Goal: Communication & Community: Share content

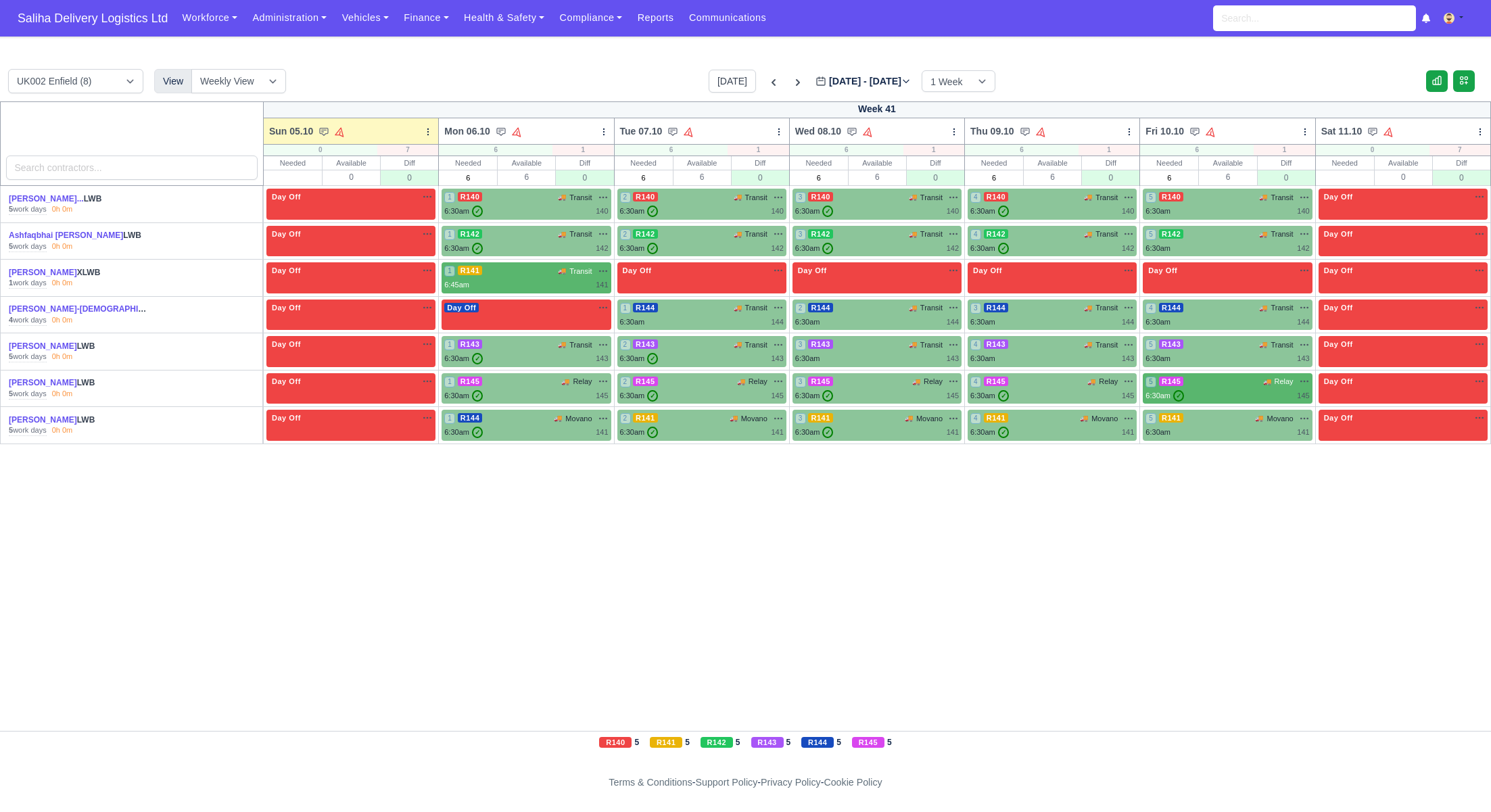
click at [418, 33] on div "Workforce Manpower Expiring Documents Leave Requests Daily Attendance Daily Tim…" at bounding box center [827, 18] width 1306 height 37
click at [424, 19] on link "Finance" at bounding box center [427, 18] width 60 height 27
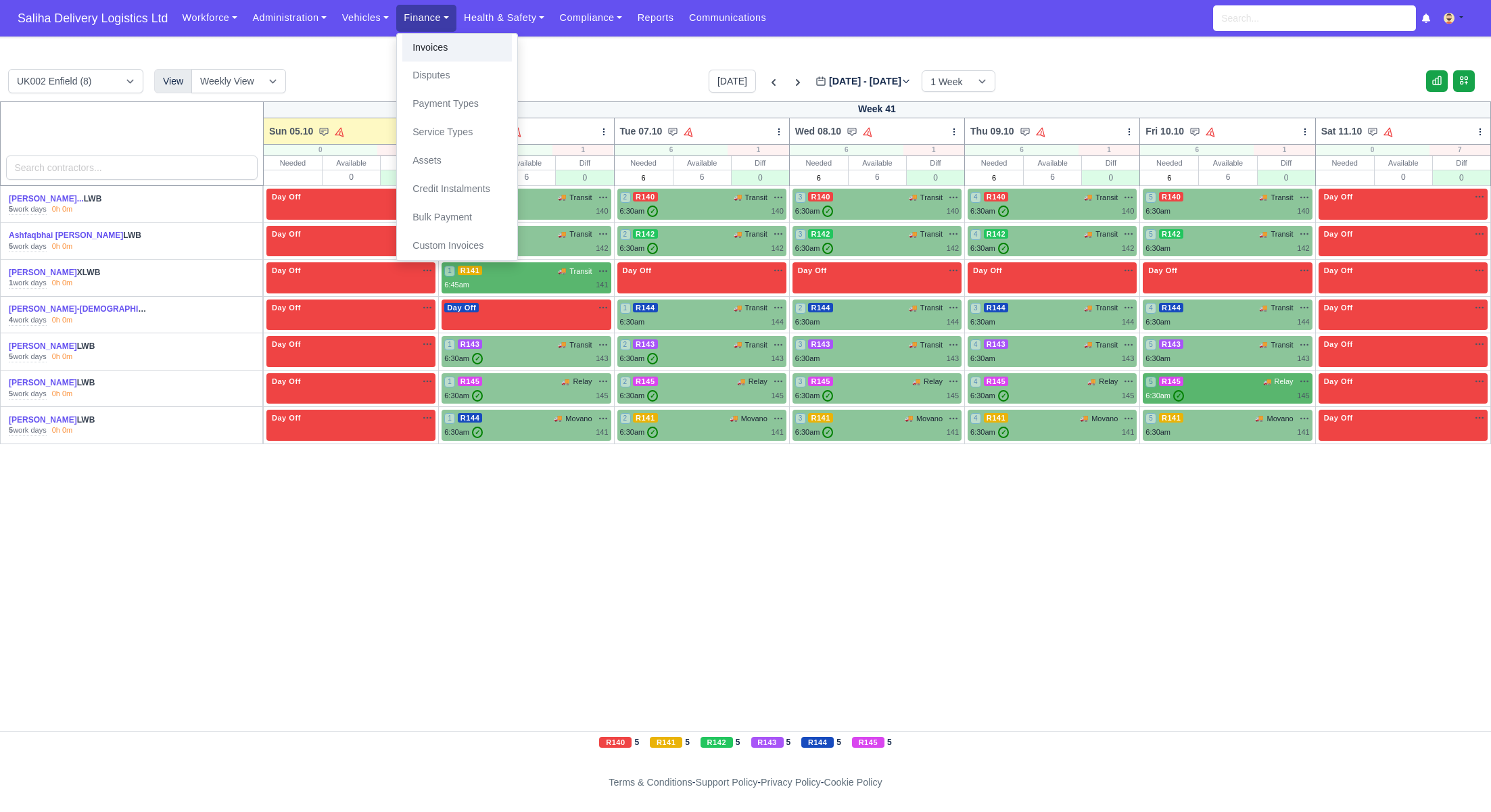
click at [446, 48] on link "Invoices" at bounding box center [457, 48] width 110 height 28
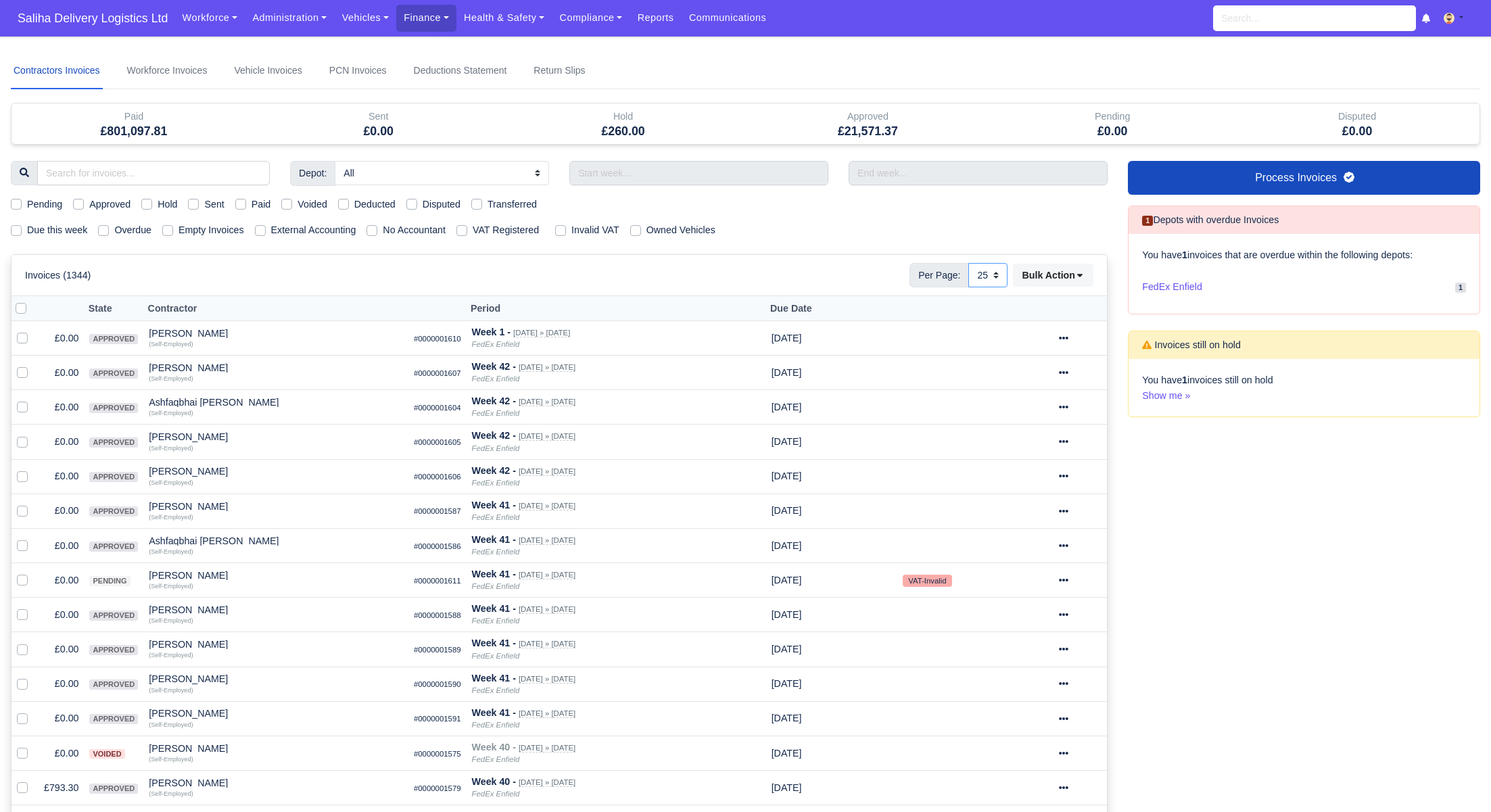
click at [993, 274] on select "10 25 50" at bounding box center [987, 274] width 39 height 24
select select "50"
click at [968, 263] on select "10 25 50" at bounding box center [987, 274] width 39 height 24
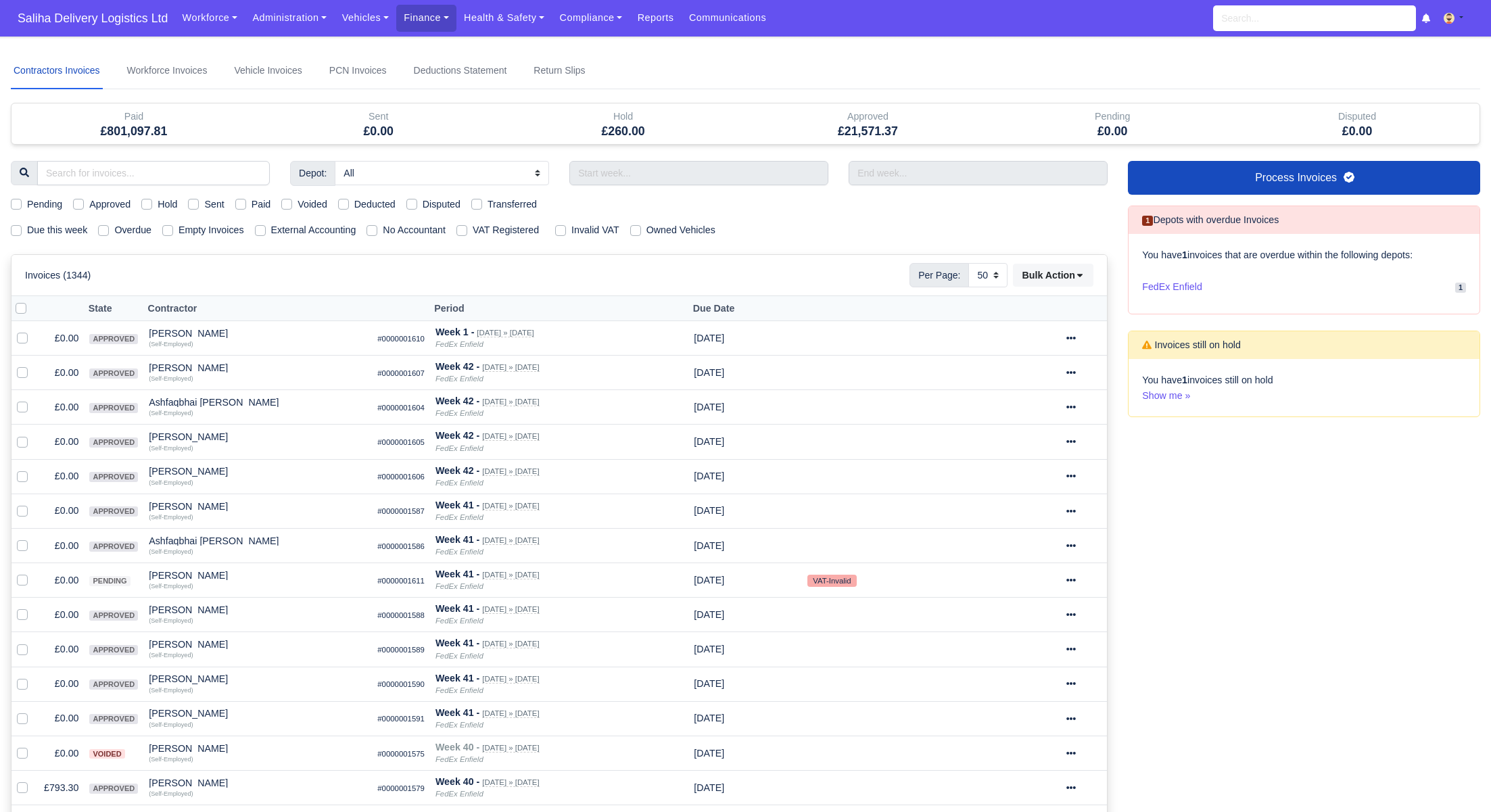
click at [9, 202] on div "Pending Approved Hold Sent Paid Voided Deducted Disputed Transferred" at bounding box center [559, 204] width 1117 height 16
click at [27, 202] on label "Pending" at bounding box center [44, 204] width 35 height 16
click at [16, 202] on input "Pending" at bounding box center [16, 202] width 11 height 11
checkbox input "true"
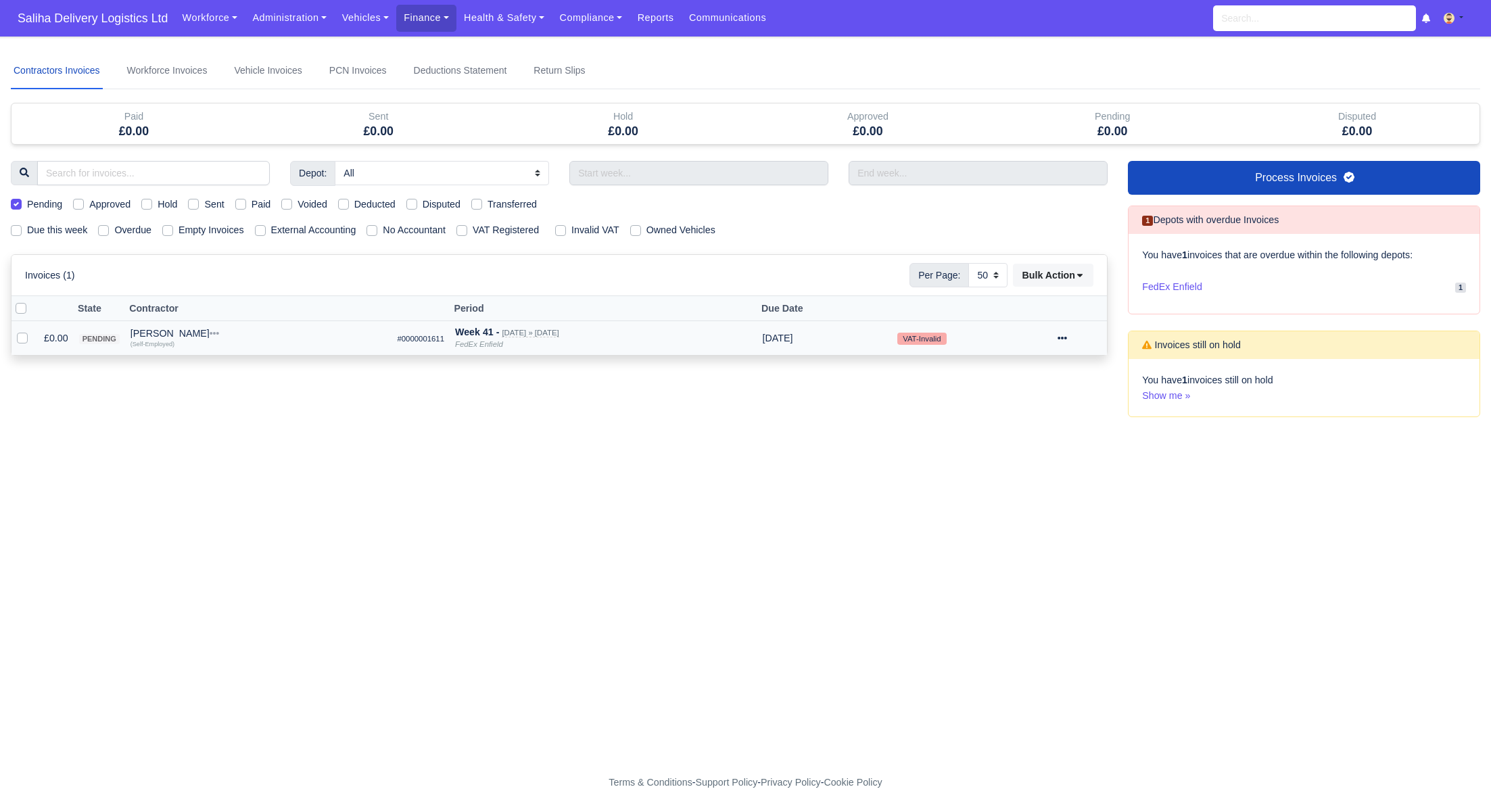
click at [33, 330] on label at bounding box center [33, 330] width 0 height 0
click at [21, 335] on input "checkbox" at bounding box center [22, 335] width 11 height 11
checkbox input "true"
click at [1078, 338] on div at bounding box center [1079, 338] width 44 height 16
click at [1024, 430] on button "Approve" at bounding box center [1032, 432] width 120 height 21
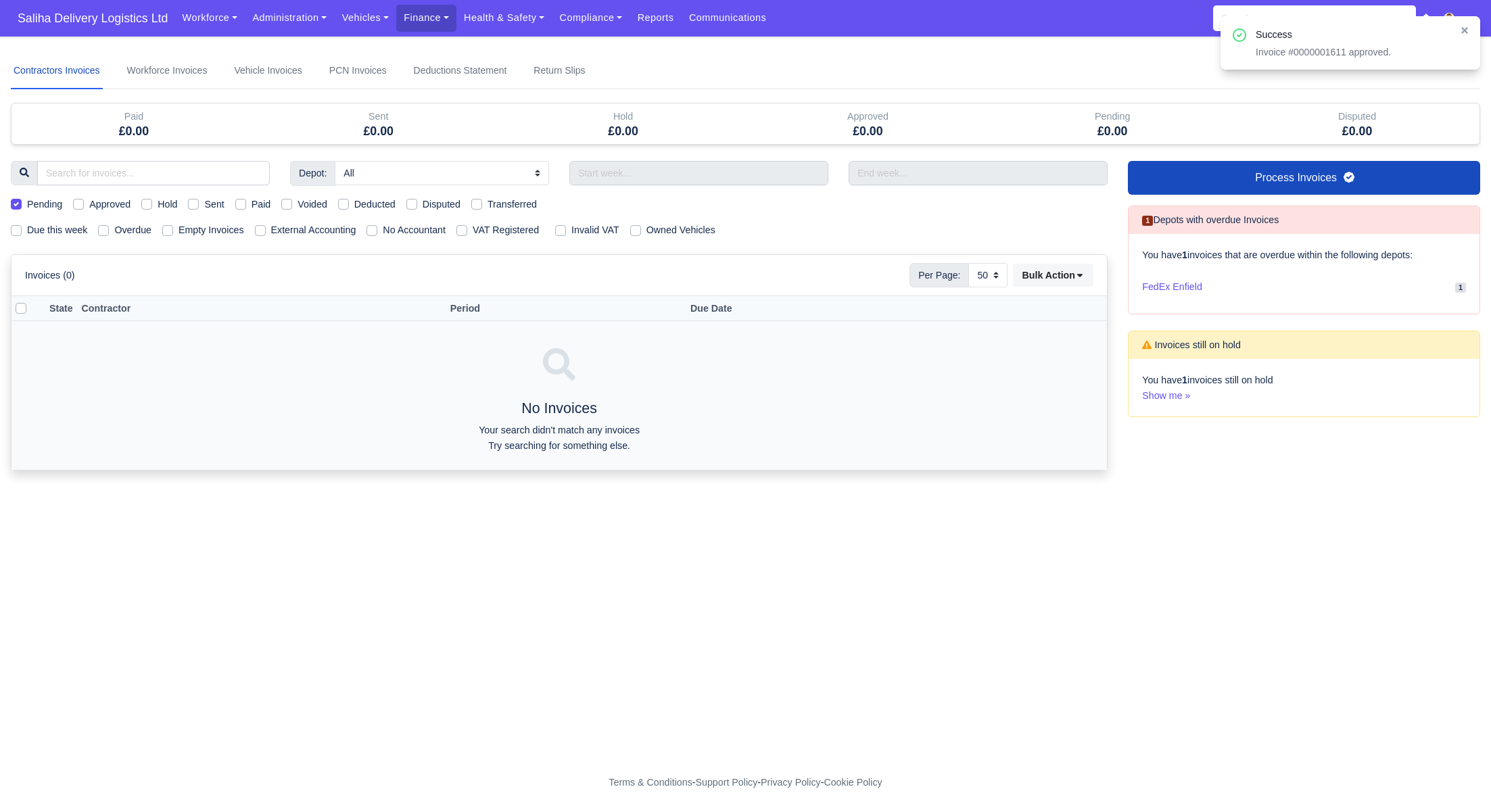
click at [27, 199] on label "Pending" at bounding box center [44, 204] width 35 height 16
click at [18, 199] on input "Pending" at bounding box center [16, 202] width 11 height 11
checkbox input "false"
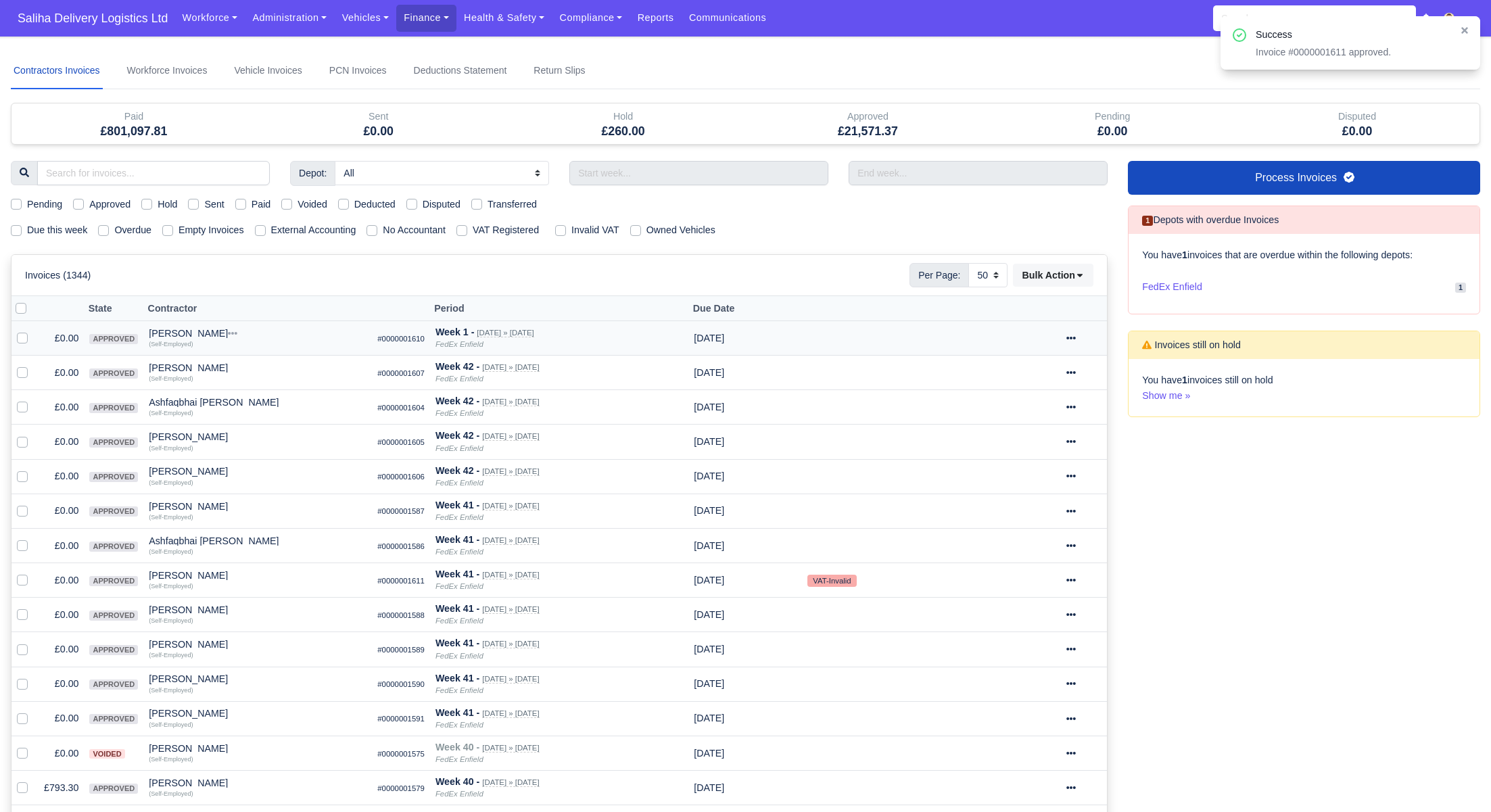
click at [27, 229] on label "Due this week" at bounding box center [57, 230] width 60 height 16
click at [15, 229] on input "Due this week" at bounding box center [16, 227] width 11 height 11
checkbox input "true"
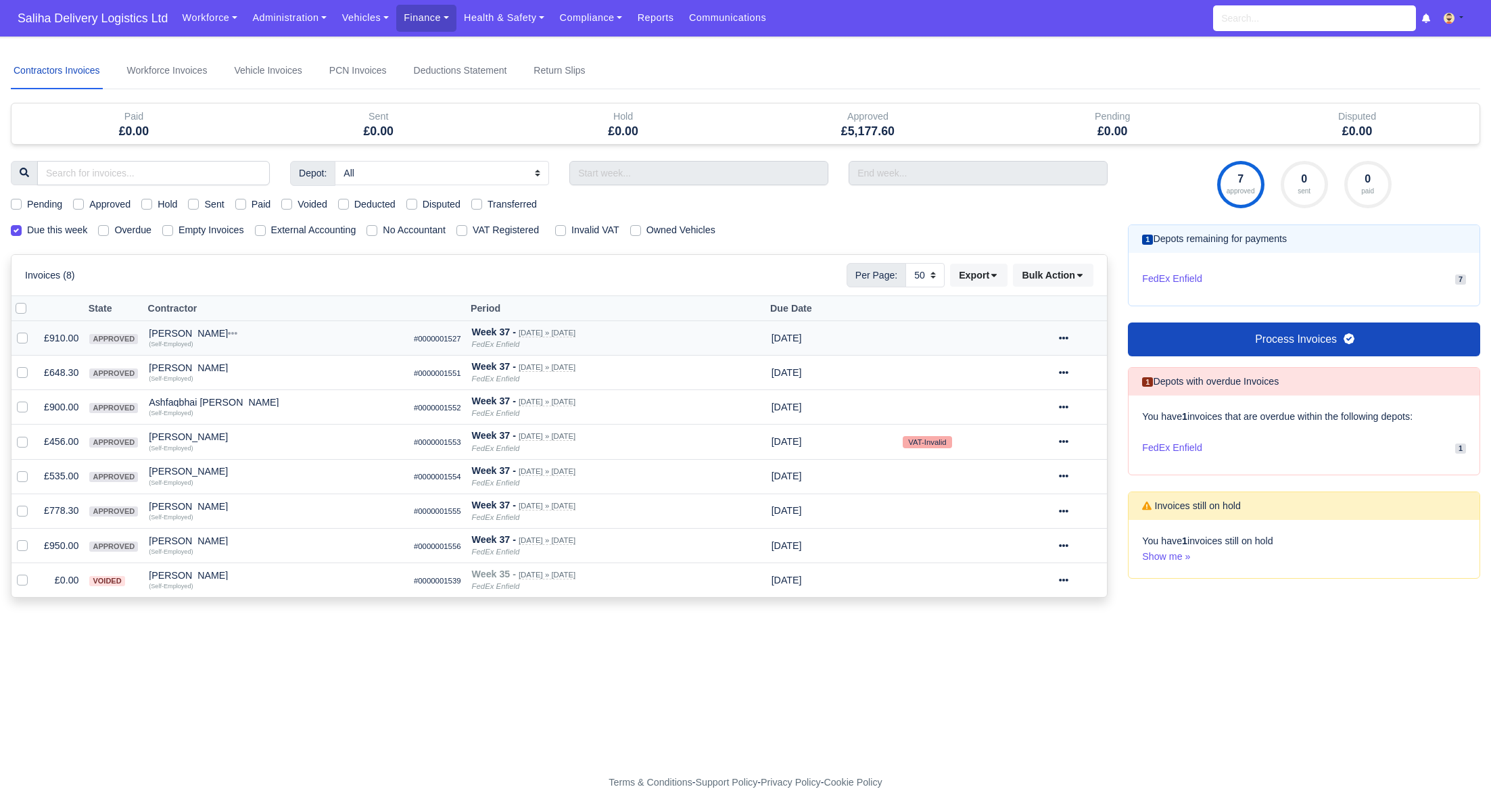
click at [90, 202] on label "Approved" at bounding box center [110, 204] width 41 height 16
click at [79, 202] on input "Approved" at bounding box center [78, 202] width 11 height 11
checkbox input "true"
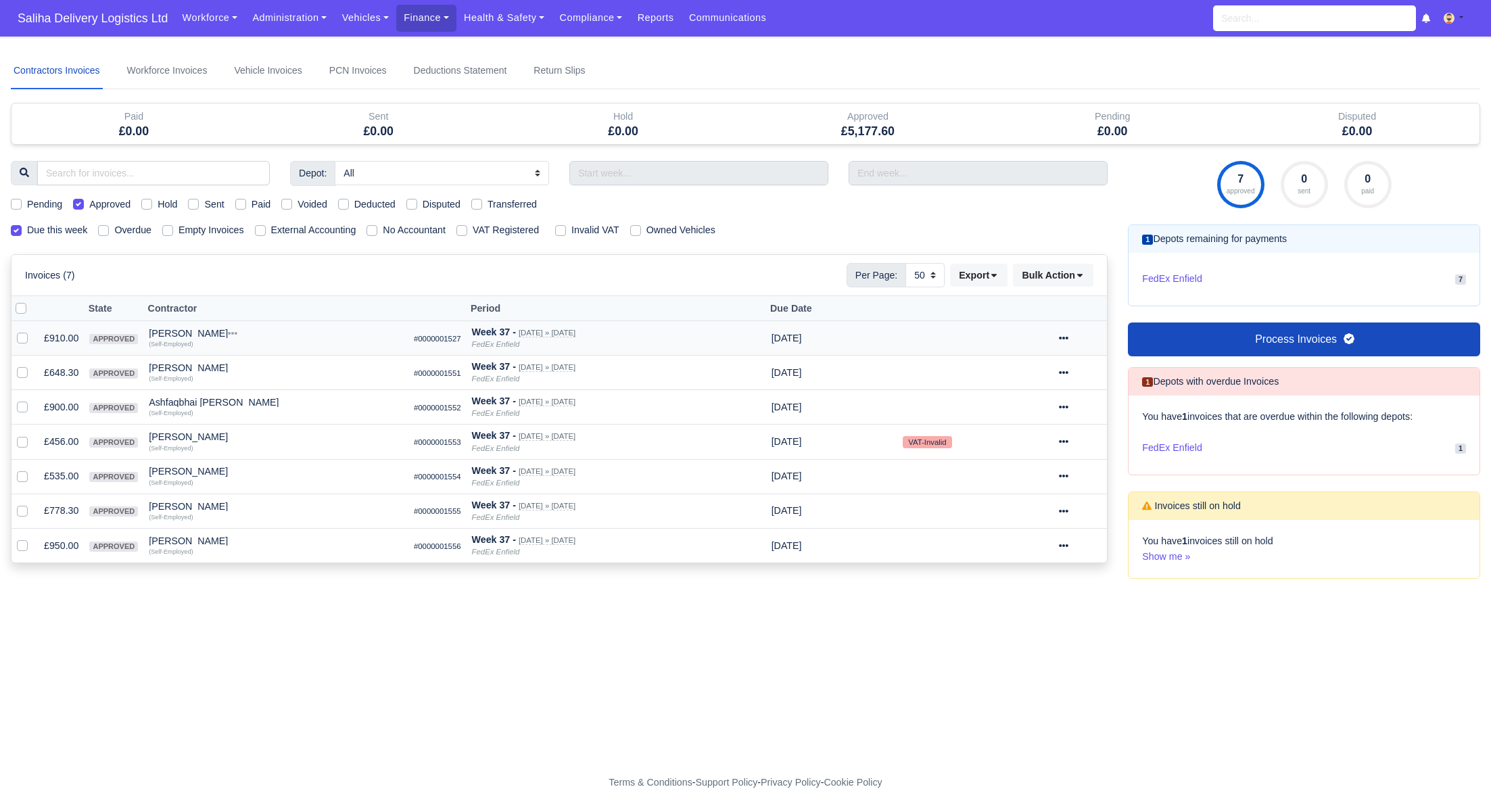
click at [90, 202] on label "Approved" at bounding box center [110, 204] width 41 height 16
click at [79, 202] on input "Approved" at bounding box center [78, 202] width 11 height 11
checkbox input "false"
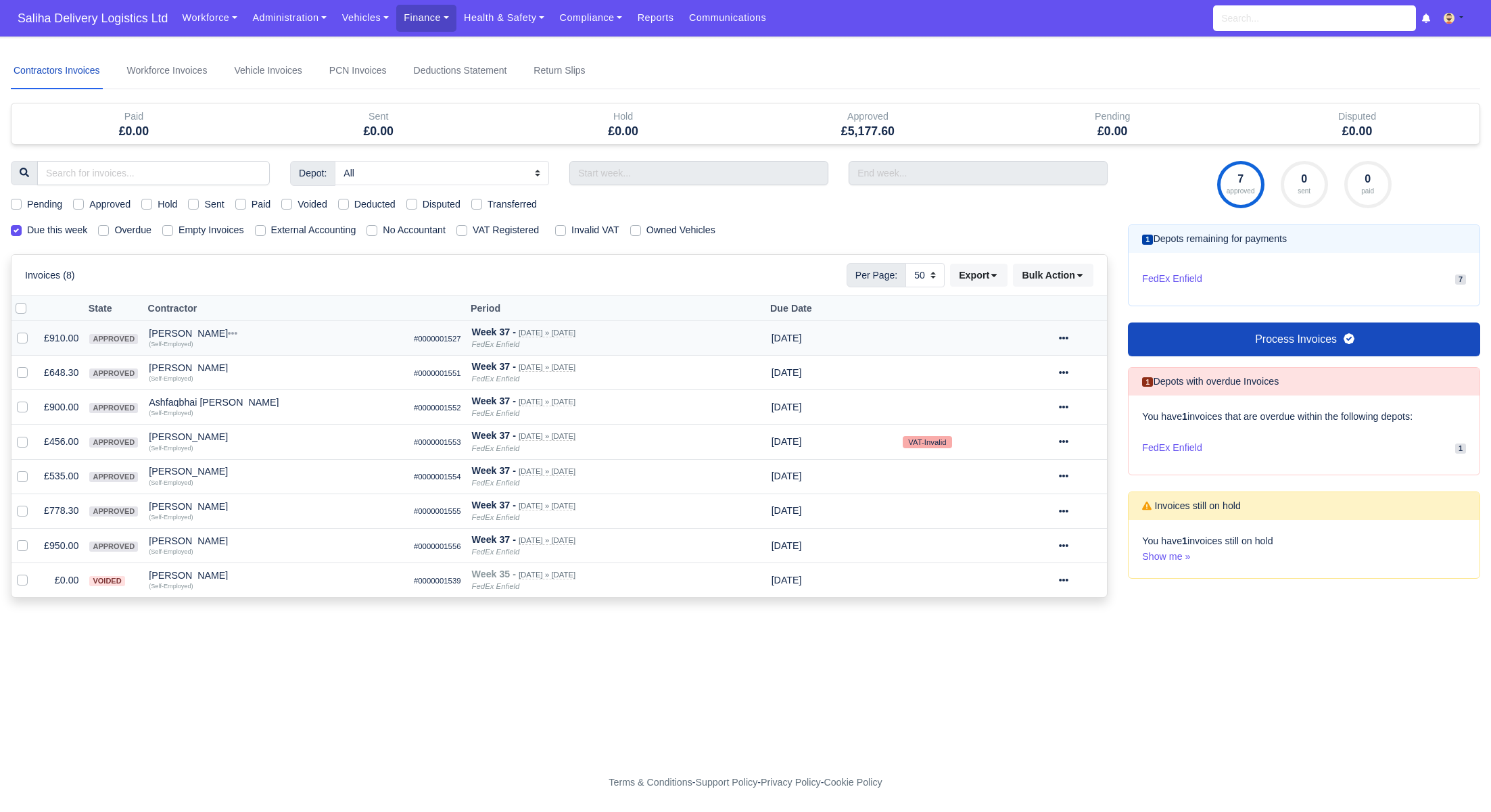
click at [90, 203] on label "Approved" at bounding box center [110, 204] width 41 height 16
click at [79, 203] on input "Approved" at bounding box center [78, 202] width 11 height 11
checkbox input "true"
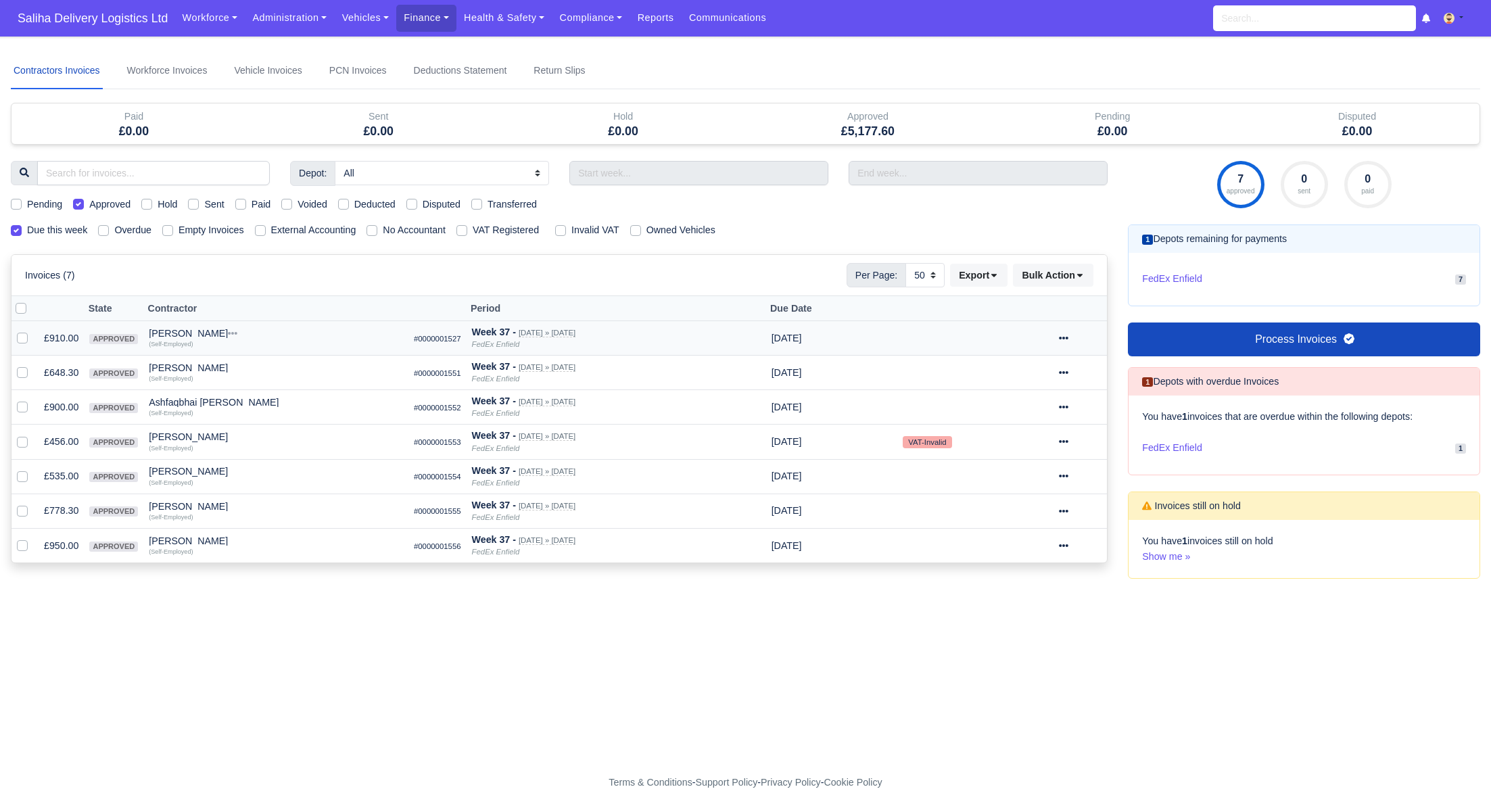
click at [1068, 337] on icon at bounding box center [1063, 338] width 9 height 3
click at [1057, 378] on link "Show Invoice" at bounding box center [1032, 379] width 120 height 21
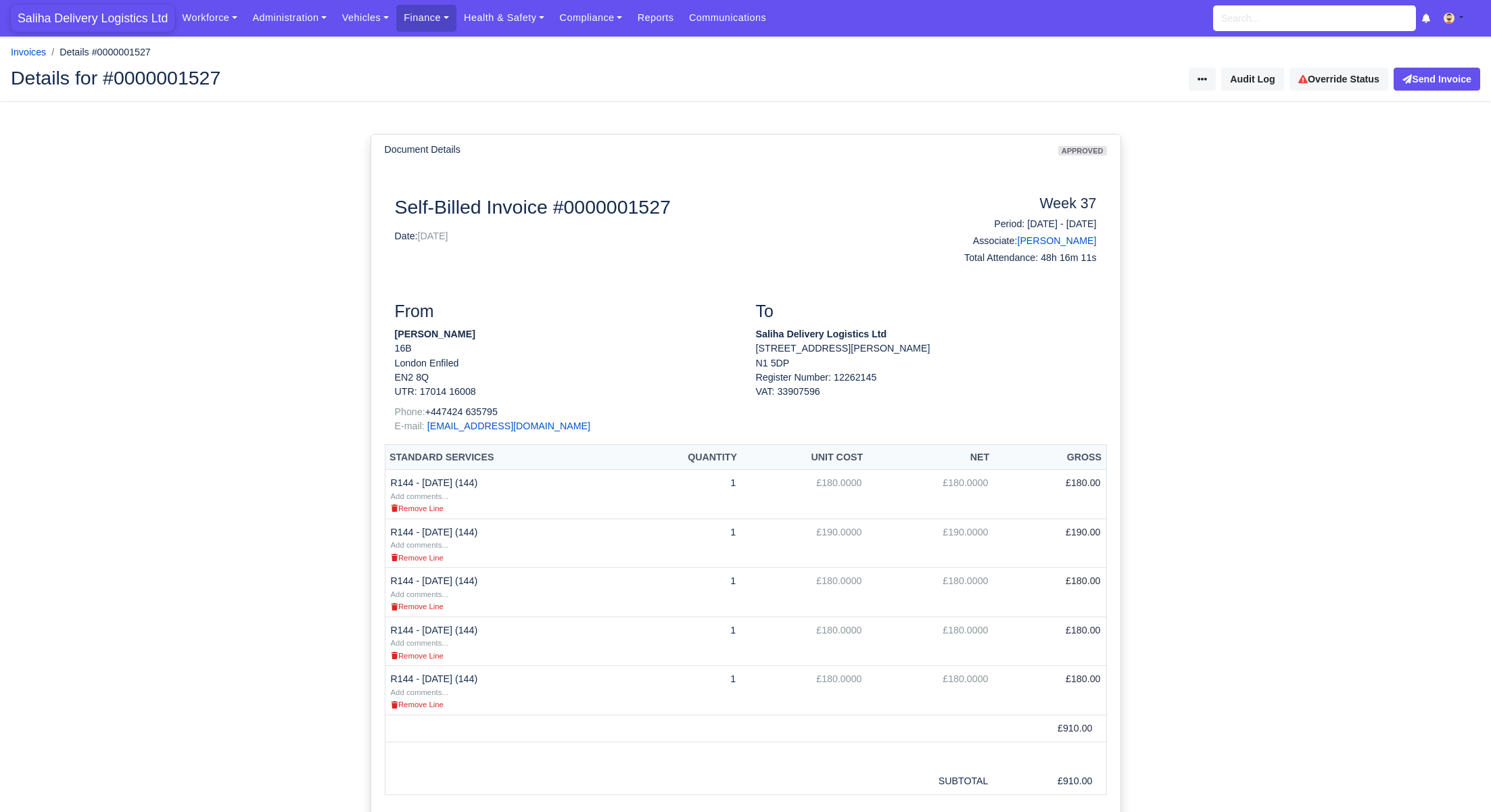
click at [74, 21] on span "Saliha Delivery Logistics Ltd" at bounding box center [93, 18] width 164 height 27
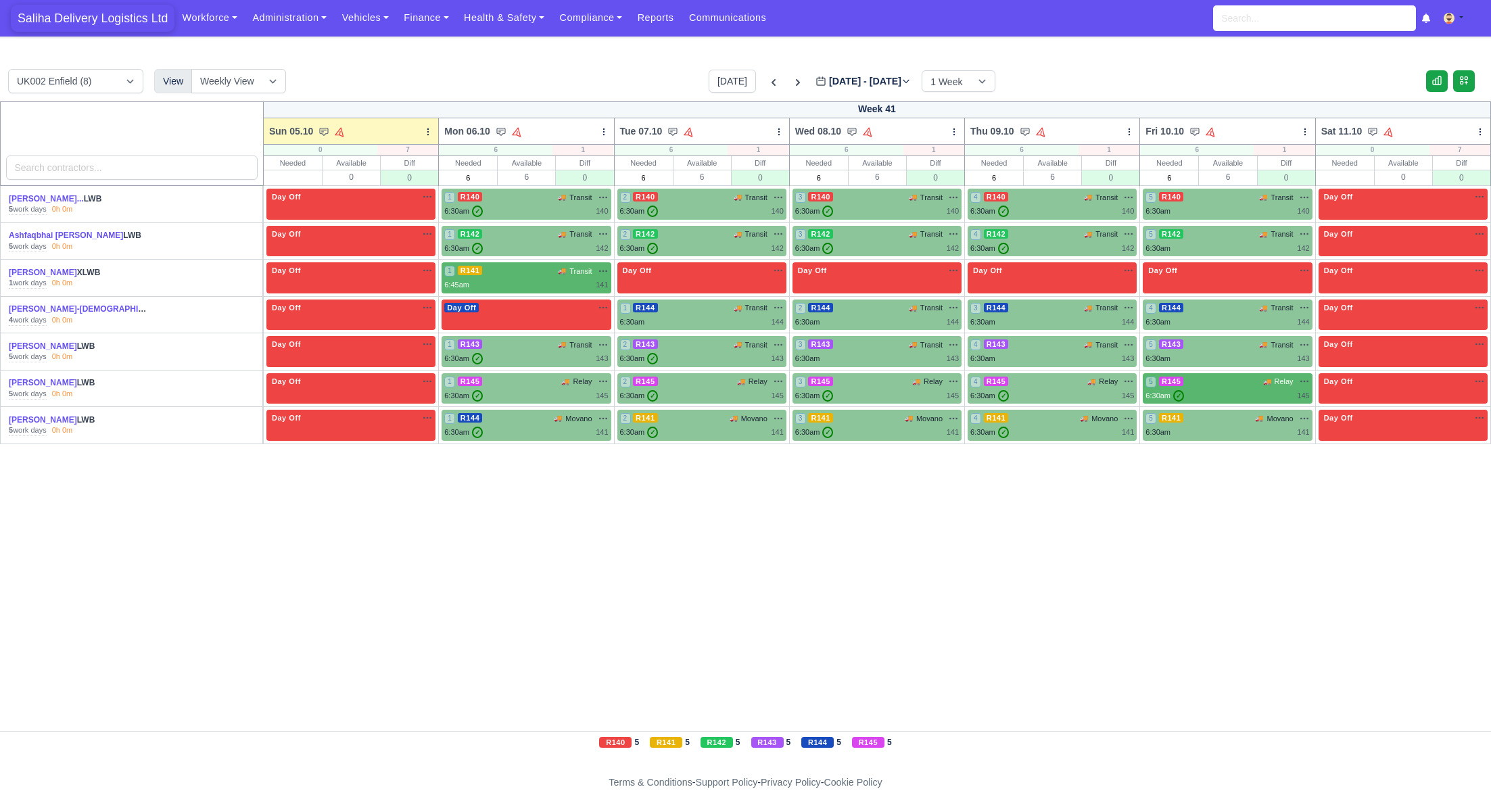
click at [93, 23] on span "Saliha Delivery Logistics Ltd" at bounding box center [93, 18] width 164 height 27
click at [192, 9] on link "Workforce" at bounding box center [210, 18] width 70 height 27
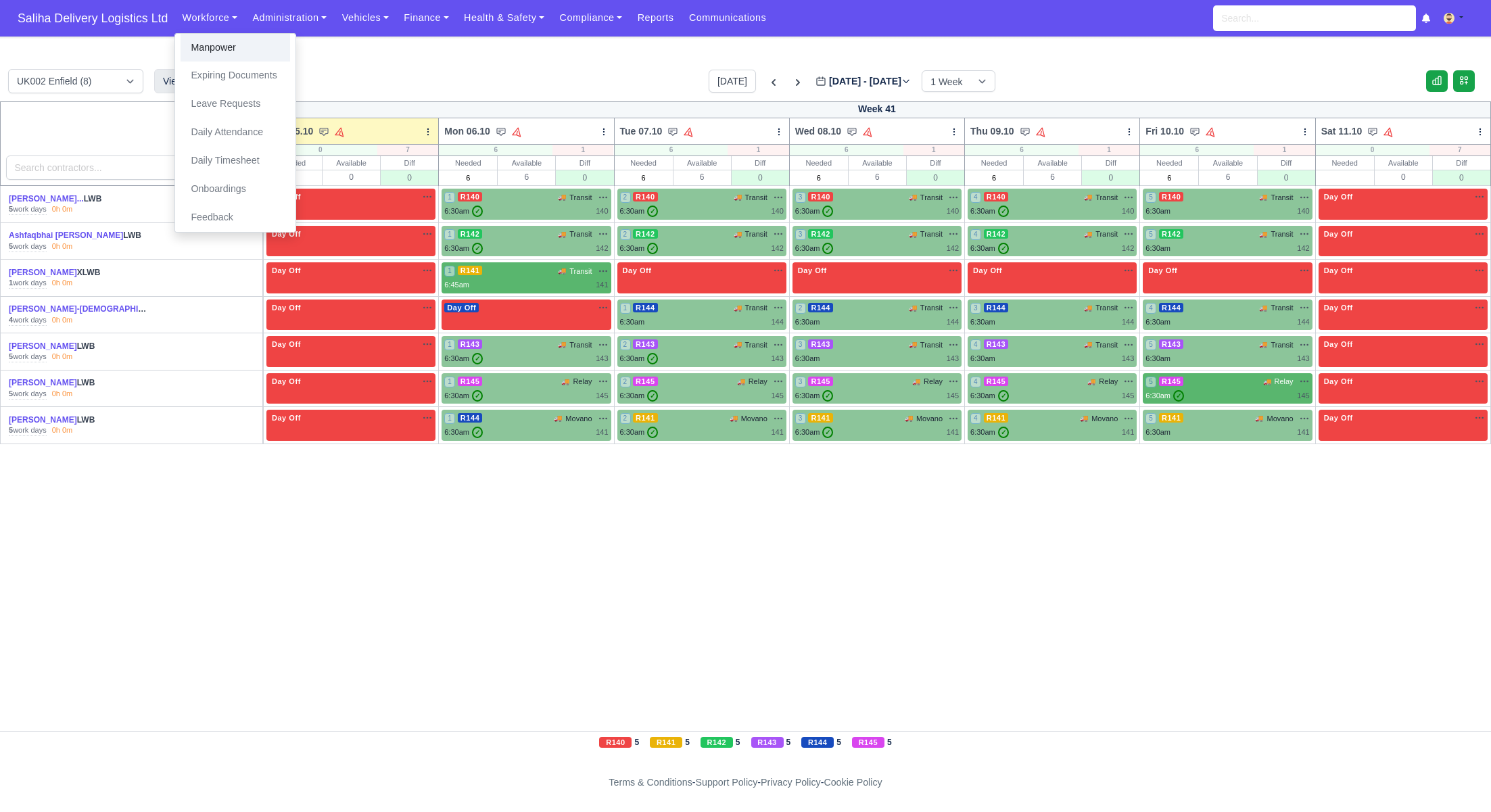
click at [199, 48] on link "Manpower" at bounding box center [235, 48] width 110 height 28
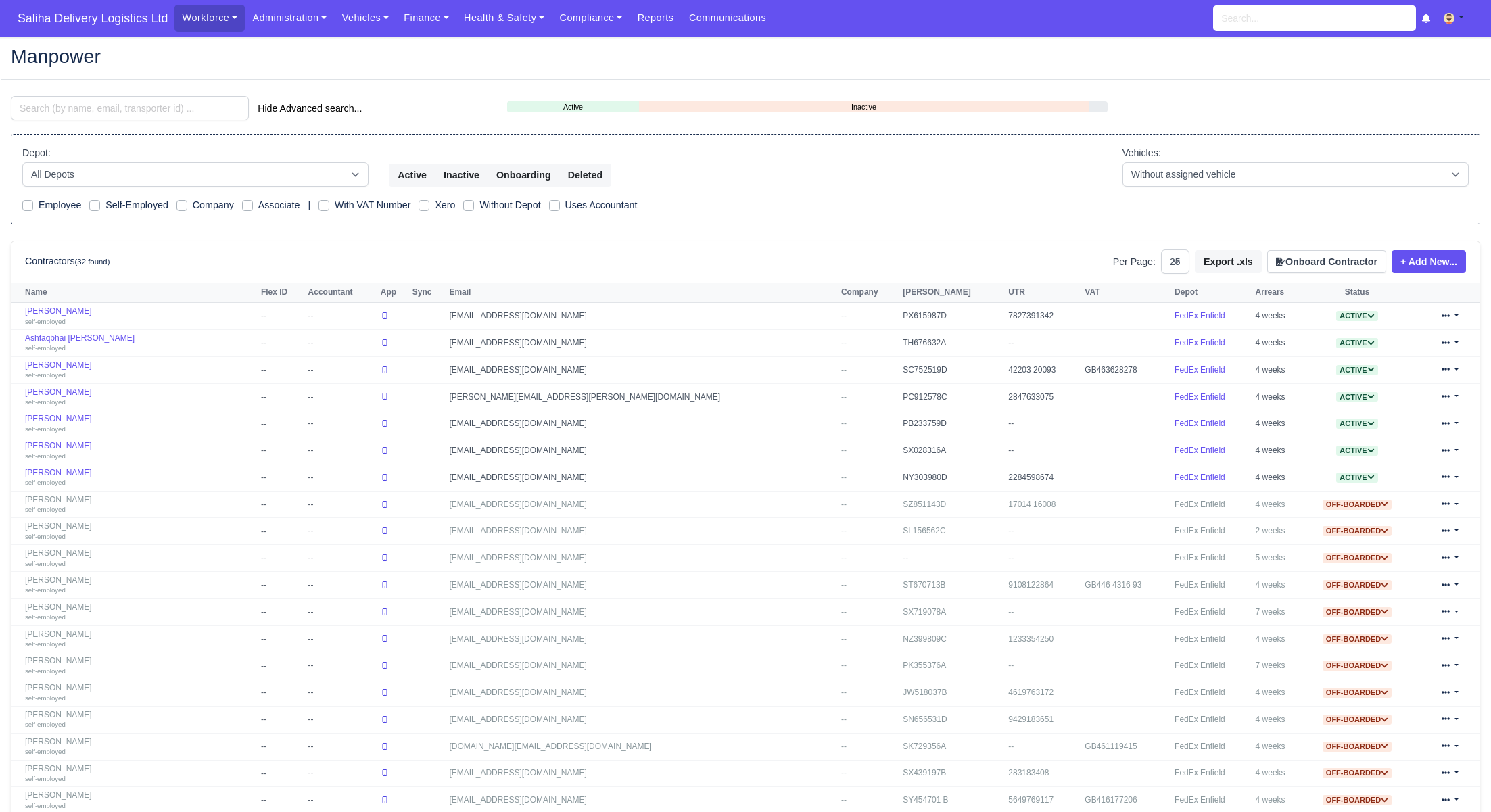
select select "25"
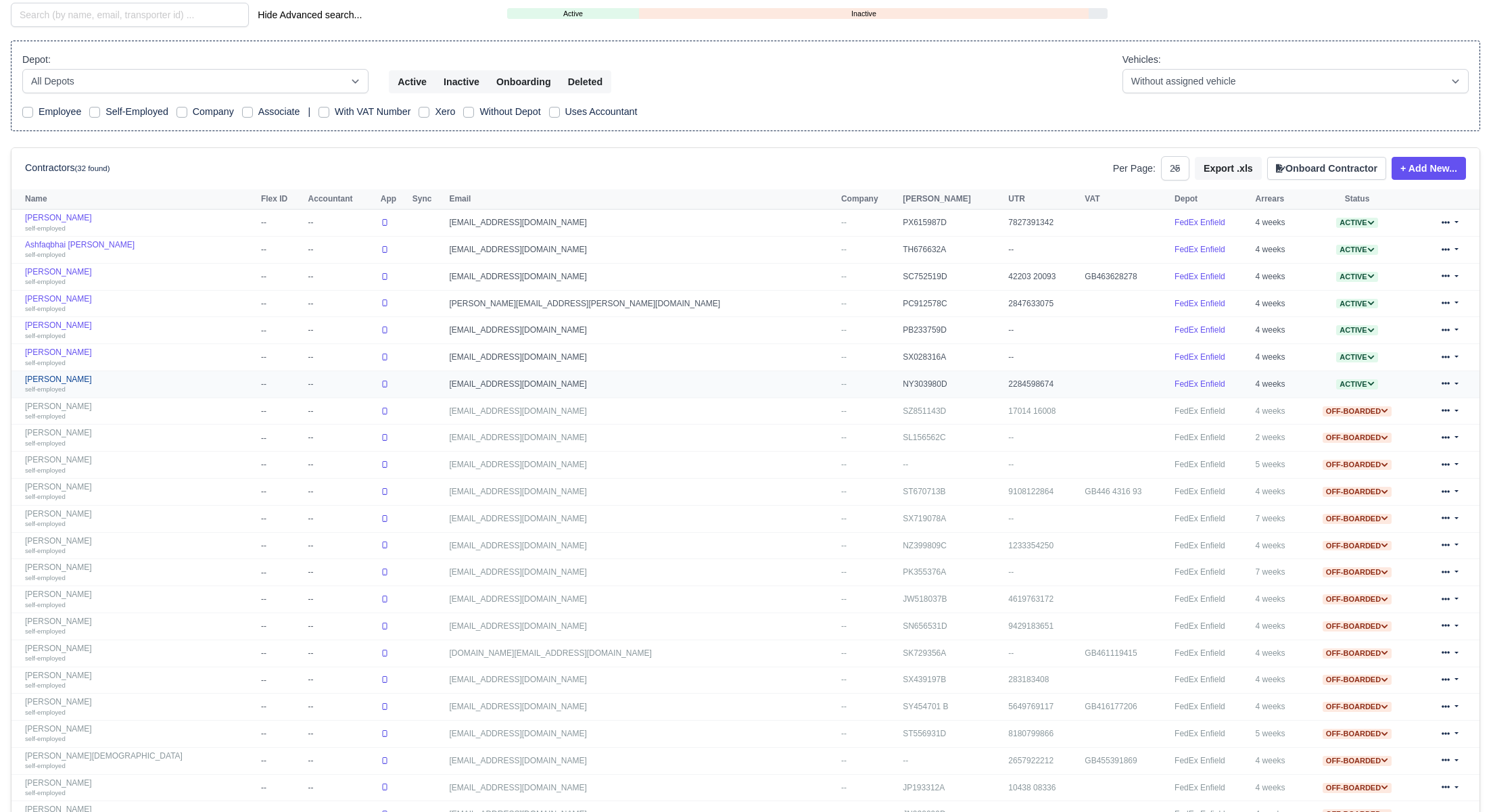
scroll to position [132, 0]
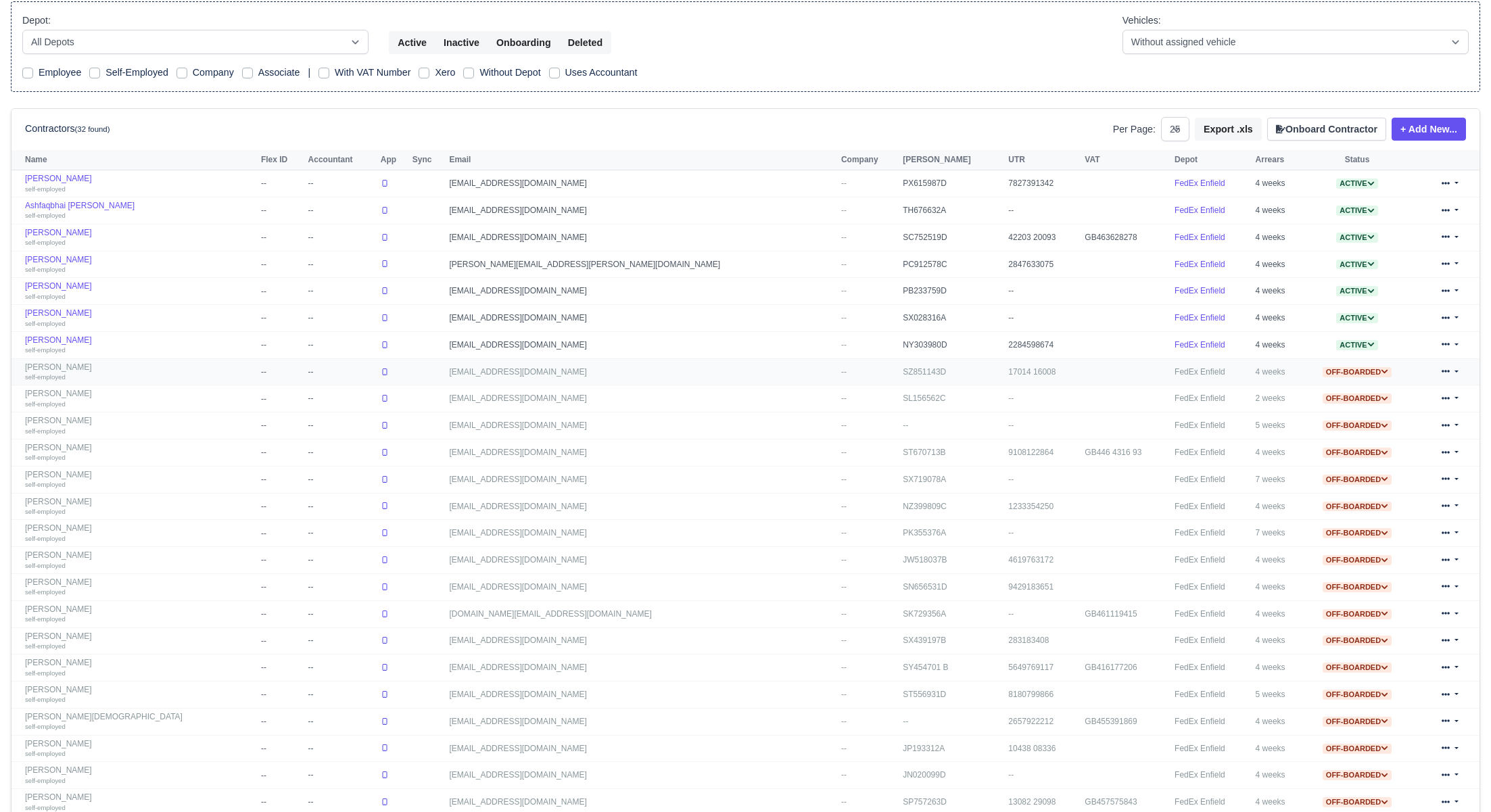
click at [79, 366] on link "[PERSON_NAME] self-employed" at bounding box center [140, 371] width 229 height 19
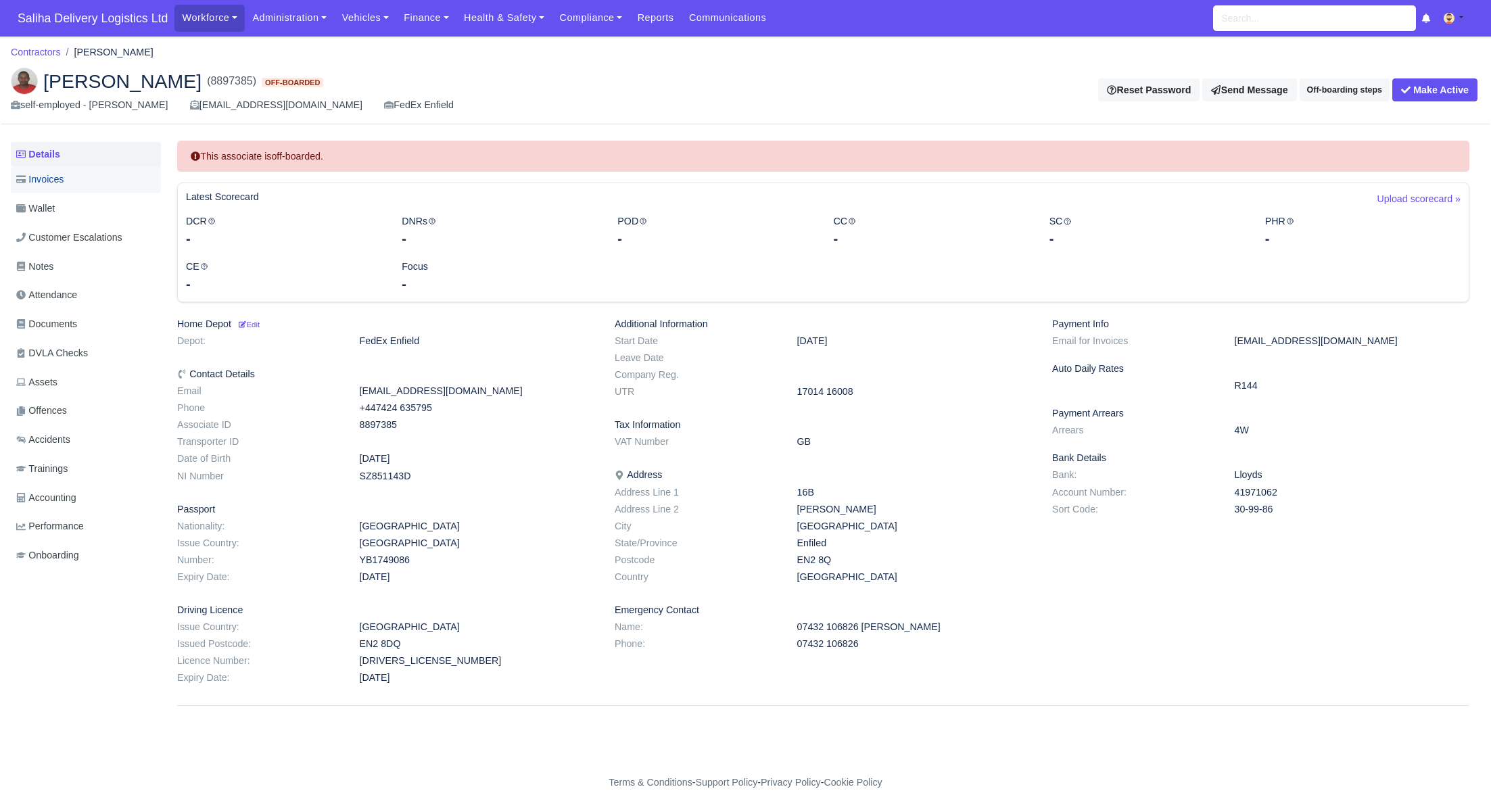
click at [55, 180] on span "Invoices" at bounding box center [39, 179] width 48 height 16
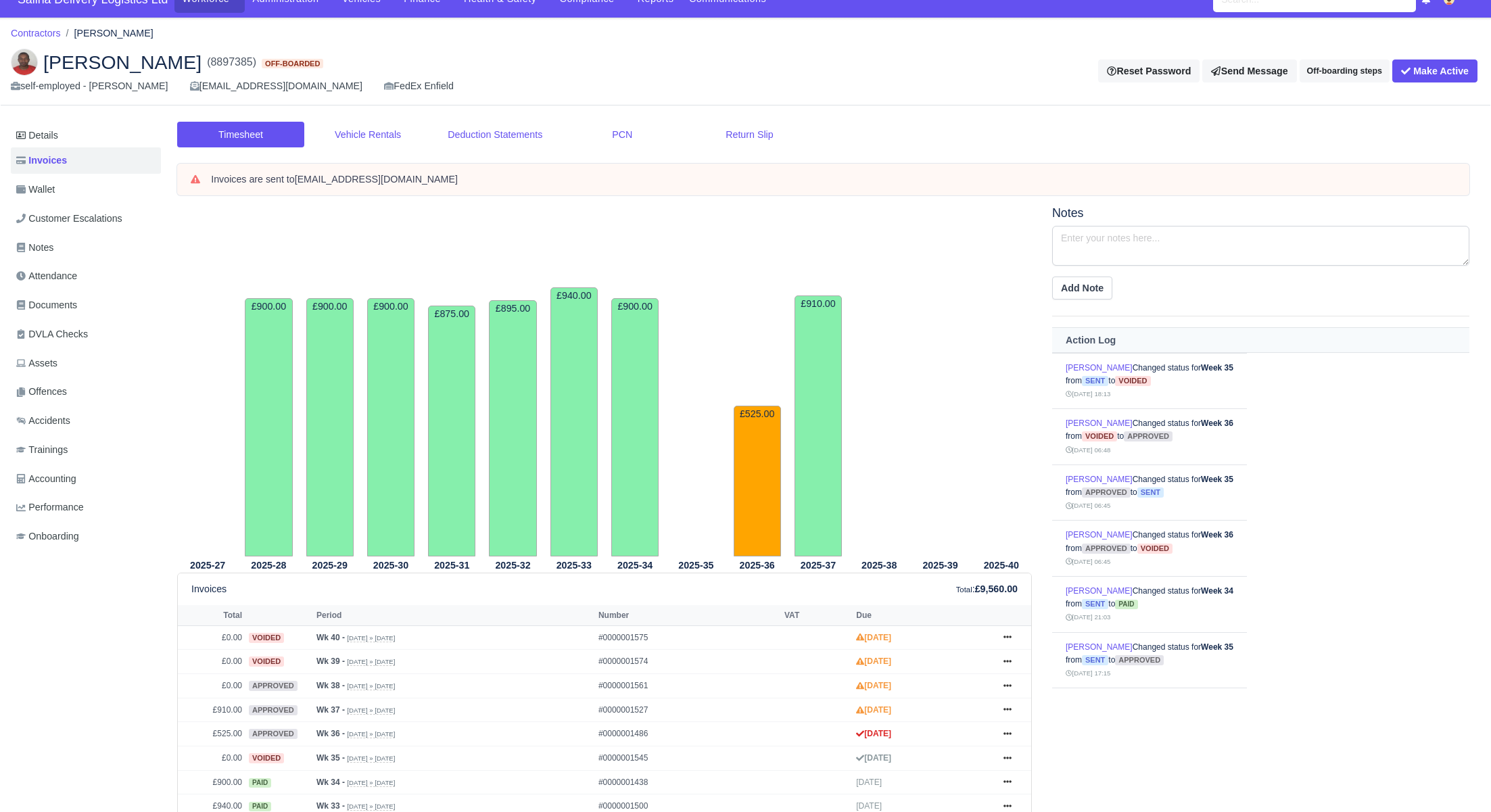
scroll to position [18, 0]
click at [1400, 76] on button "Make Active" at bounding box center [1435, 71] width 85 height 23
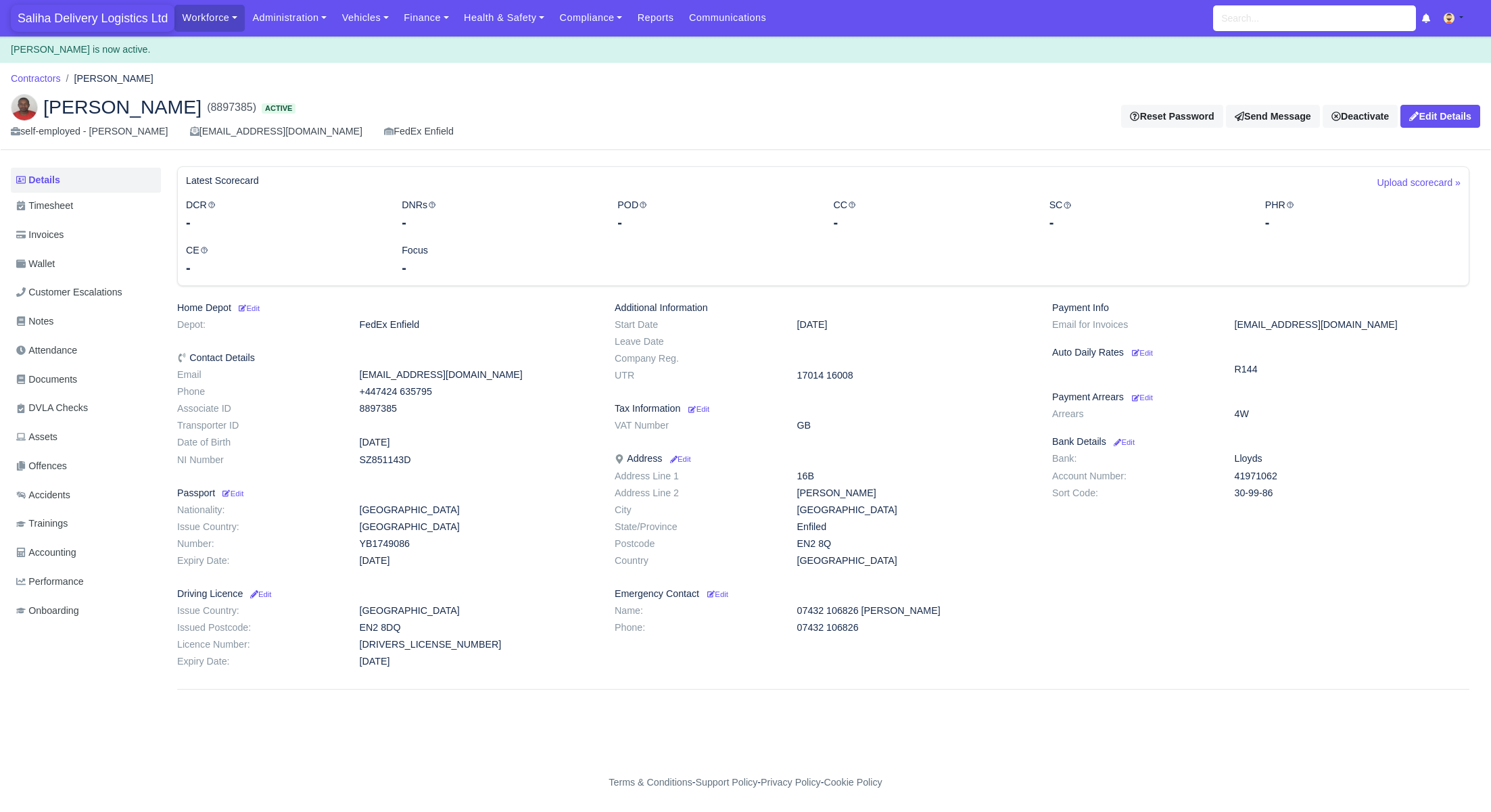
click at [121, 23] on span "Saliha Delivery Logistics Ltd" at bounding box center [93, 18] width 164 height 27
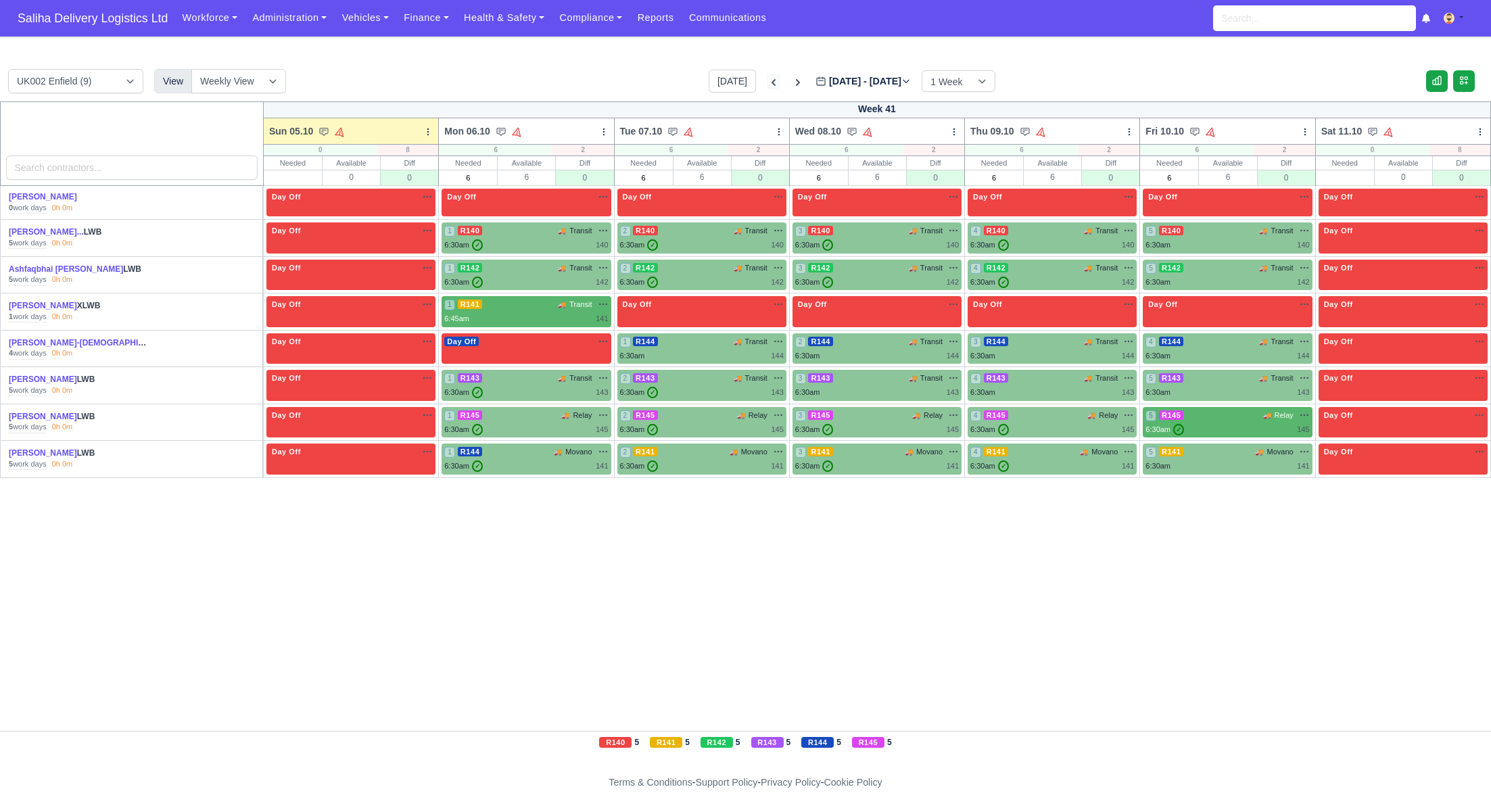
click at [767, 80] on icon at bounding box center [774, 83] width 13 height 13
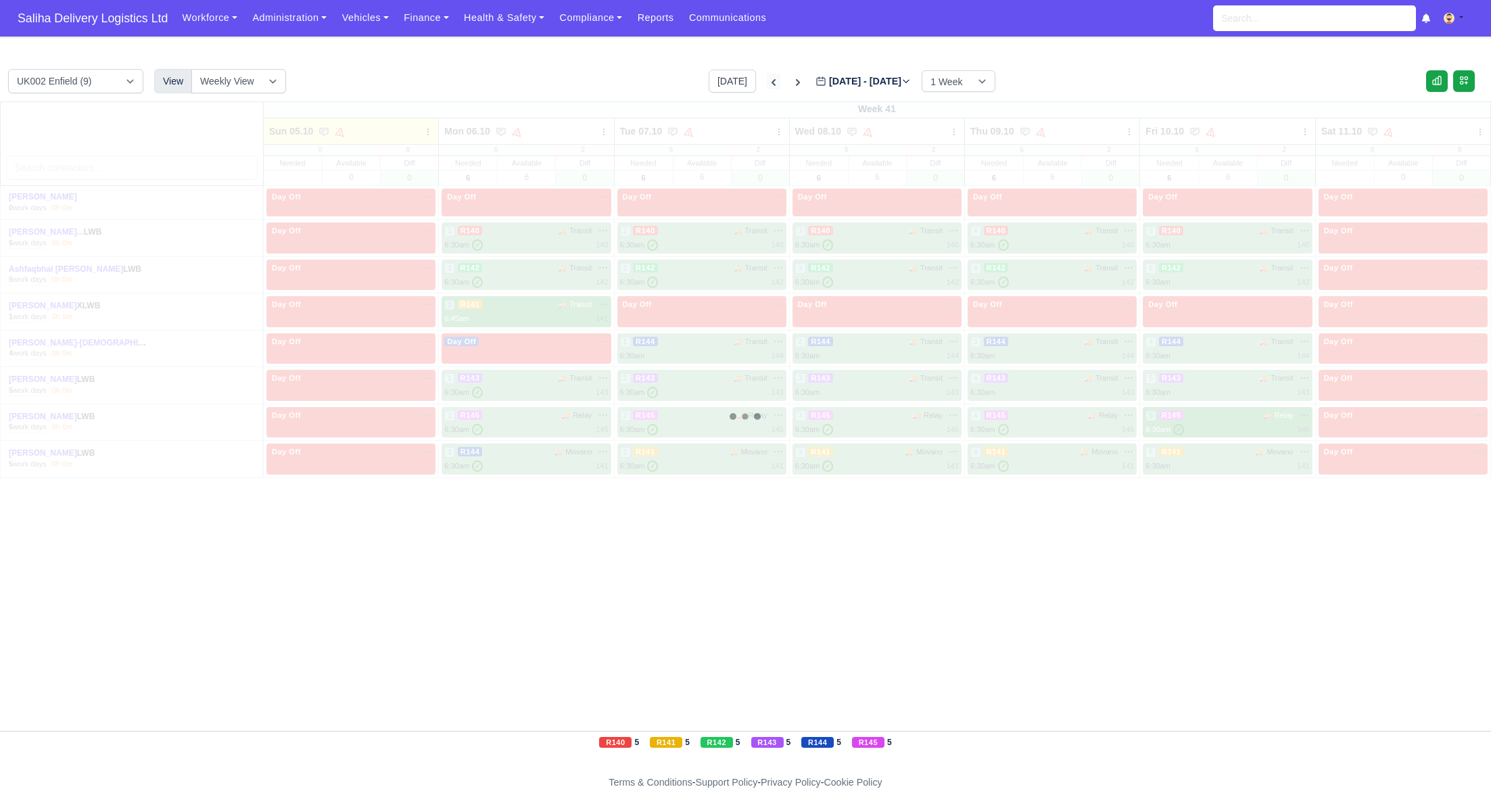
click at [767, 80] on icon at bounding box center [774, 83] width 13 height 13
type input "[DATE]"
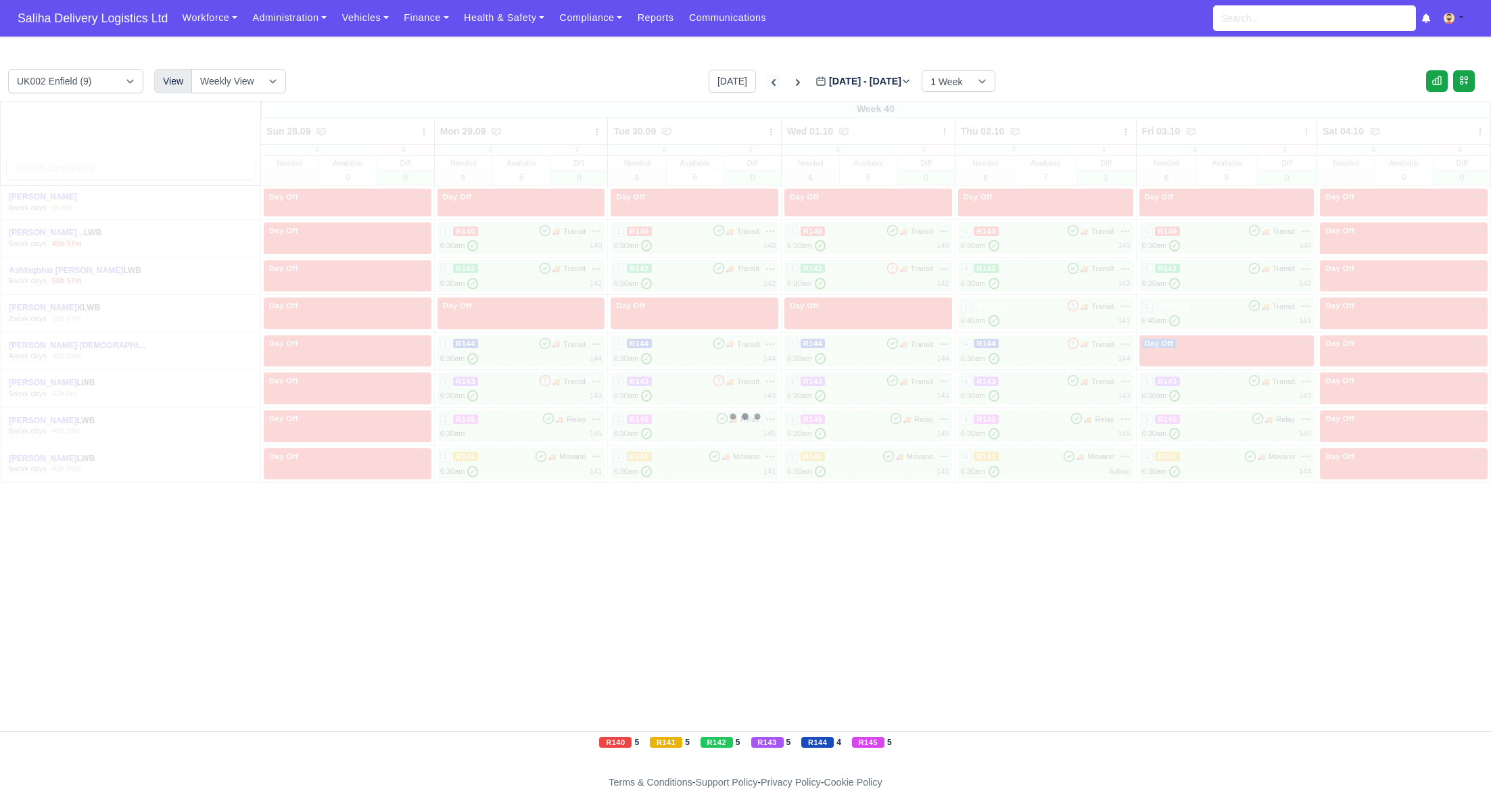
type input "2025-09-21"
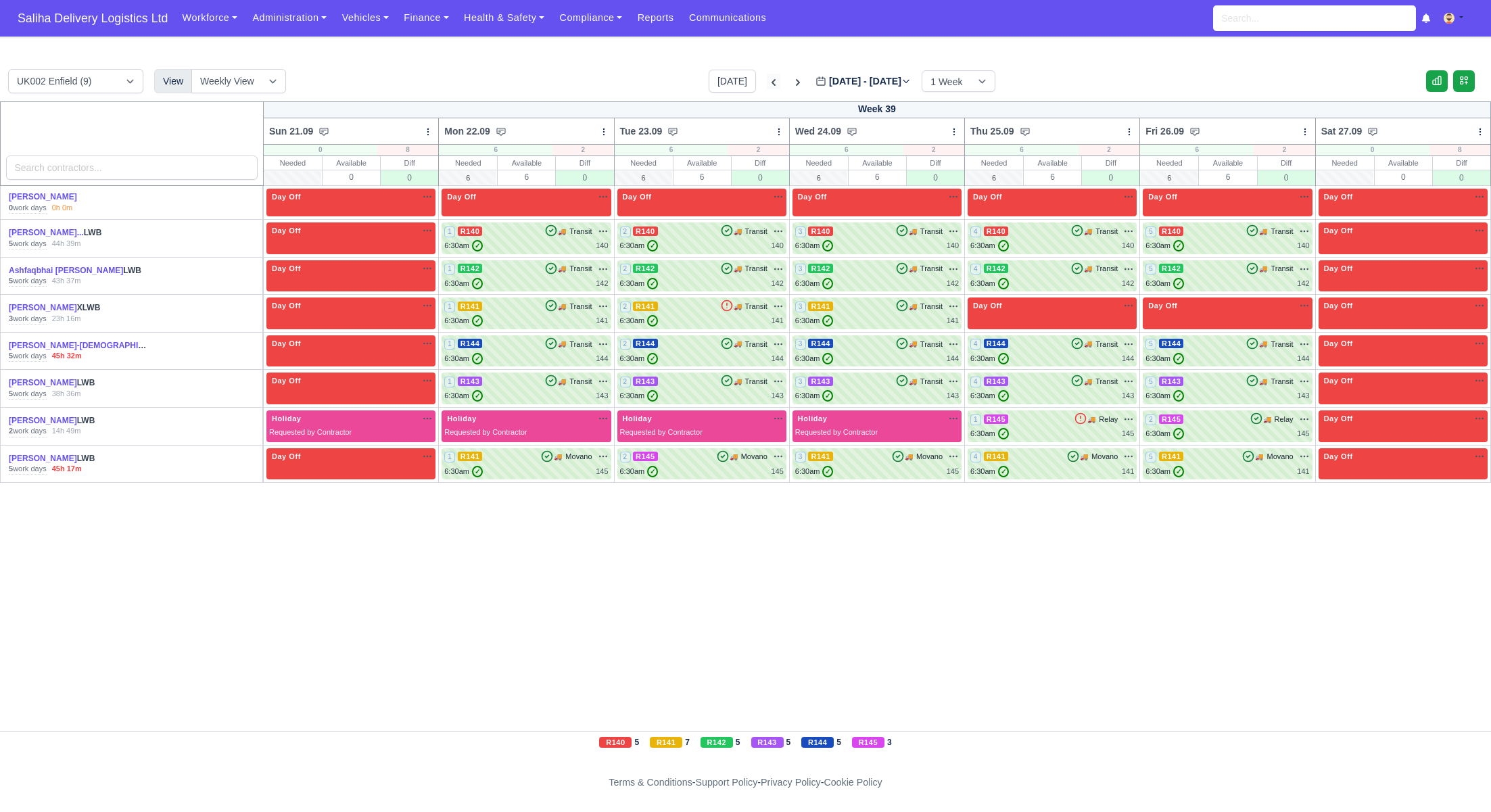
click at [771, 80] on icon at bounding box center [773, 83] width 4 height 7
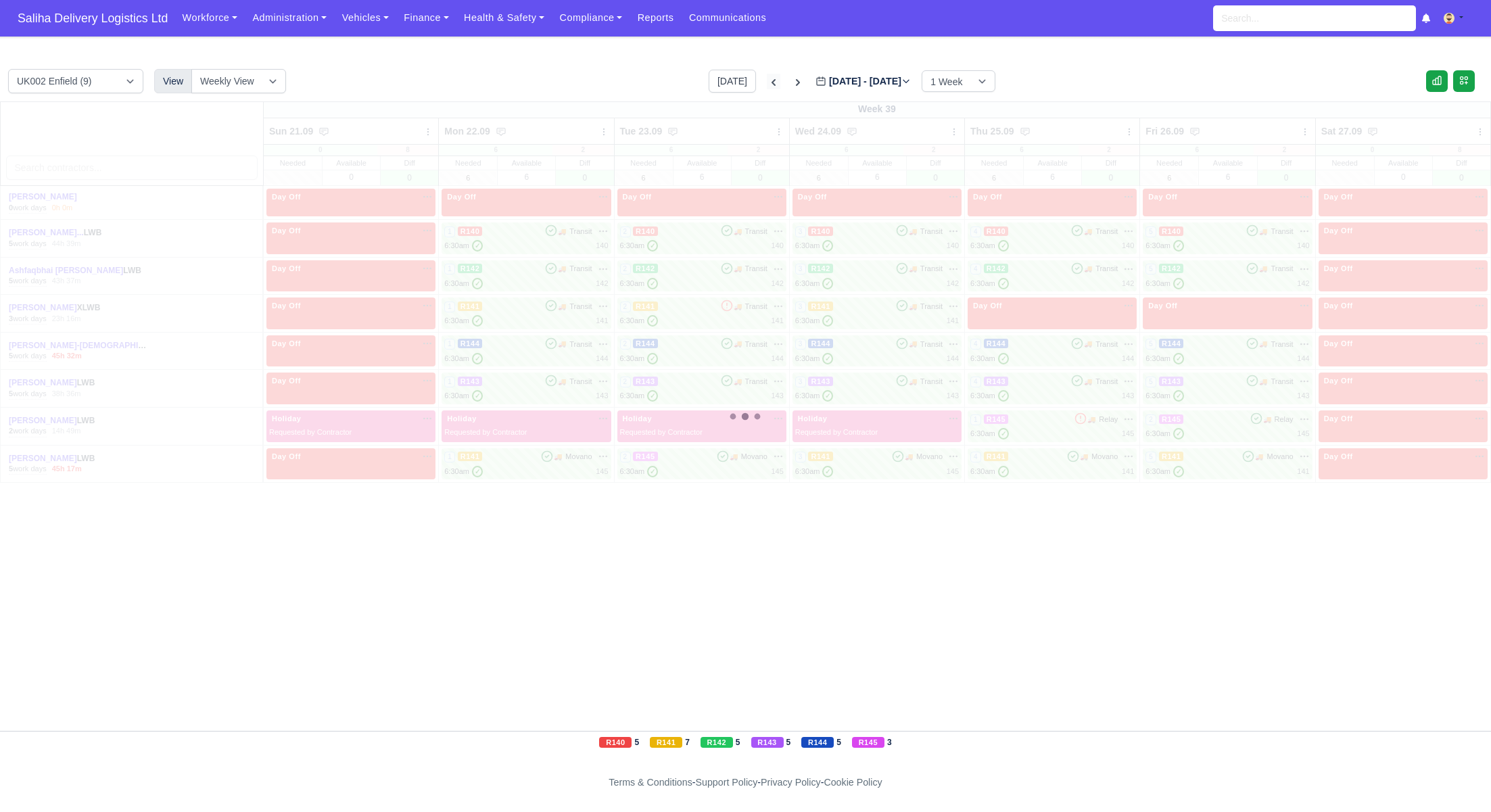
type input "2025-09-14"
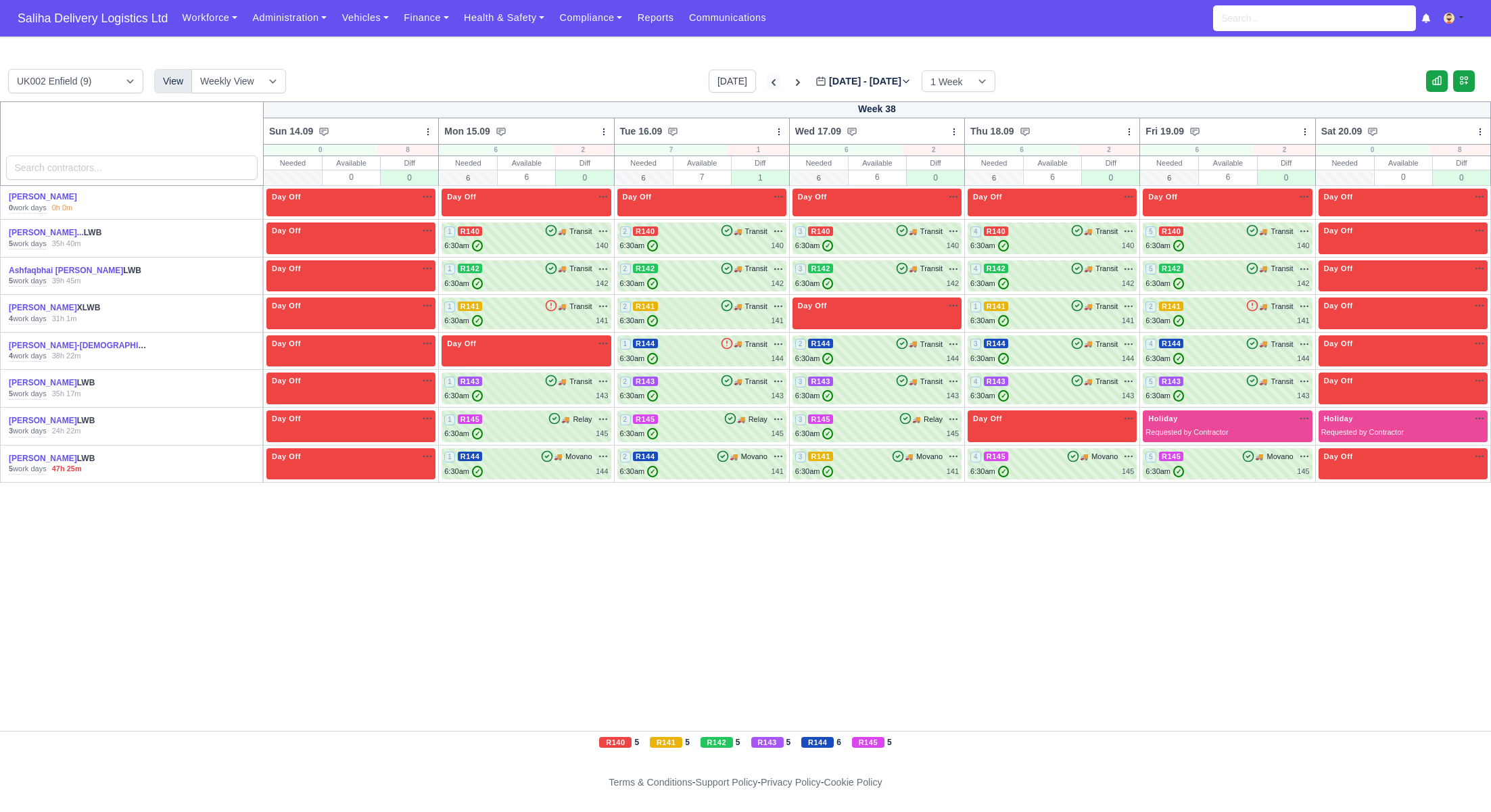
click at [771, 80] on icon at bounding box center [773, 83] width 4 height 7
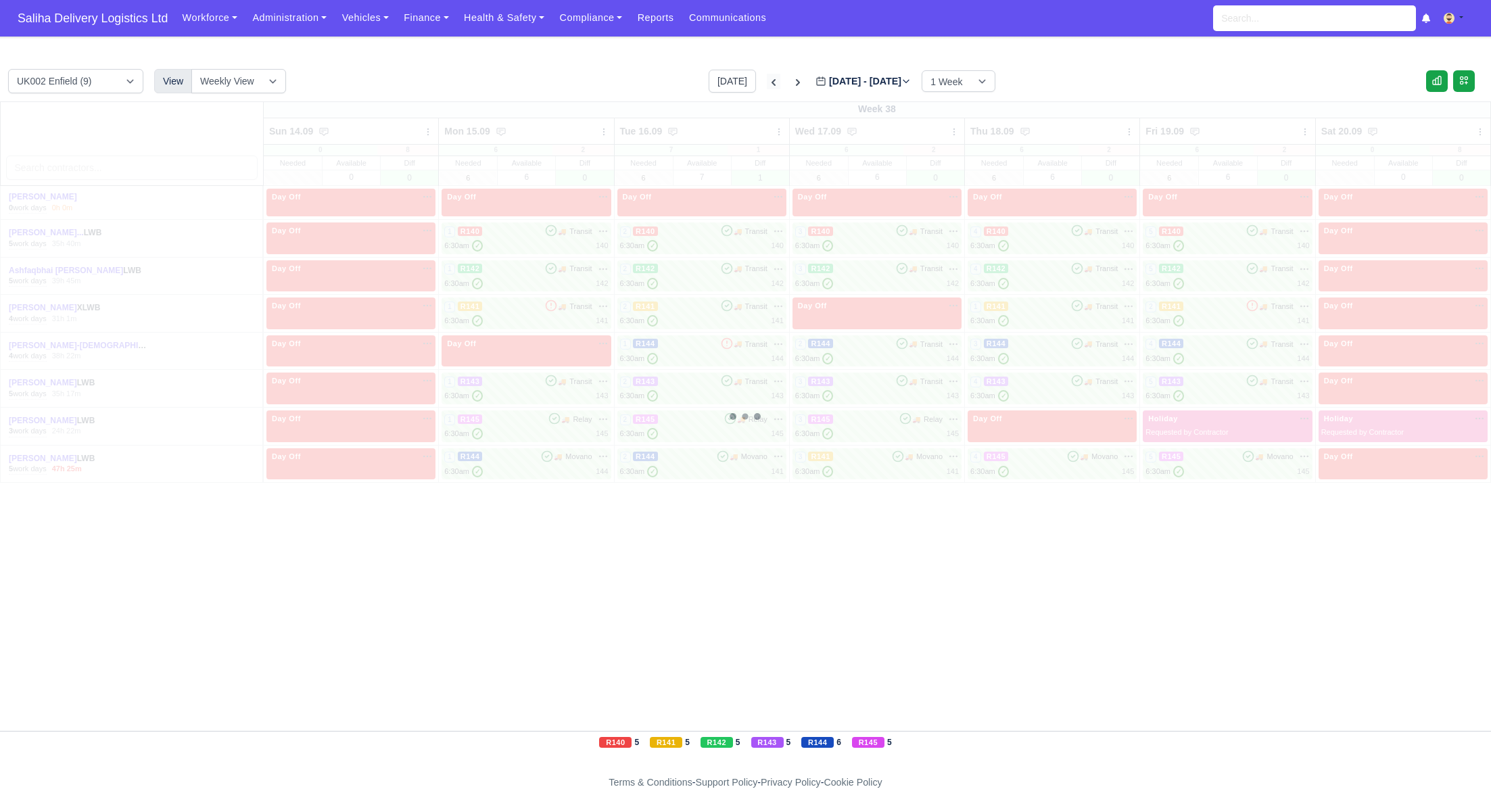
type input "2025-09-07"
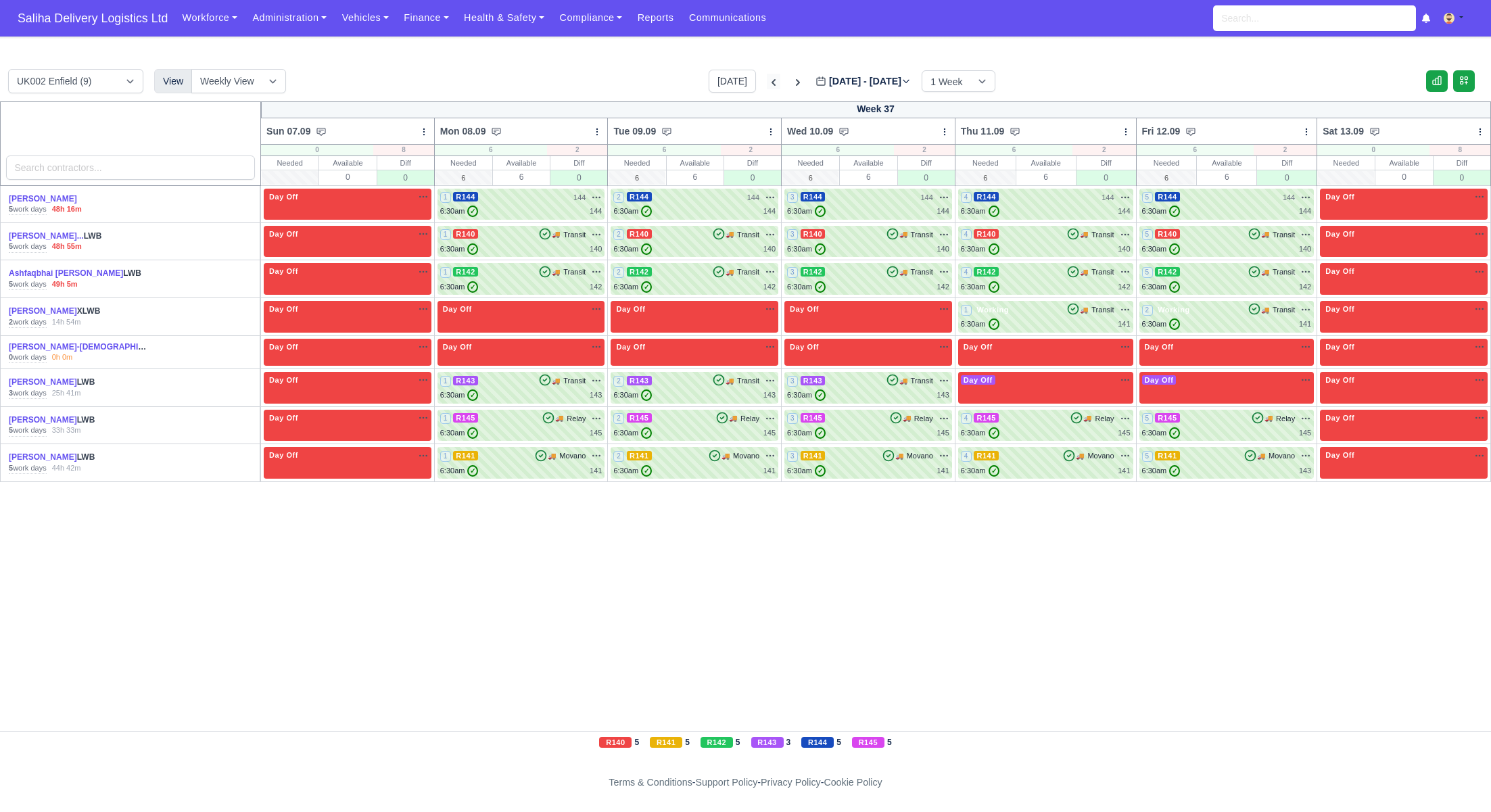
click at [771, 80] on icon at bounding box center [773, 83] width 4 height 7
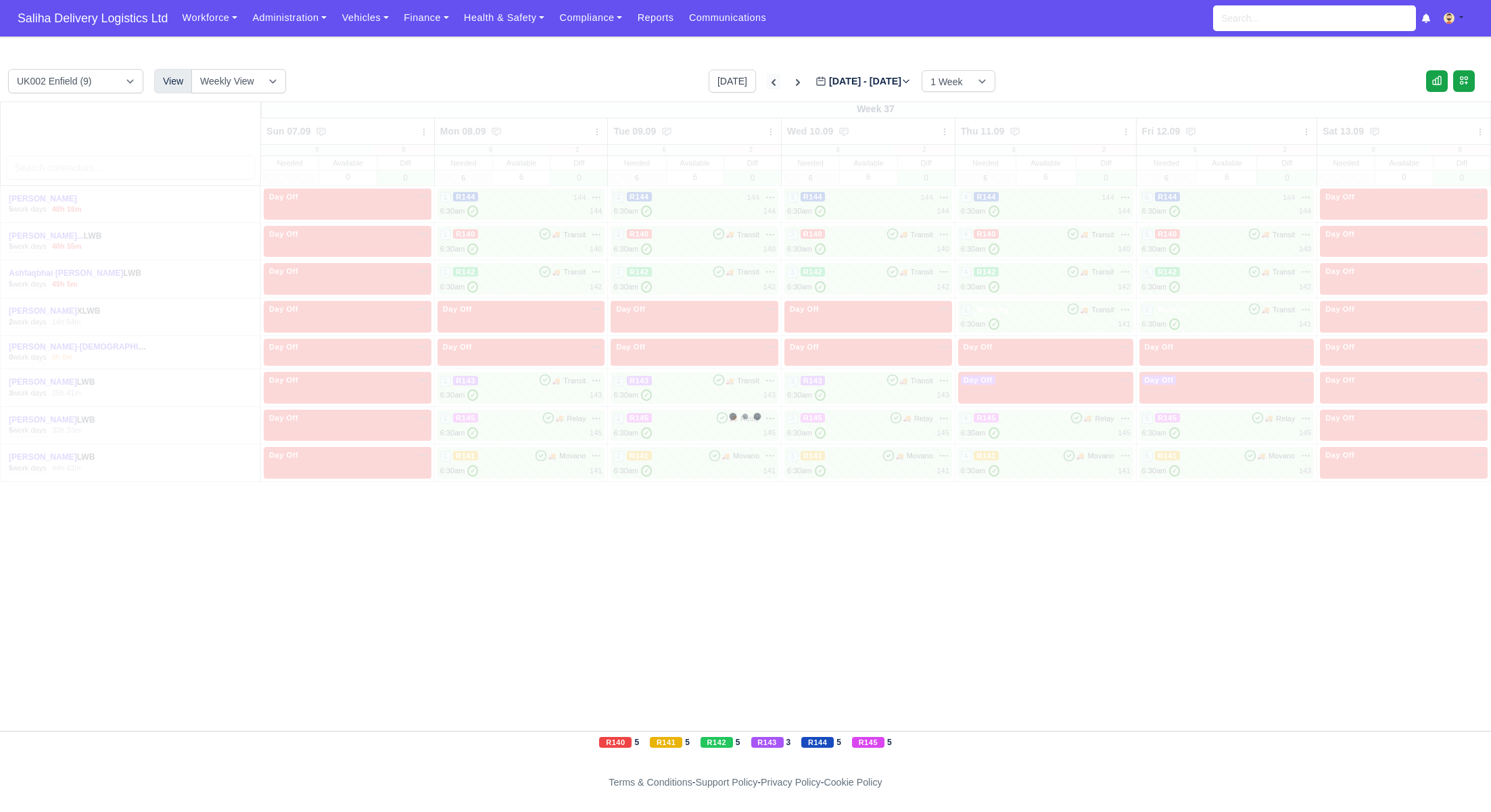
type input "2025-08-31"
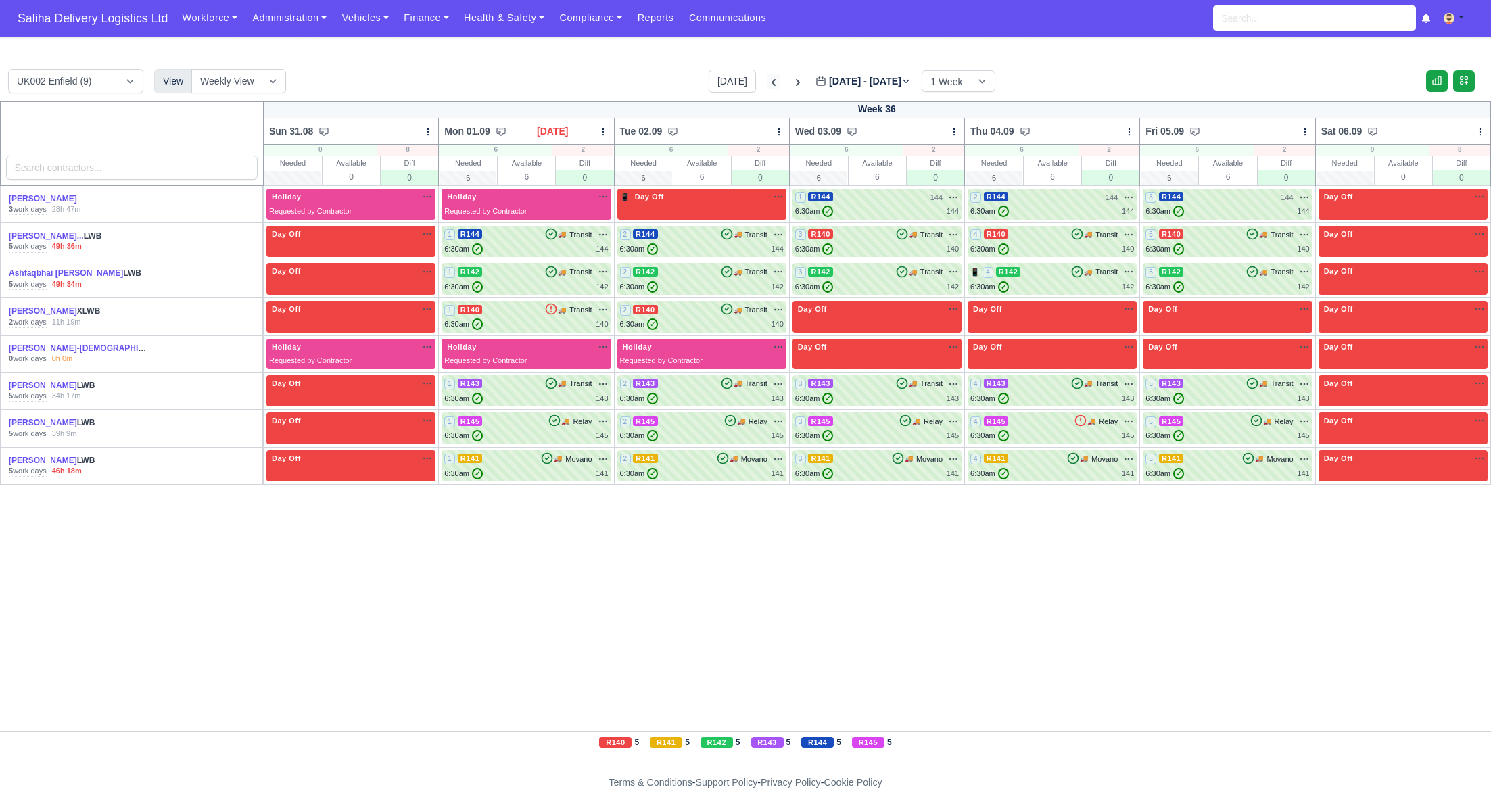
click at [771, 80] on icon at bounding box center [773, 83] width 4 height 7
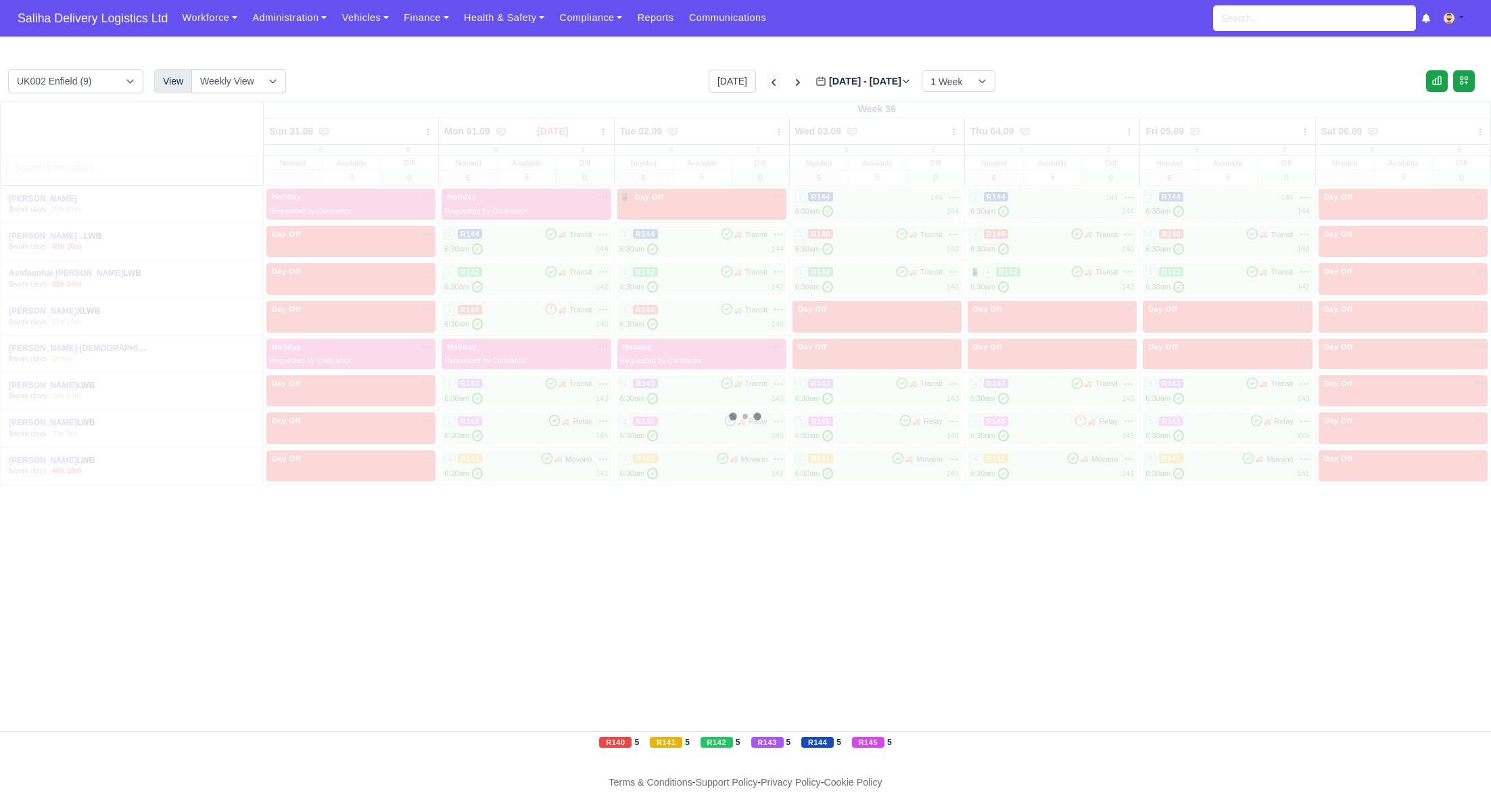
type input "2025-08-24"
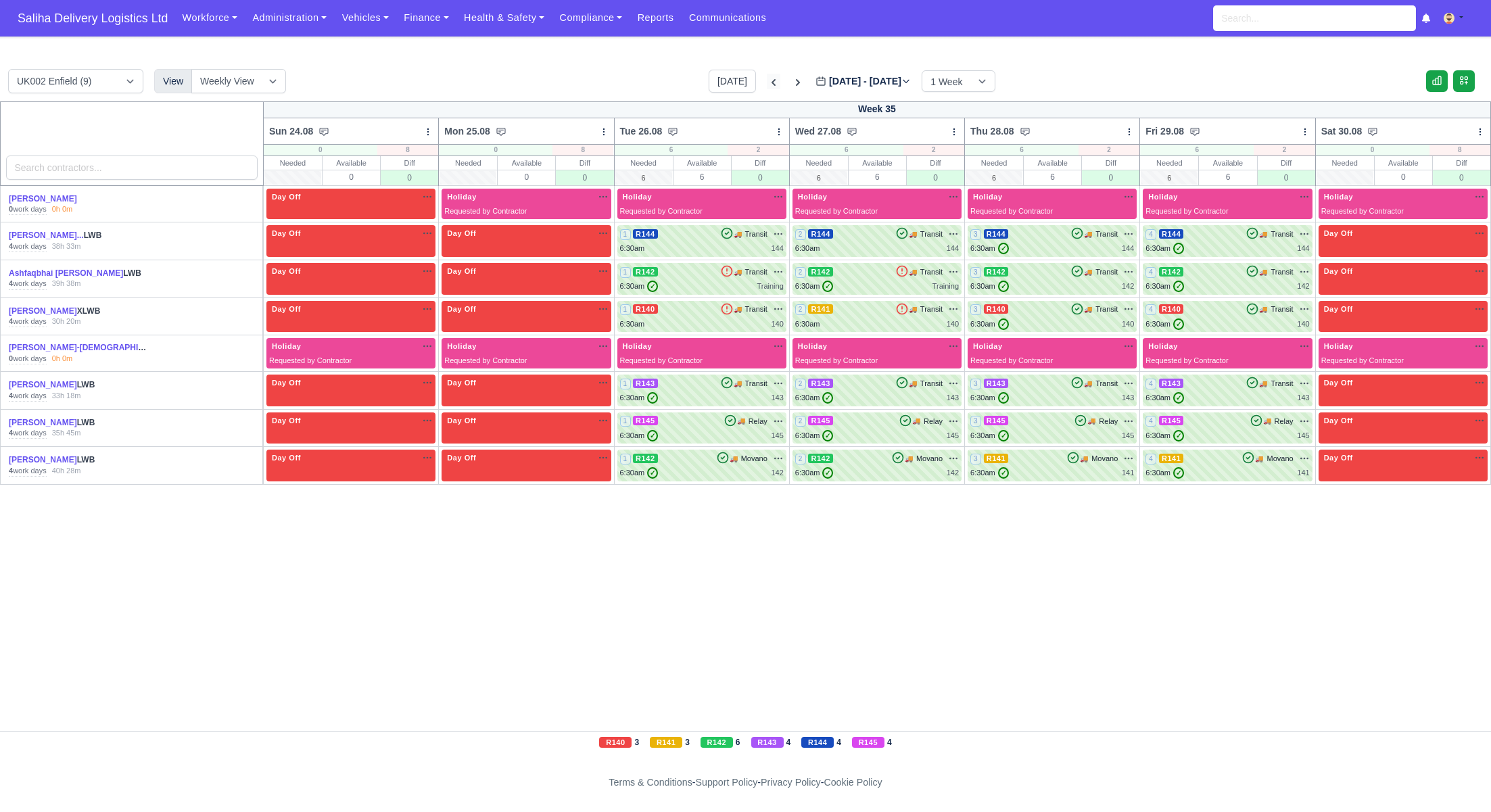
click at [767, 80] on icon at bounding box center [774, 83] width 13 height 13
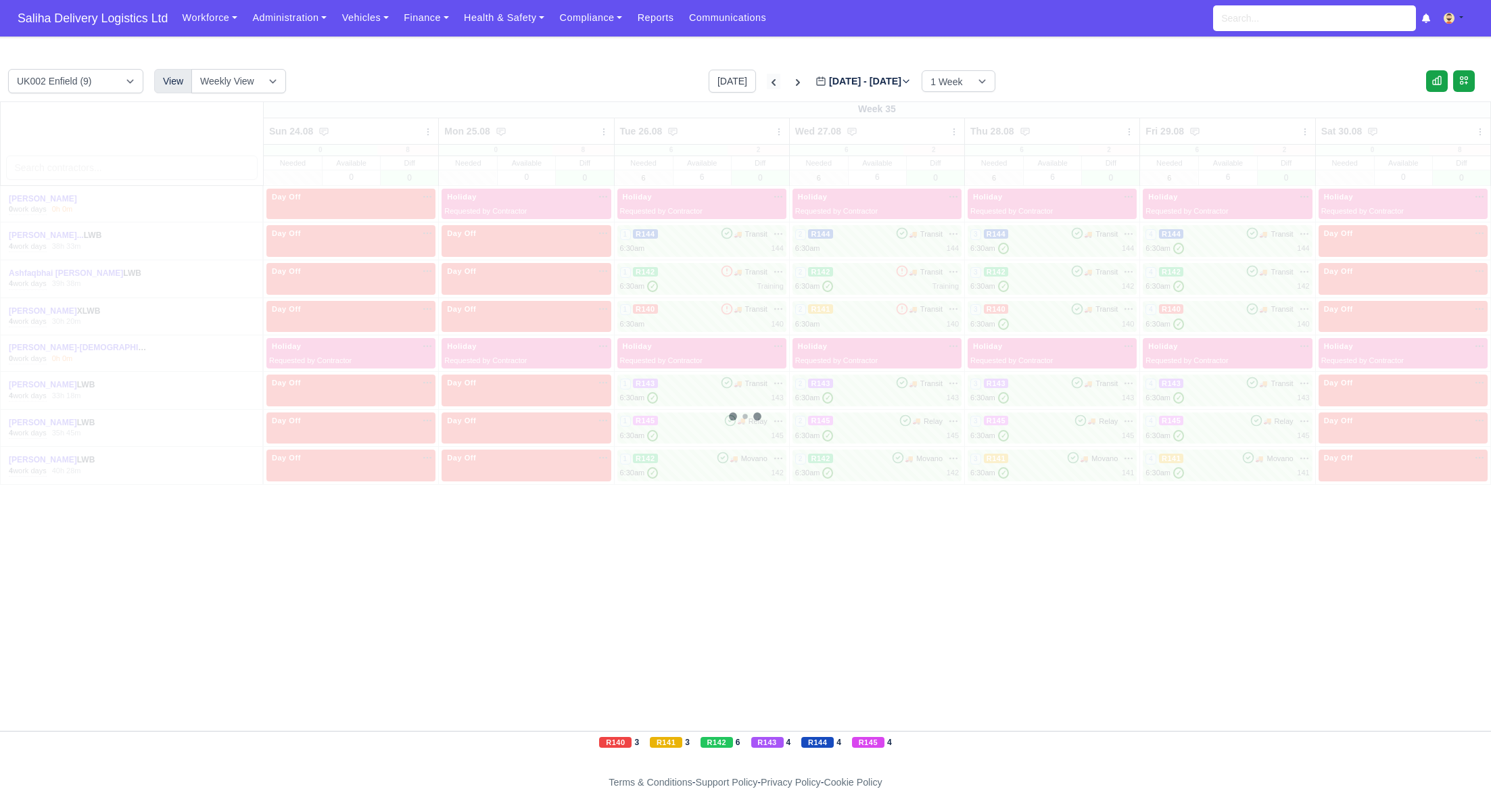
type input "2025-08-17"
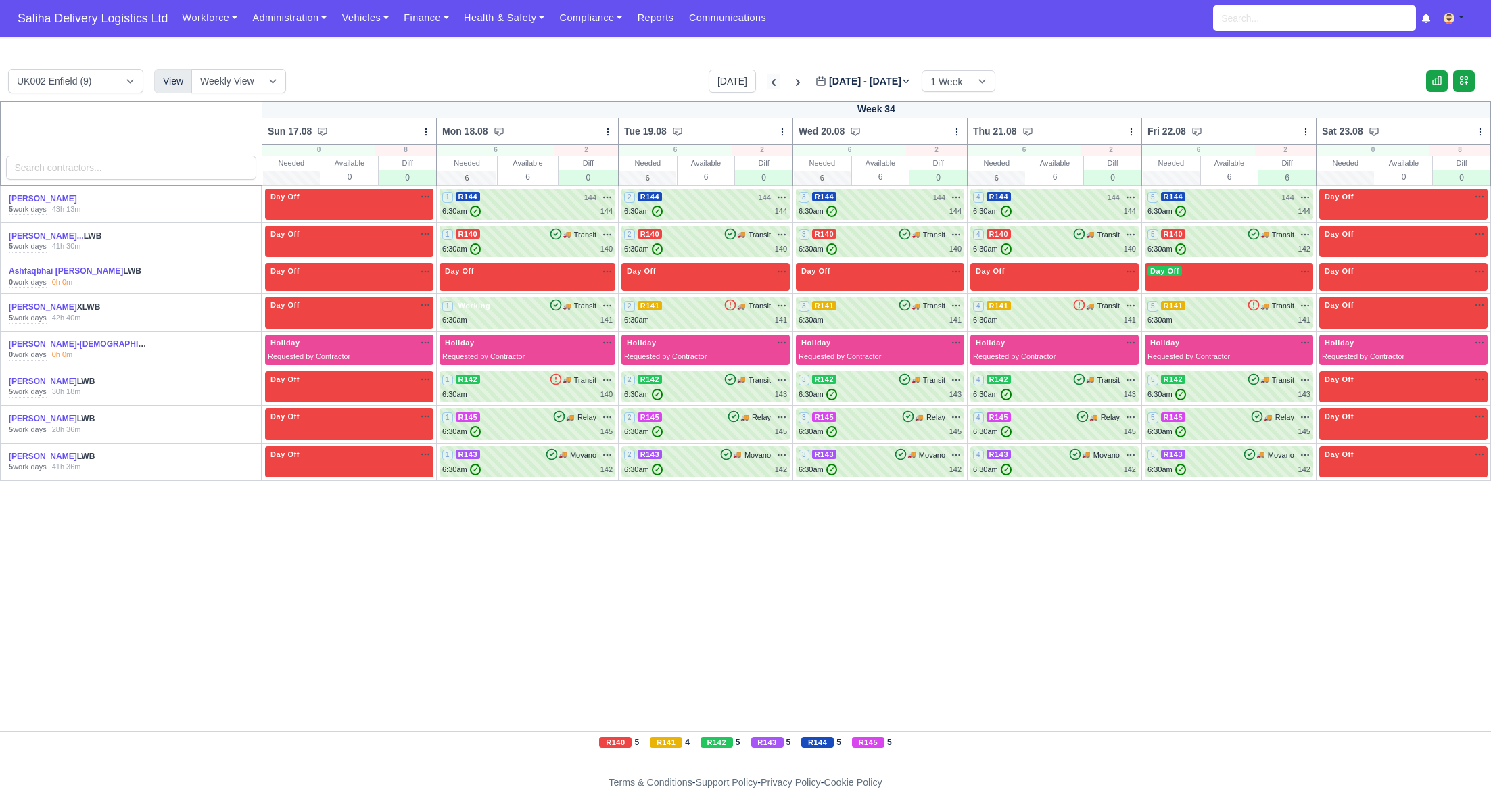
click at [771, 80] on icon at bounding box center [773, 83] width 4 height 7
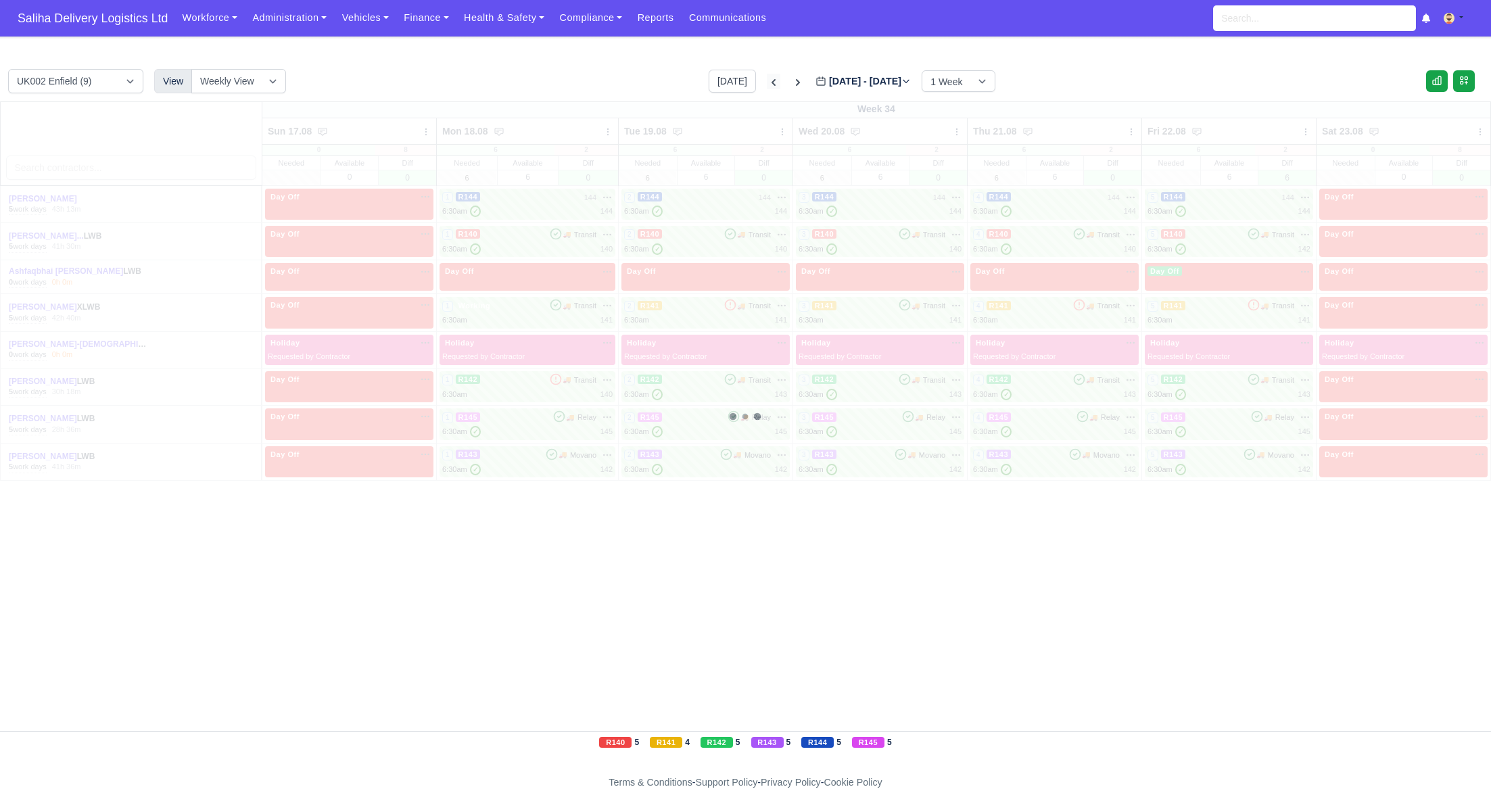
type input "2025-08-10"
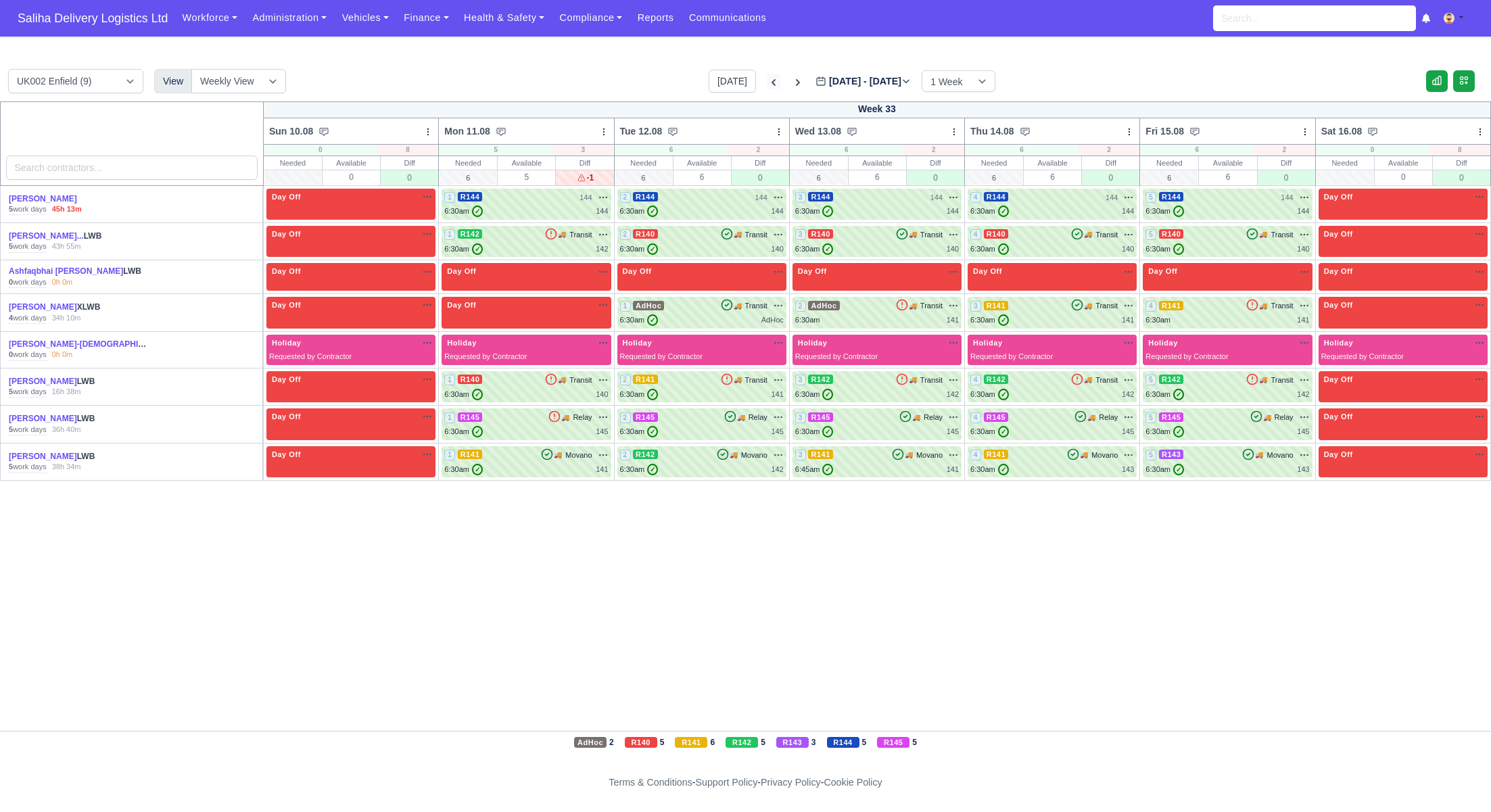
click at [771, 80] on icon at bounding box center [773, 83] width 4 height 7
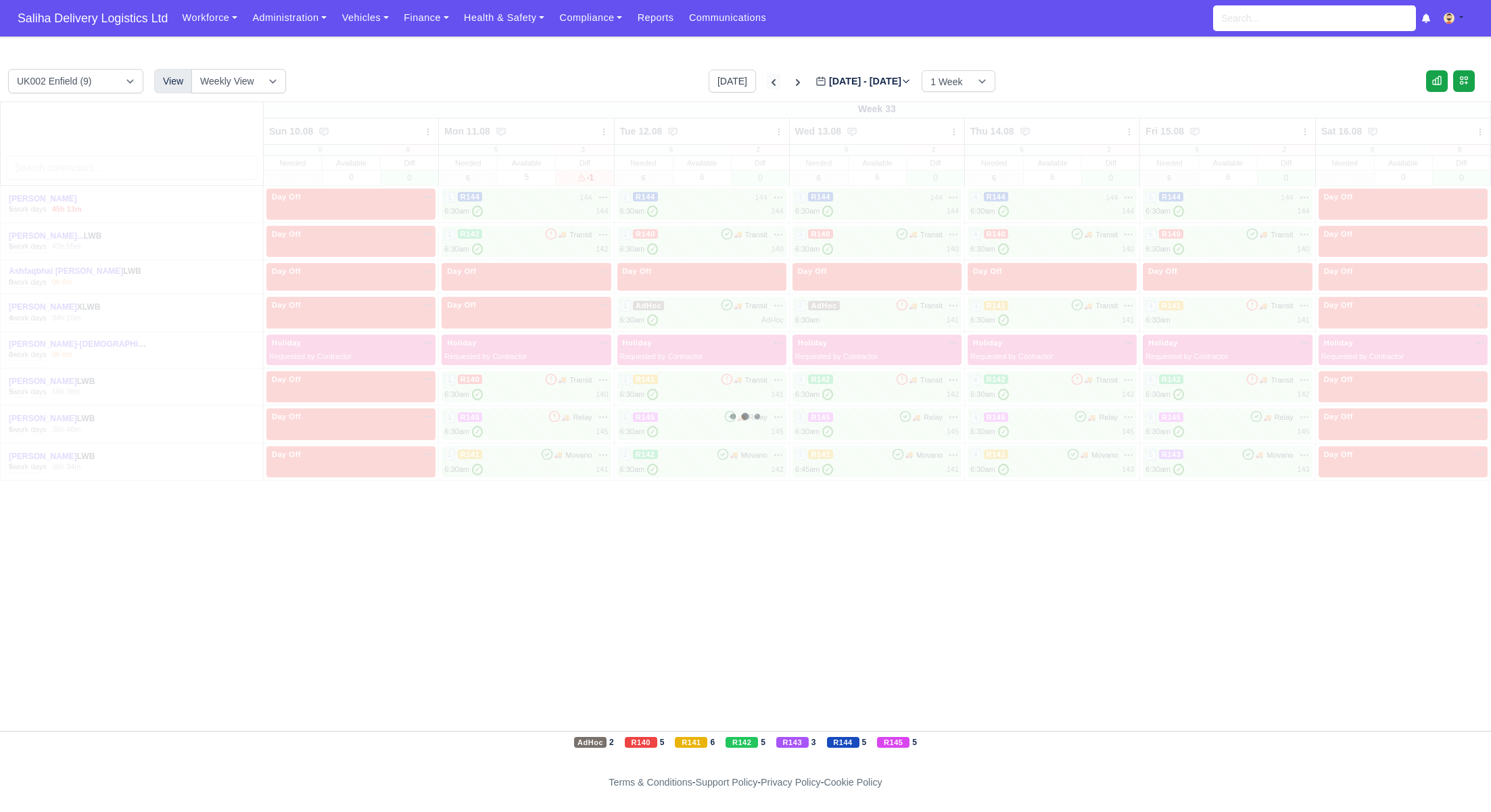
type input "2025-08-03"
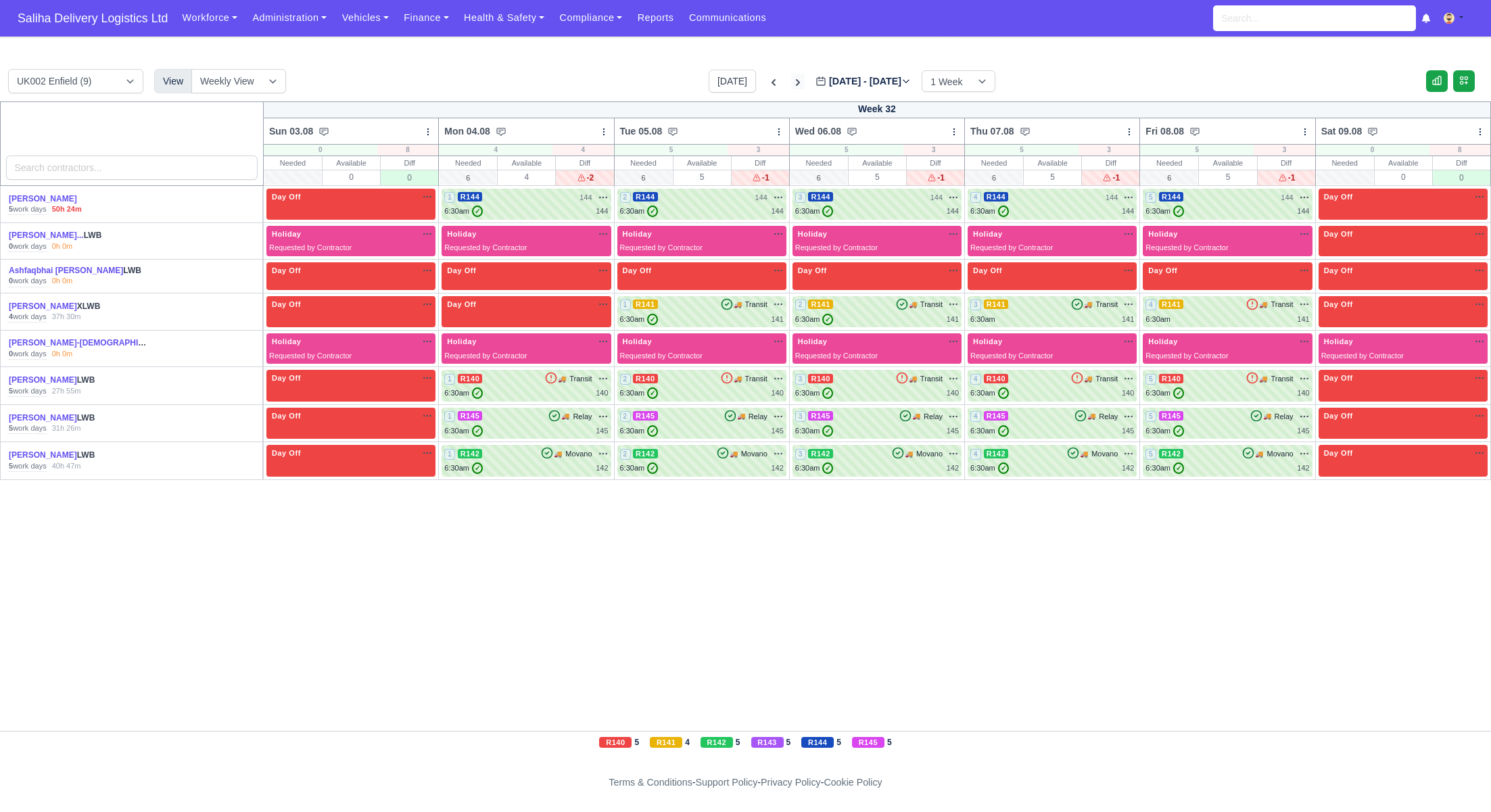
click at [796, 81] on icon at bounding box center [797, 83] width 4 height 7
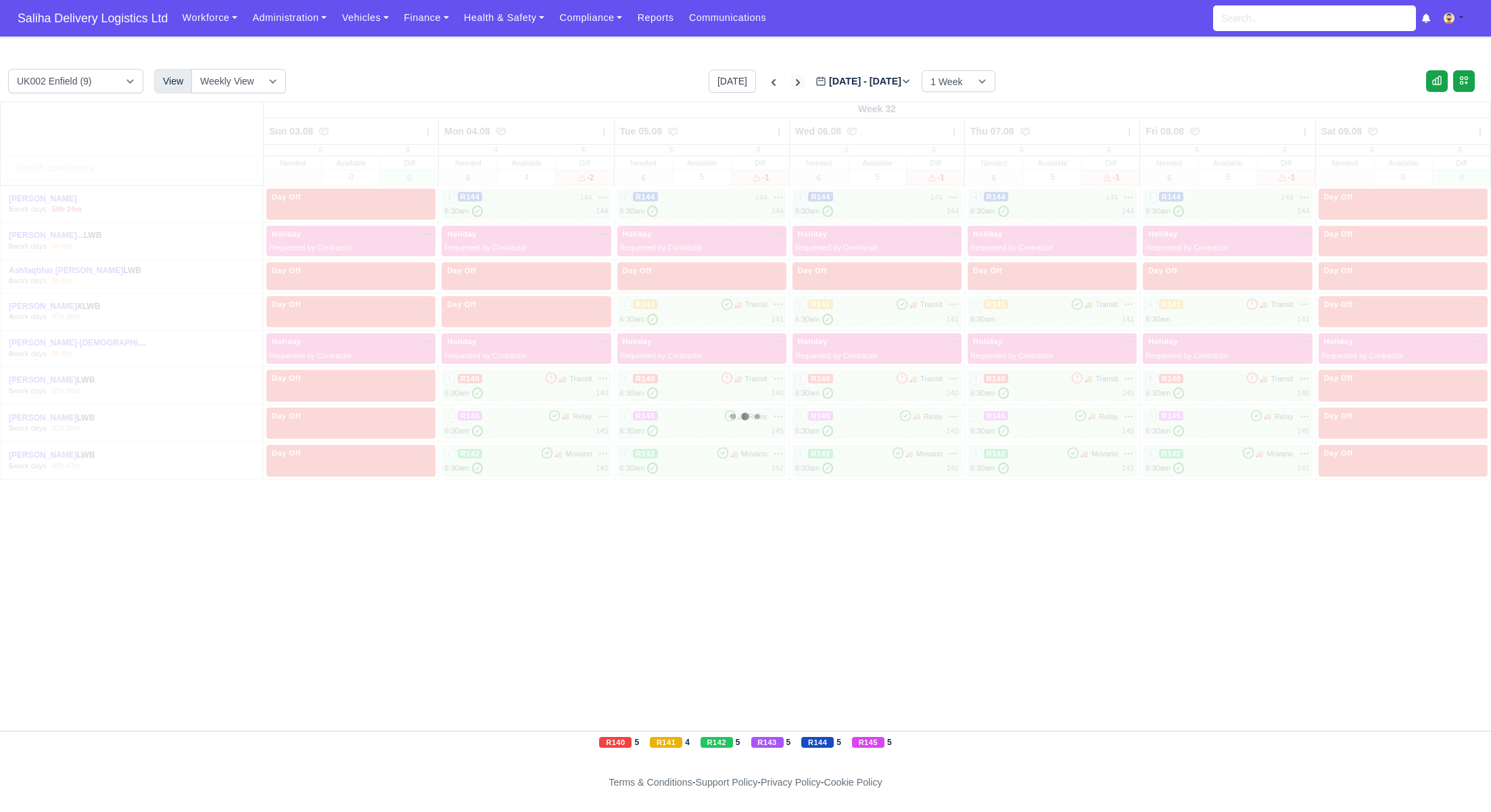
type input "2025-08-10"
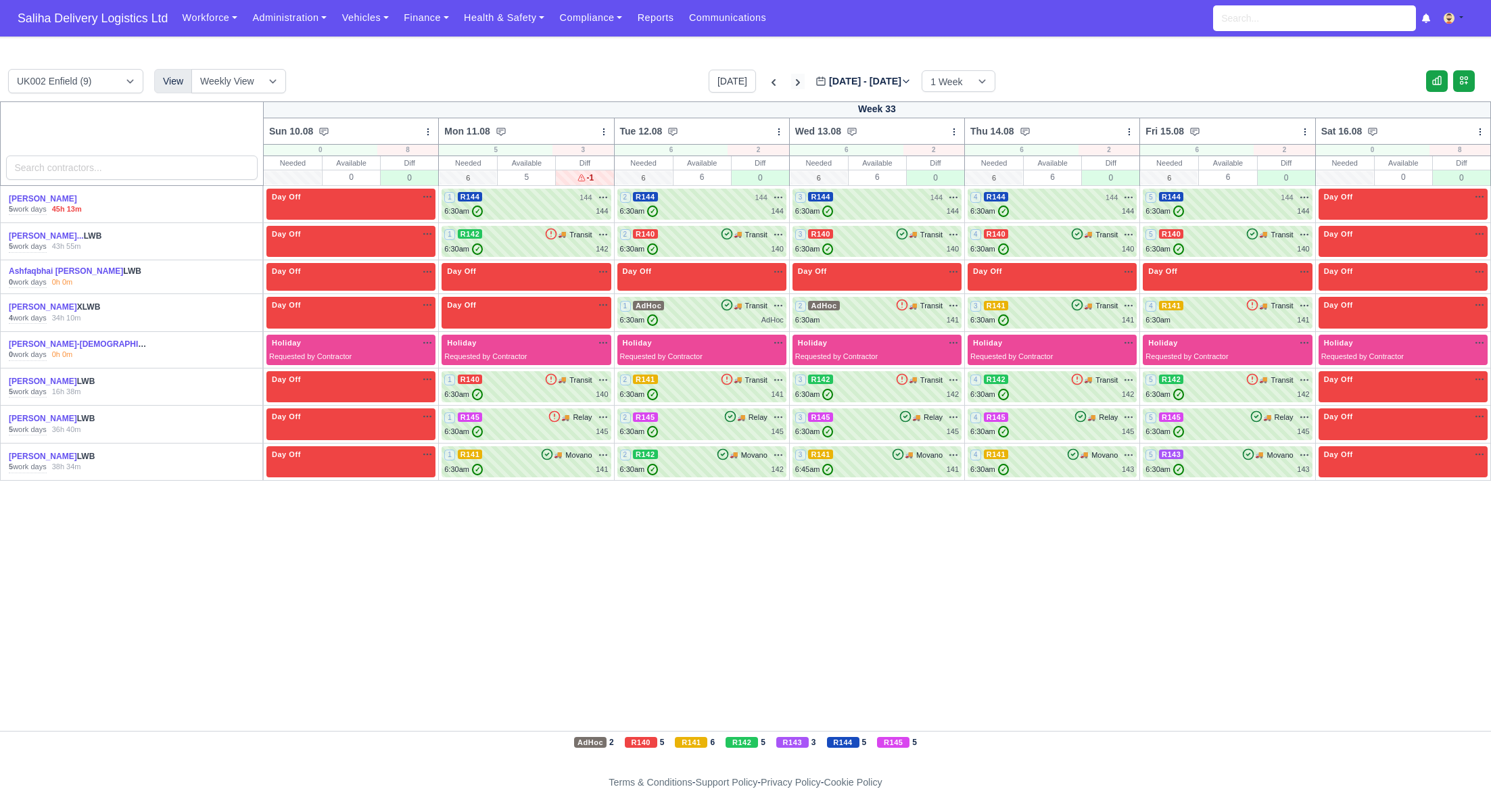
click at [792, 81] on icon at bounding box center [798, 83] width 13 height 13
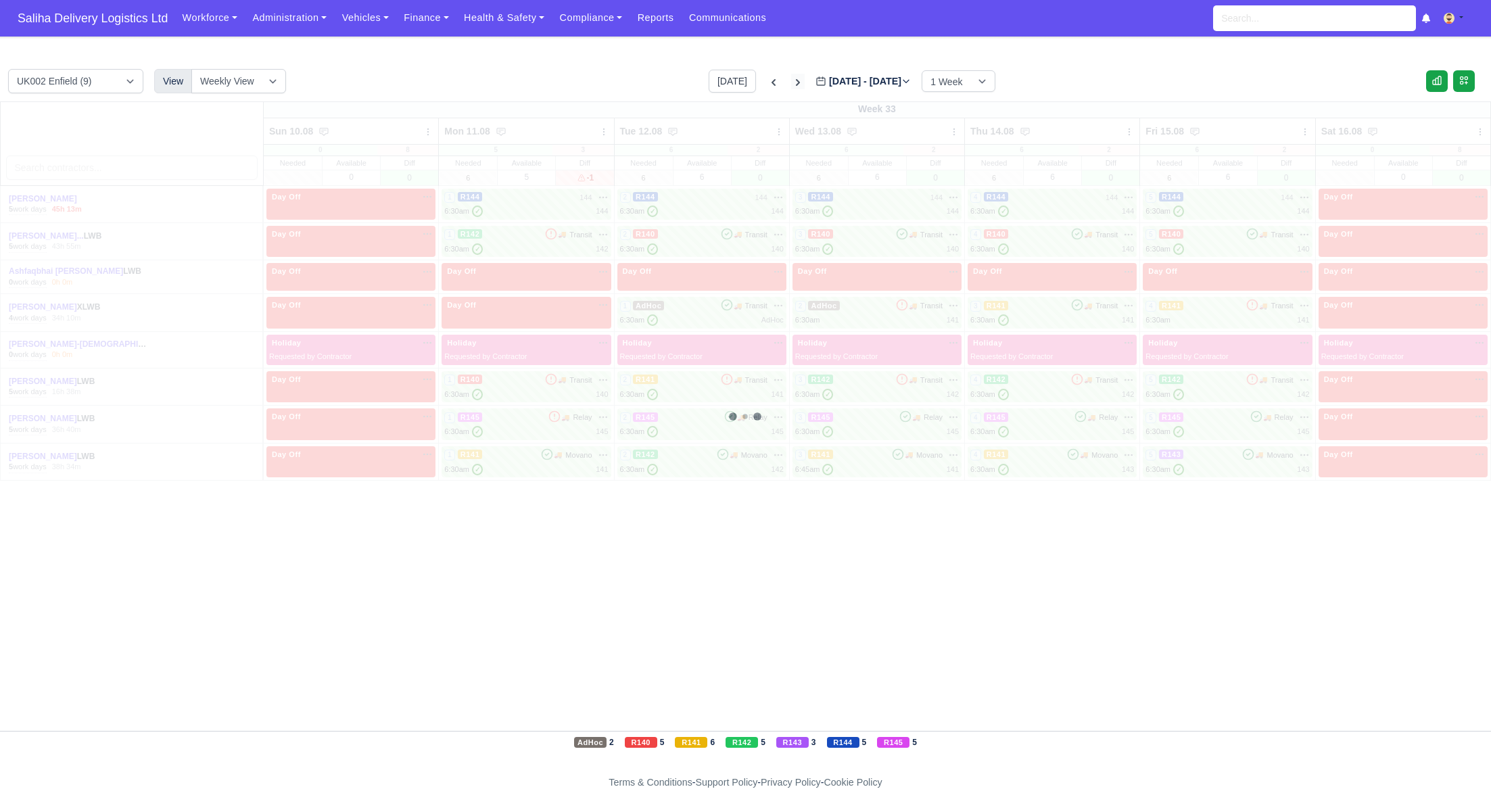
type input "2025-08-17"
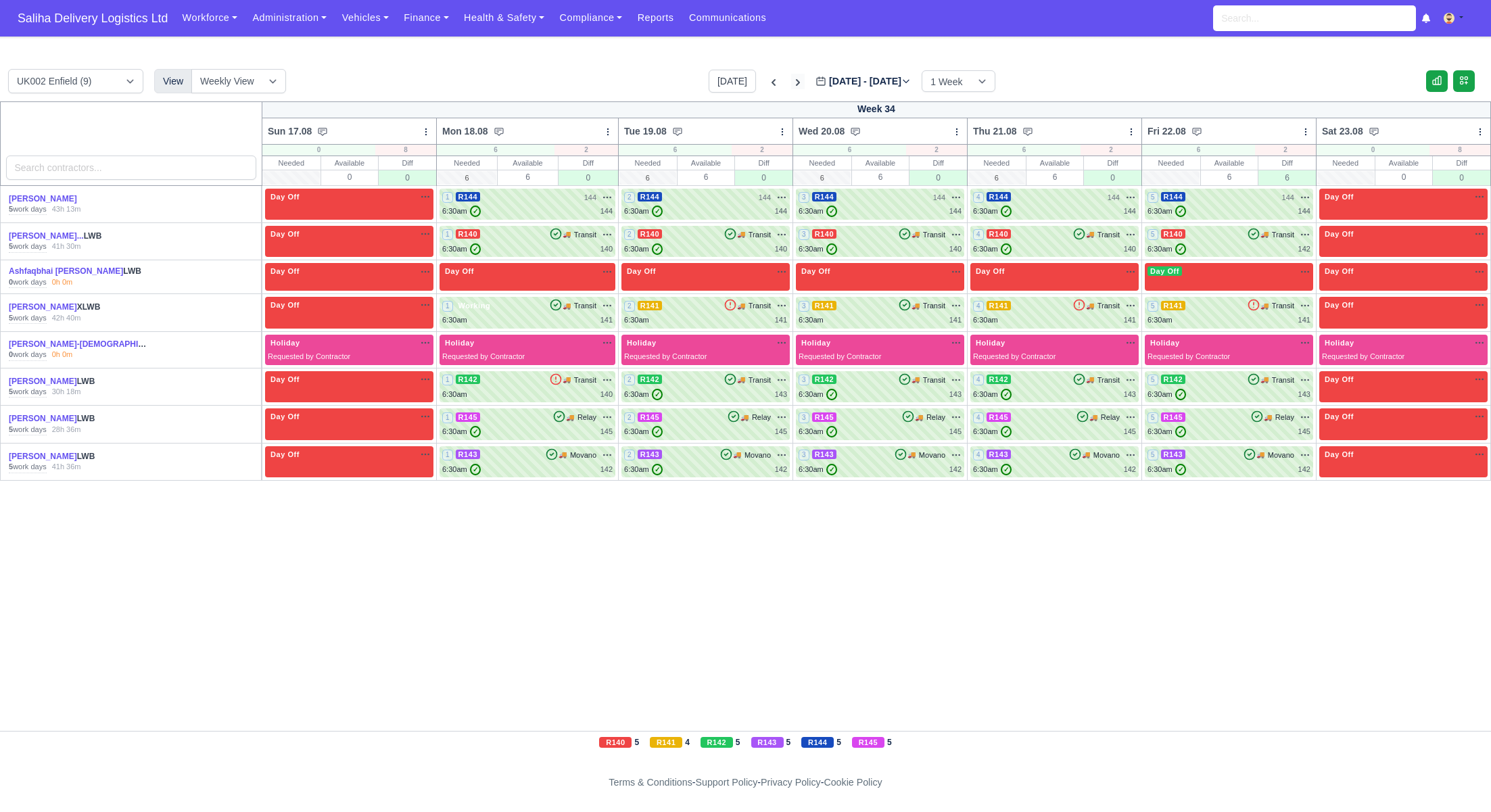
click at [796, 81] on icon at bounding box center [797, 83] width 4 height 7
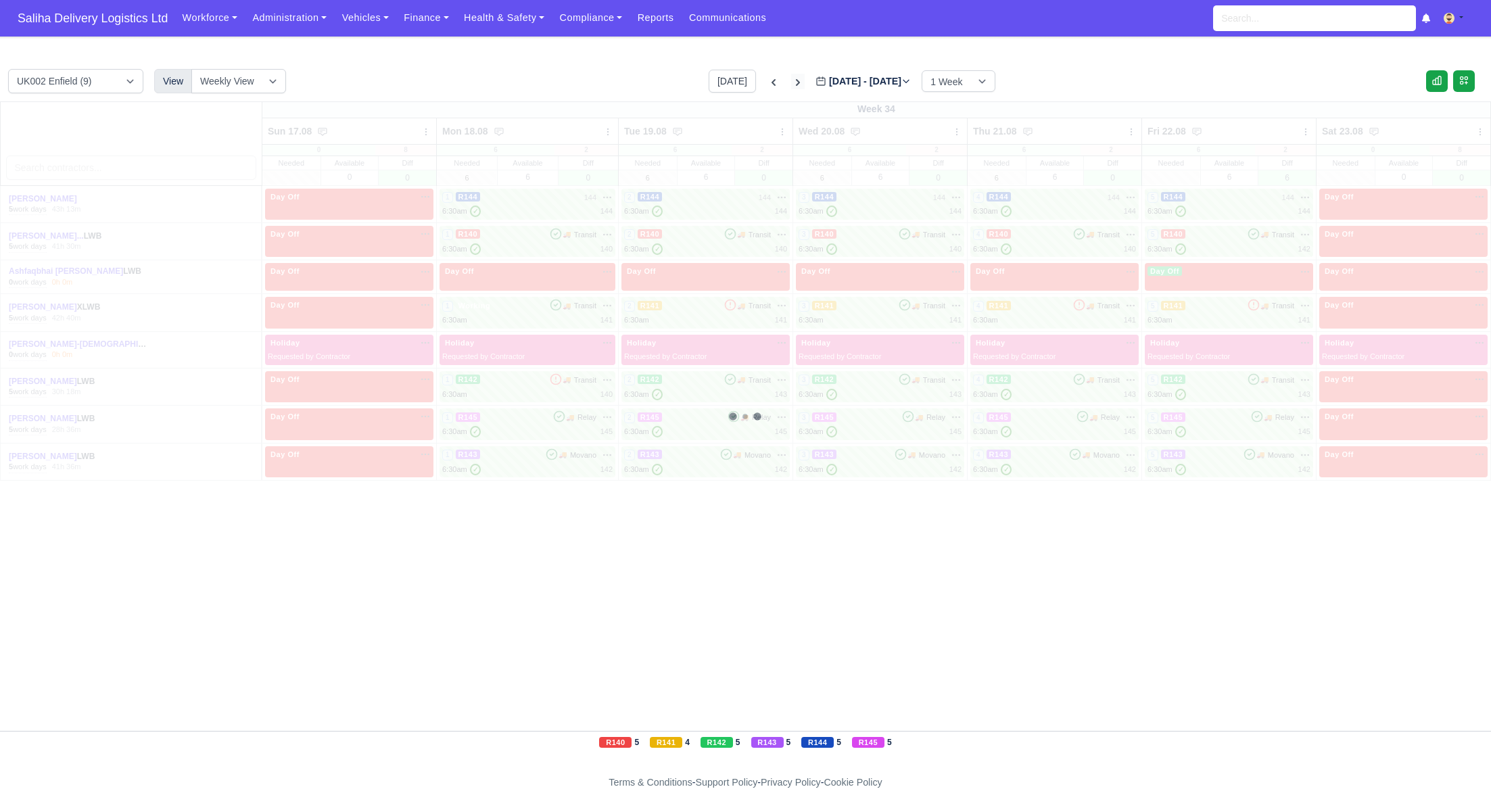
type input "2025-08-24"
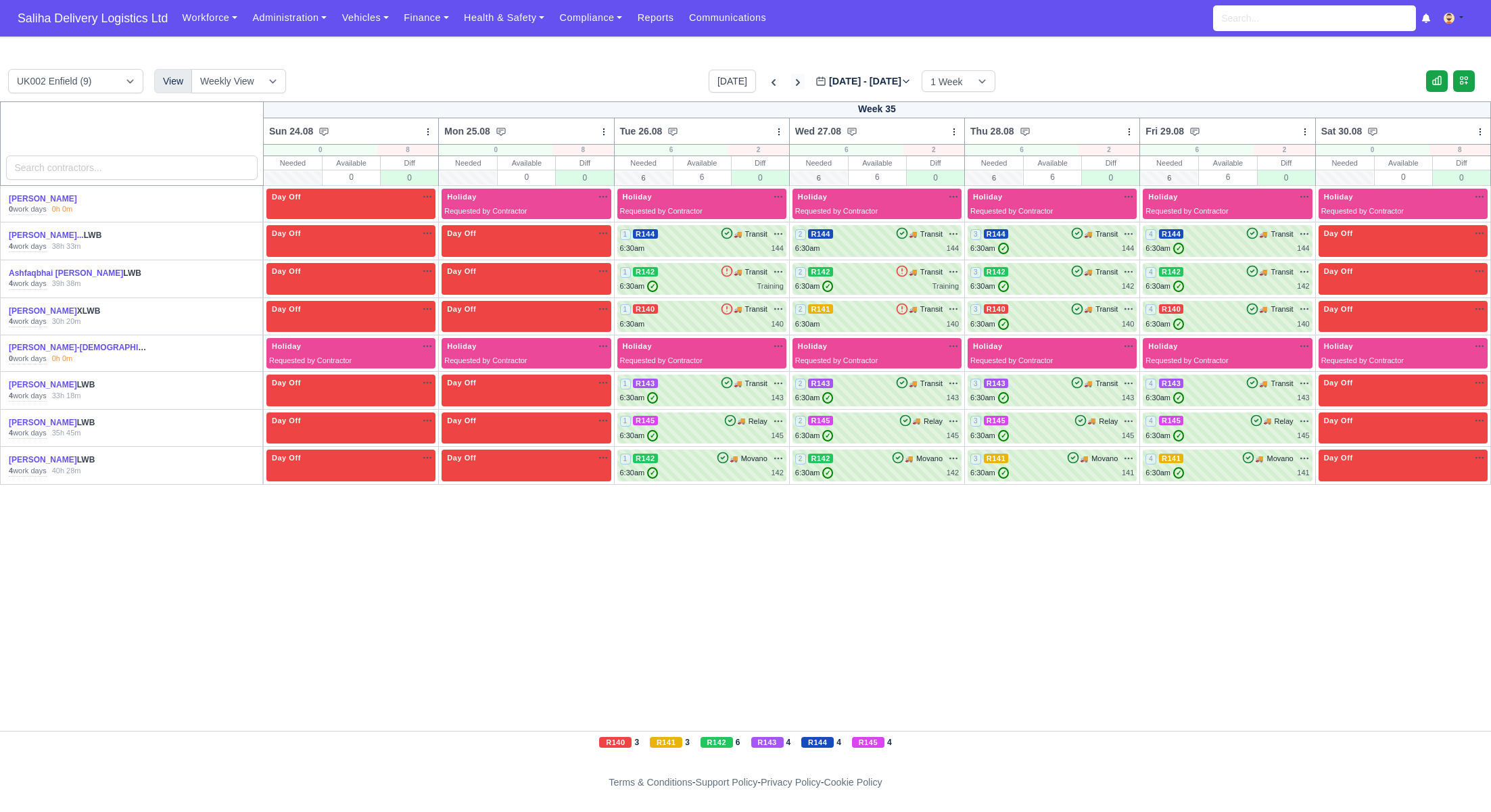
click at [792, 79] on icon at bounding box center [798, 83] width 13 height 13
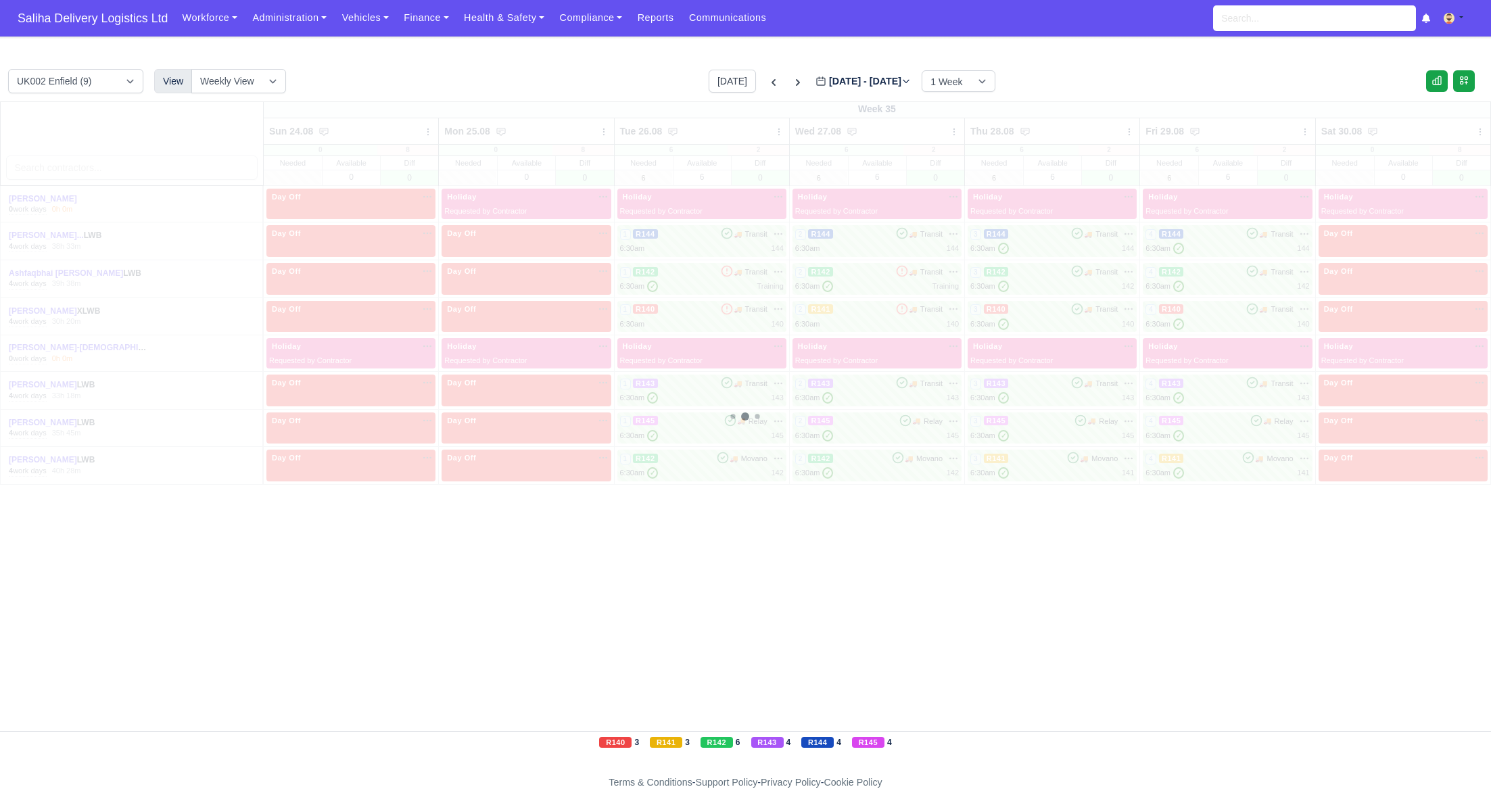
type input "2025-08-31"
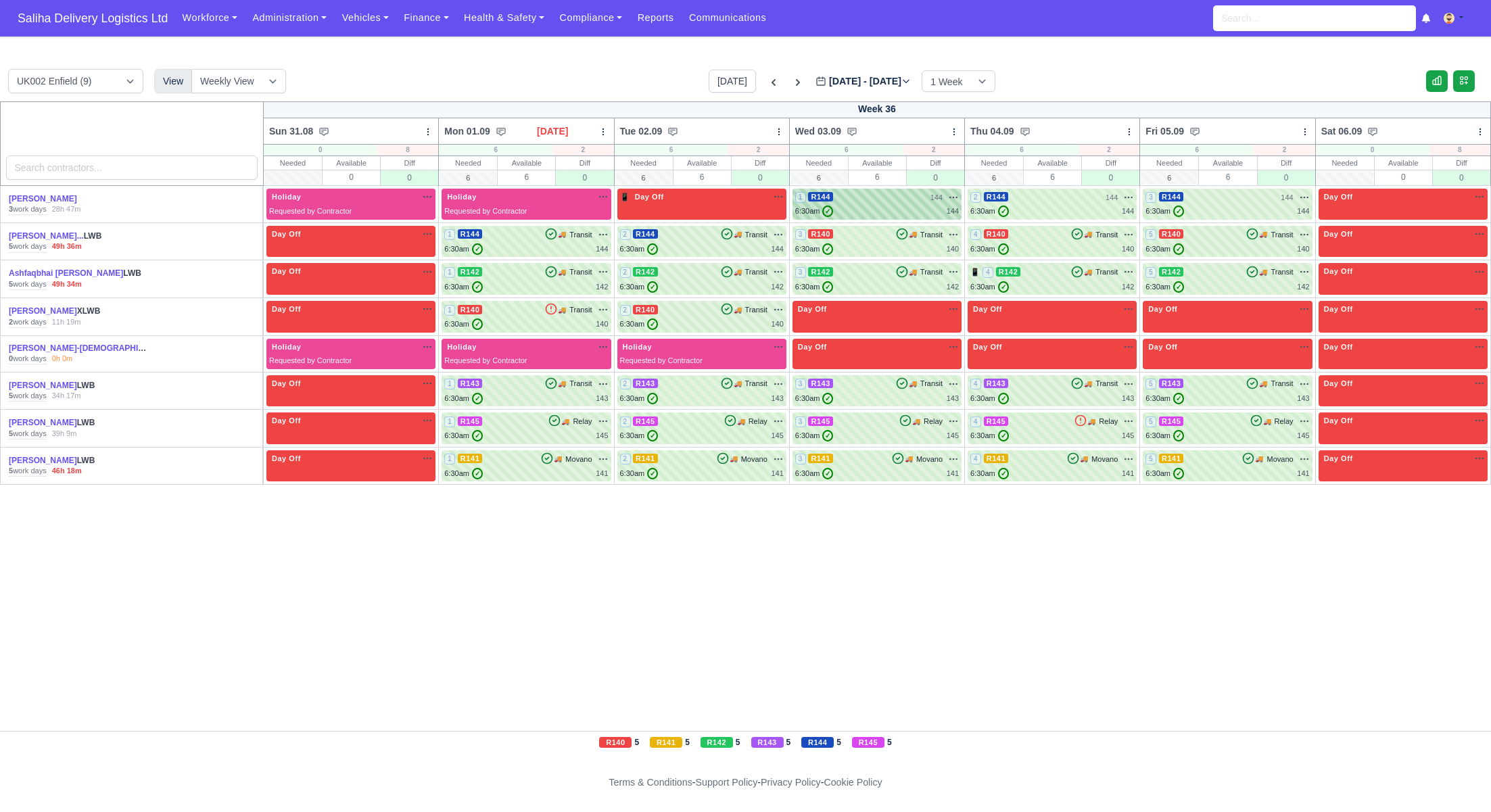
click at [833, 200] on span "R144" at bounding box center [821, 197] width 25 height 9
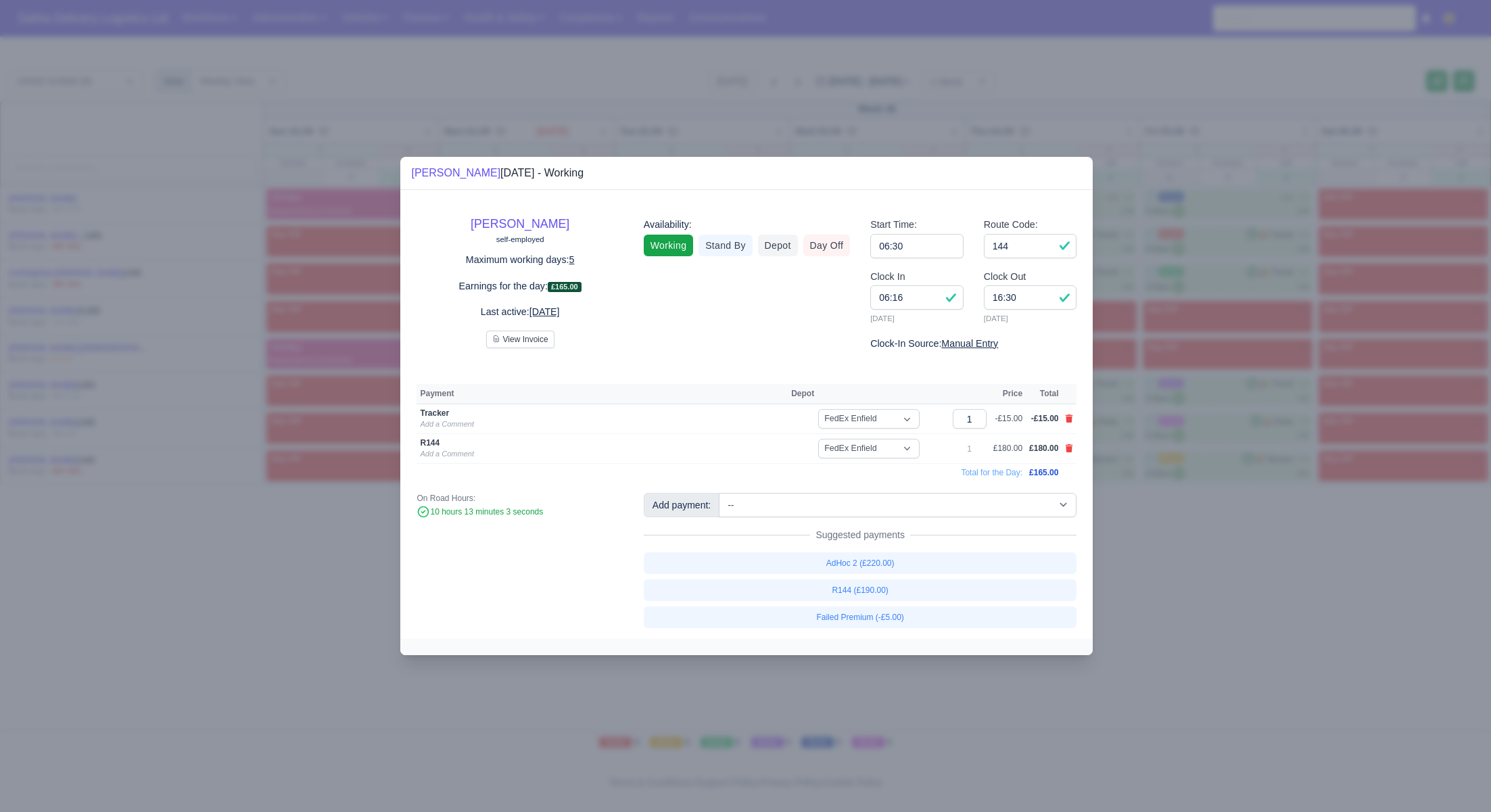
click at [1172, 560] on div at bounding box center [746, 406] width 1491 height 812
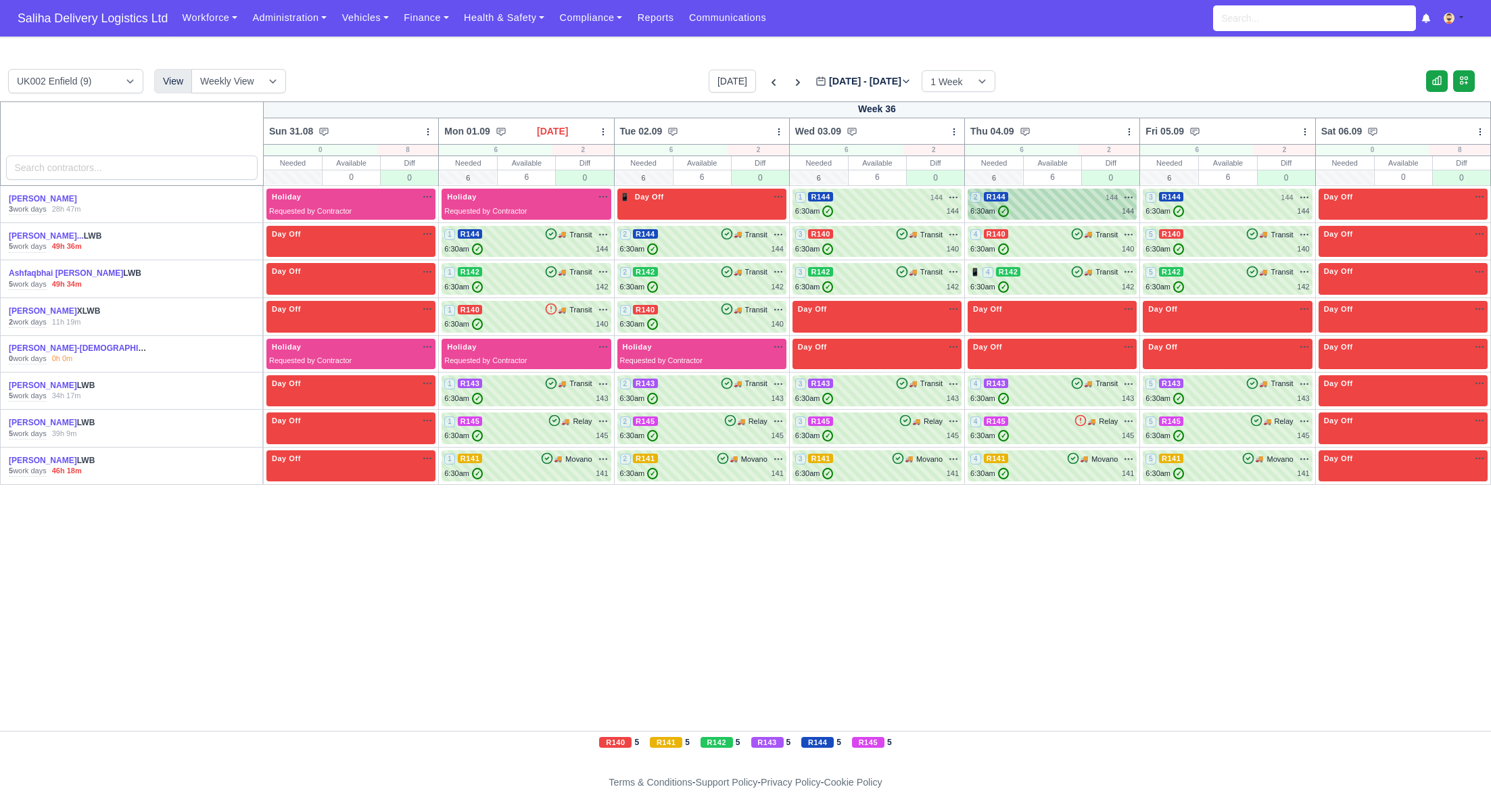
click at [1012, 192] on div "2 R144 144 na" at bounding box center [1053, 197] width 164 height 12
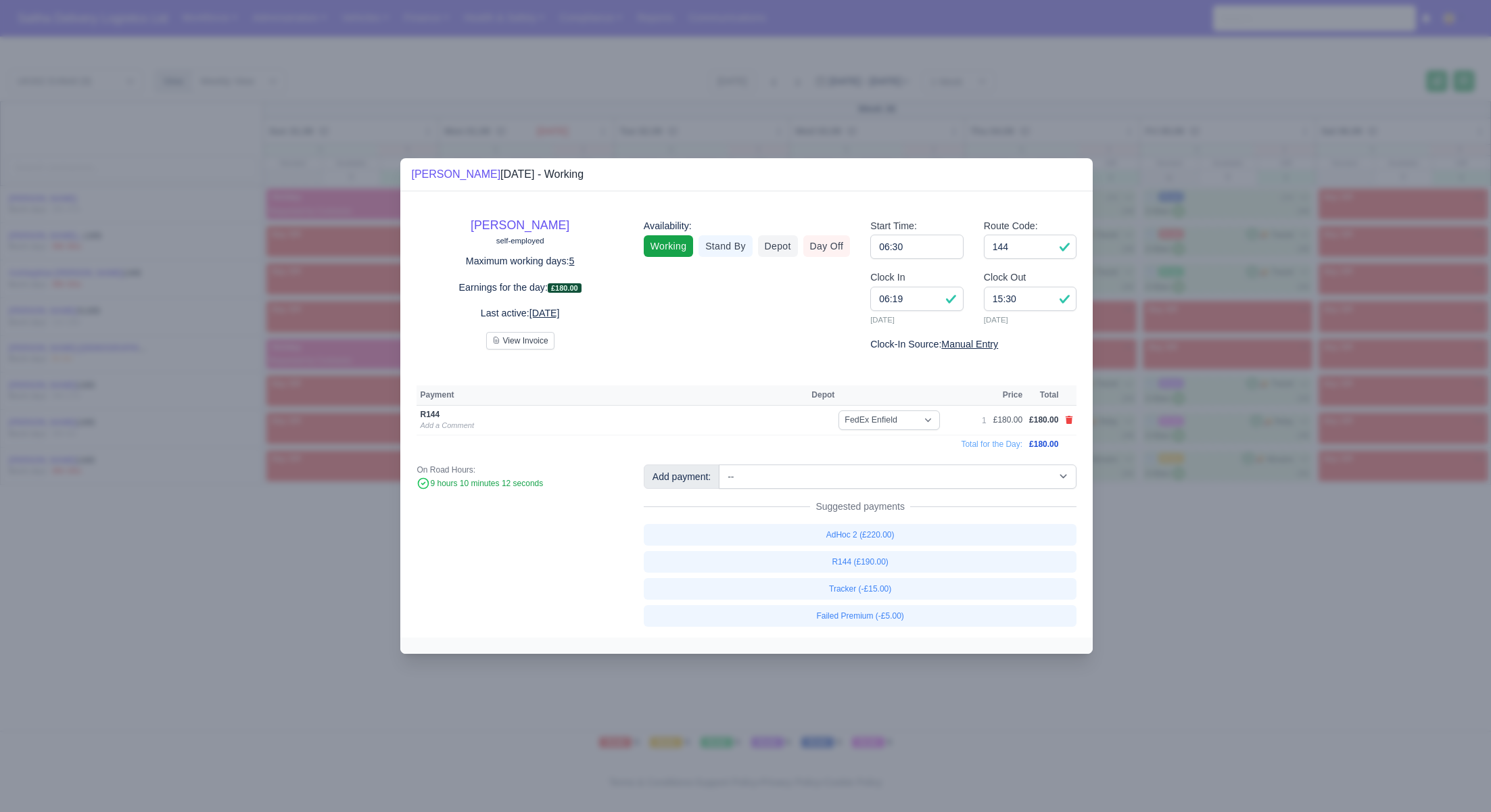
click at [1155, 526] on div at bounding box center [746, 406] width 1491 height 812
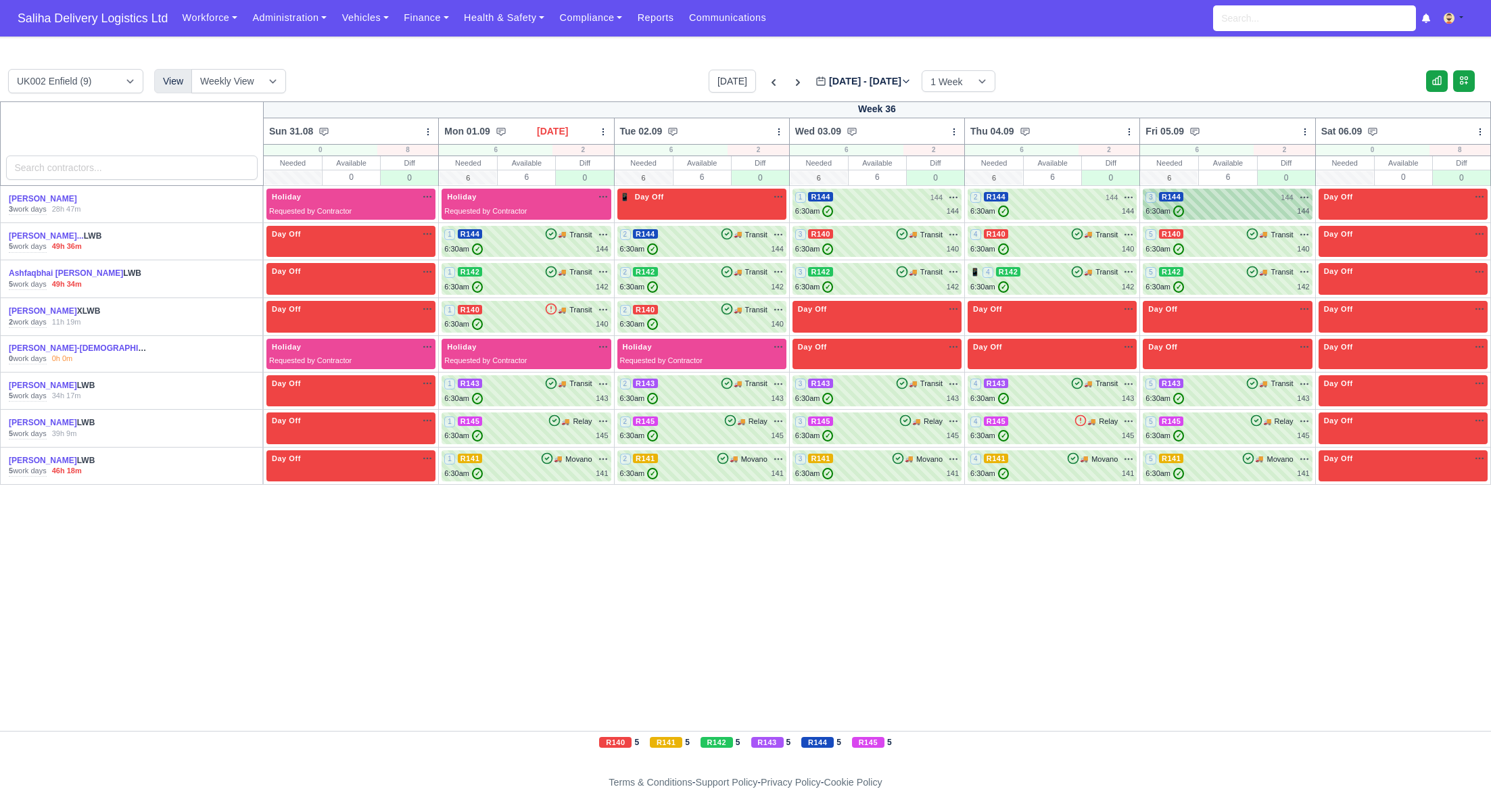
click at [1212, 208] on div "6:30am ✓ 144" at bounding box center [1227, 212] width 164 height 12
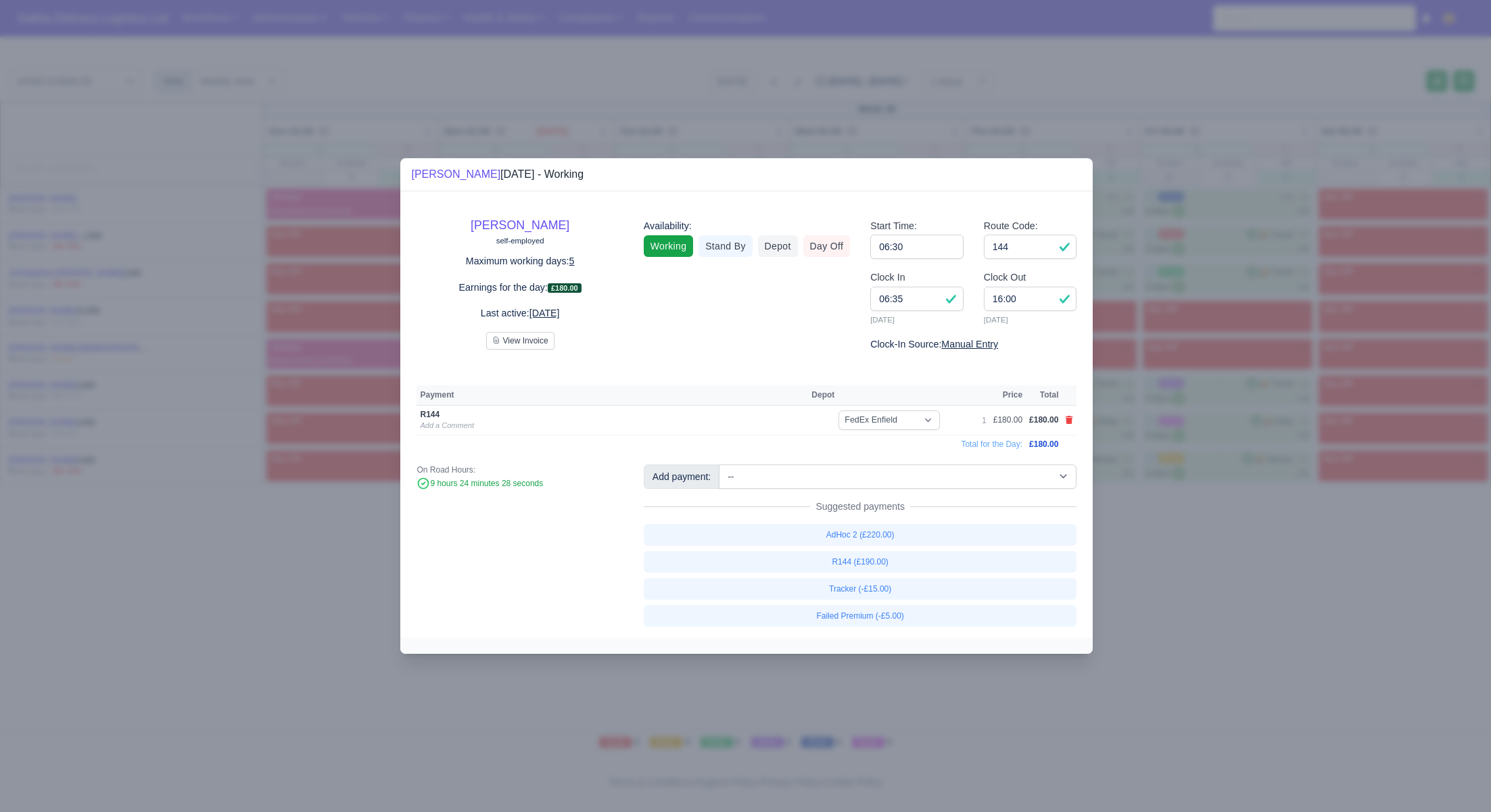
click at [1304, 565] on div at bounding box center [746, 406] width 1491 height 812
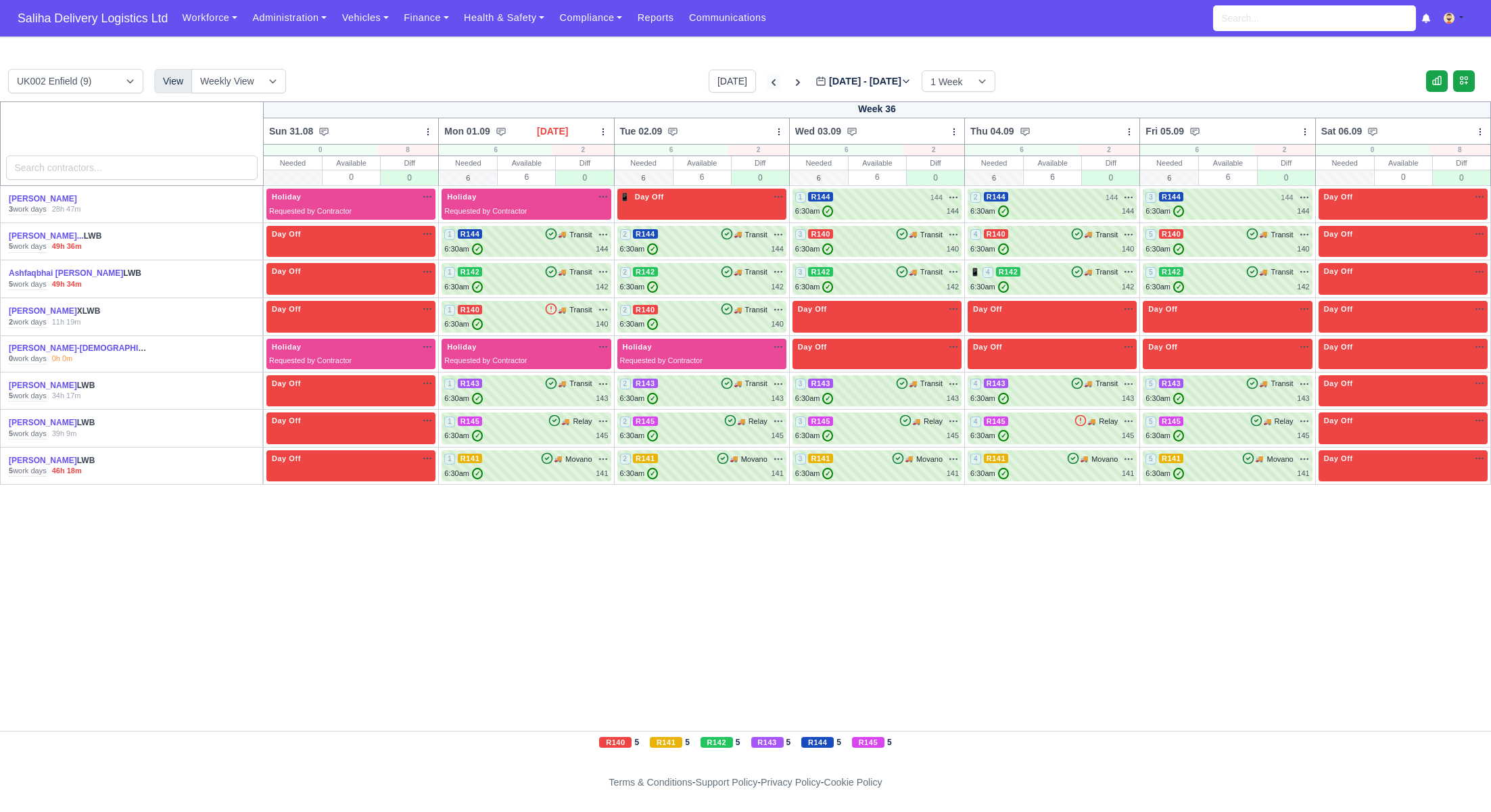
click at [767, 82] on icon at bounding box center [774, 83] width 13 height 13
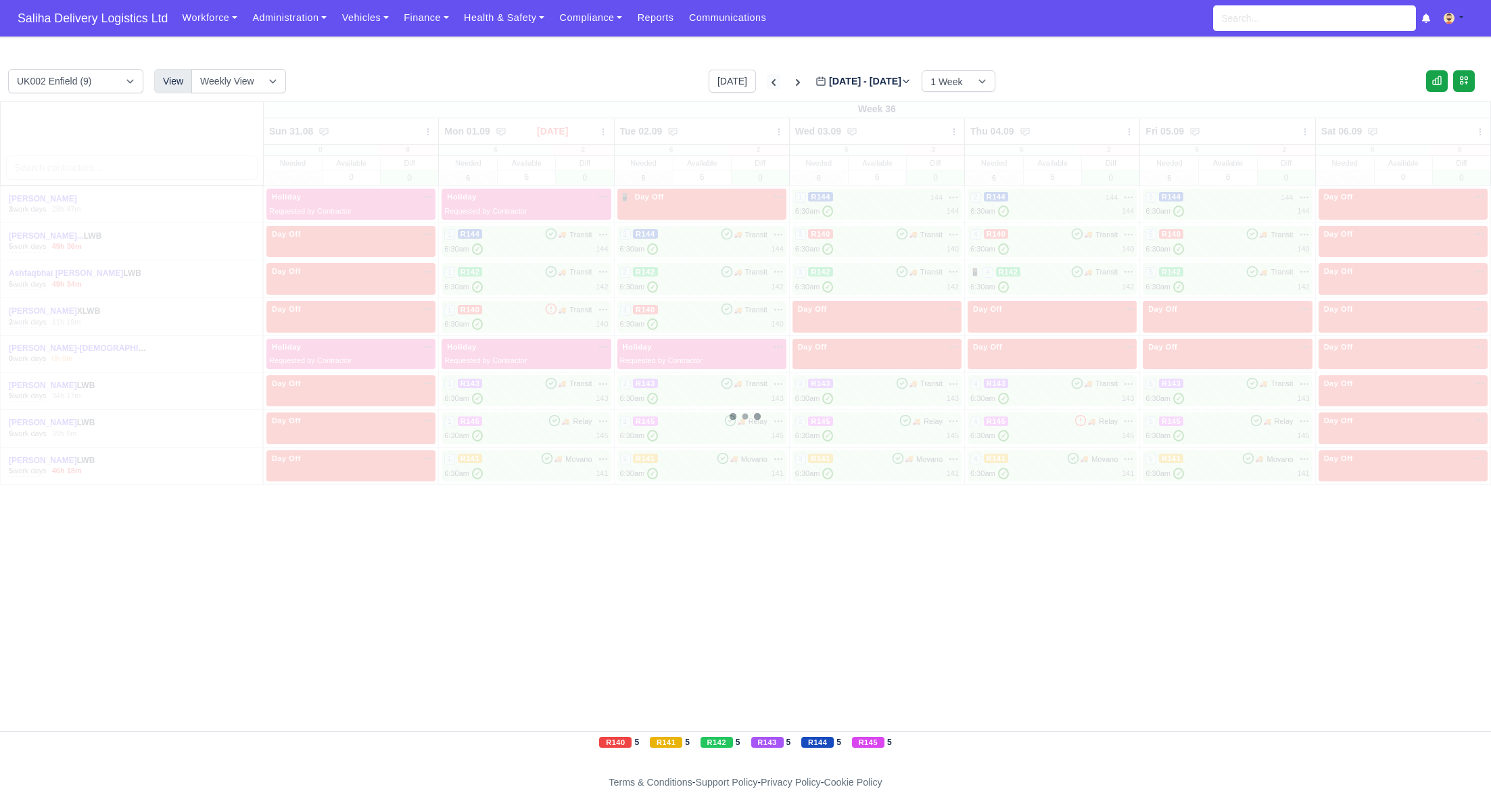
type input "2025-08-24"
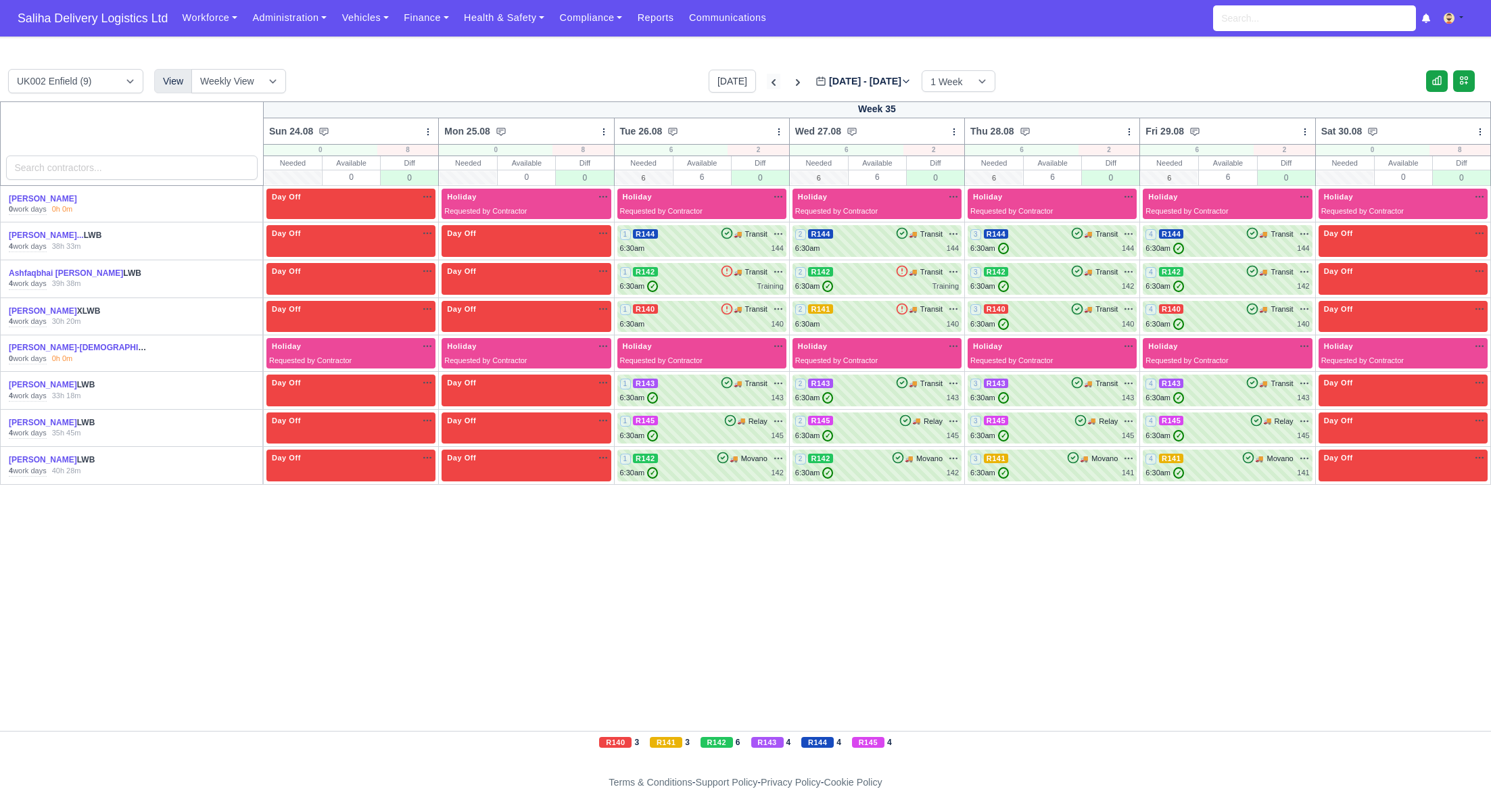
click at [767, 82] on icon at bounding box center [774, 83] width 13 height 13
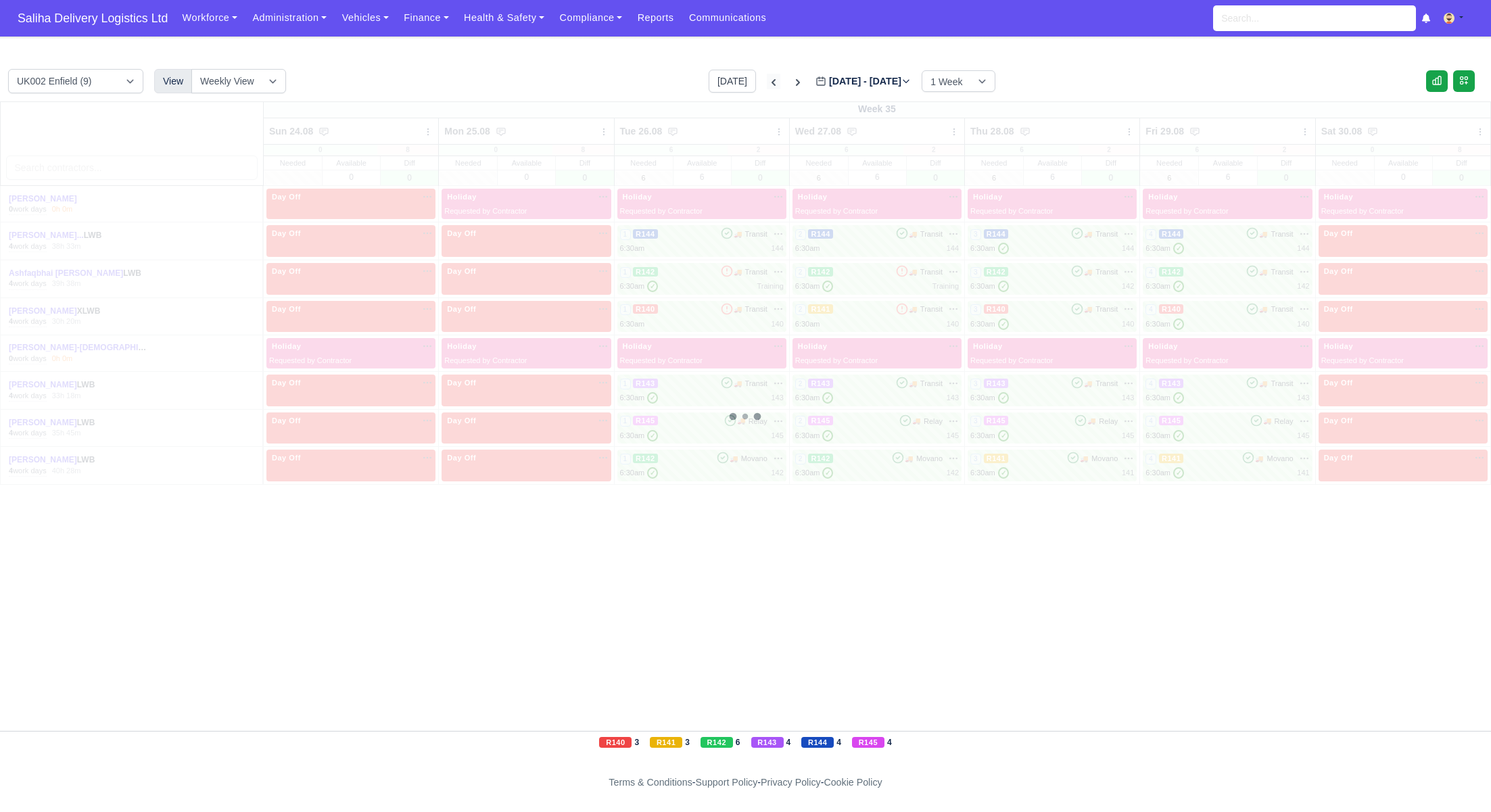
type input "2025-08-17"
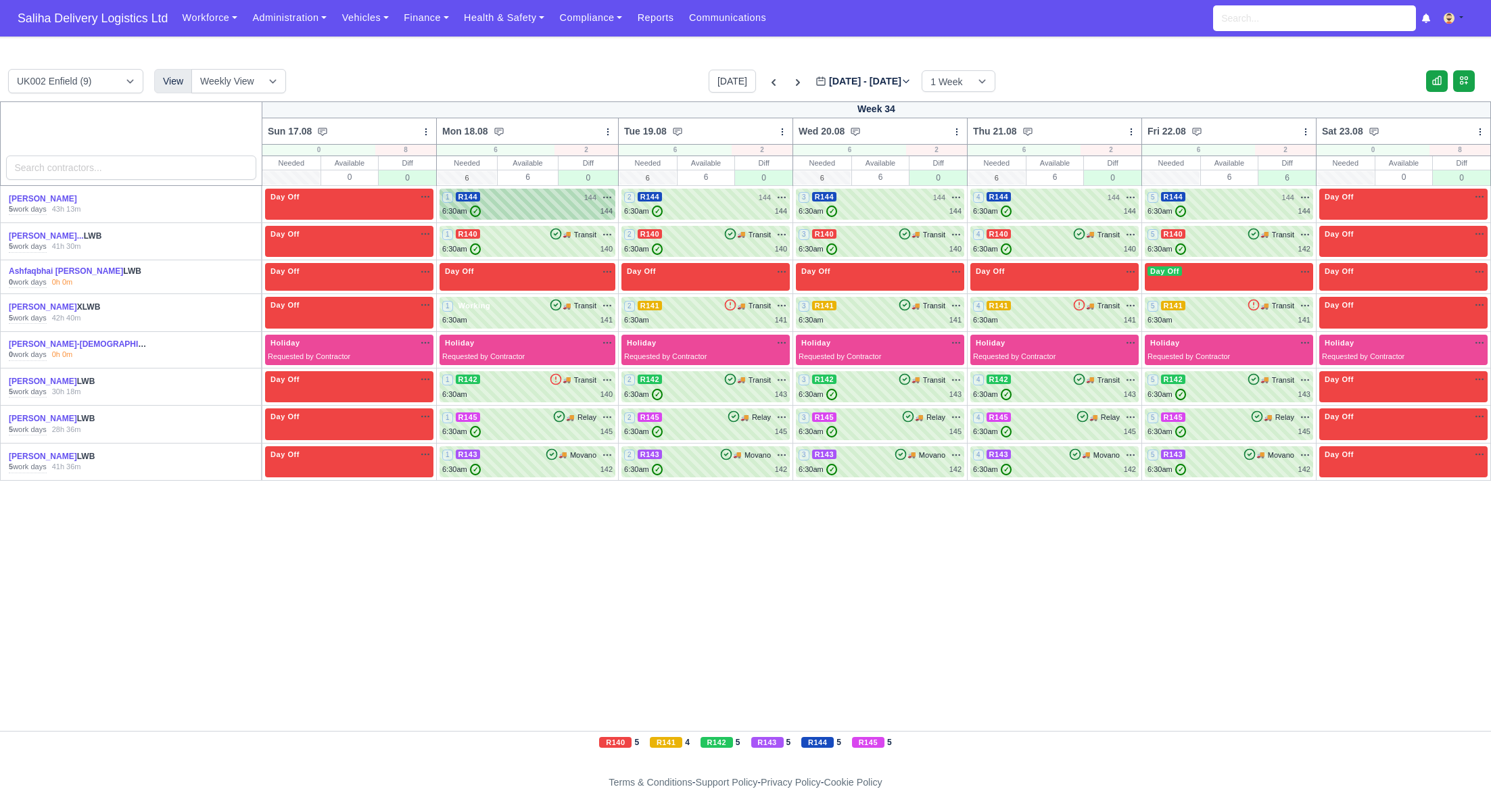
click at [553, 198] on div "1 R144 144 na" at bounding box center [528, 197] width 171 height 12
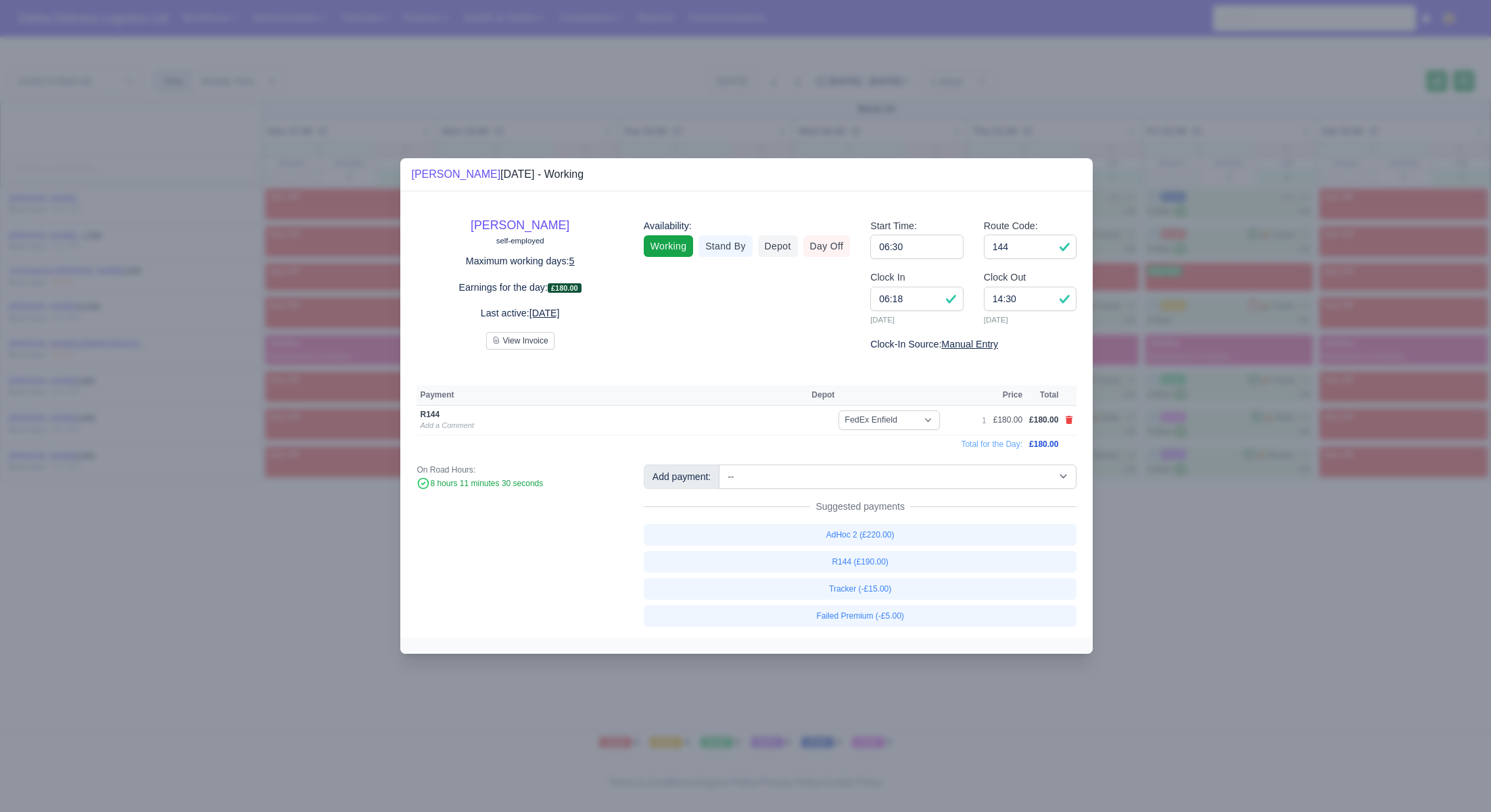
click at [1097, 622] on div at bounding box center [746, 406] width 1491 height 812
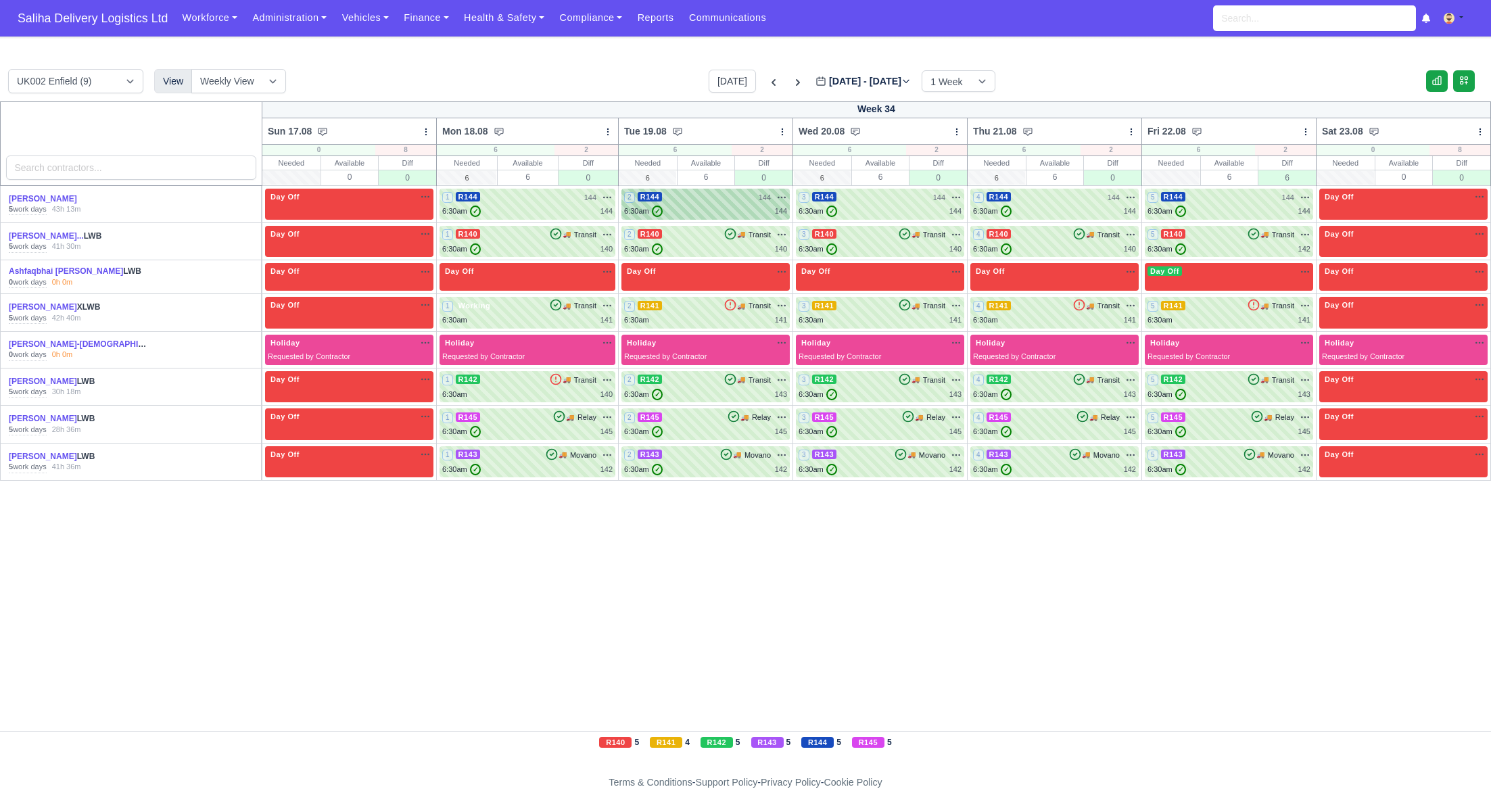
click at [667, 198] on div "2 R144 144 na" at bounding box center [705, 197] width 163 height 12
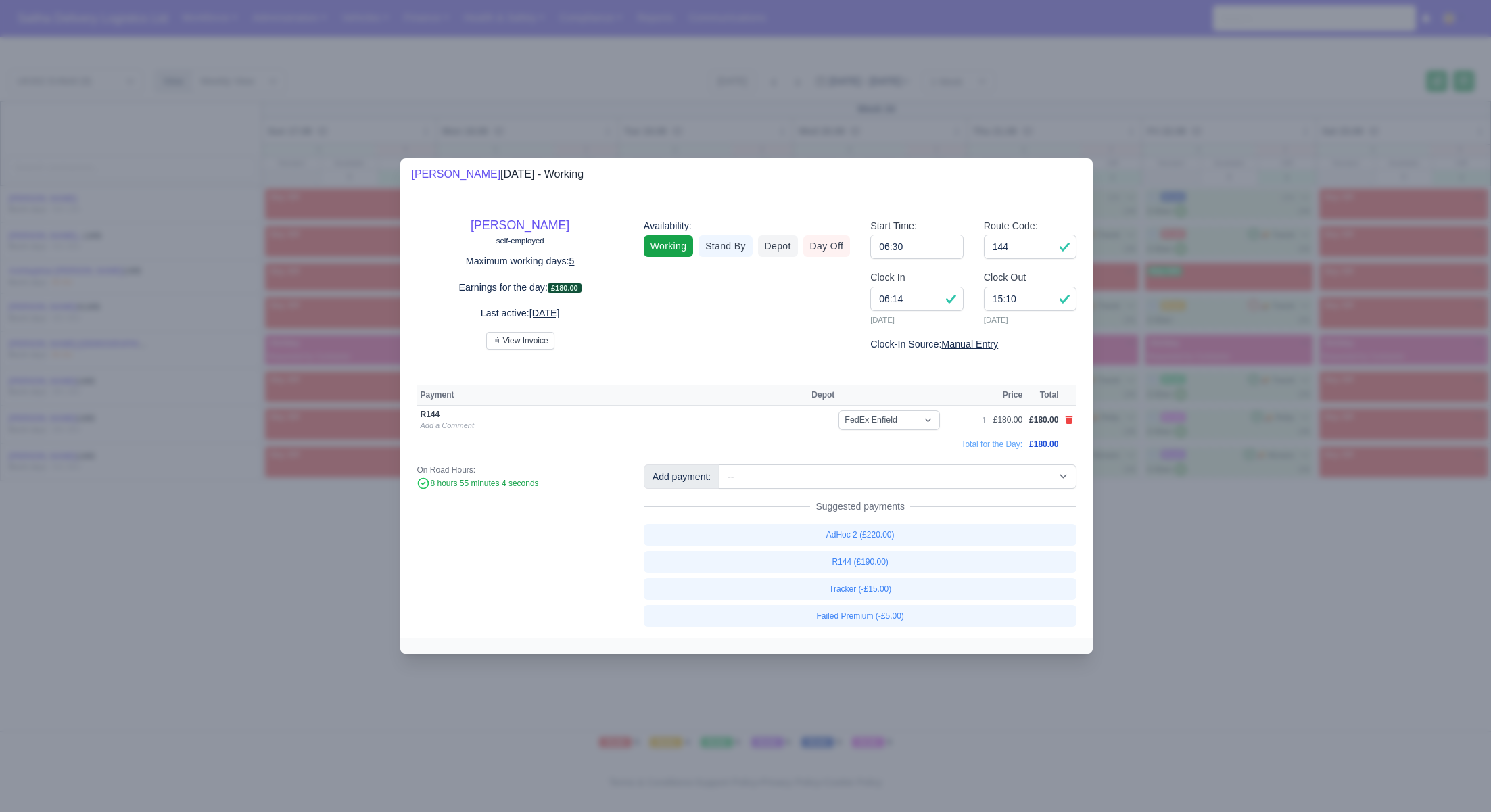
drag, startPoint x: 1191, startPoint y: 641, endPoint x: 1091, endPoint y: 400, distance: 260.9
click at [1191, 641] on div at bounding box center [746, 406] width 1491 height 812
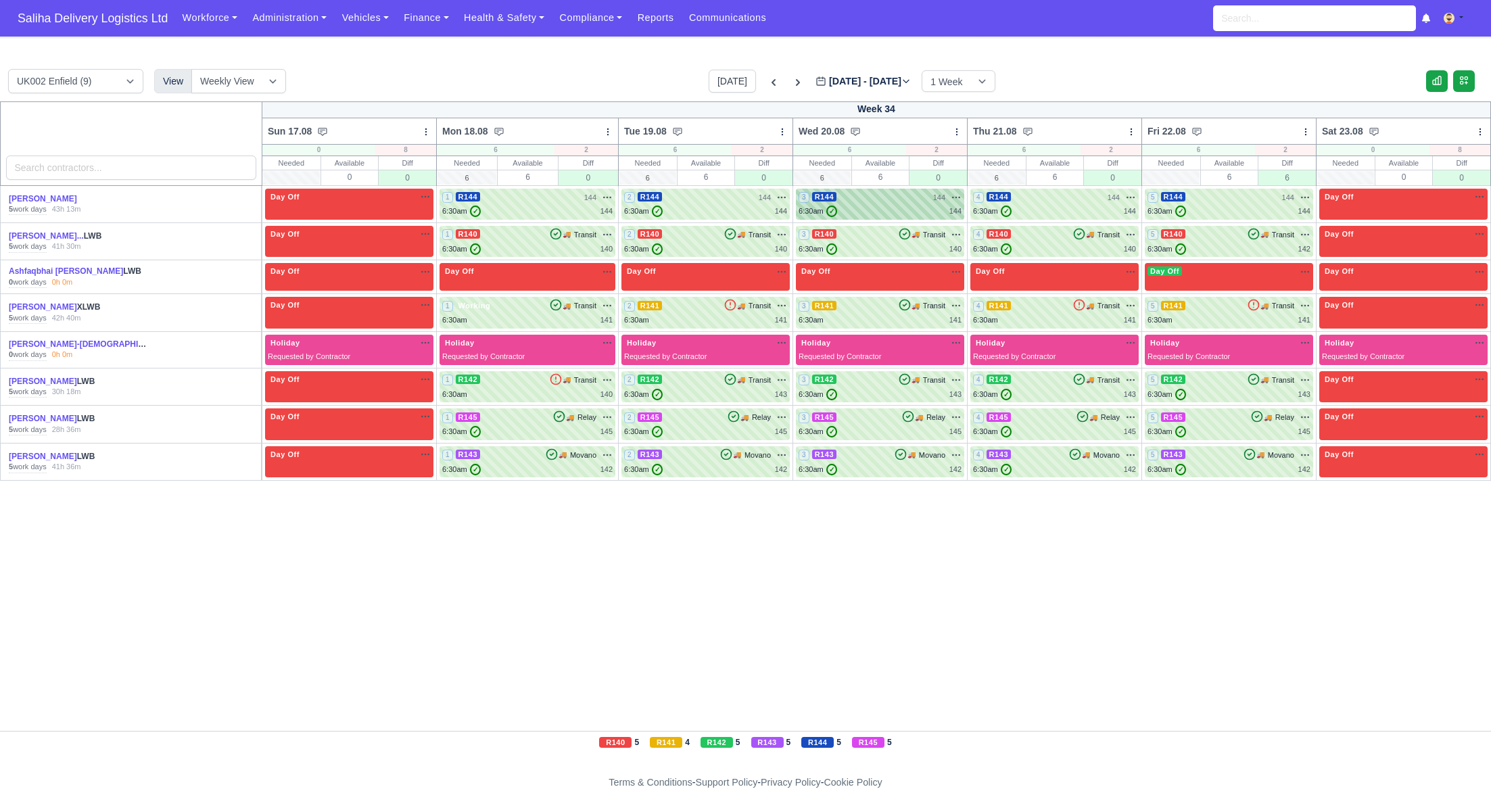
click at [899, 198] on div "3 R144 144 na" at bounding box center [880, 197] width 163 height 12
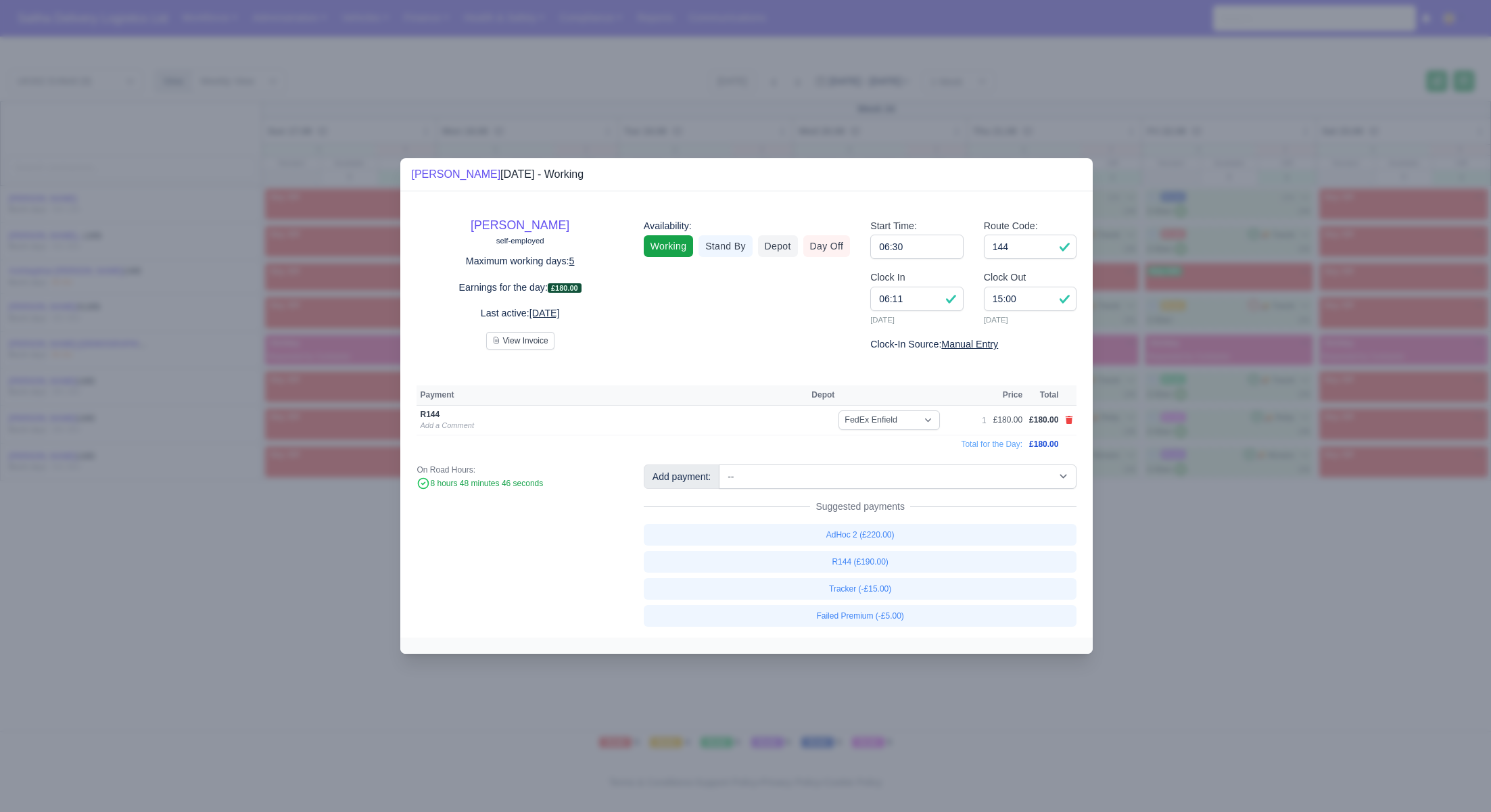
click at [1176, 541] on div at bounding box center [746, 406] width 1491 height 812
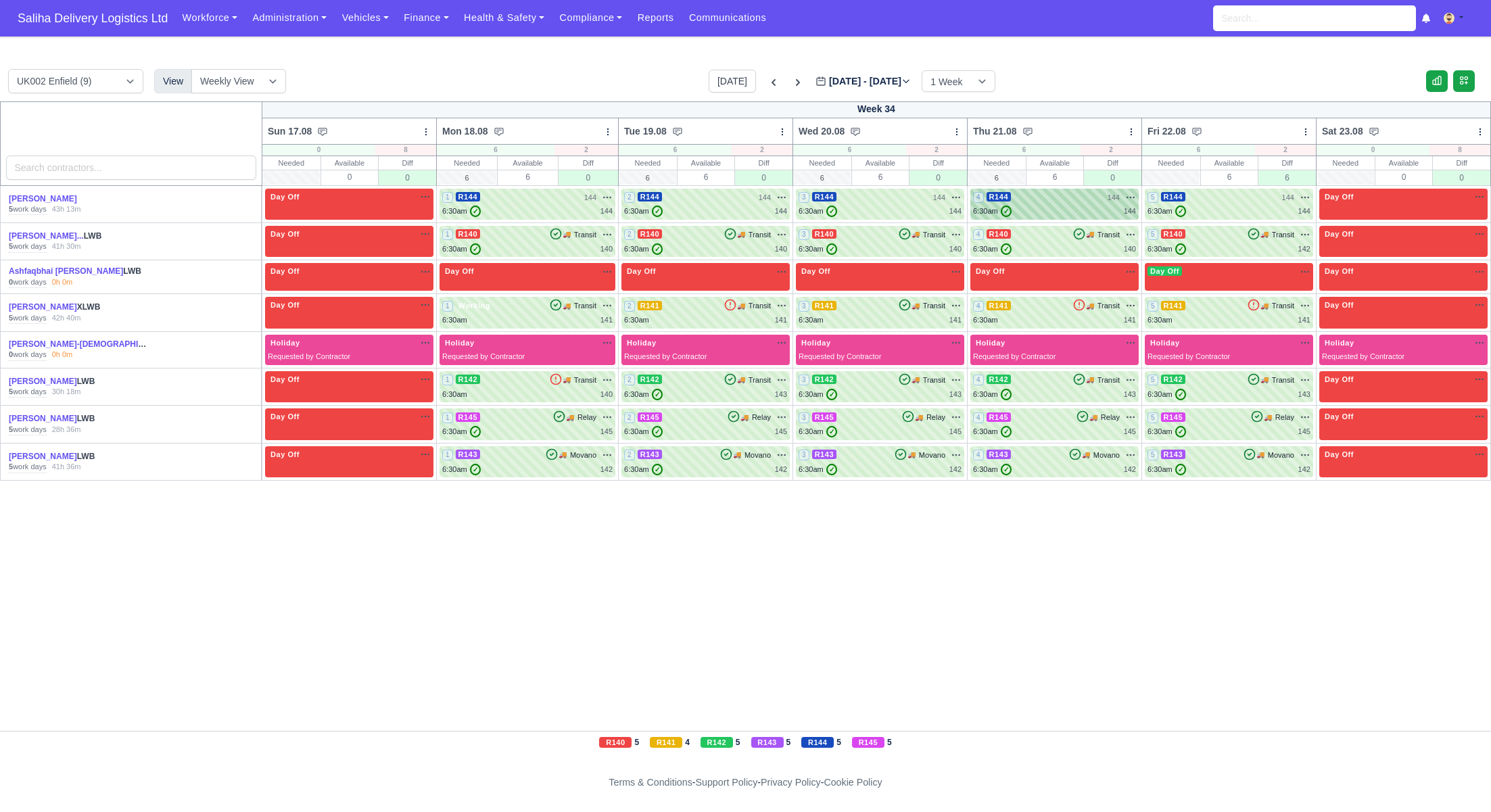
click at [1084, 206] on div "6:30am ✓ 144" at bounding box center [1054, 212] width 163 height 12
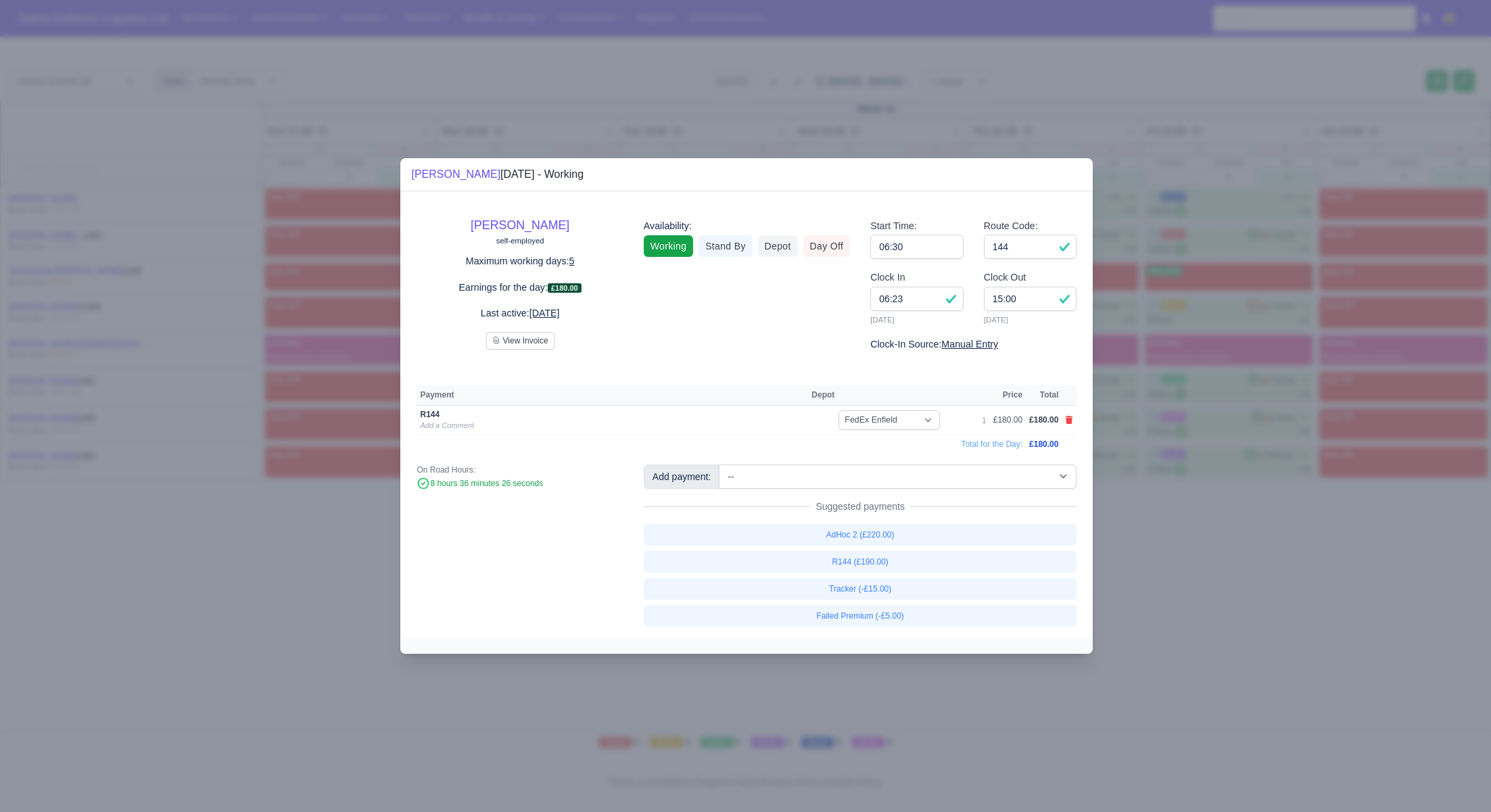
click at [1191, 601] on div at bounding box center [746, 406] width 1491 height 812
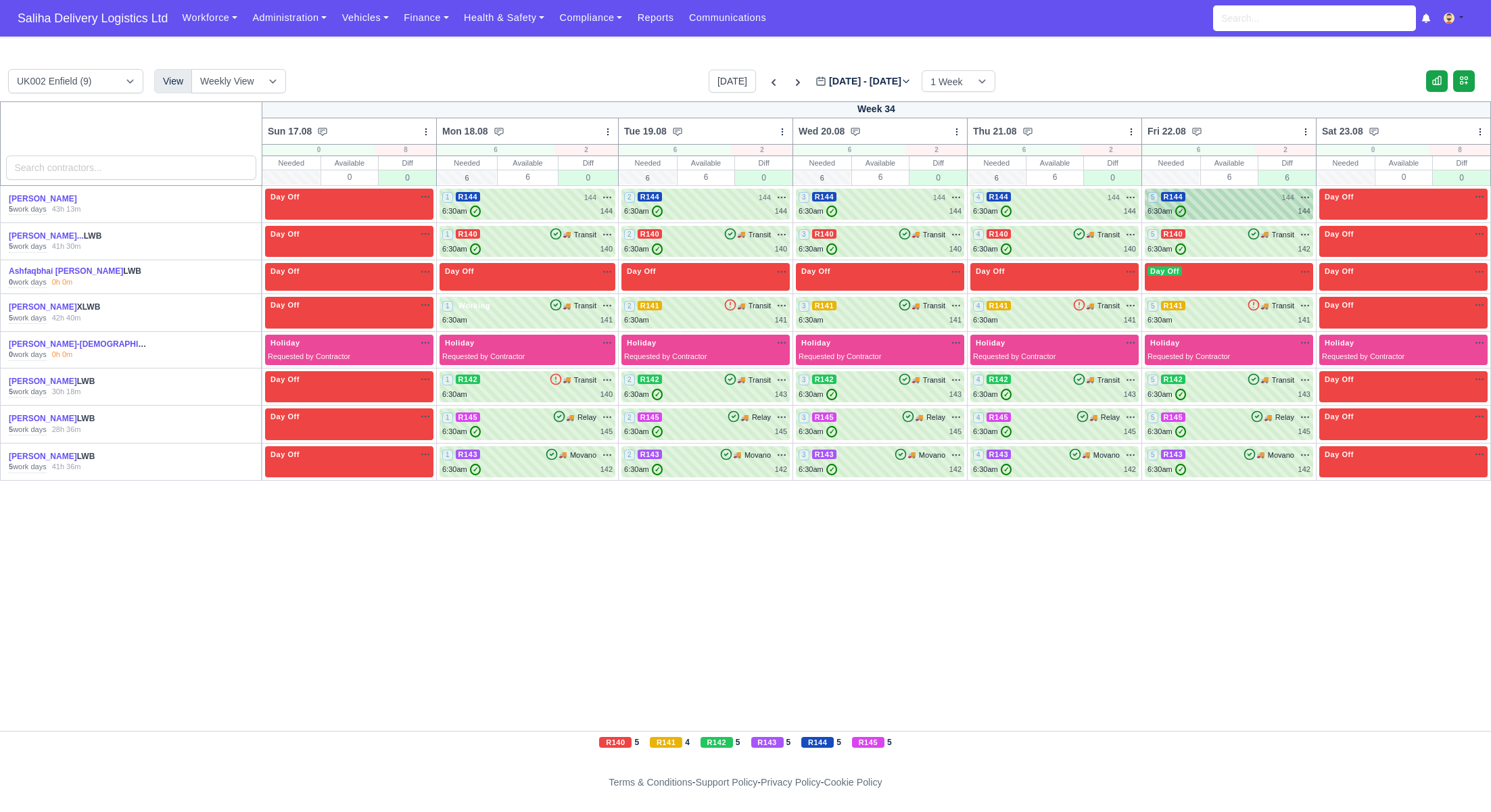
click at [1229, 206] on div "6:30am ✓ 144" at bounding box center [1229, 212] width 163 height 12
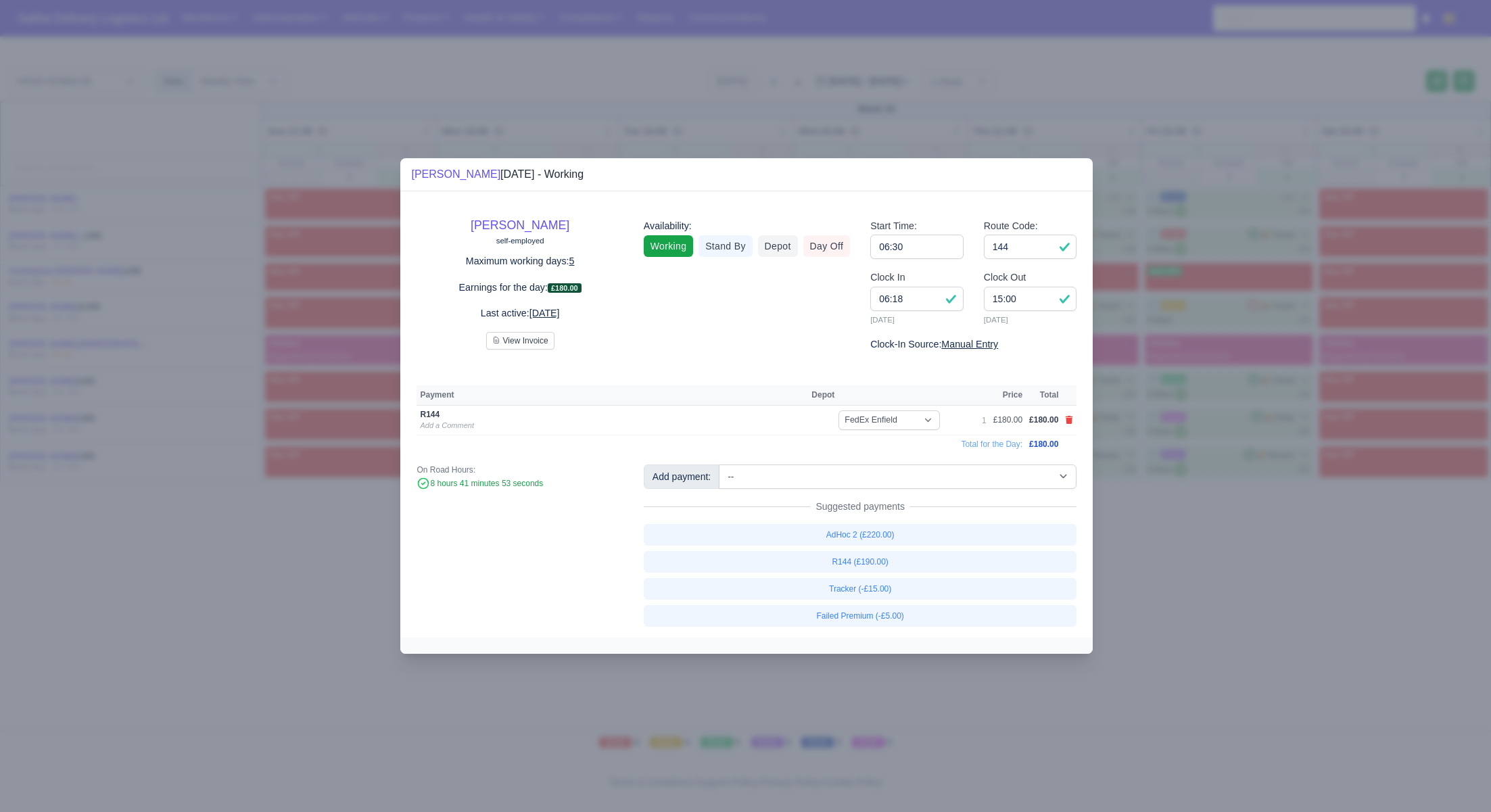
drag, startPoint x: 1252, startPoint y: 568, endPoint x: 1246, endPoint y: 552, distance: 17.1
click at [1252, 568] on div at bounding box center [746, 406] width 1491 height 812
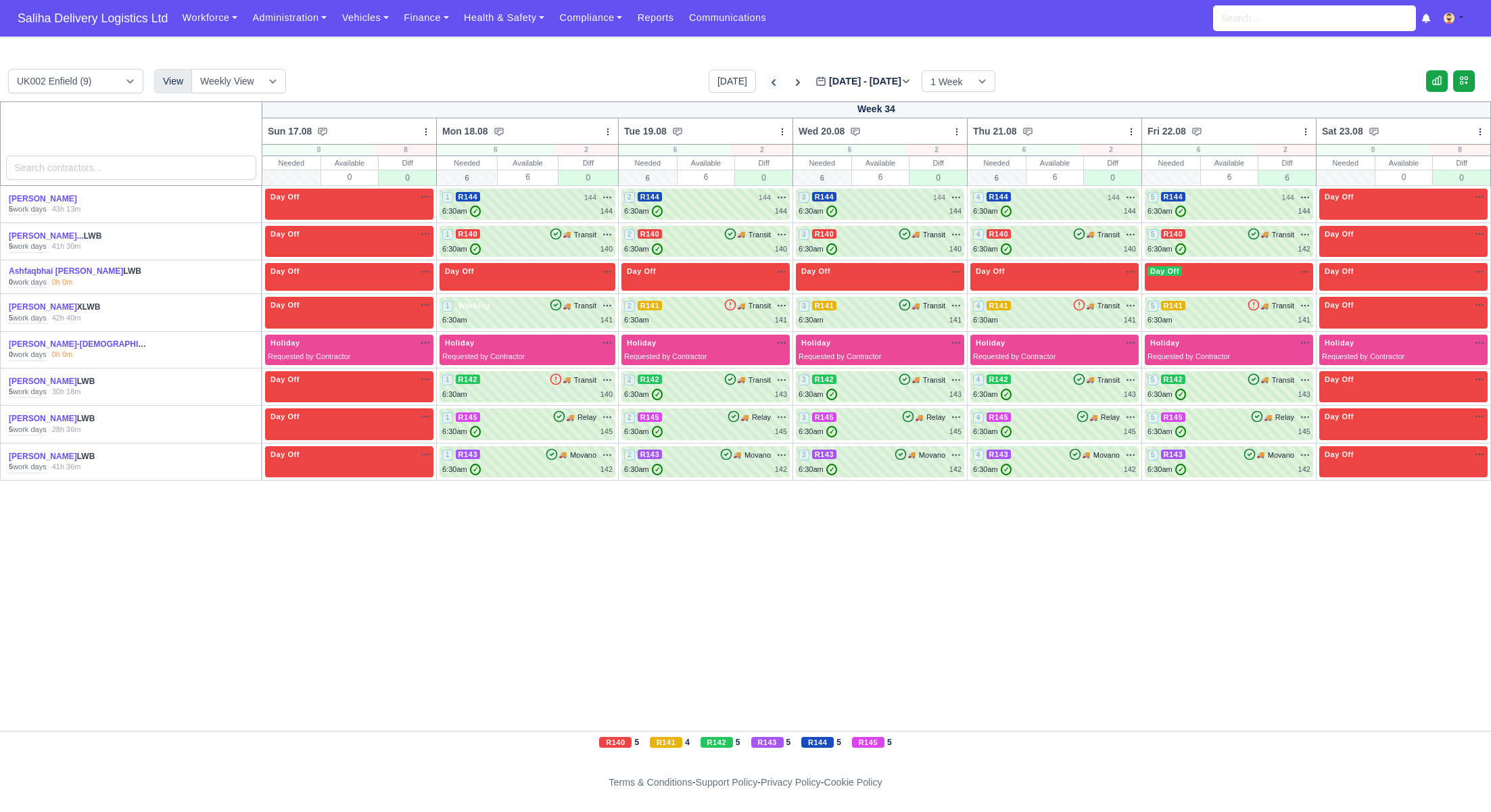
click at [767, 80] on icon at bounding box center [774, 83] width 13 height 13
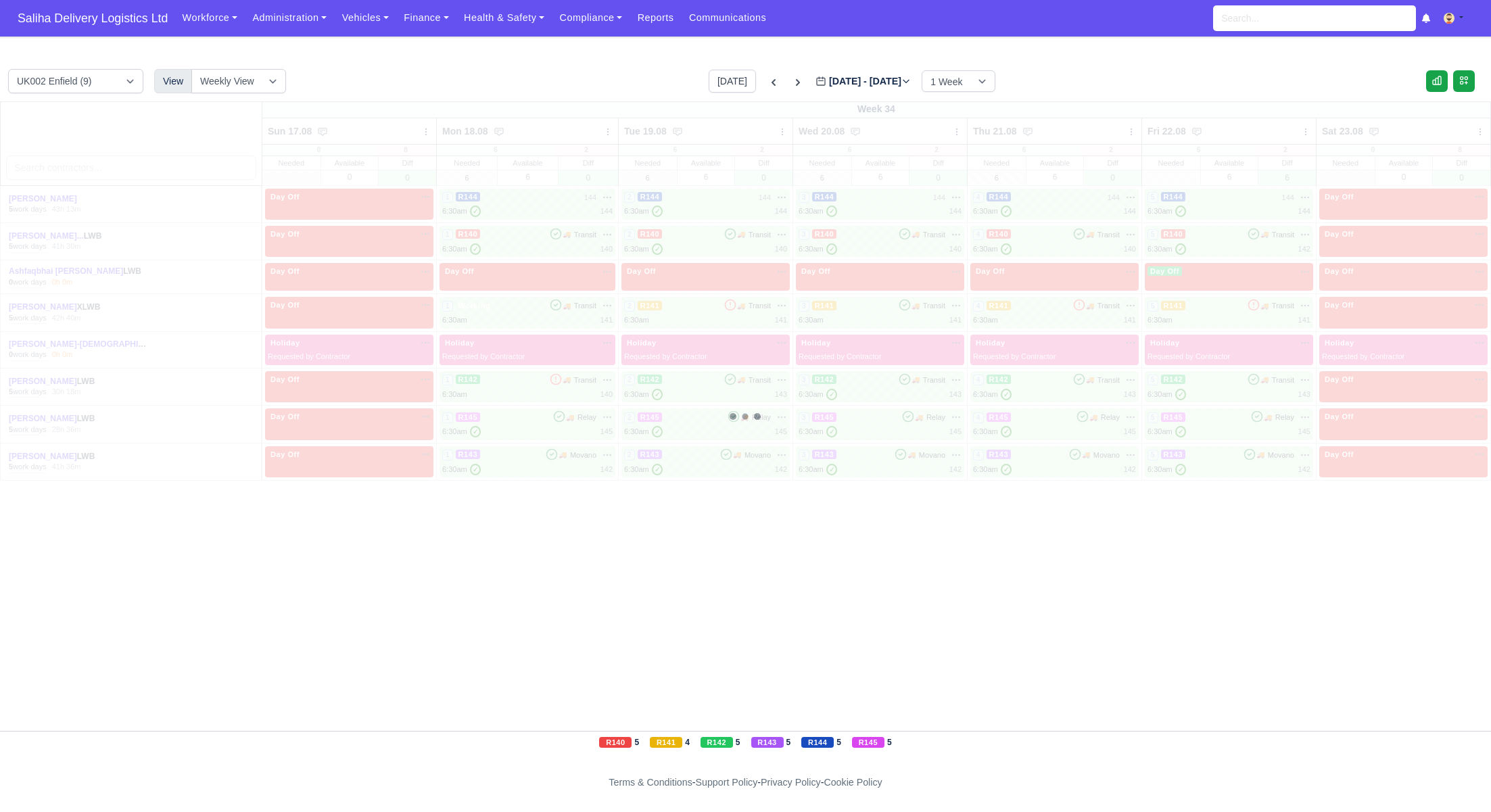
type input "2025-08-10"
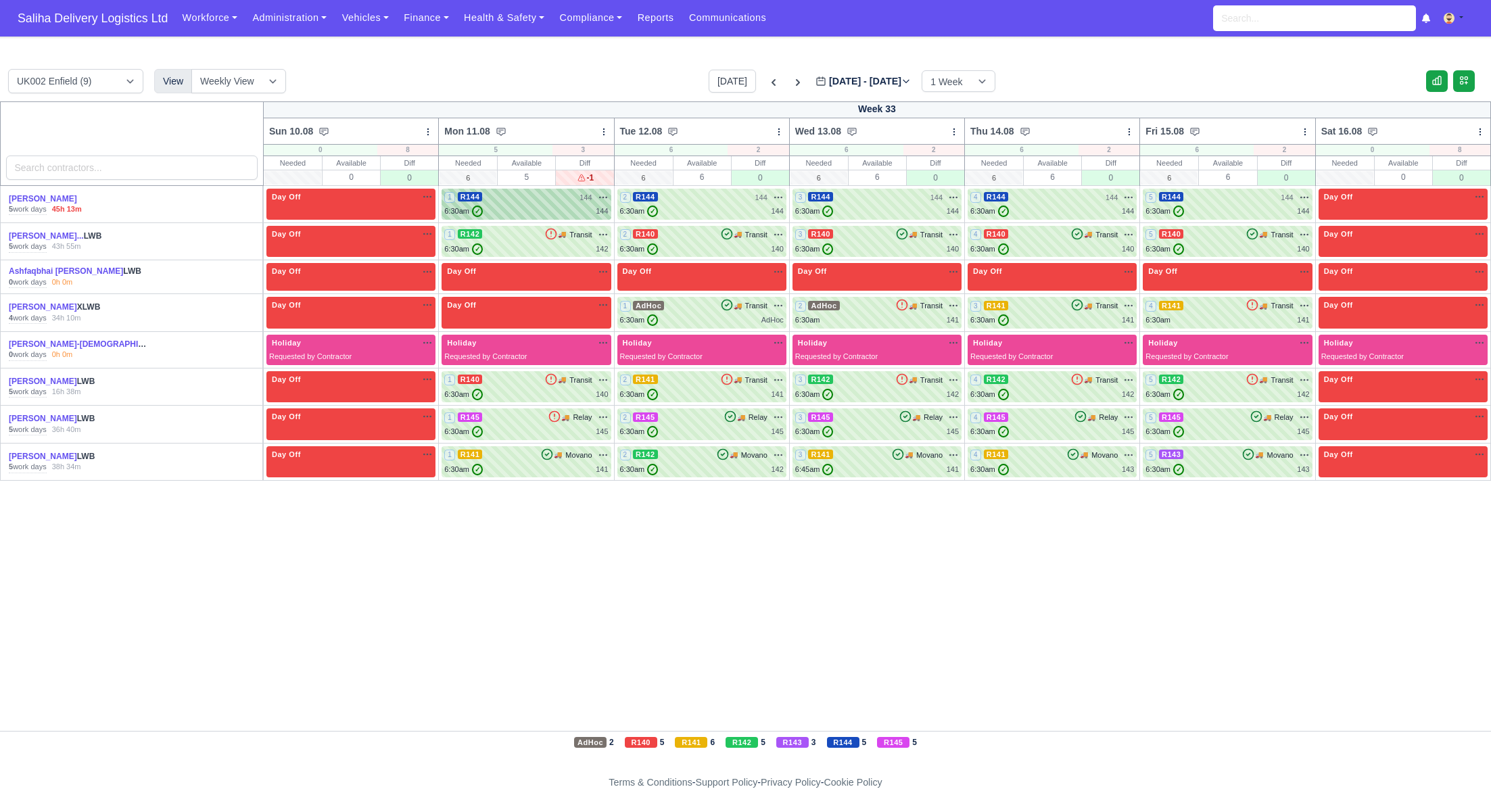
click at [560, 212] on div "6:30am ✓ 144" at bounding box center [526, 212] width 164 height 12
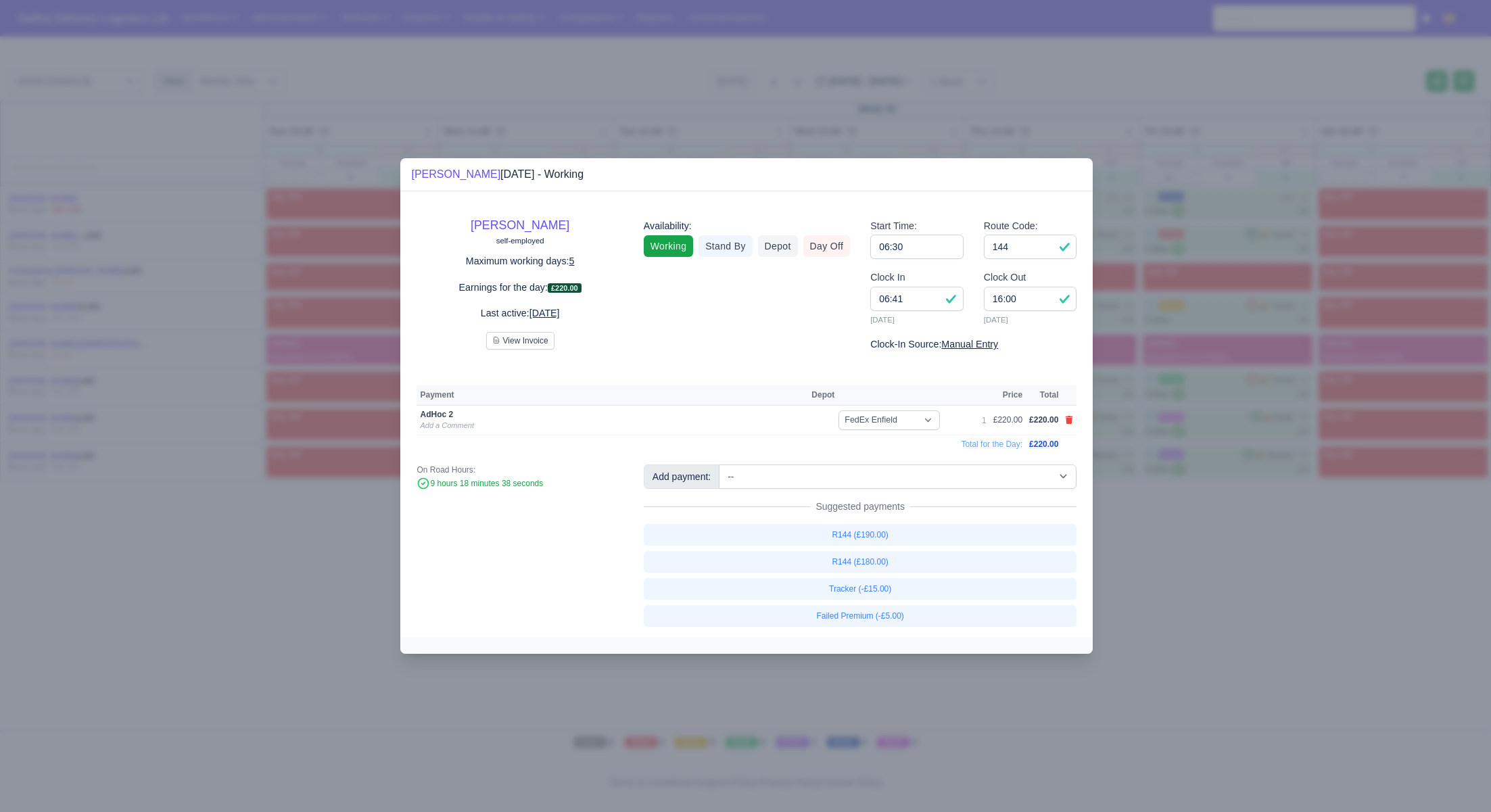
click at [1134, 553] on div at bounding box center [746, 406] width 1491 height 812
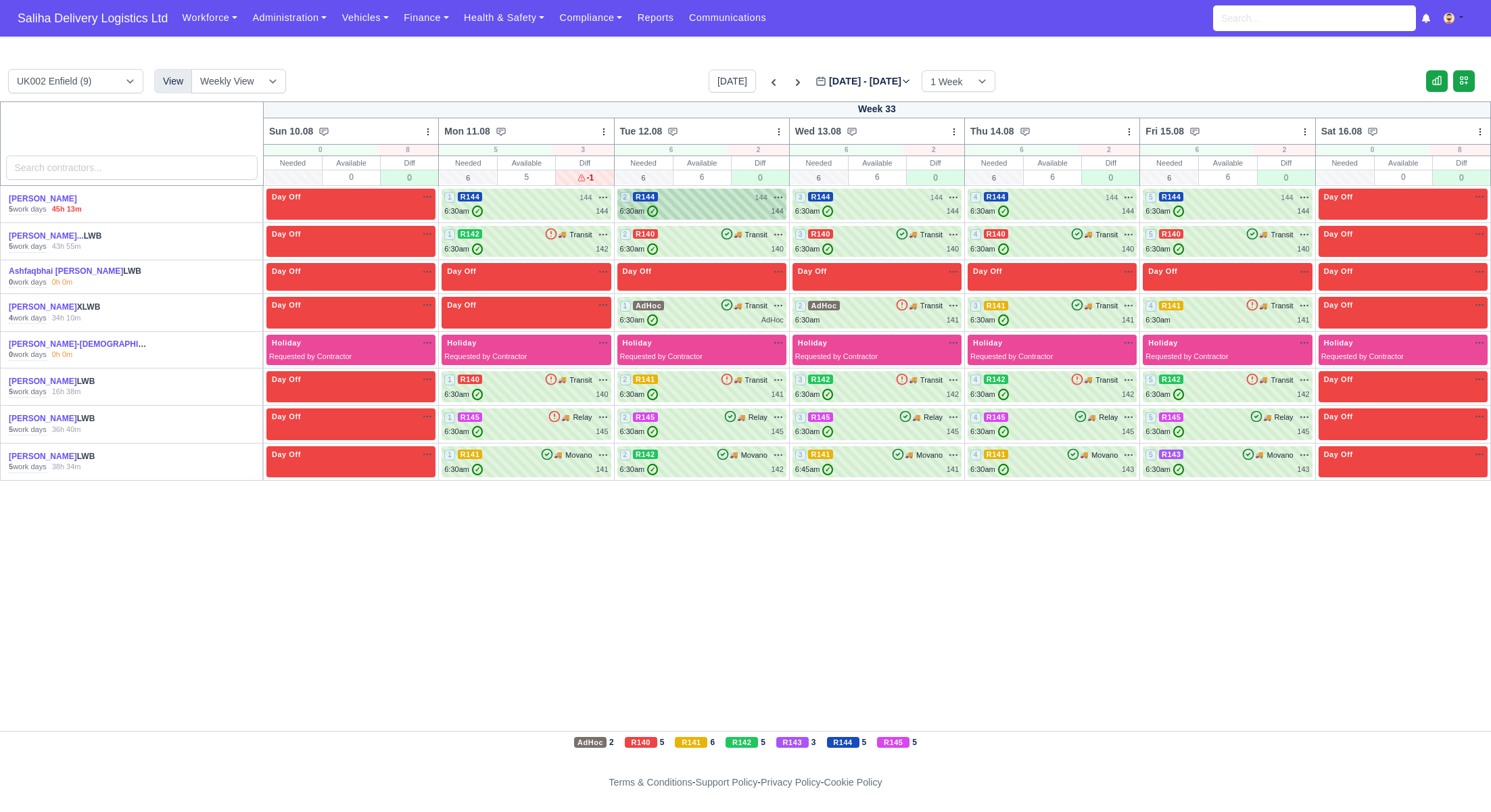
click at [729, 210] on div "6:30am ✓ 144" at bounding box center [702, 212] width 164 height 12
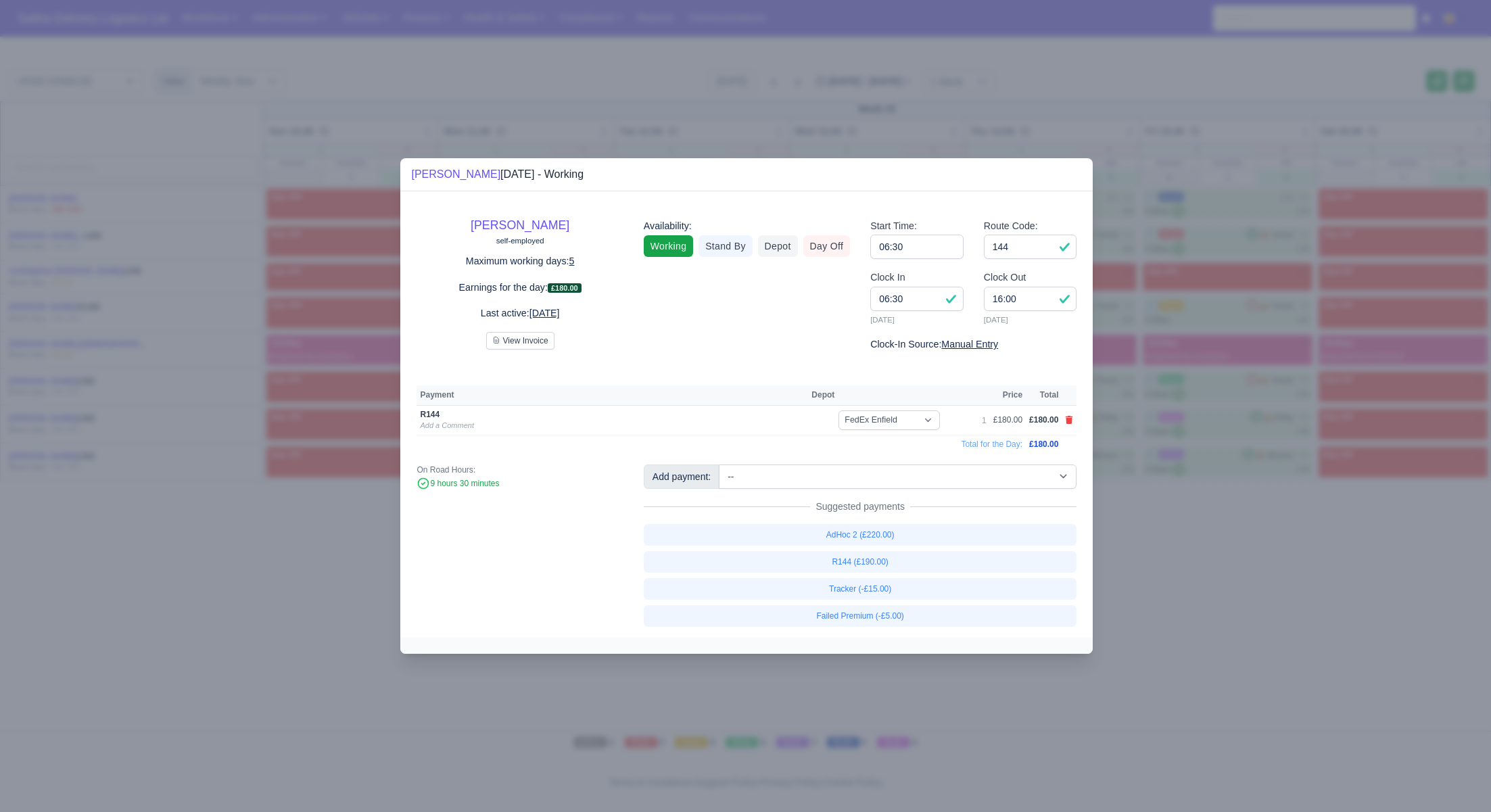
click at [1226, 613] on div at bounding box center [746, 406] width 1491 height 812
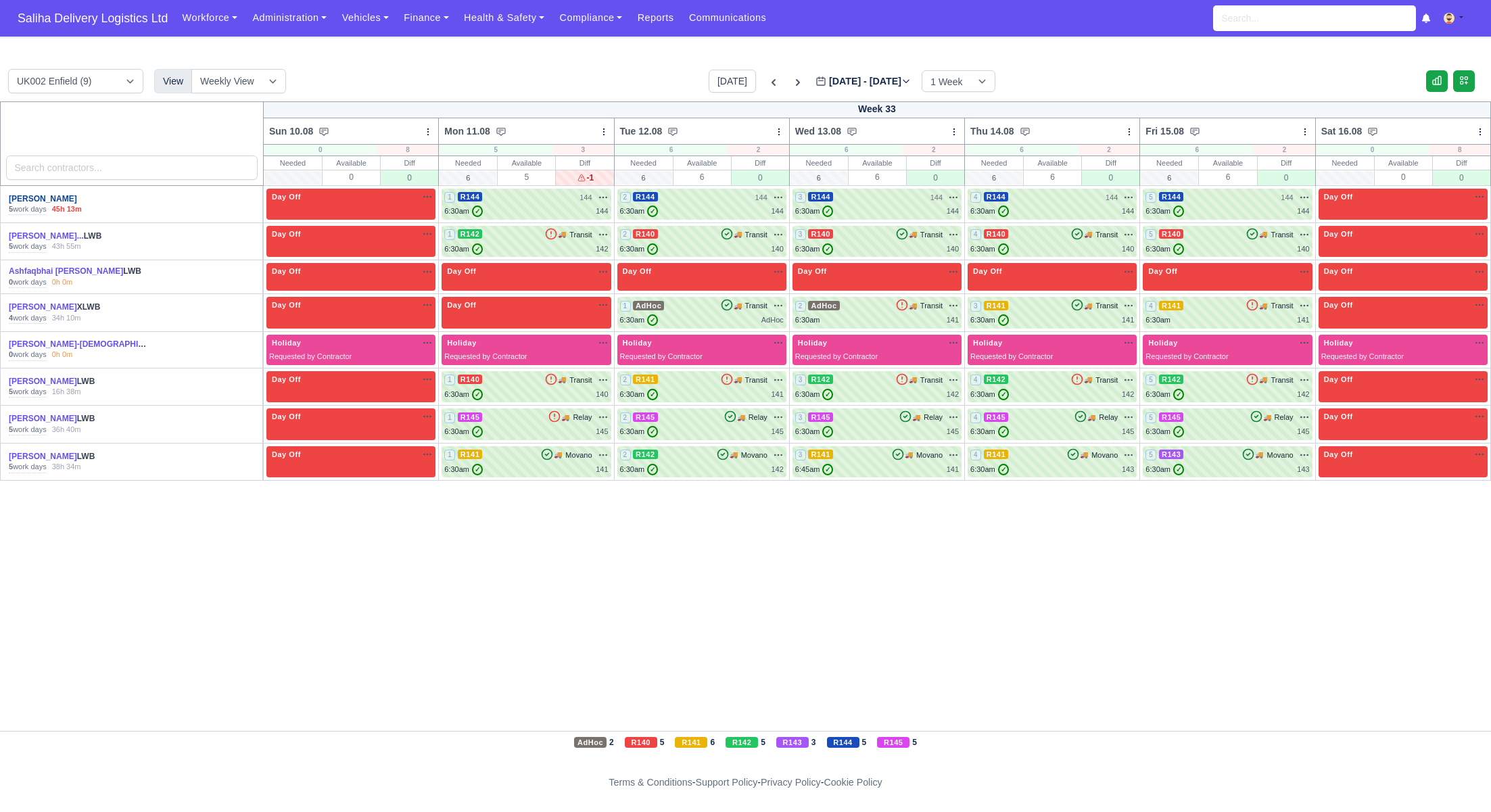
click at [27, 194] on link "[PERSON_NAME]" at bounding box center [44, 198] width 69 height 9
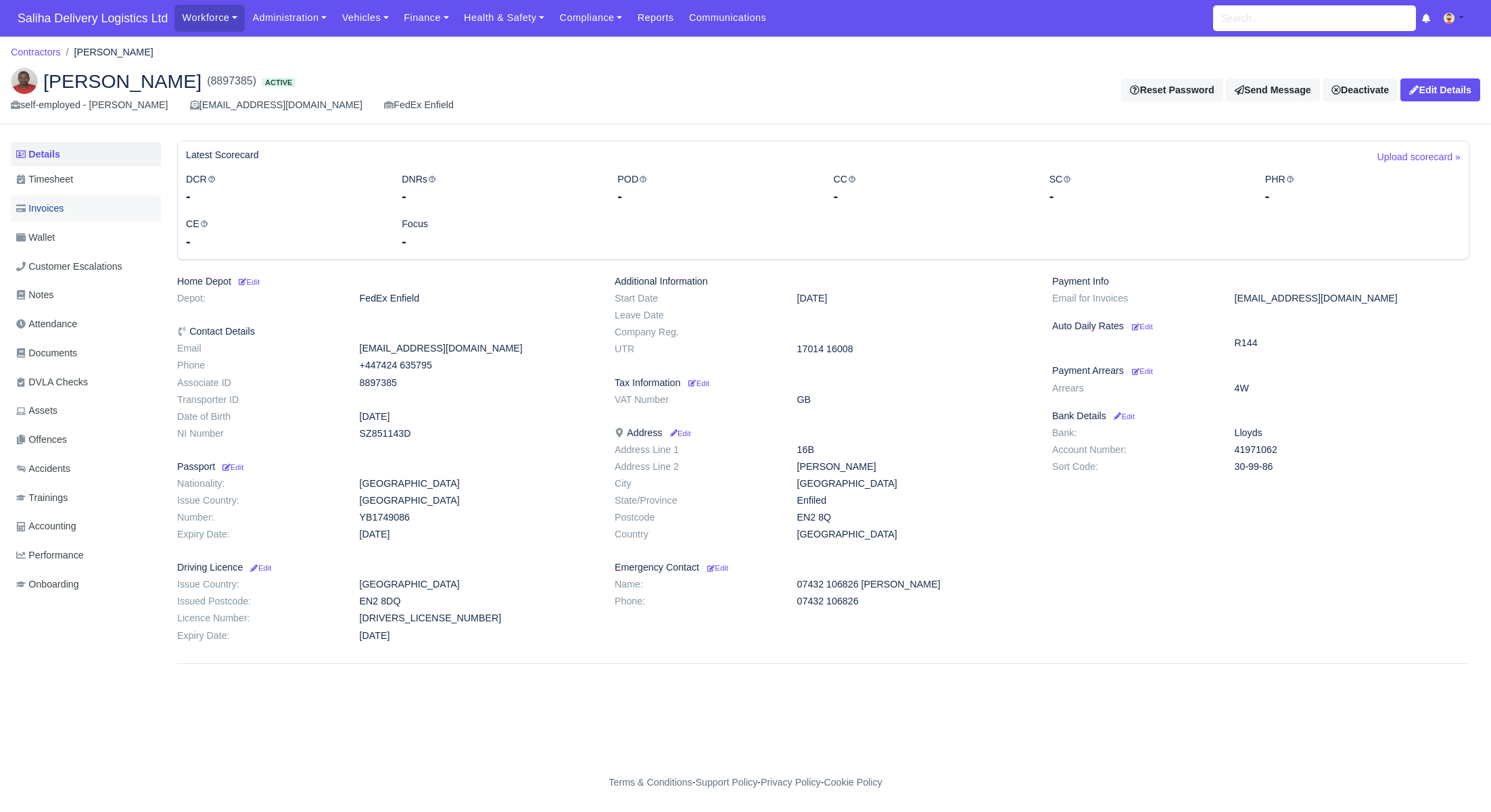
click at [39, 214] on span "Invoices" at bounding box center [39, 208] width 48 height 16
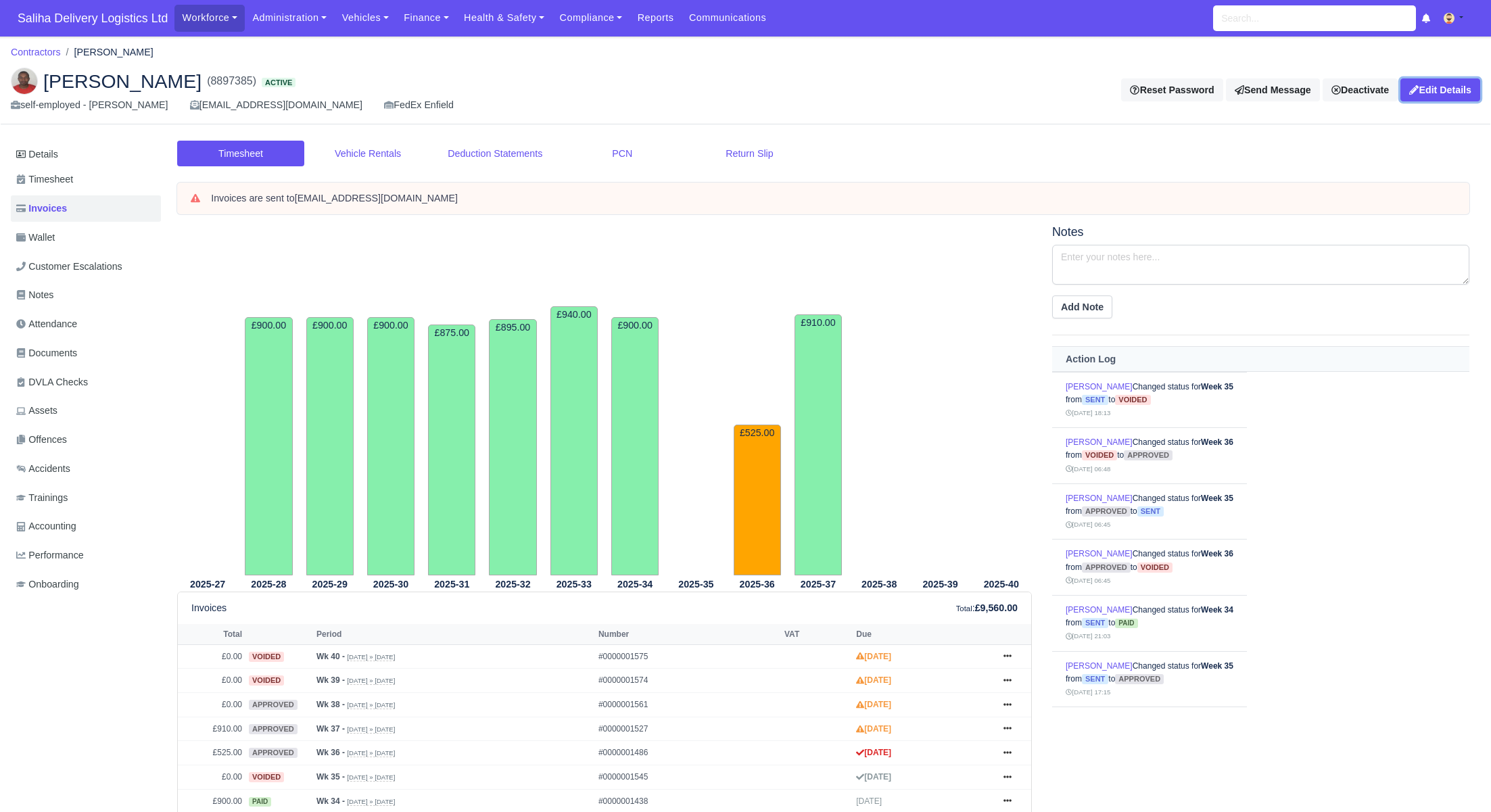
click at [1447, 89] on link "Edit Details" at bounding box center [1440, 89] width 79 height 23
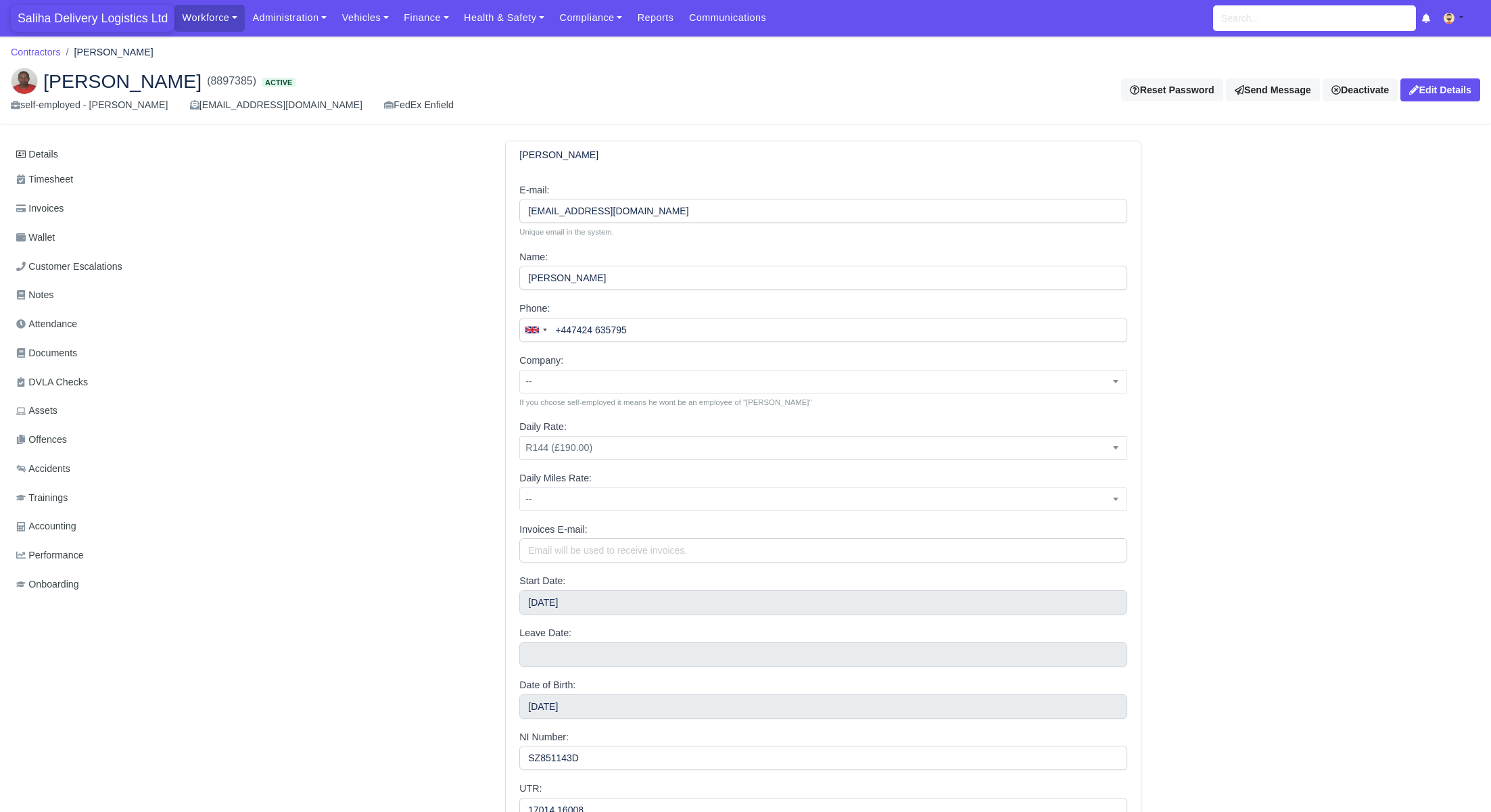
click at [45, 24] on span "Saliha Delivery Logistics Ltd" at bounding box center [93, 18] width 164 height 27
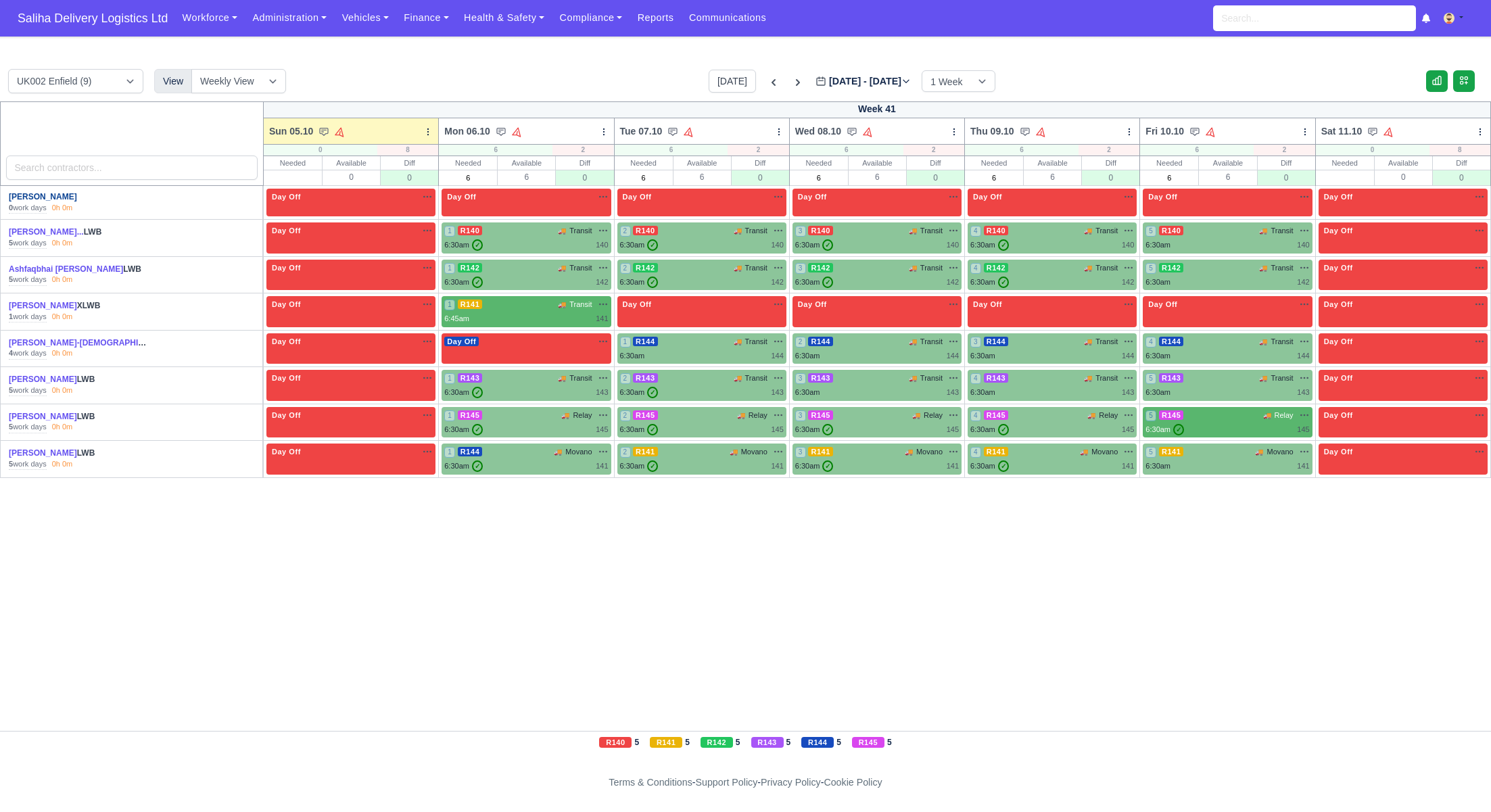
click at [31, 198] on link "[PERSON_NAME]" at bounding box center [44, 197] width 69 height 9
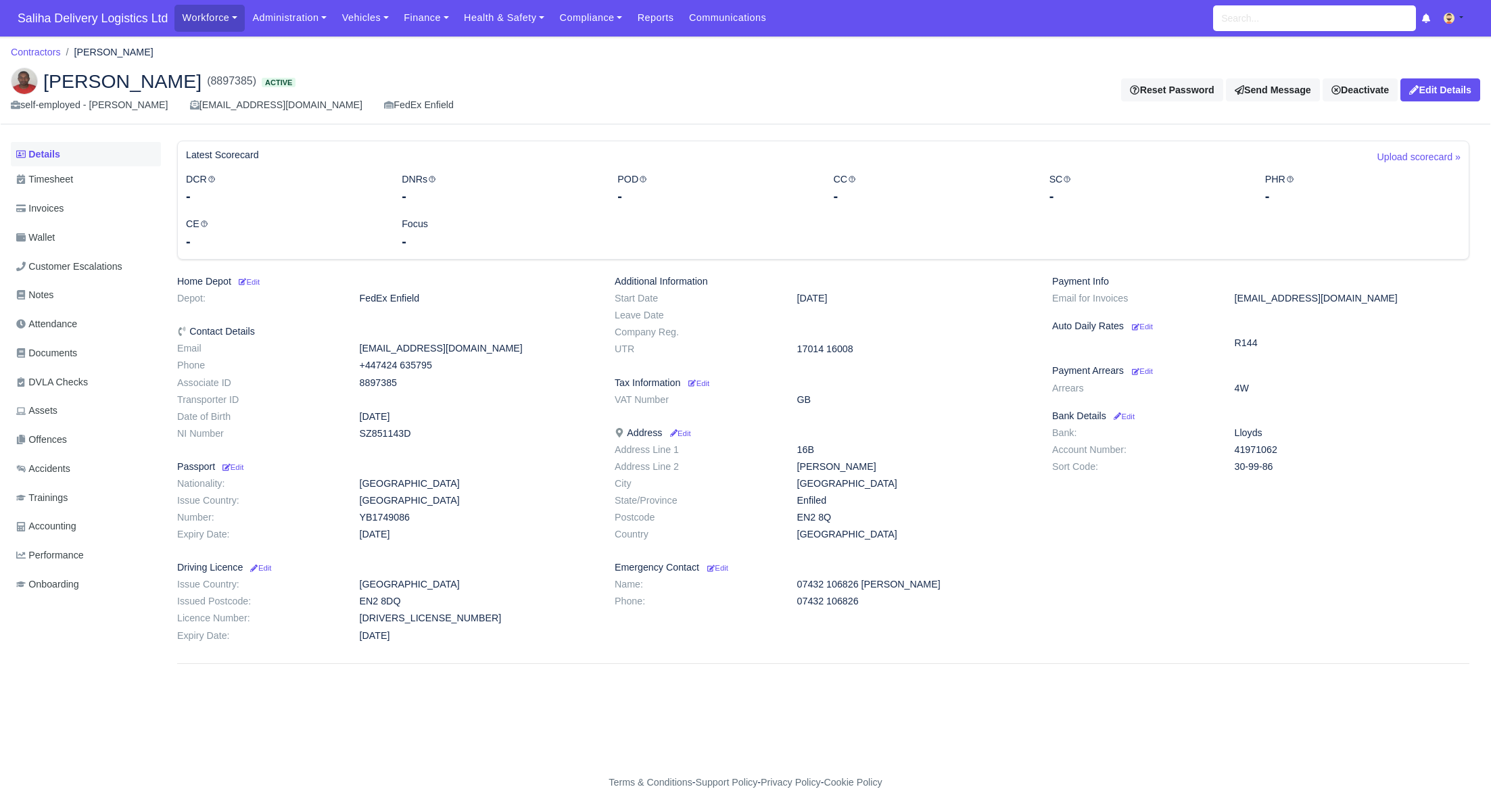
click at [51, 160] on link "Details" at bounding box center [85, 155] width 150 height 25
click at [1160, 372] on h6 "Payment Arrears Edit" at bounding box center [1261, 370] width 418 height 12
click at [1150, 371] on small "Edit" at bounding box center [1142, 371] width 21 height 8
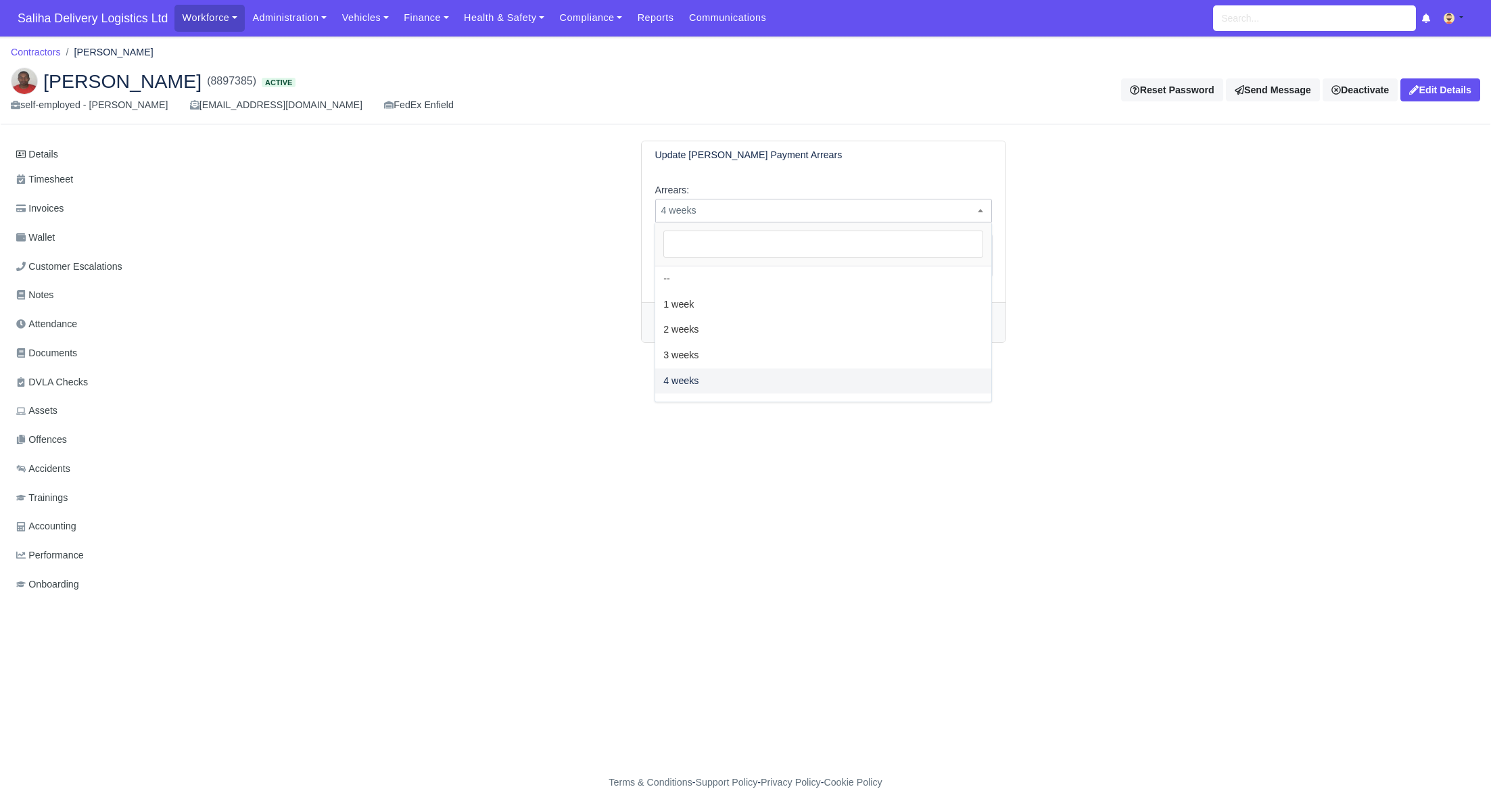
click at [765, 207] on span "4 weeks" at bounding box center [824, 211] width 336 height 17
select select "5W"
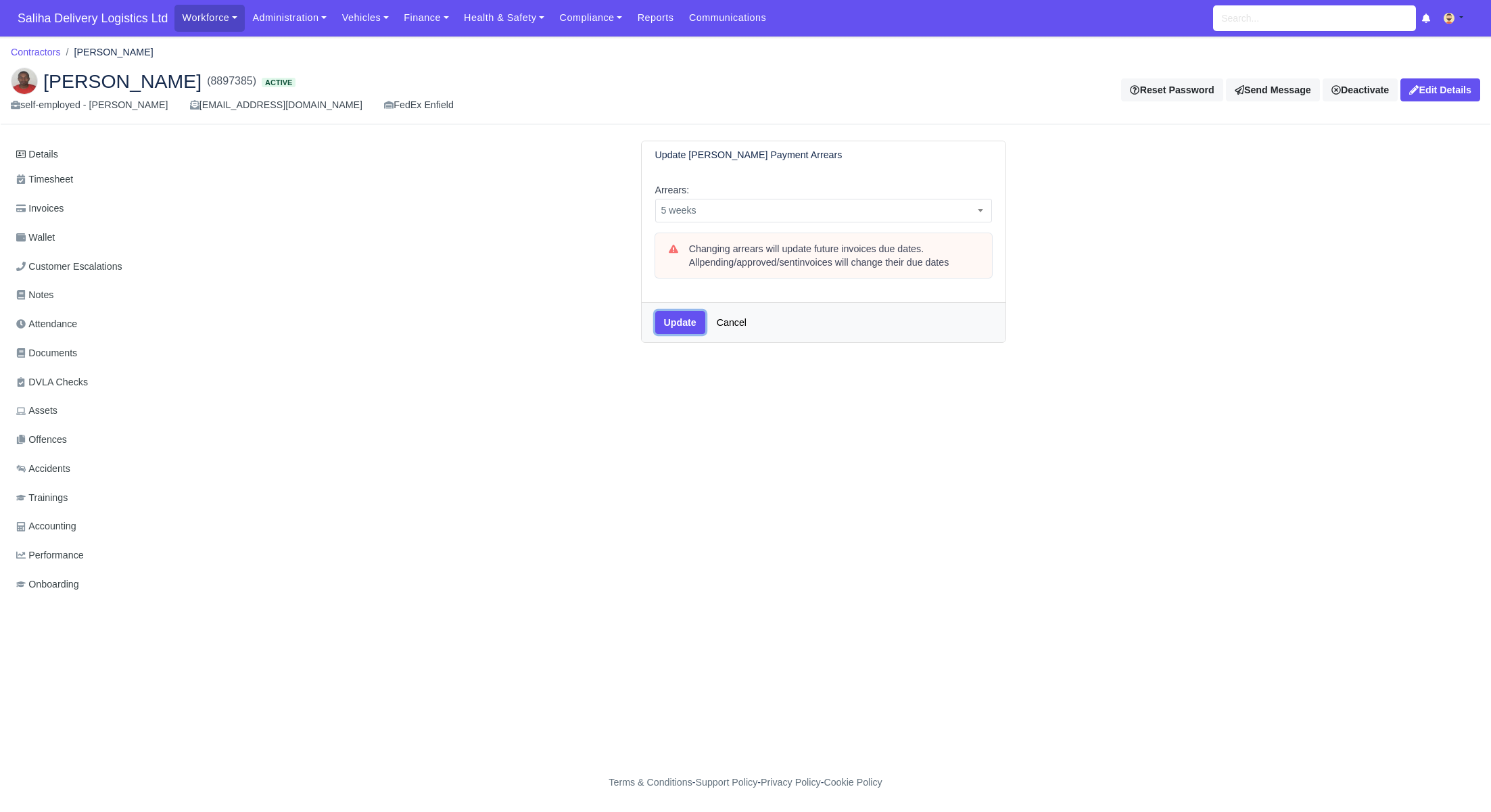
click at [684, 321] on button "Update" at bounding box center [680, 322] width 50 height 23
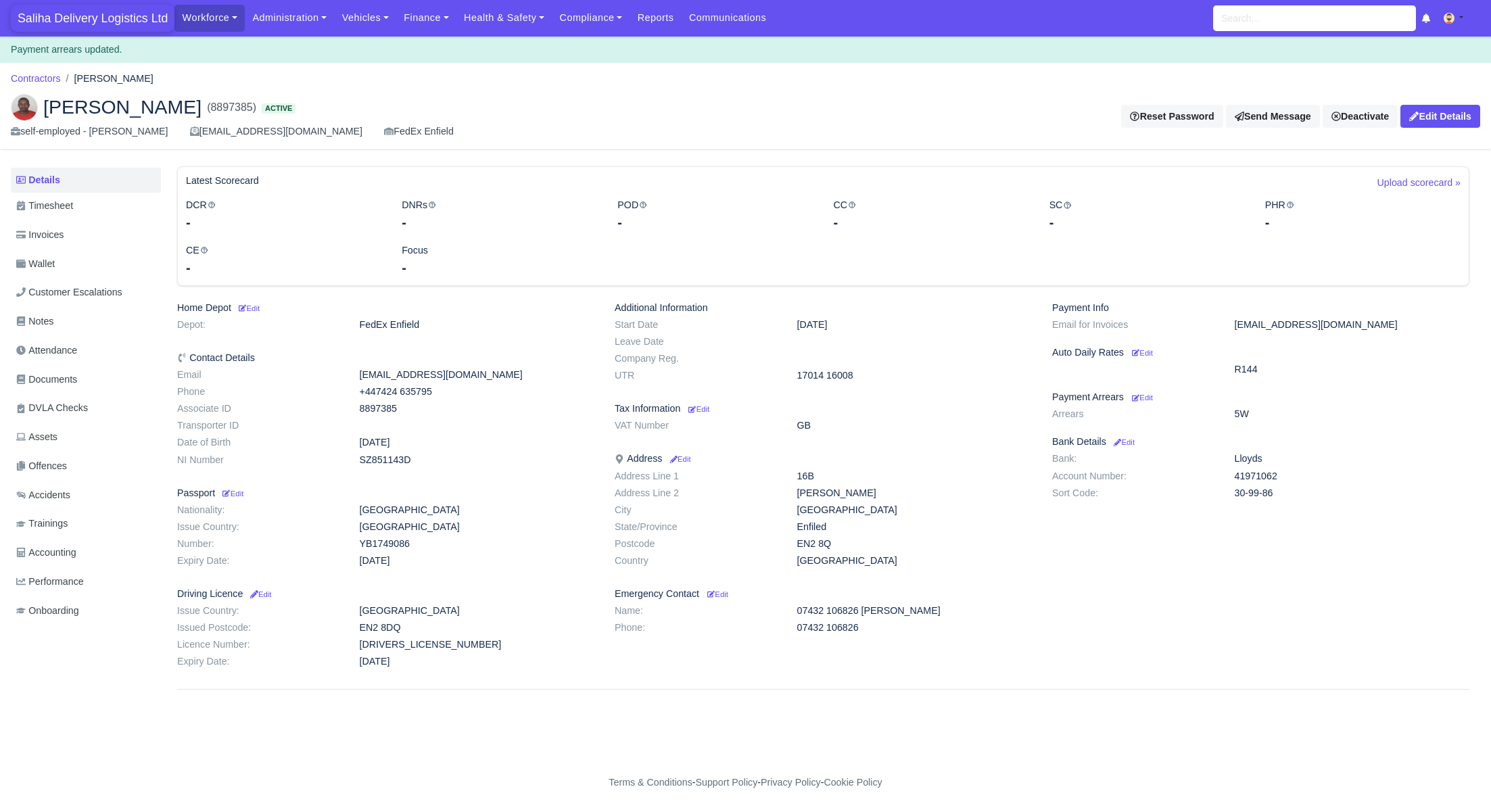
click at [124, 25] on span "Saliha Delivery Logistics Ltd" at bounding box center [93, 18] width 164 height 27
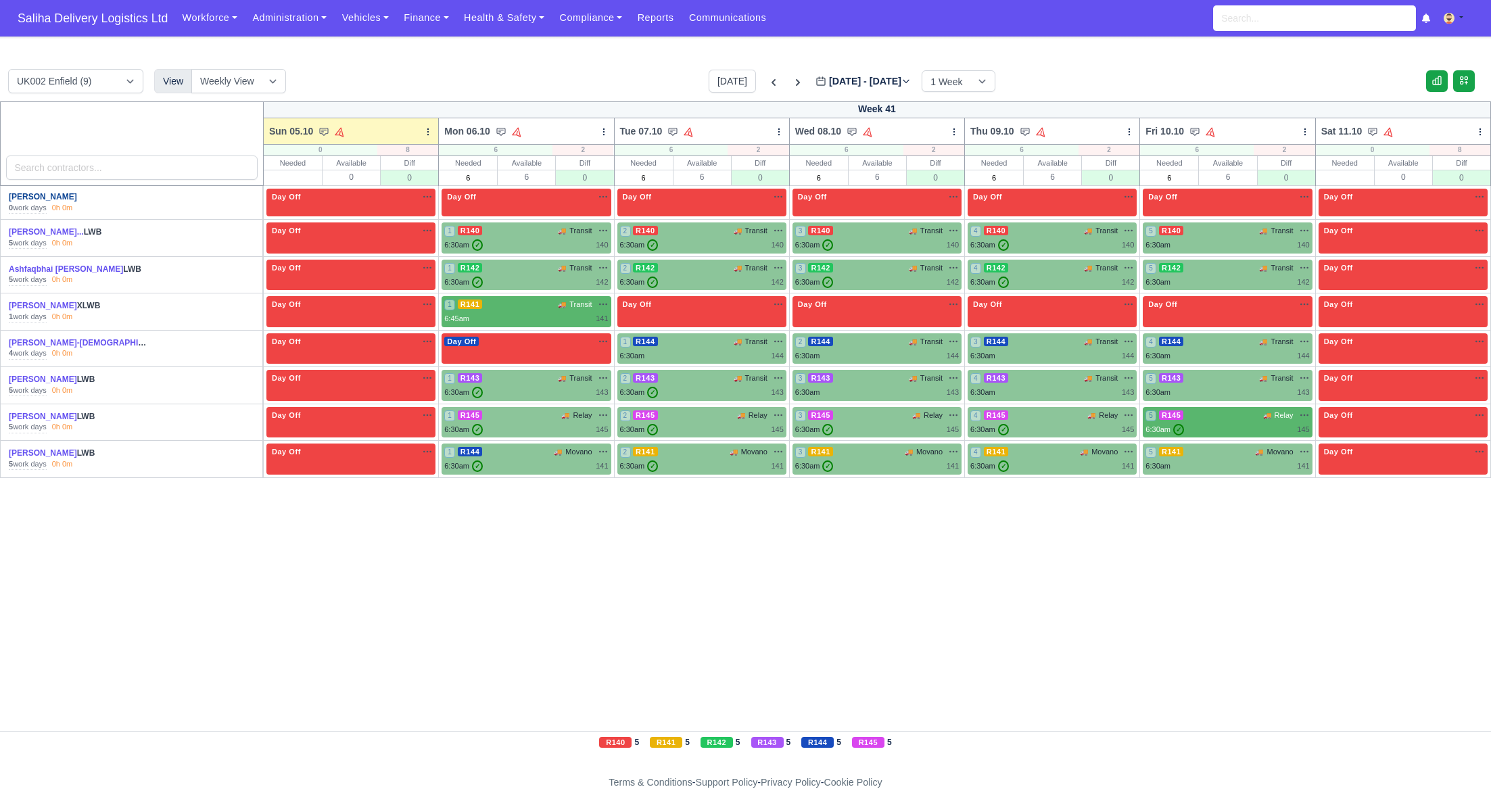
click at [35, 199] on link "[PERSON_NAME]" at bounding box center [44, 197] width 69 height 9
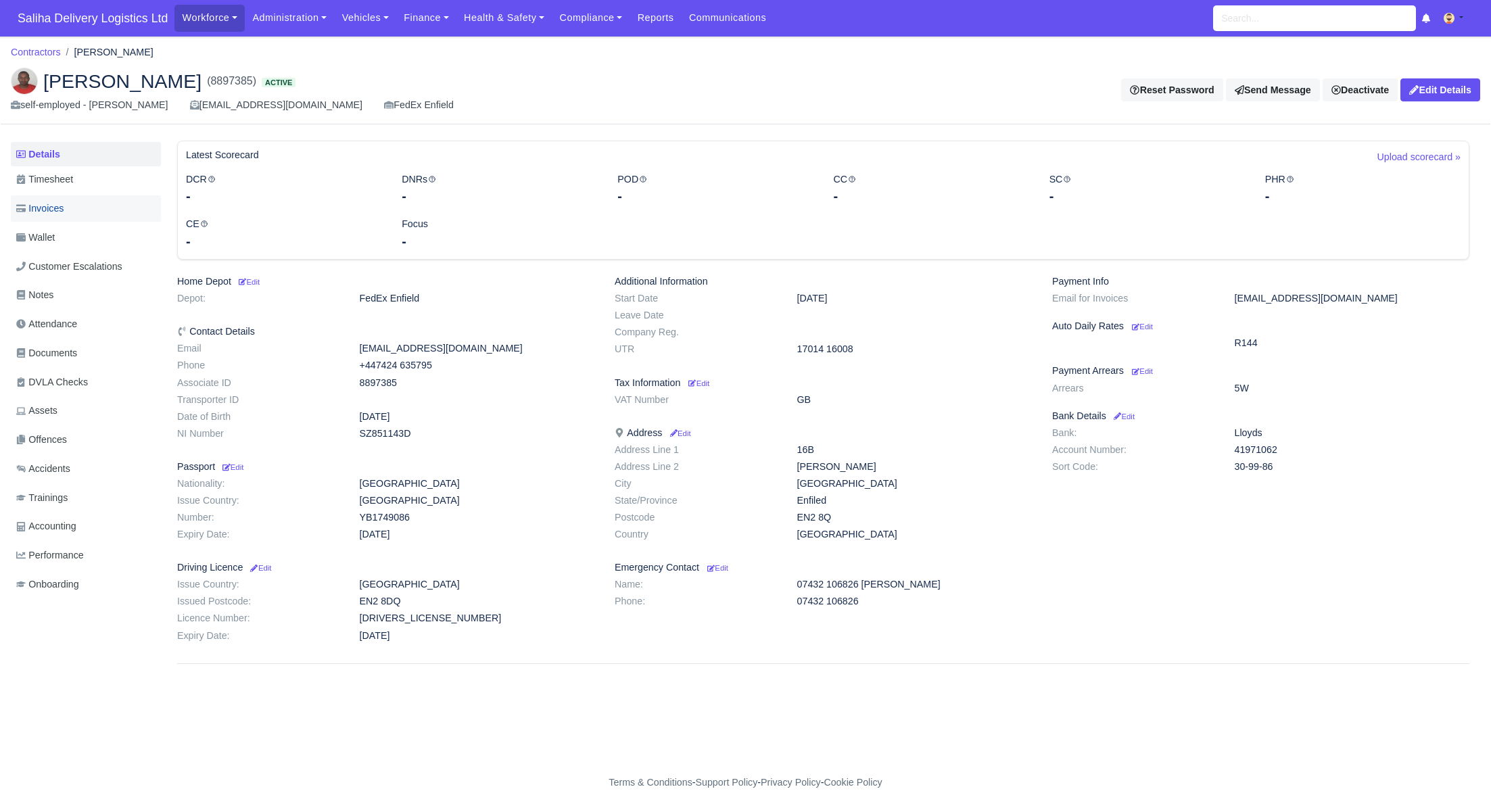
click at [48, 212] on span "Invoices" at bounding box center [39, 208] width 48 height 16
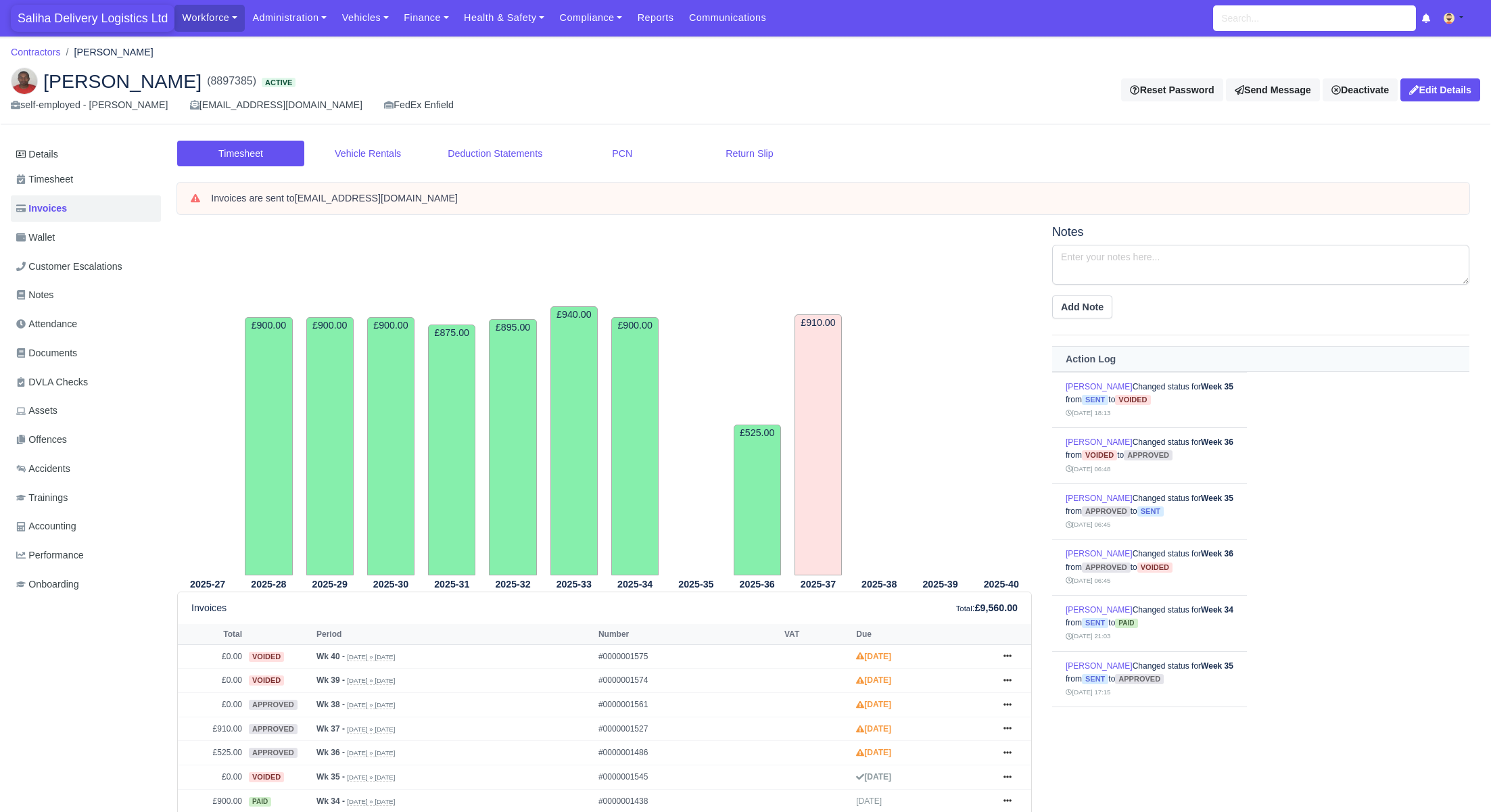
click at [83, 19] on span "Saliha Delivery Logistics Ltd" at bounding box center [93, 18] width 164 height 27
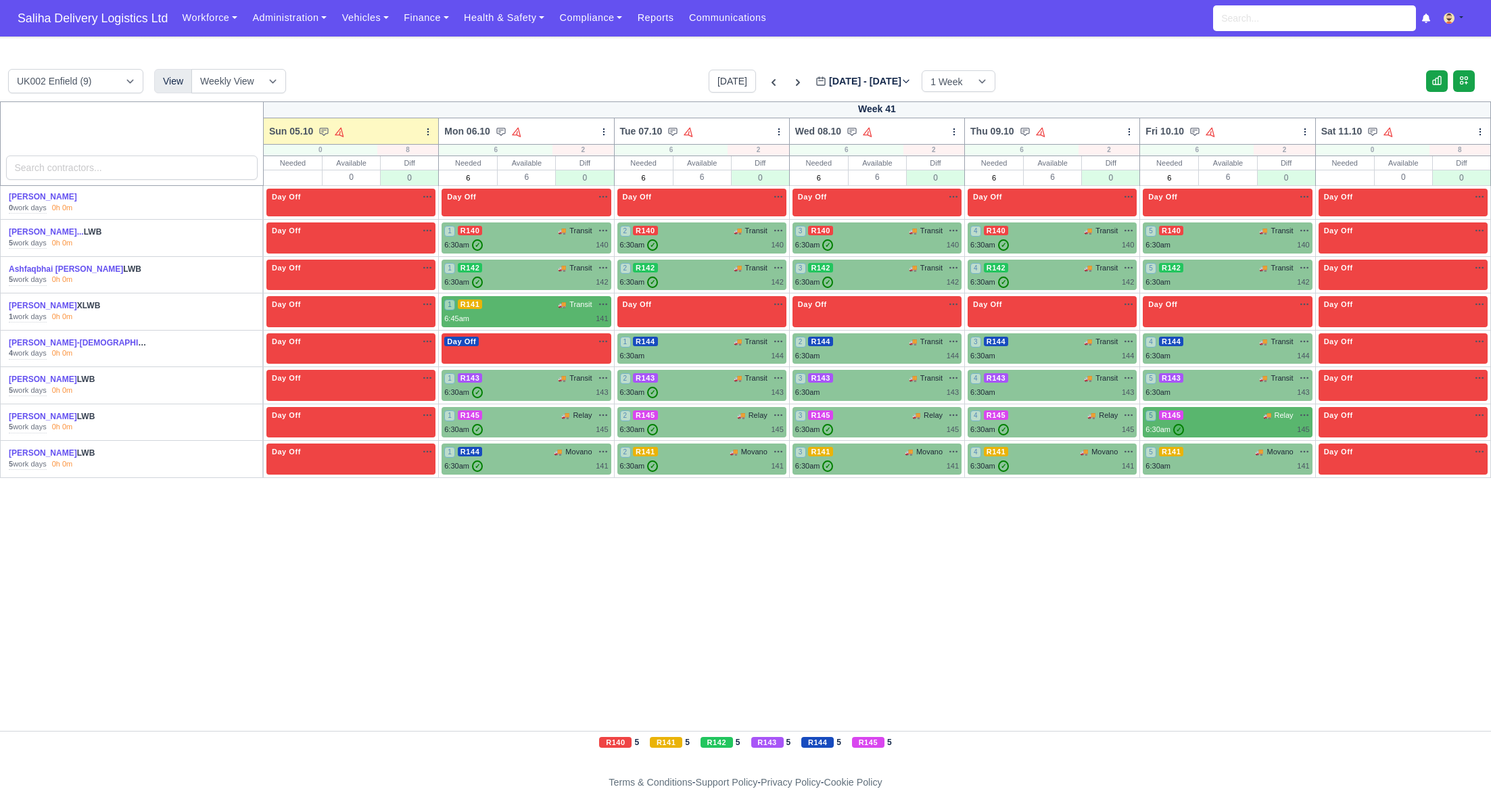
click at [771, 79] on div "Today Oct 05 - Oct 11, 2025 2025-10-05 1 Week 2 Weeks 3 Weeks 4 Weeks" at bounding box center [852, 80] width 287 height 23
click at [767, 80] on icon at bounding box center [774, 83] width 13 height 13
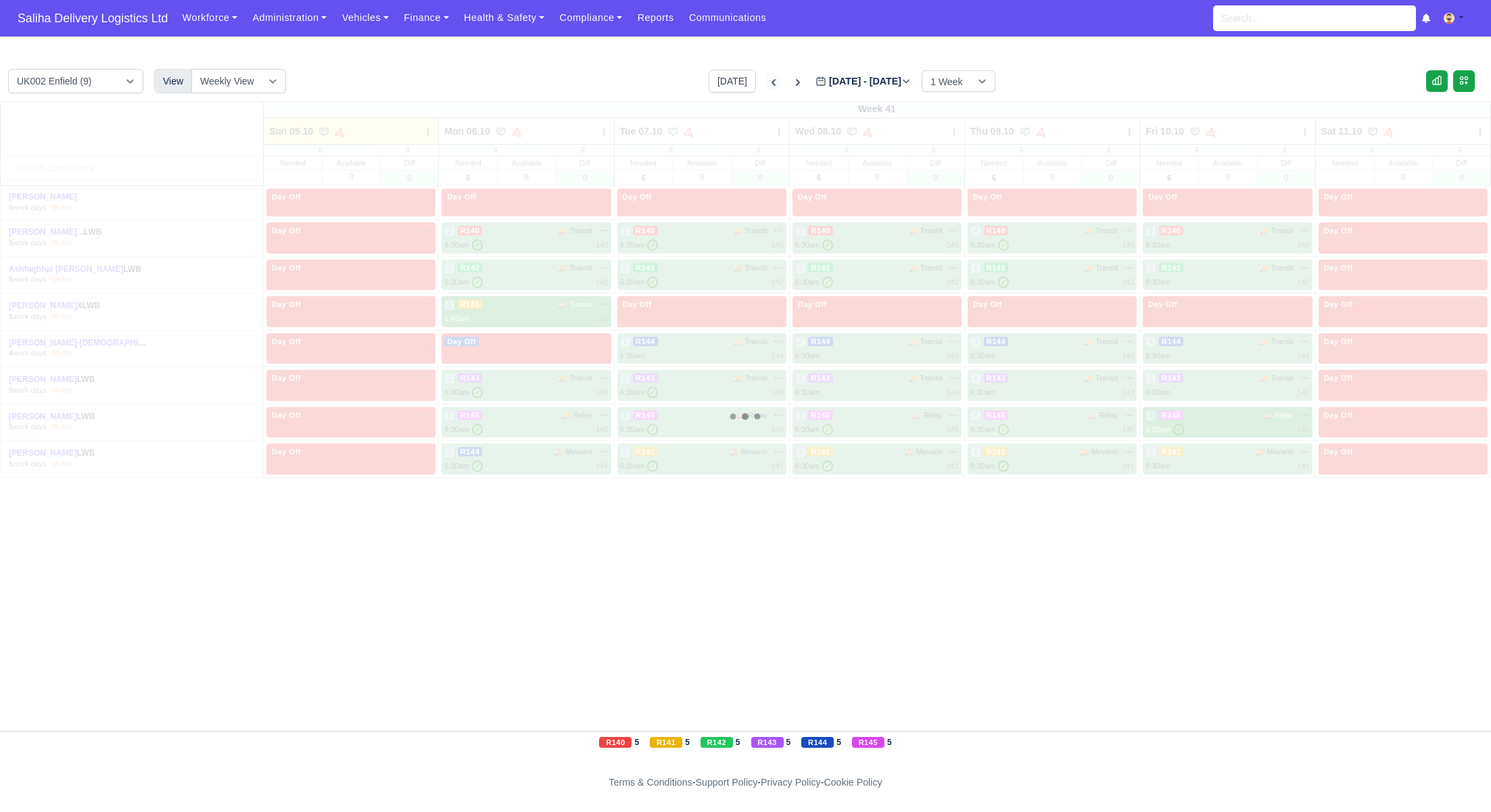
type input "2025-09-28"
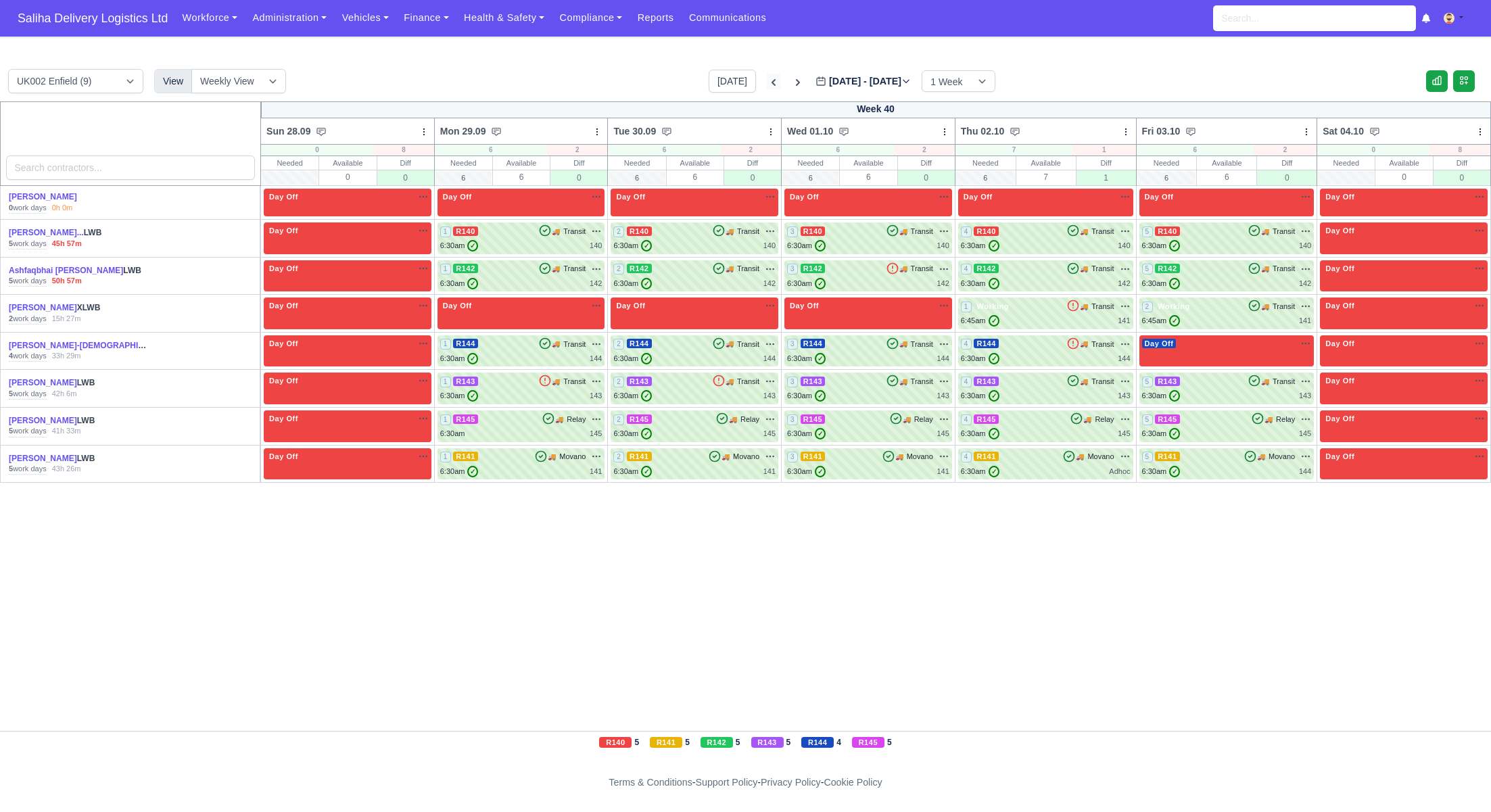
click at [767, 80] on icon at bounding box center [774, 83] width 13 height 13
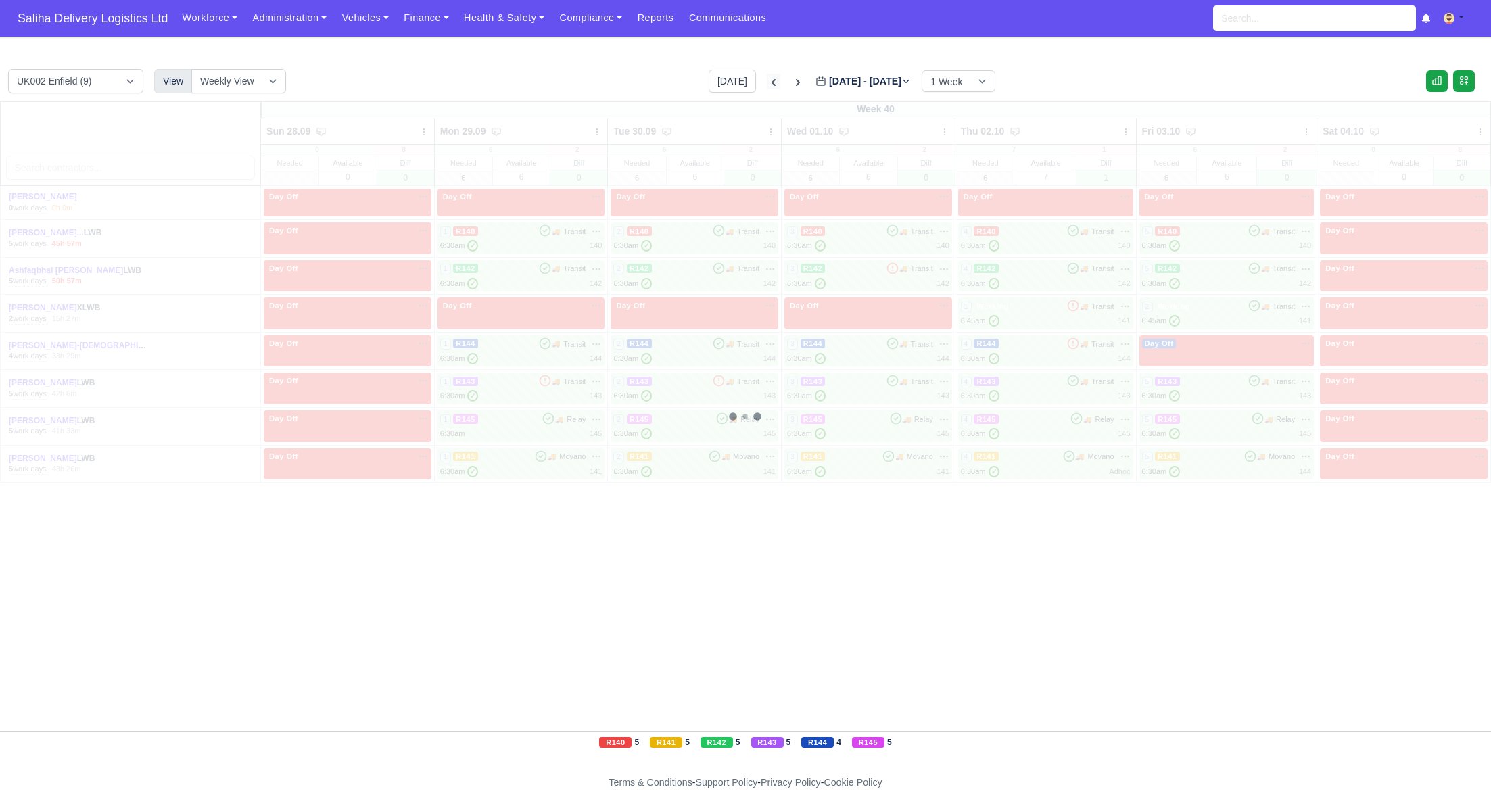
type input "2025-09-21"
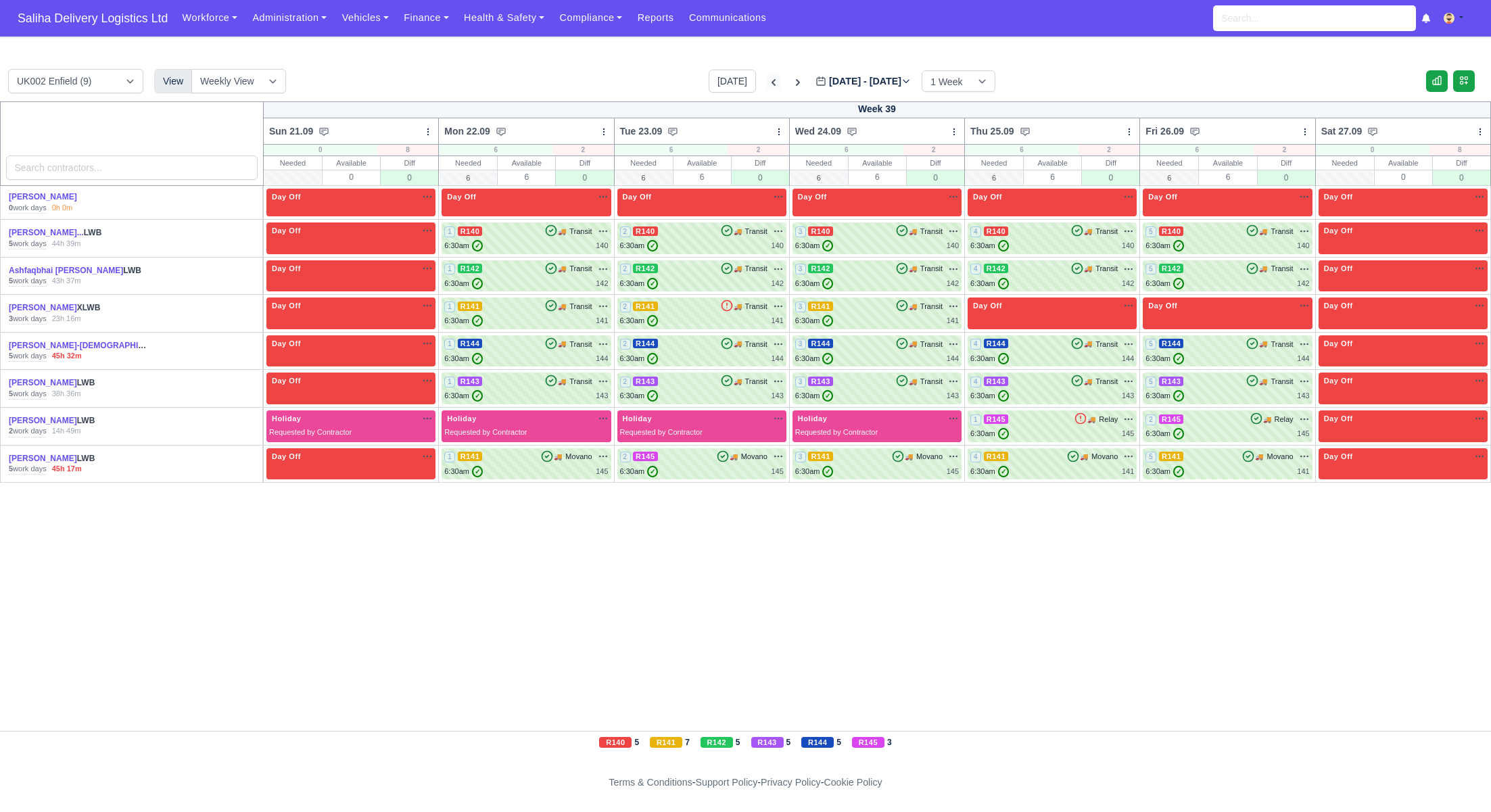
click at [767, 80] on icon at bounding box center [774, 83] width 13 height 13
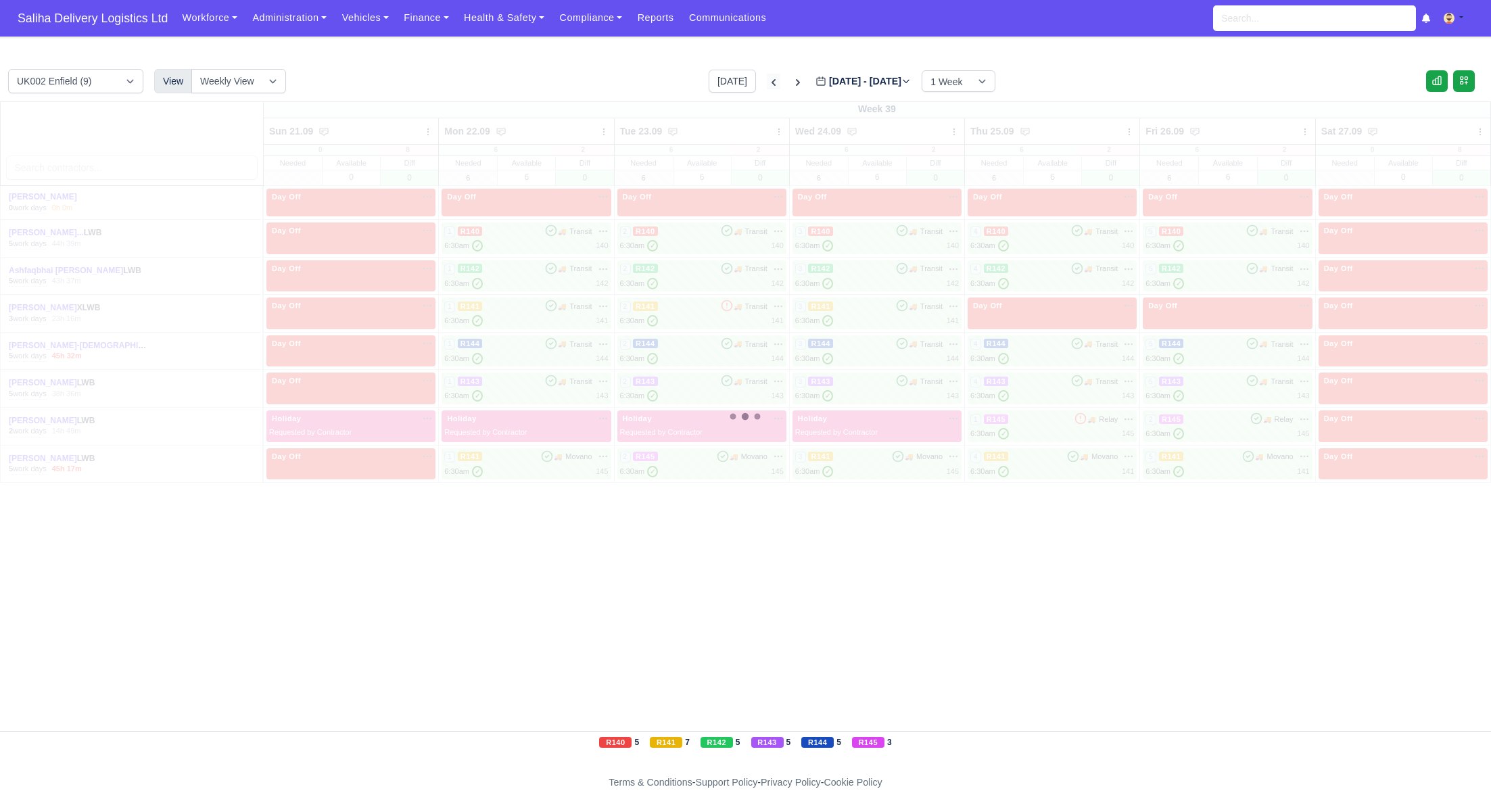
type input "2025-09-14"
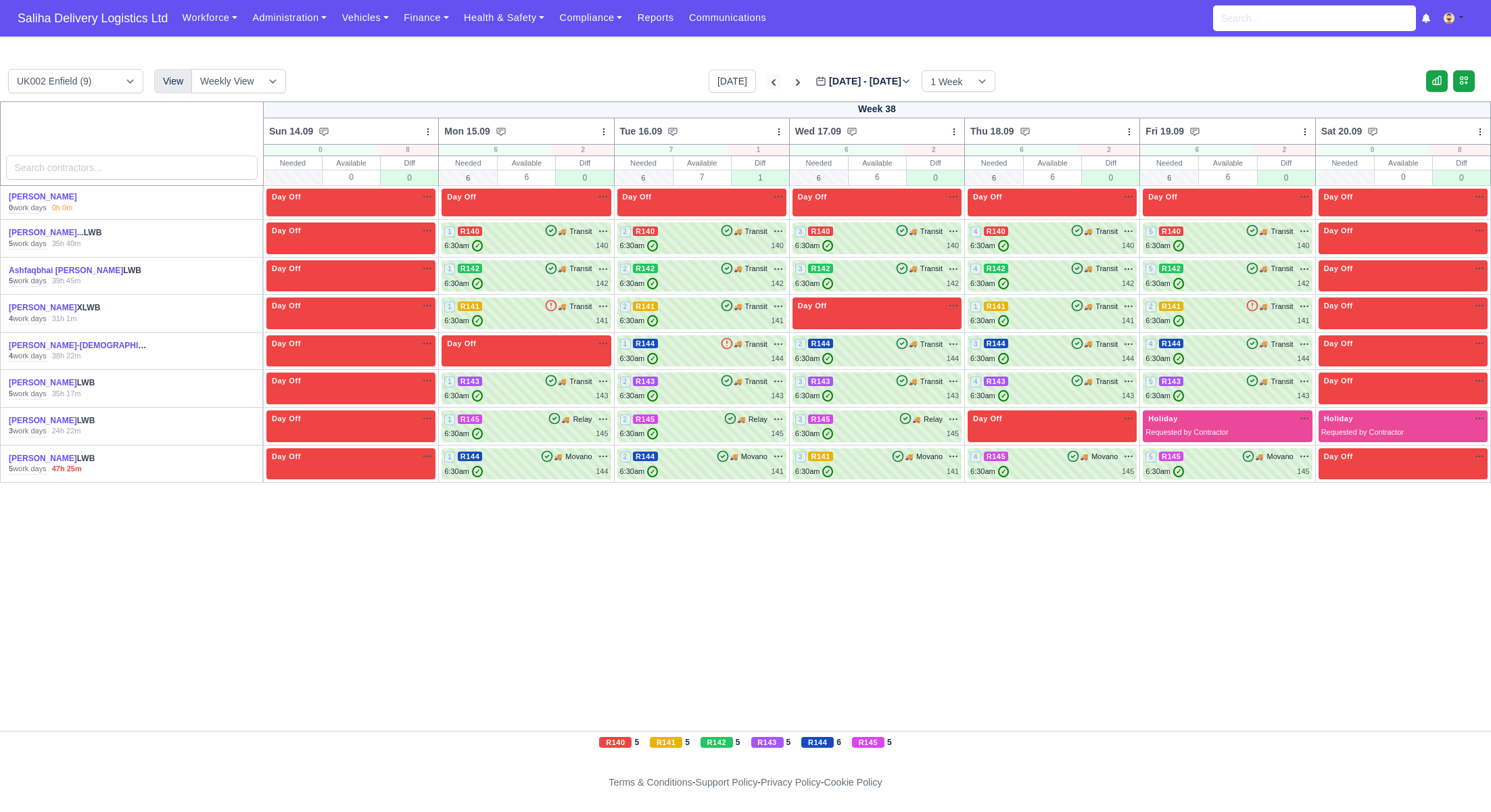
click at [767, 80] on icon at bounding box center [774, 83] width 13 height 13
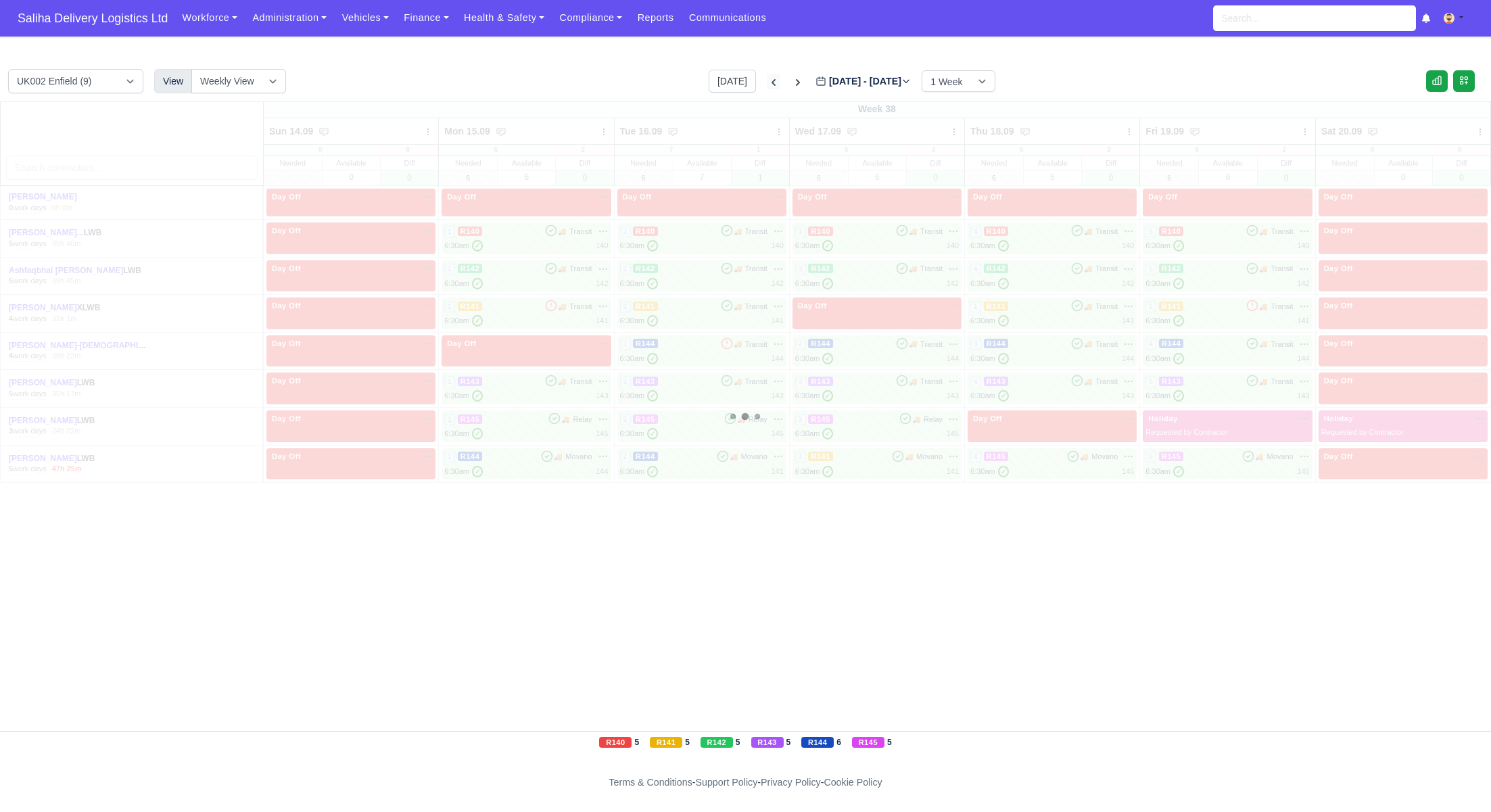
type input "2025-09-07"
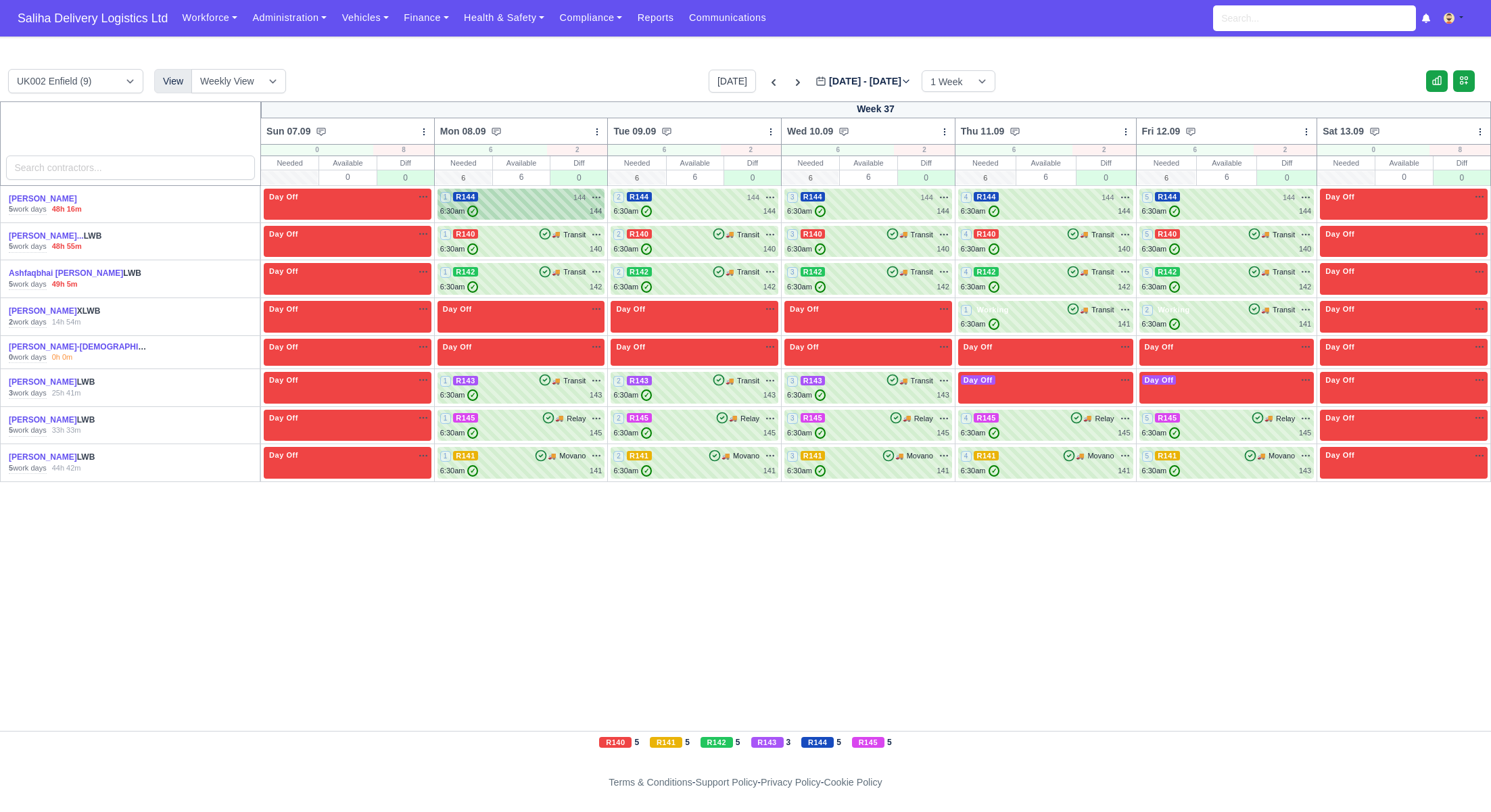
click at [559, 214] on div "6:30am ✓ 144" at bounding box center [521, 212] width 162 height 12
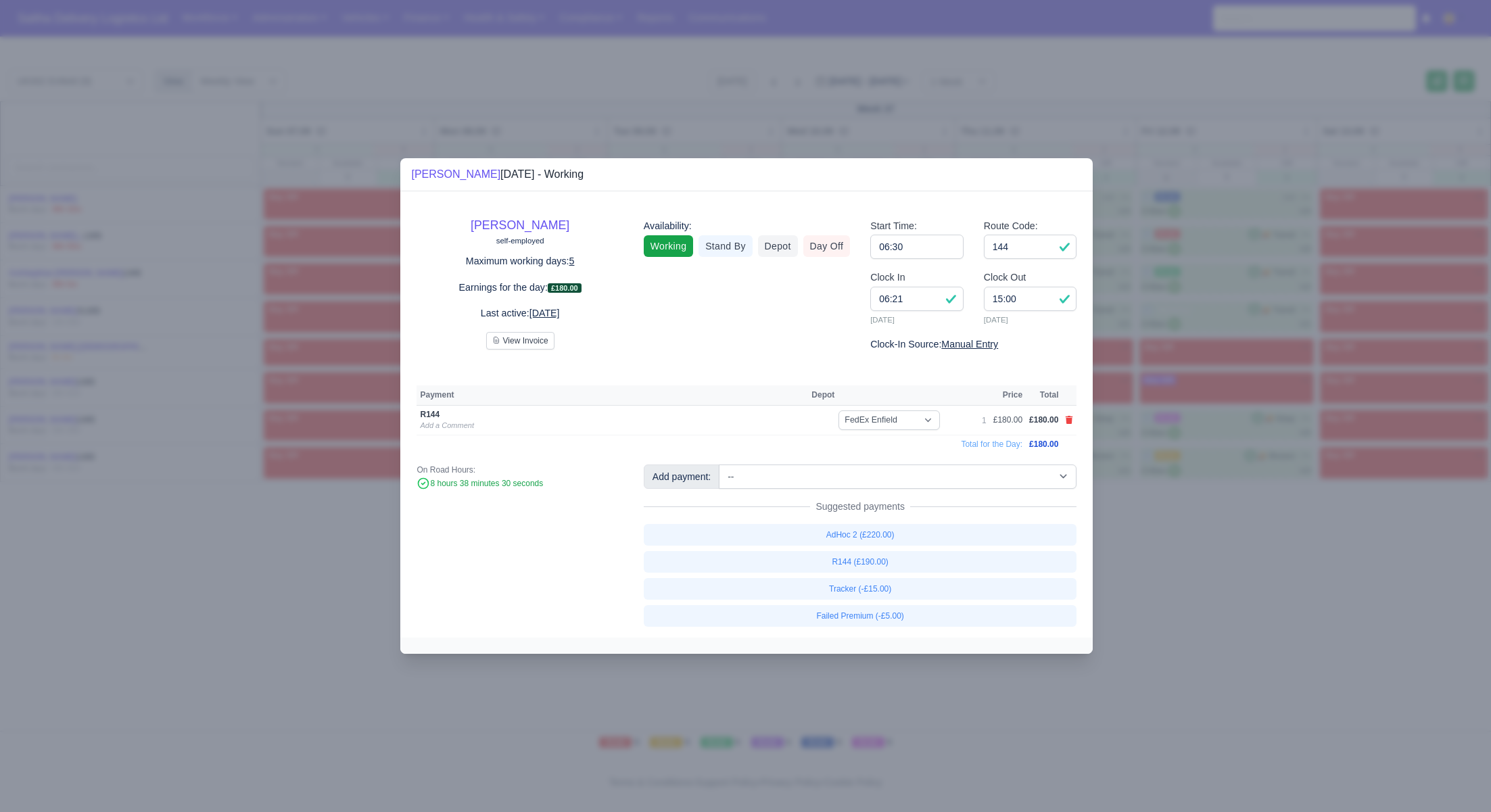
drag, startPoint x: 1166, startPoint y: 515, endPoint x: 948, endPoint y: 369, distance: 262.4
click at [1162, 510] on div at bounding box center [746, 406] width 1491 height 812
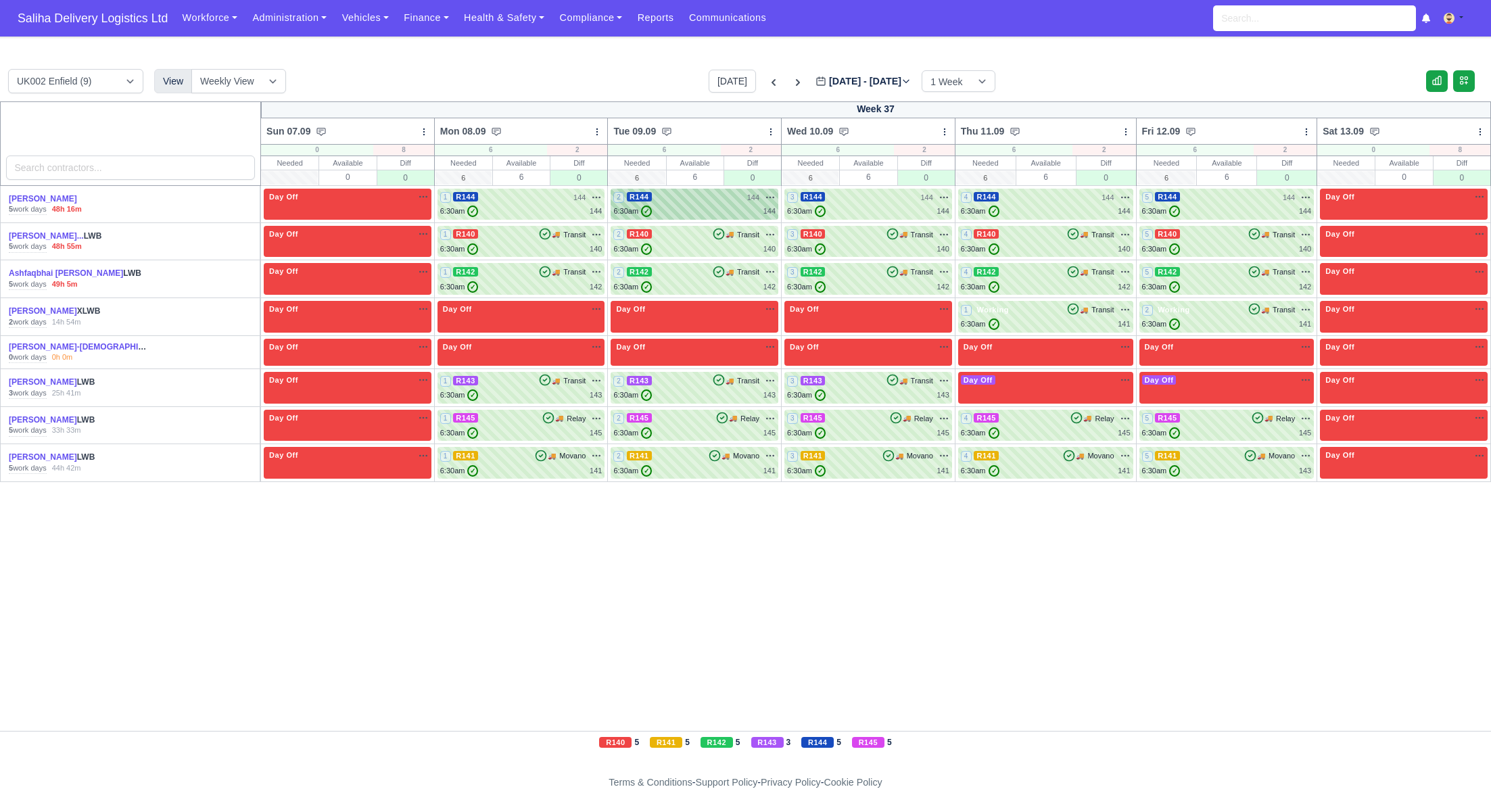
click at [686, 212] on div "6:30am ✓ 144" at bounding box center [694, 212] width 162 height 12
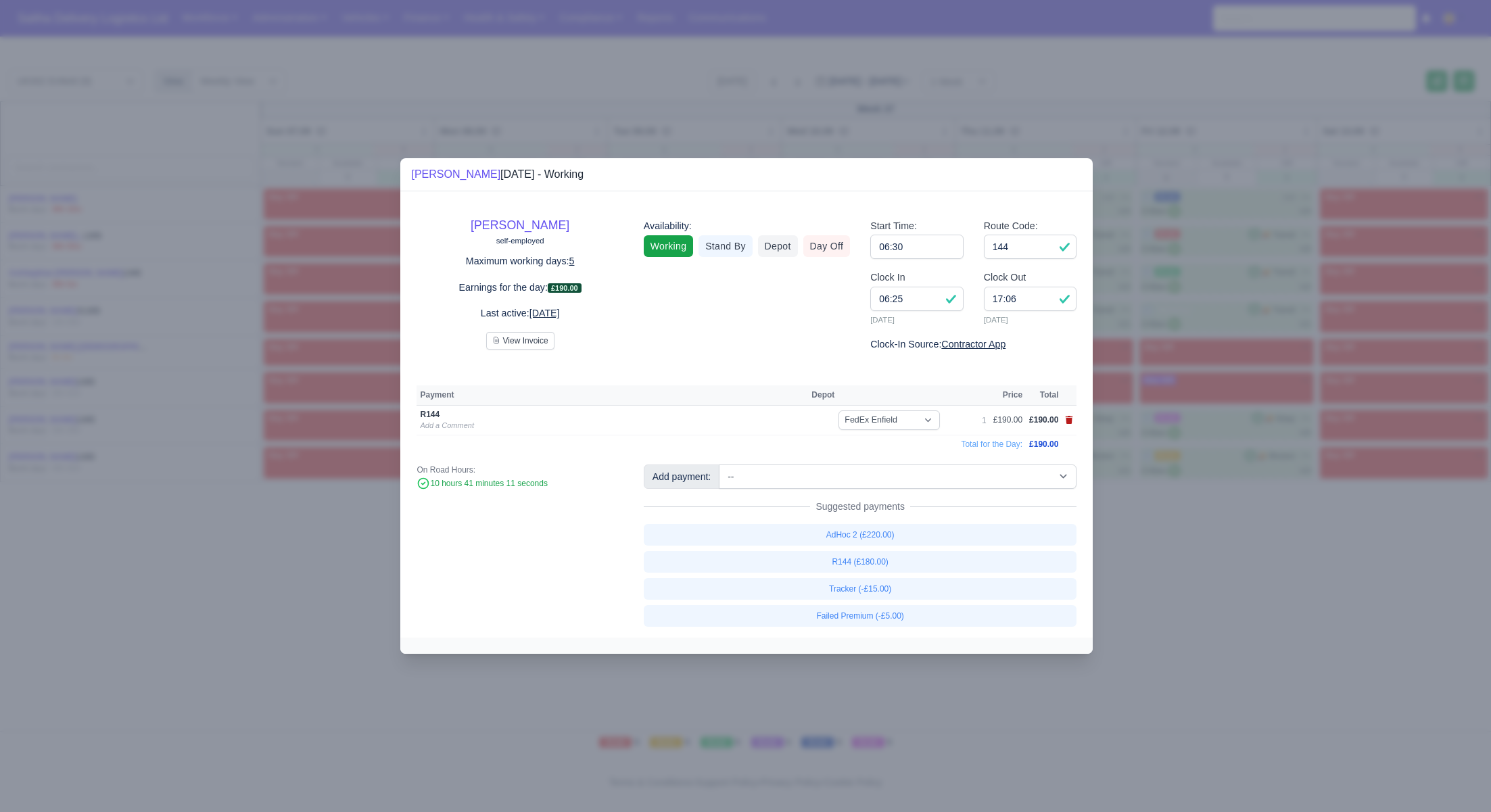
click at [1072, 420] on icon at bounding box center [1069, 420] width 8 height 8
select select
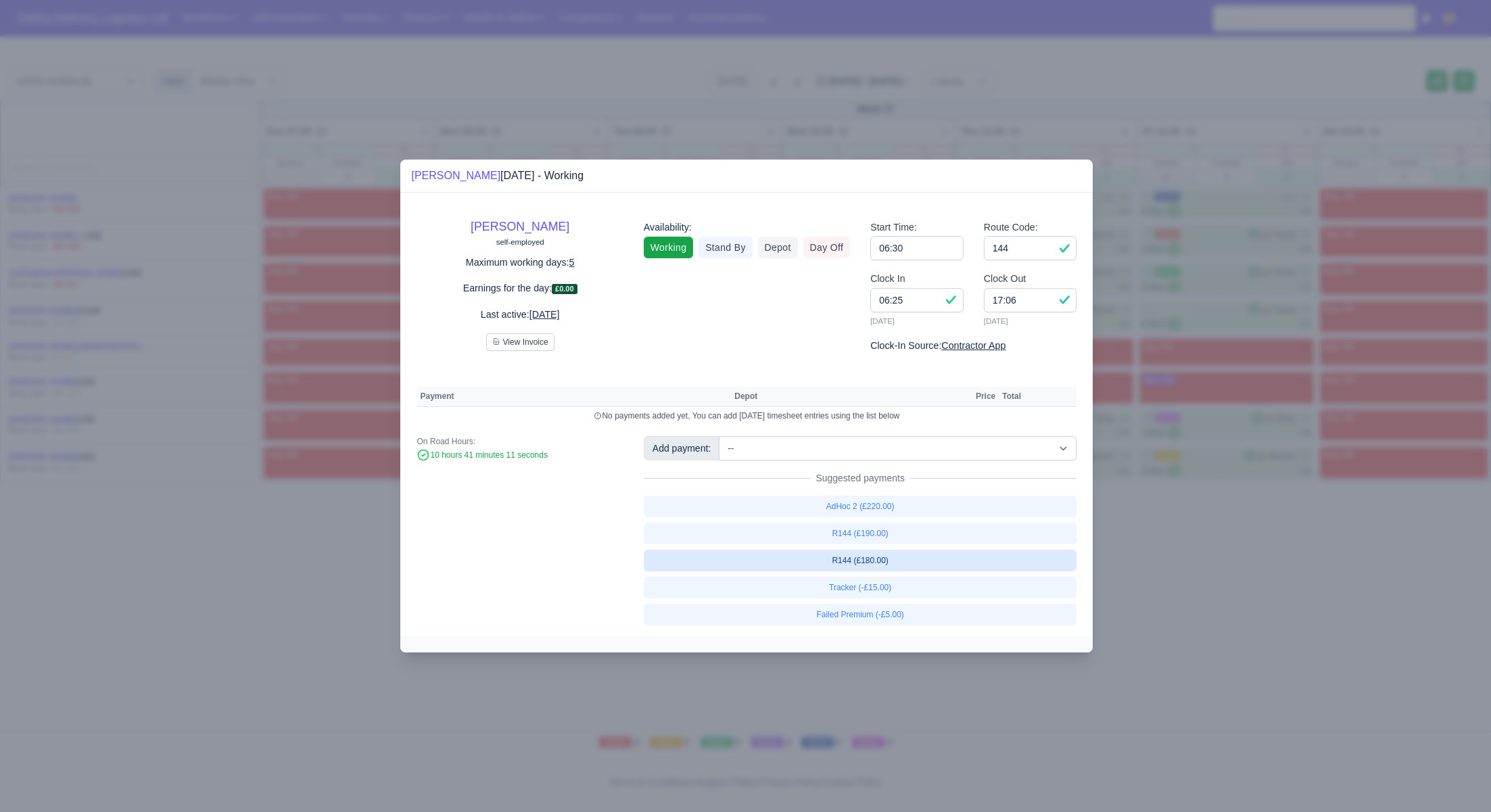
click at [913, 566] on link "R144 (£180.00)" at bounding box center [860, 560] width 433 height 22
select select "1"
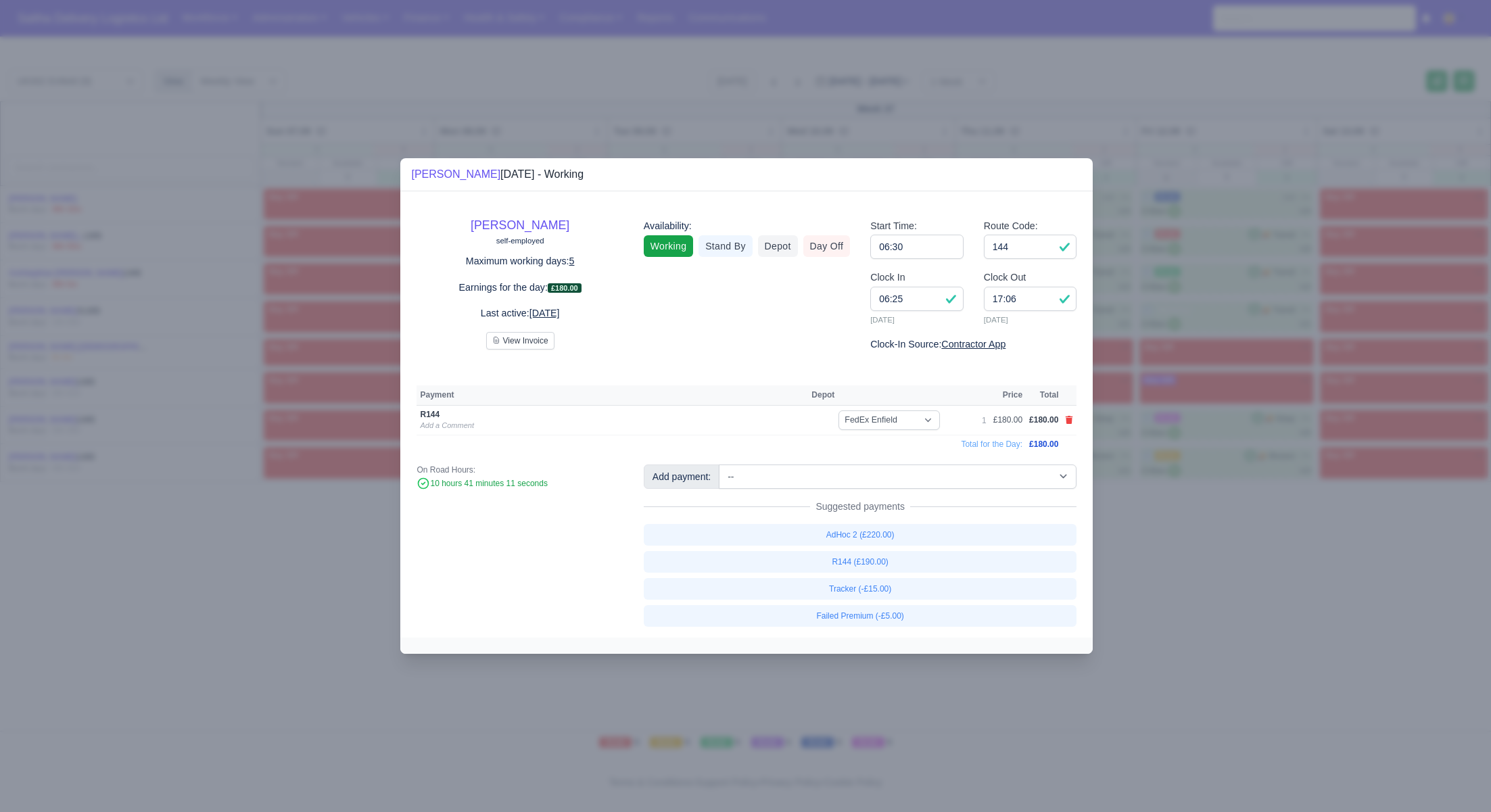
click at [1290, 570] on div at bounding box center [746, 406] width 1491 height 812
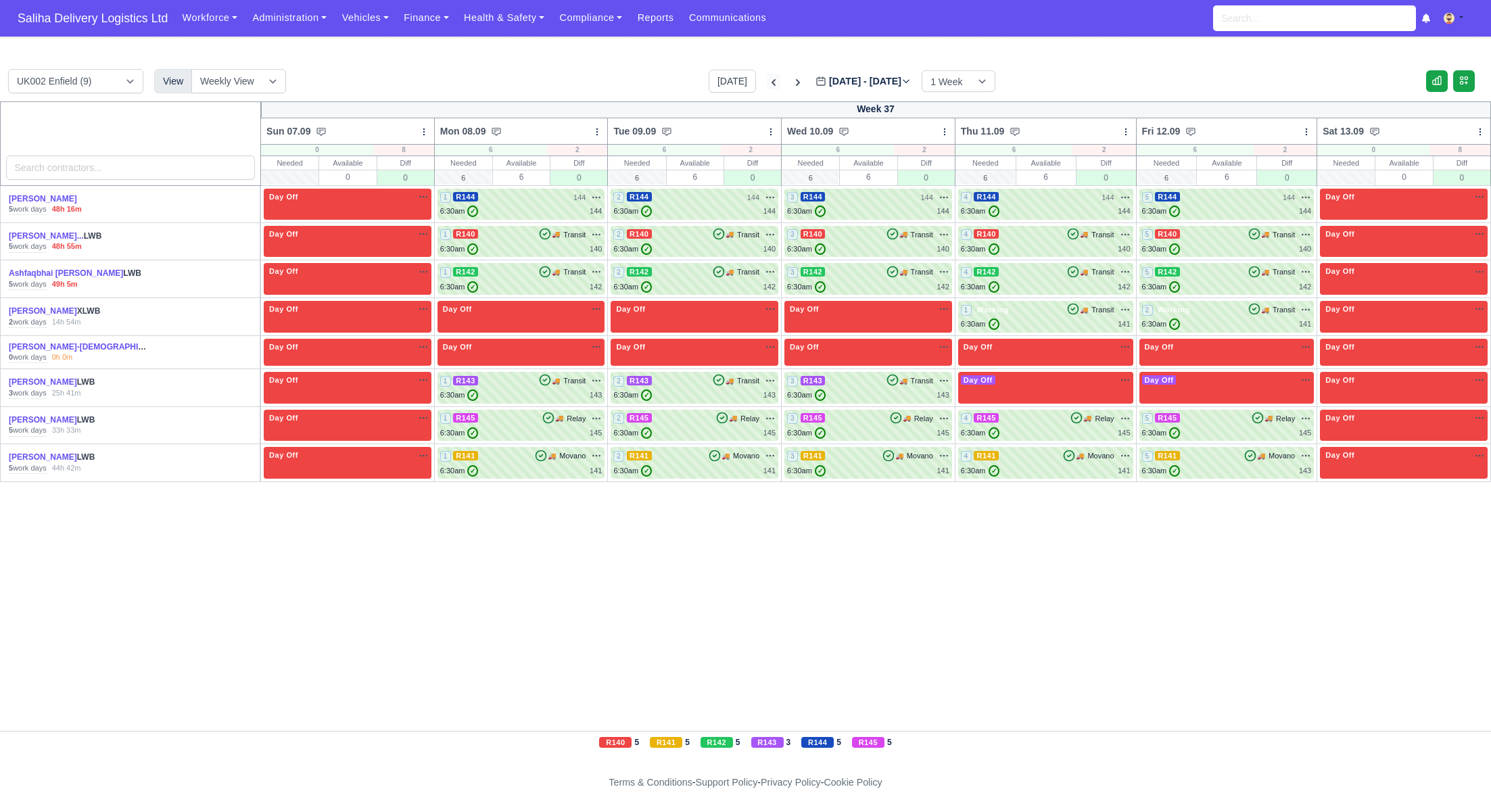
click at [767, 82] on icon at bounding box center [774, 83] width 13 height 13
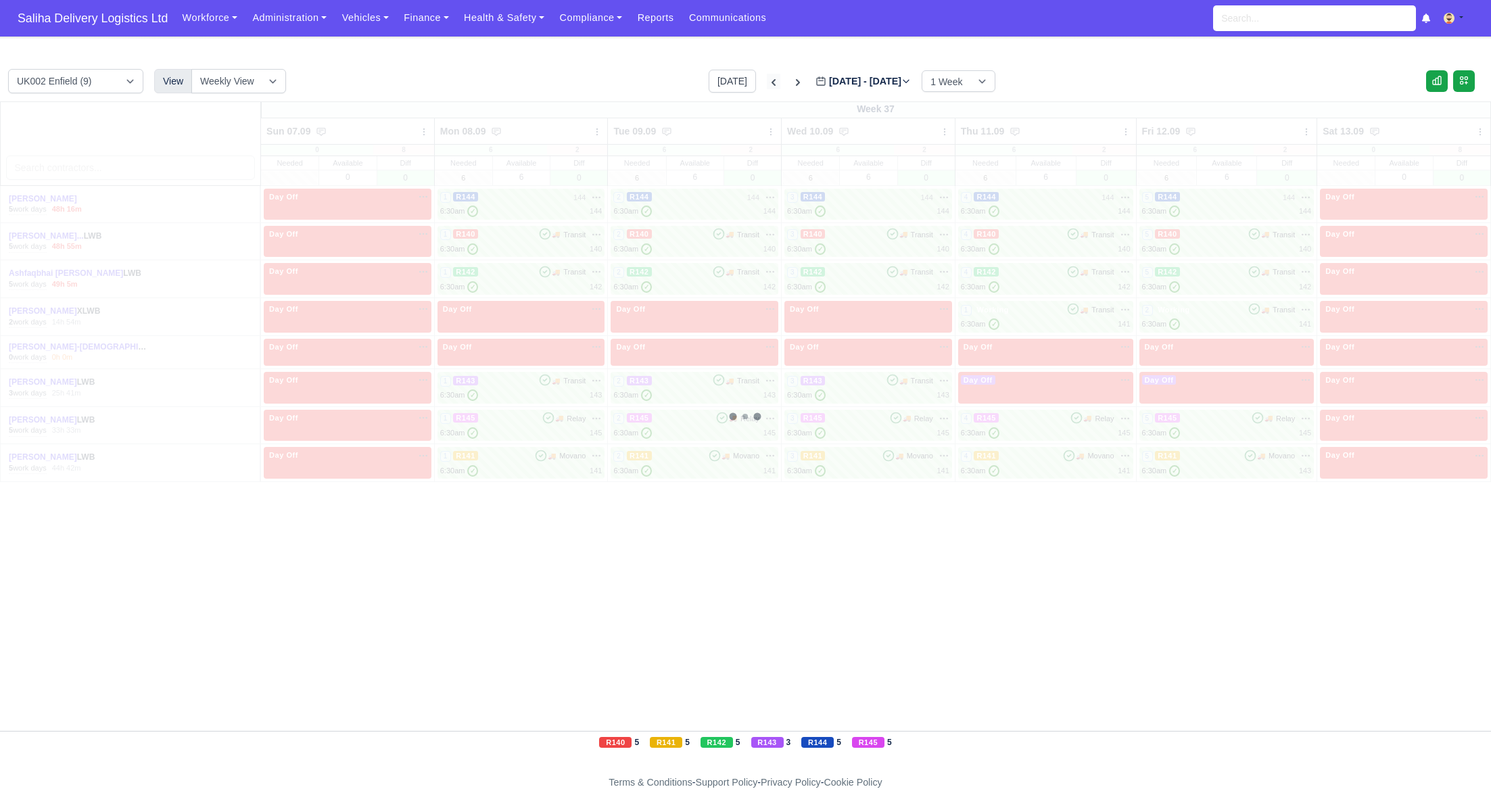
type input "2025-08-31"
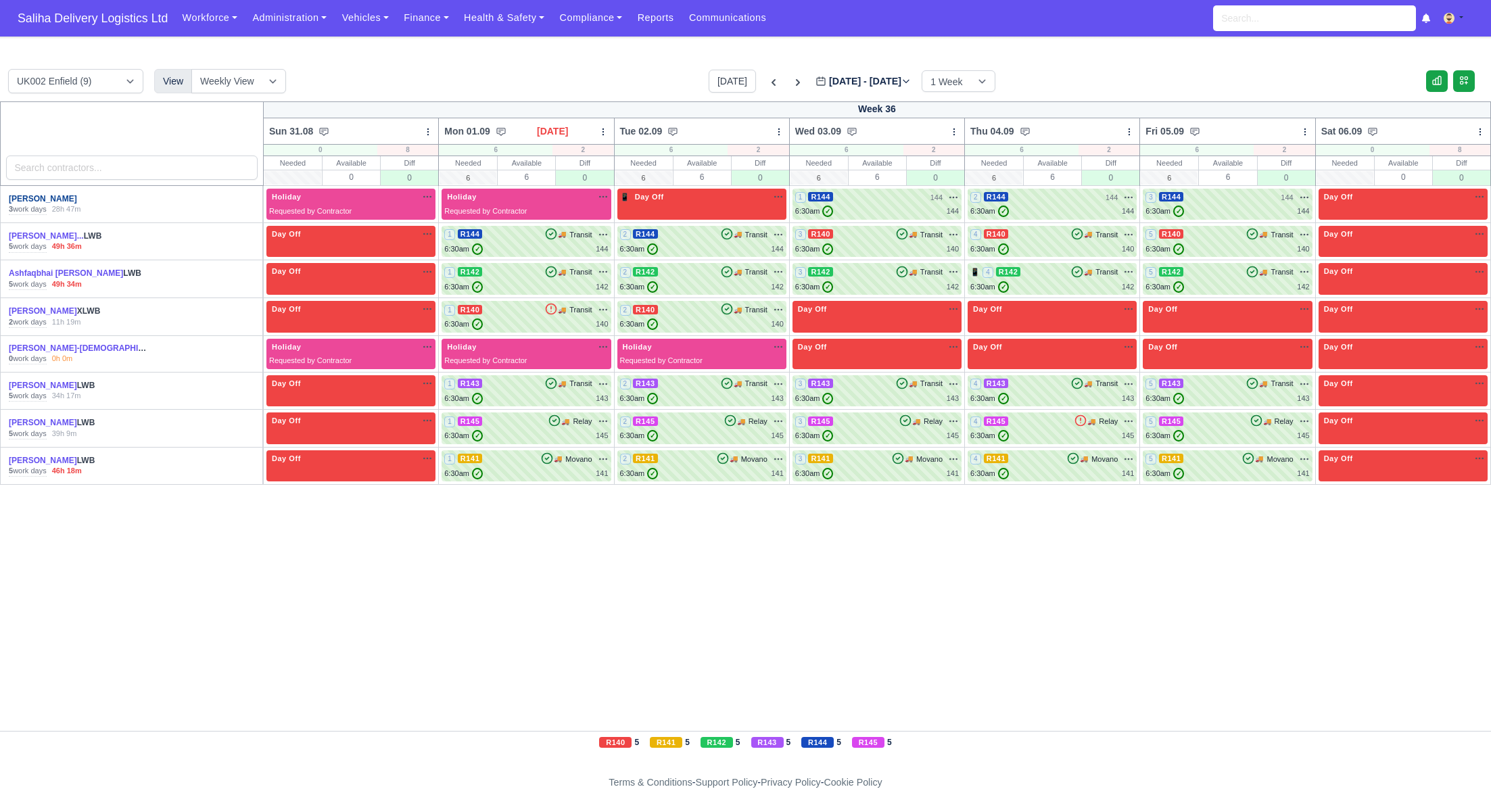
click at [34, 199] on link "[PERSON_NAME]" at bounding box center [44, 198] width 69 height 9
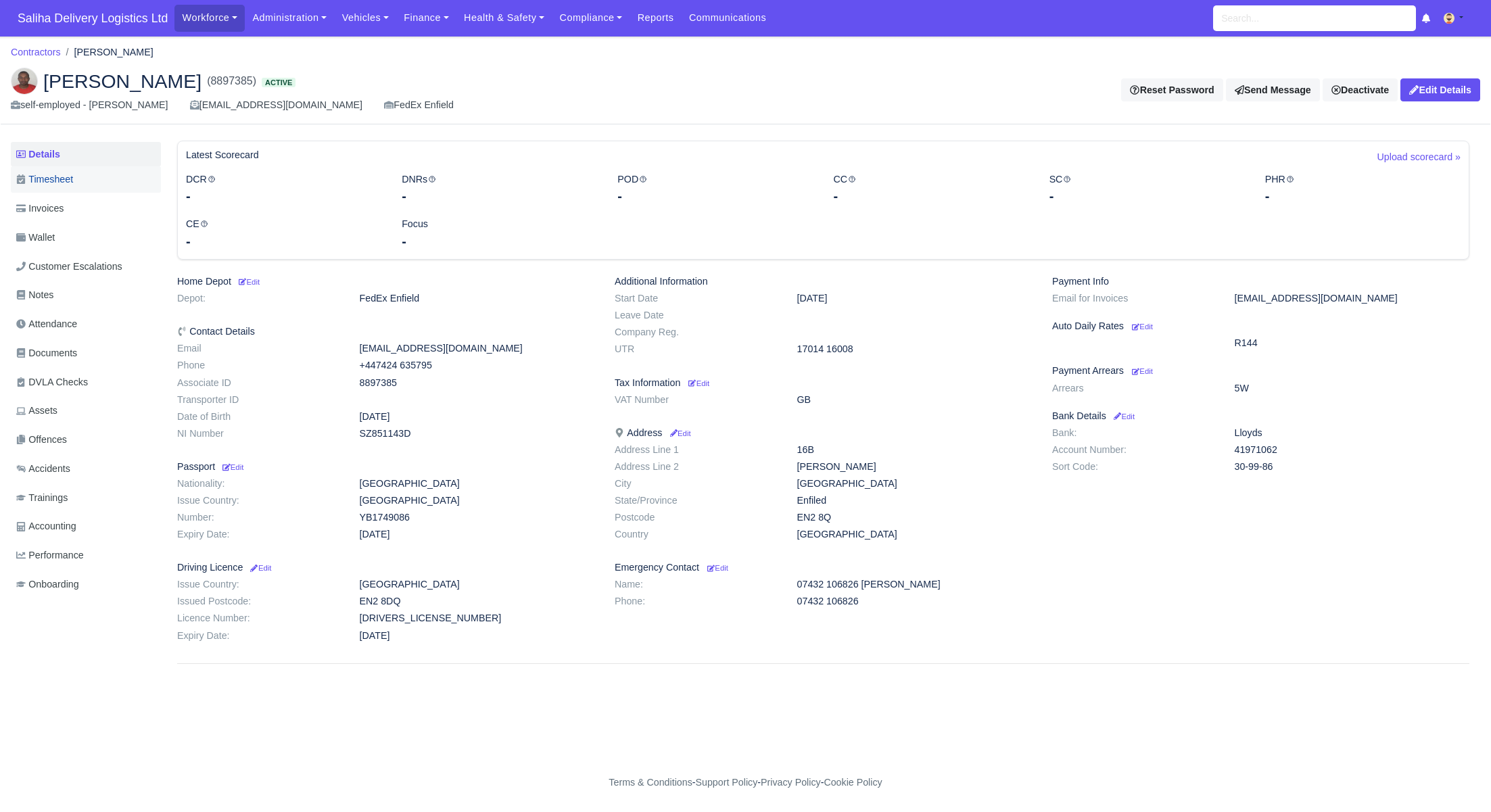
click at [36, 186] on span "Timesheet" at bounding box center [44, 179] width 57 height 16
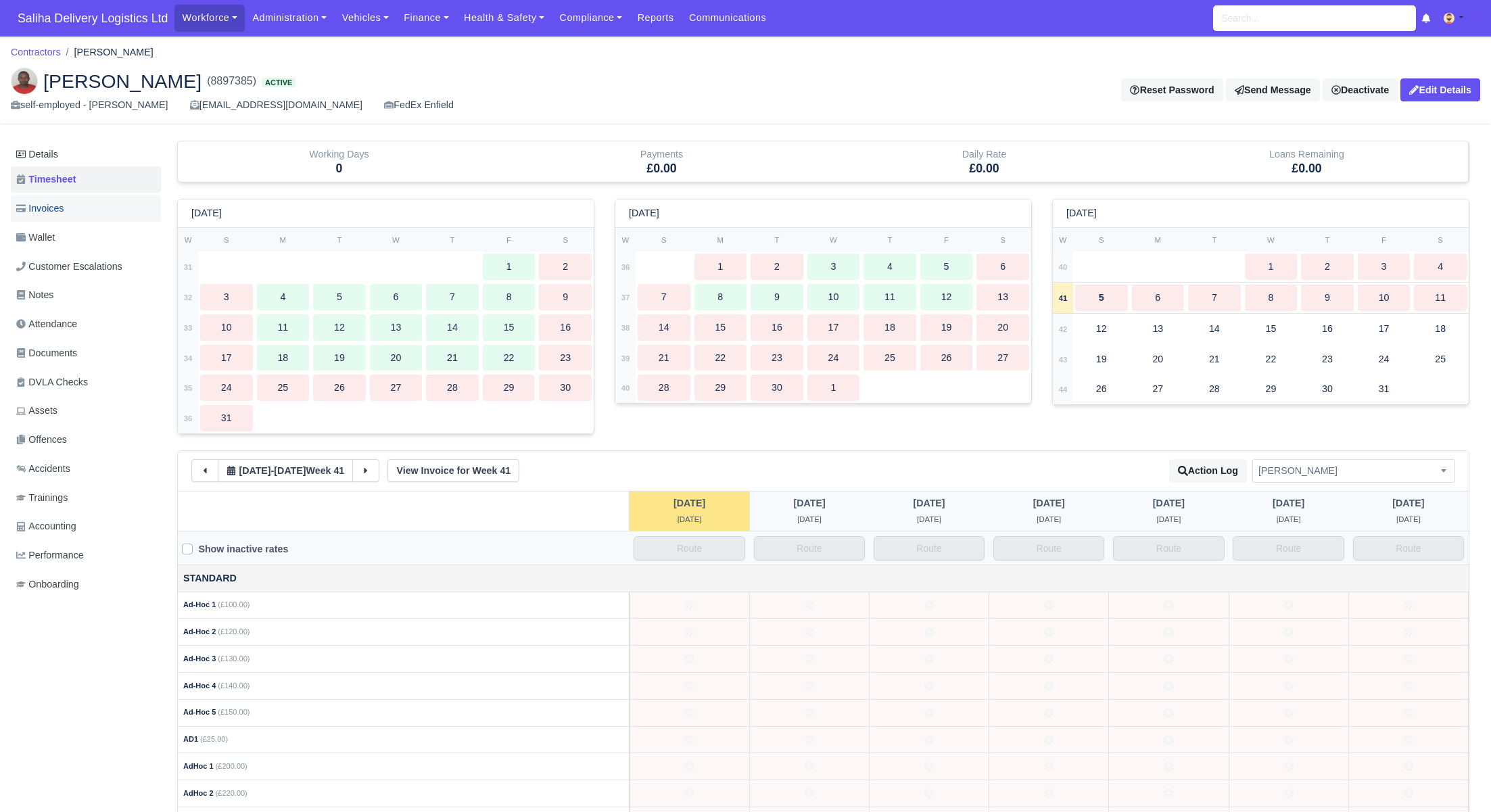
click at [37, 202] on span "Invoices" at bounding box center [39, 208] width 48 height 16
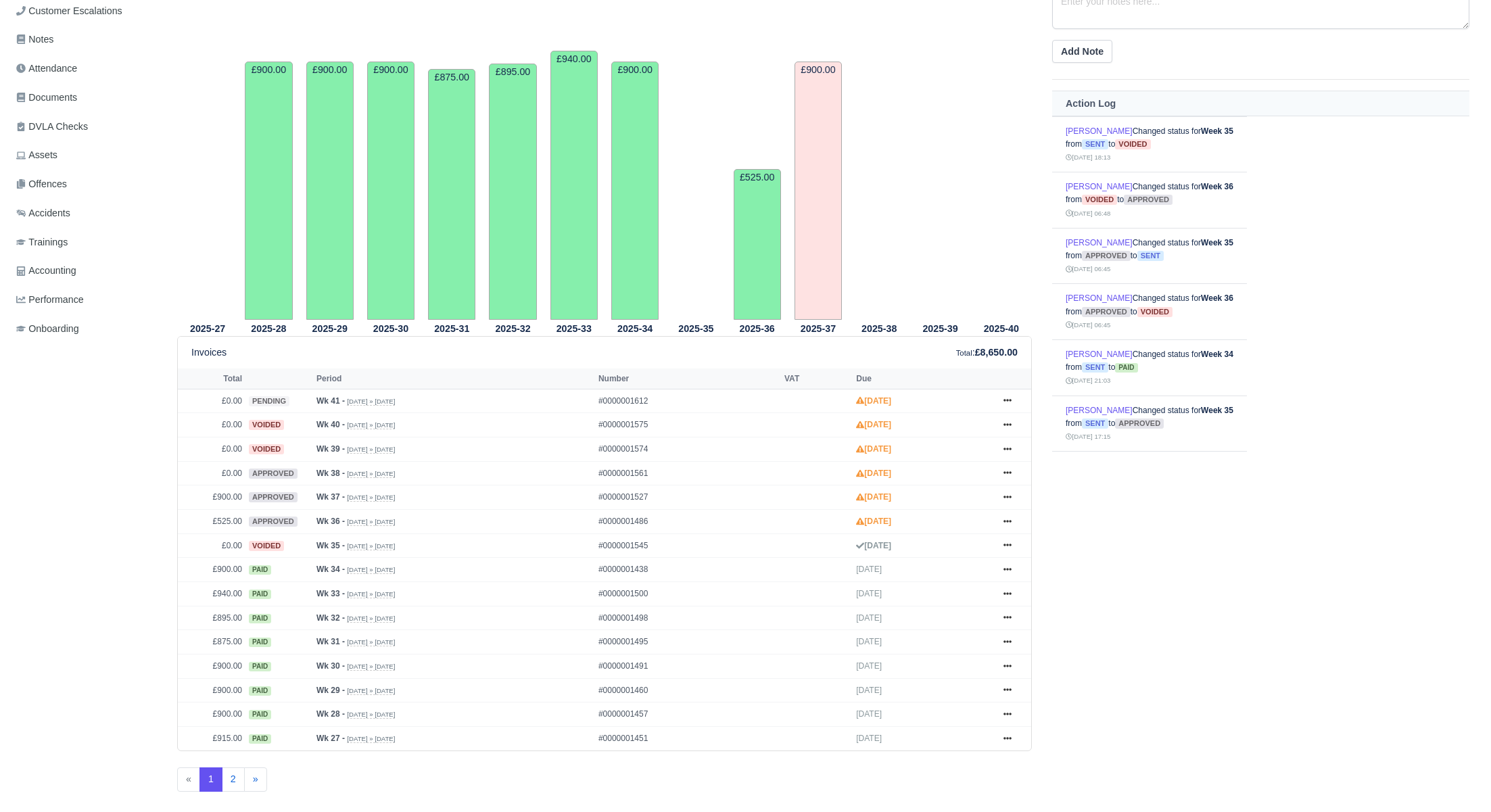
scroll to position [292, 0]
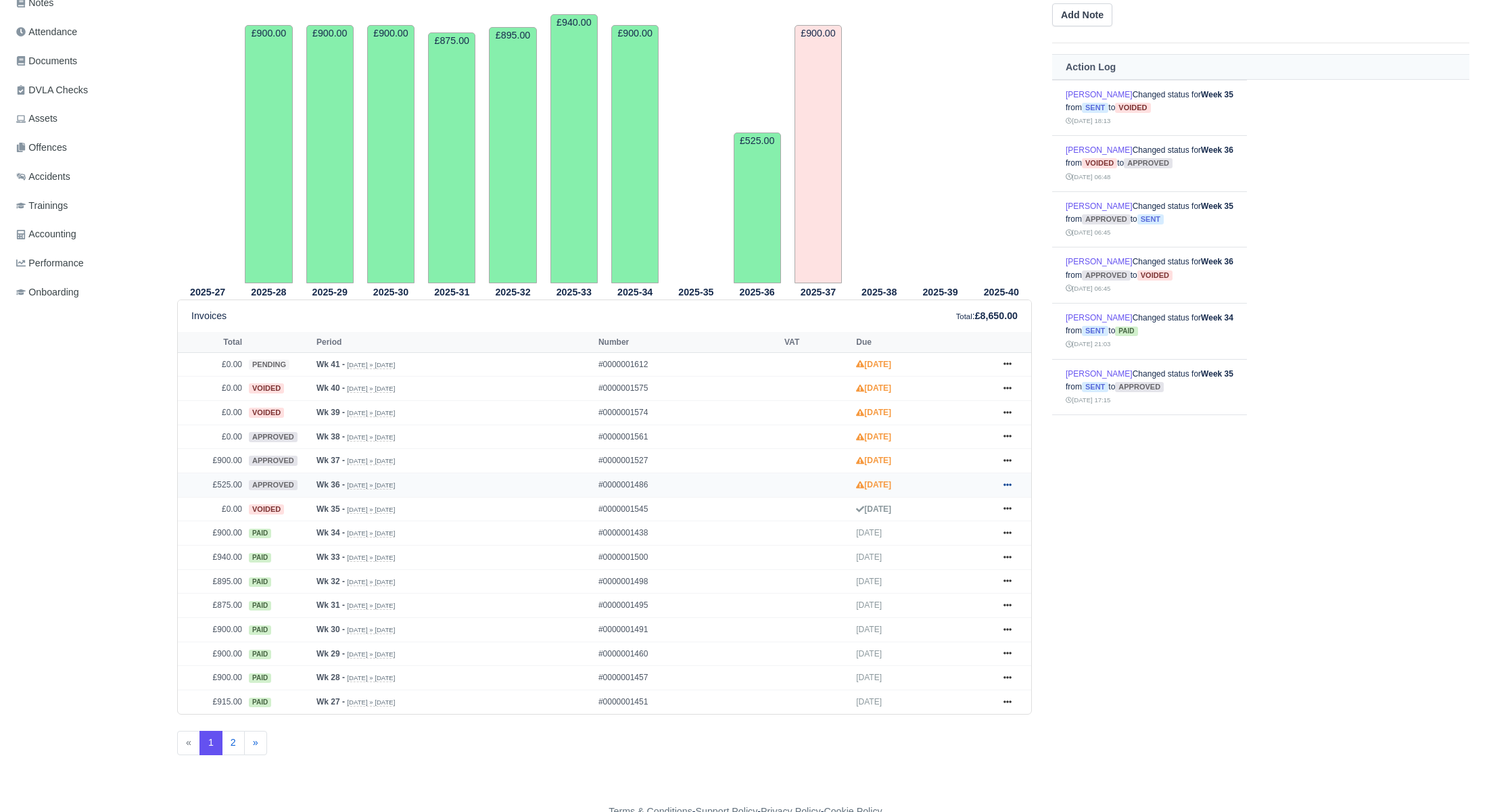
click at [1007, 481] on icon at bounding box center [1007, 485] width 8 height 8
click at [936, 508] on link "Show Invoice" at bounding box center [956, 509] width 120 height 28
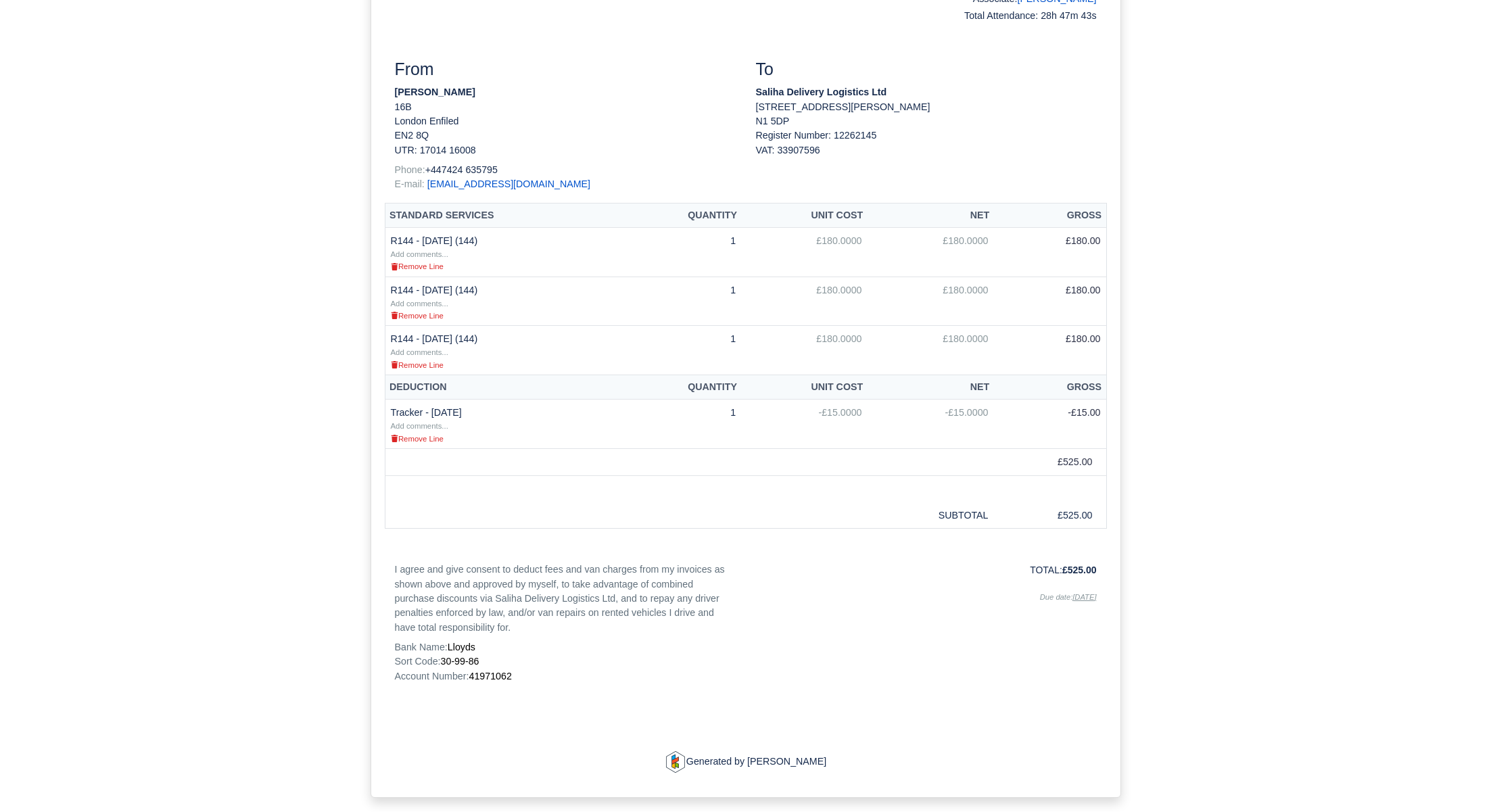
scroll to position [259, 0]
click at [409, 434] on small "Remove Line" at bounding box center [417, 436] width 53 height 8
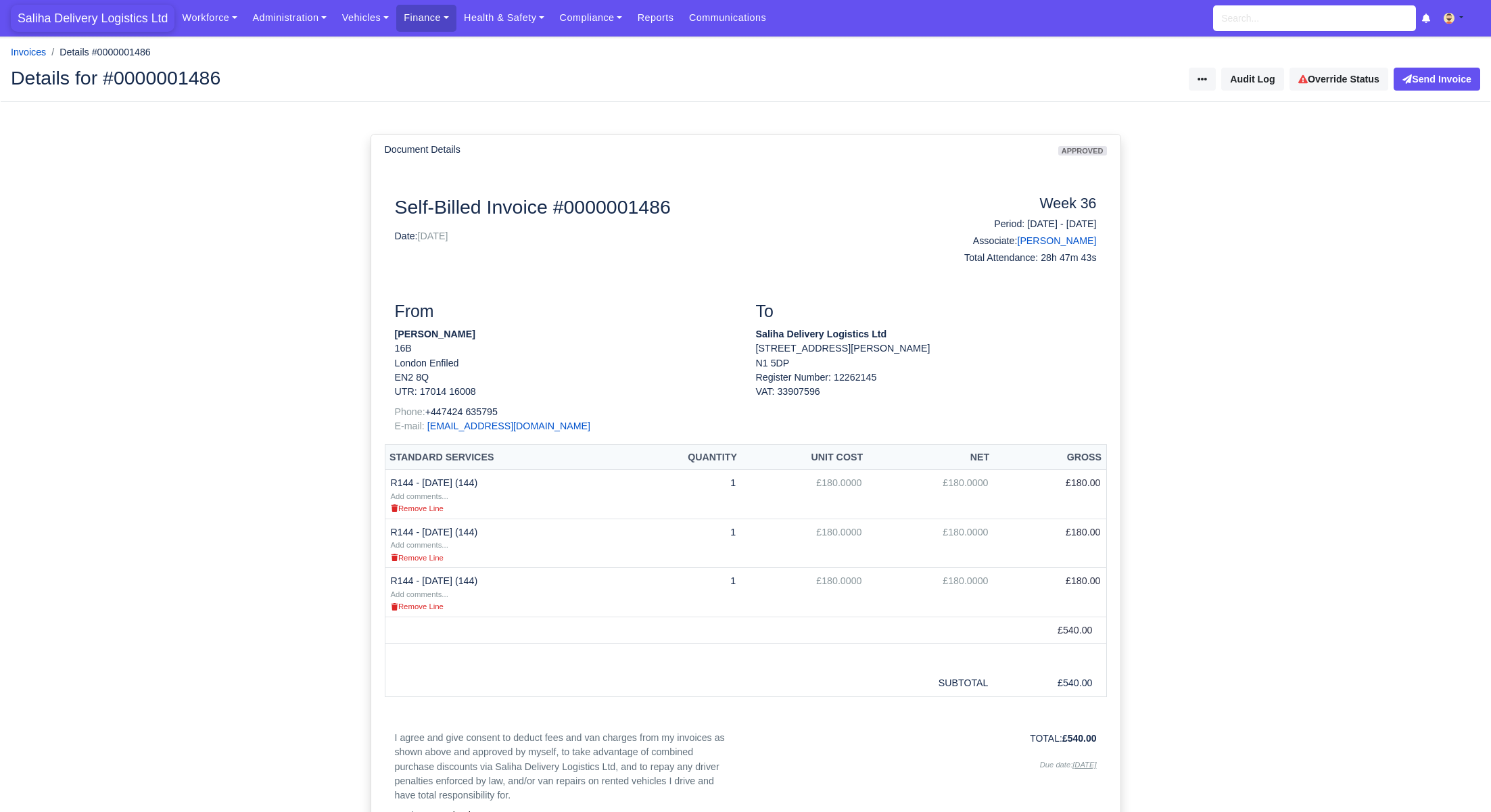
click at [76, 22] on span "Saliha Delivery Logistics Ltd" at bounding box center [93, 18] width 164 height 27
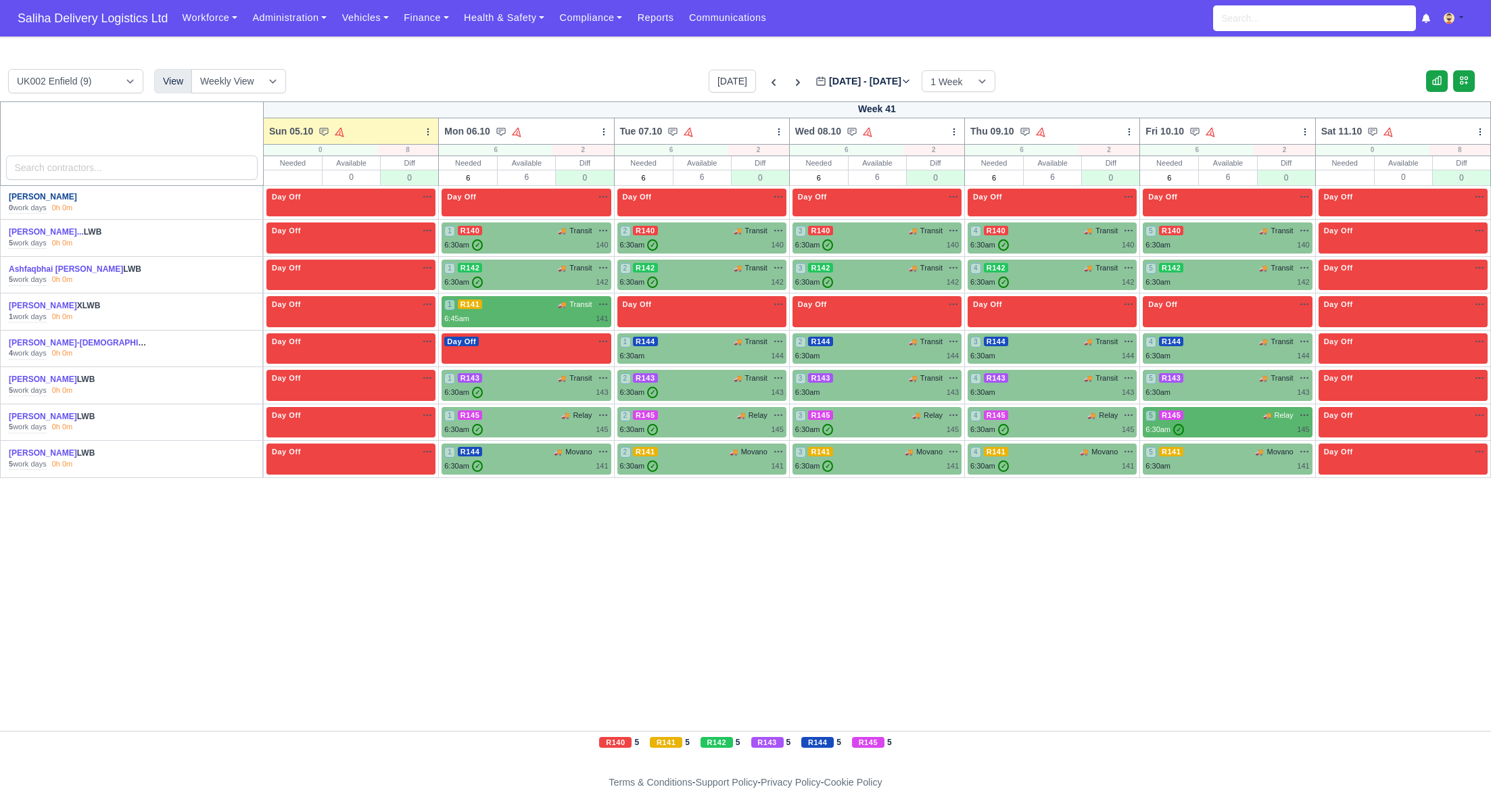
click at [35, 200] on link "[PERSON_NAME]" at bounding box center [44, 197] width 69 height 9
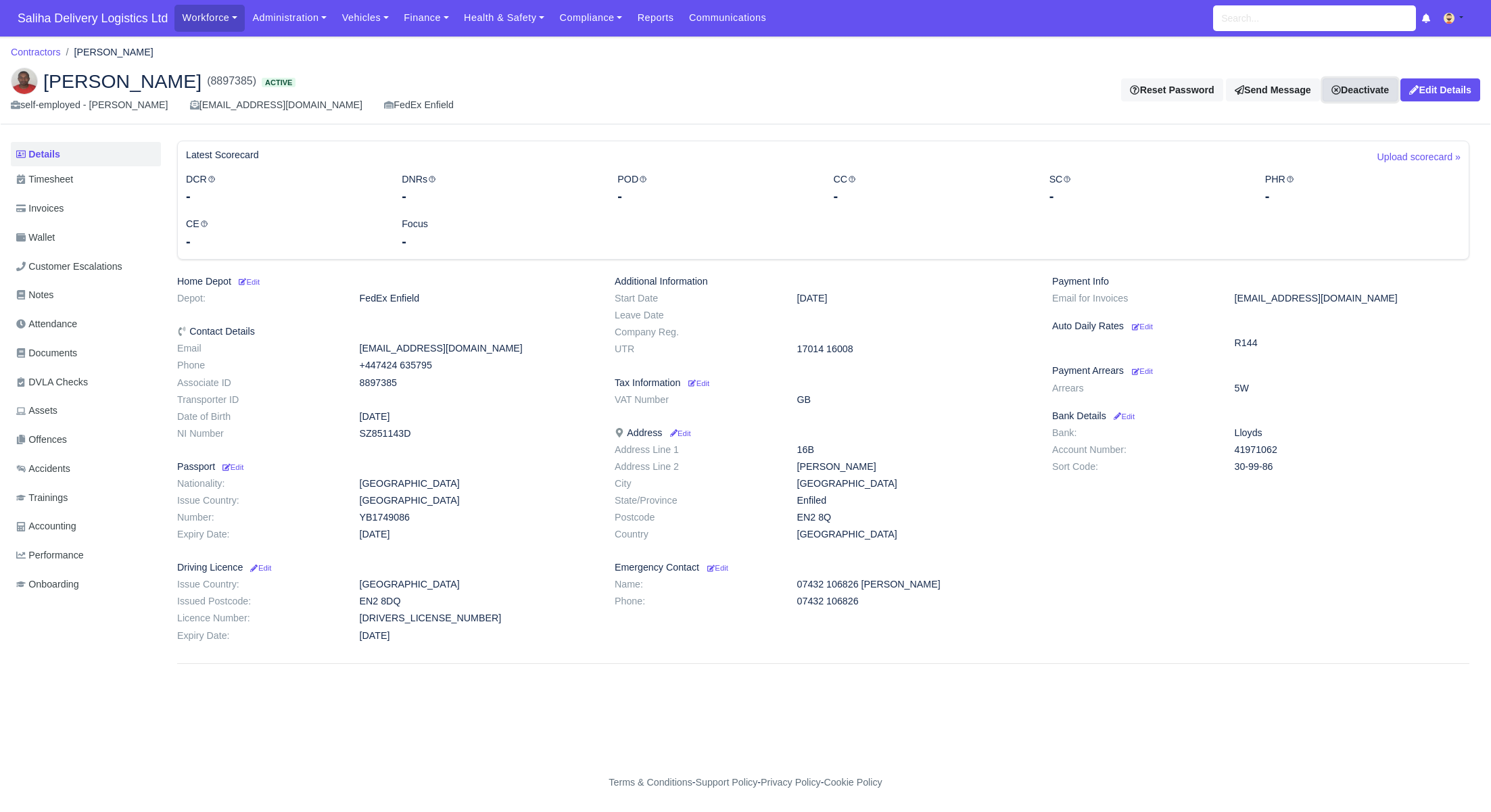
click at [1346, 93] on link "Deactivate" at bounding box center [1360, 89] width 75 height 23
click at [1304, 156] on link "Off-board" at bounding box center [1341, 156] width 120 height 21
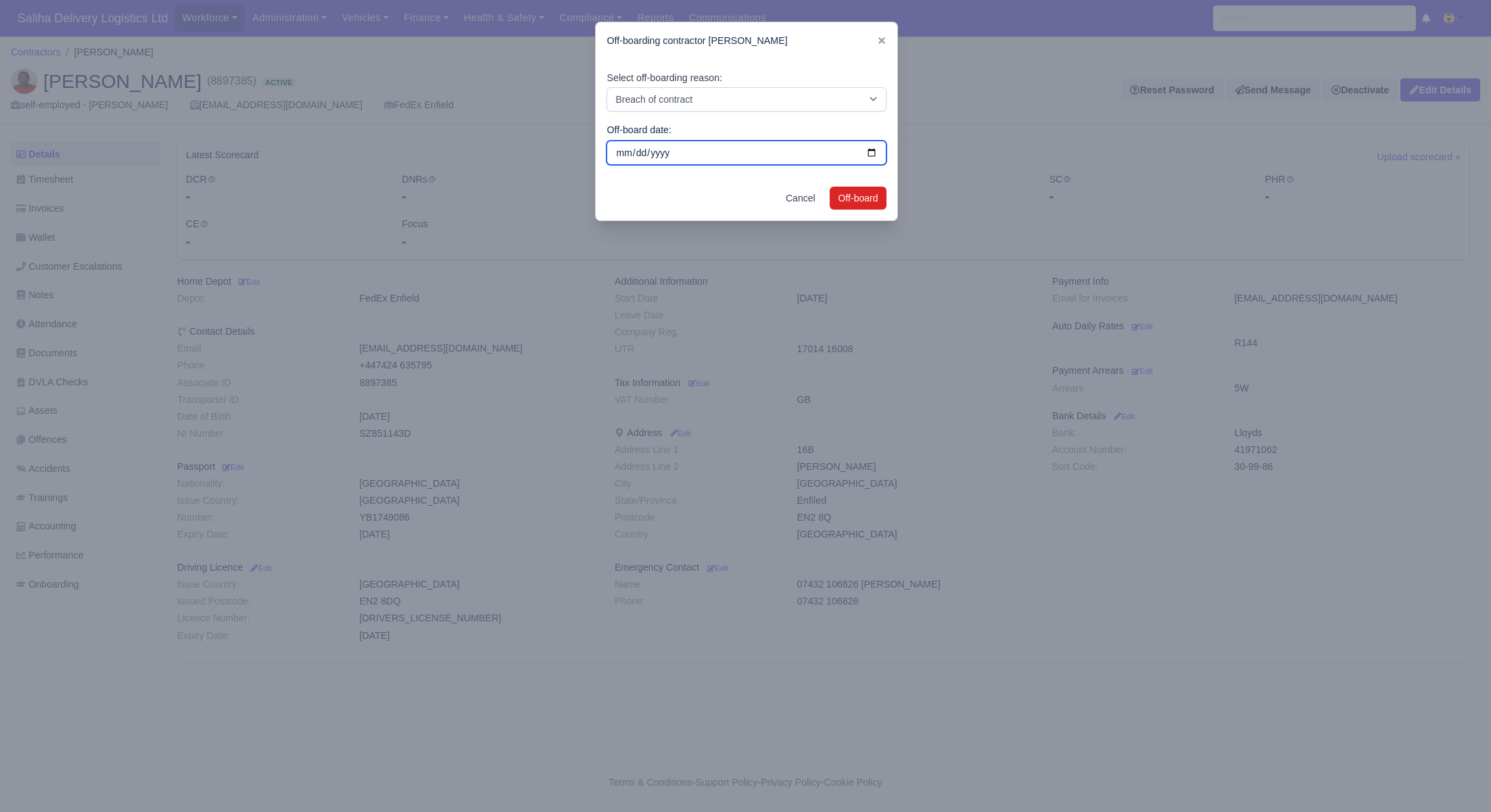
click at [679, 155] on input "2025-10-05" at bounding box center [746, 152] width 280 height 24
click at [874, 151] on input "2025-10-05" at bounding box center [746, 152] width 280 height 24
type input "2025-09-15"
click at [852, 197] on button "Off-board" at bounding box center [858, 197] width 58 height 23
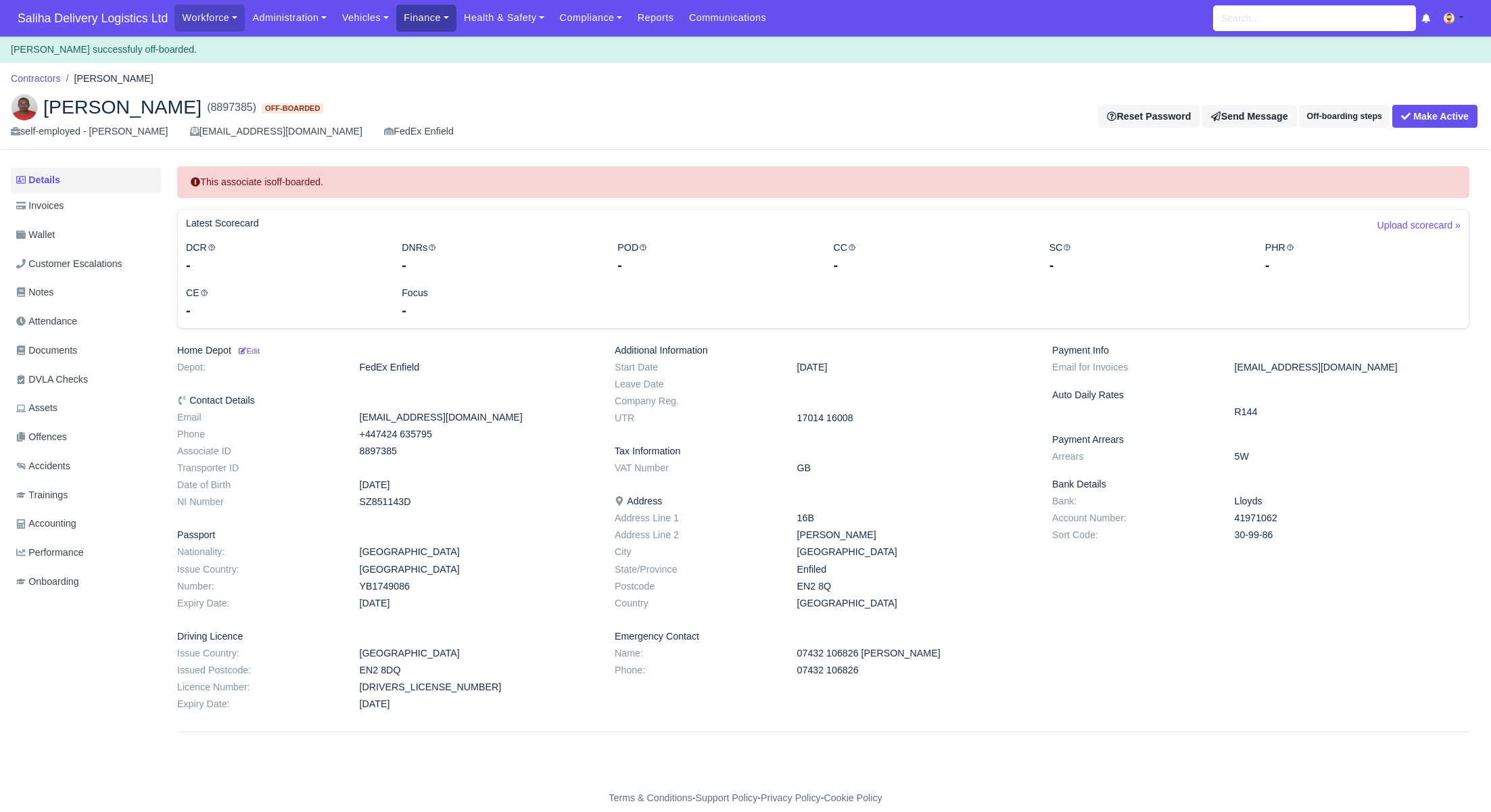
drag, startPoint x: 423, startPoint y: 20, endPoint x: 426, endPoint y: 29, distance: 9.5
click at [423, 20] on link "Finance" at bounding box center [427, 18] width 60 height 27
click at [429, 44] on link "Invoices" at bounding box center [457, 48] width 110 height 28
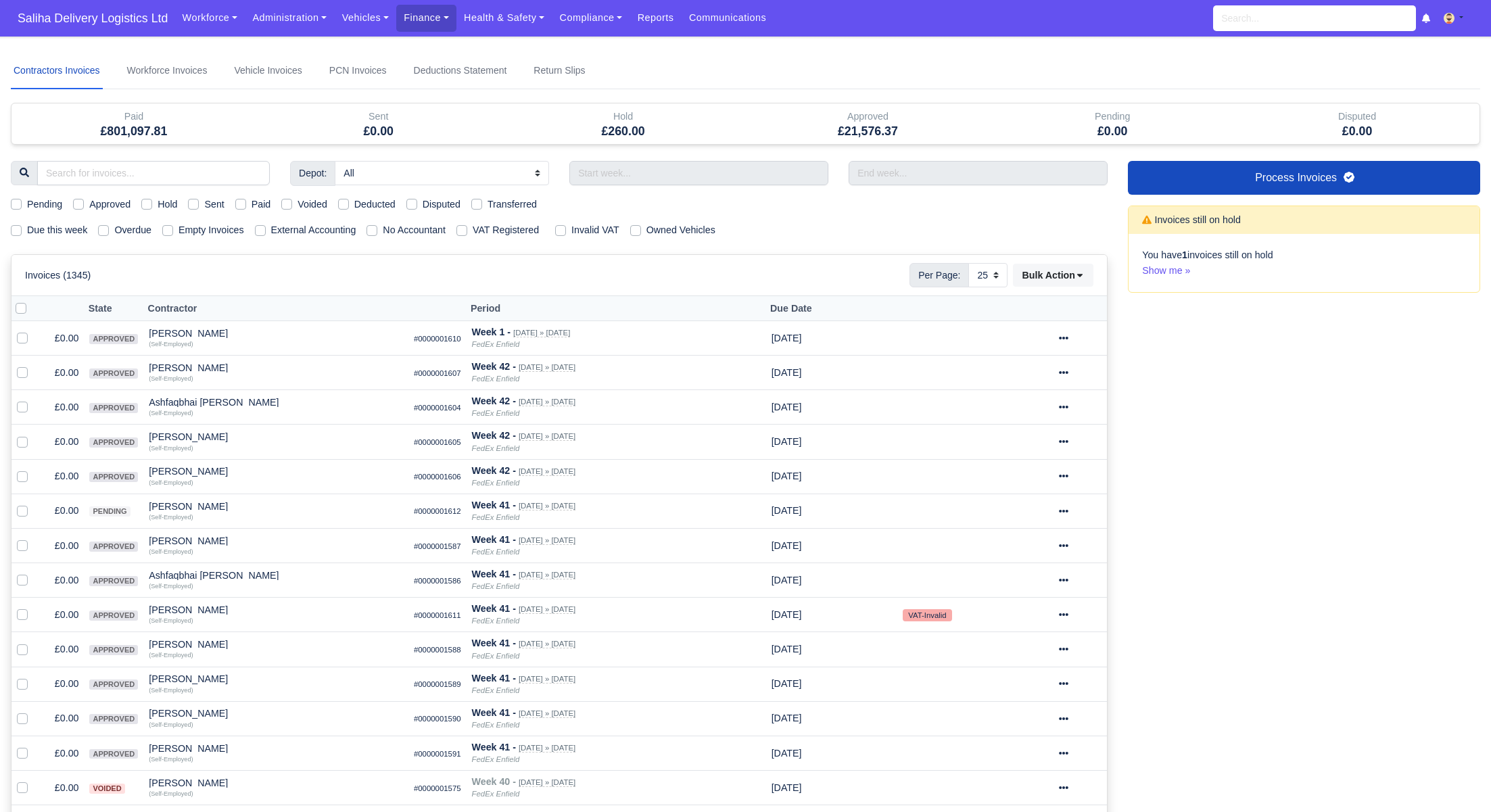
select select "25"
click at [27, 231] on label "Due this week" at bounding box center [57, 230] width 60 height 16
click at [13, 231] on input "Due this week" at bounding box center [16, 227] width 11 height 11
checkbox input "true"
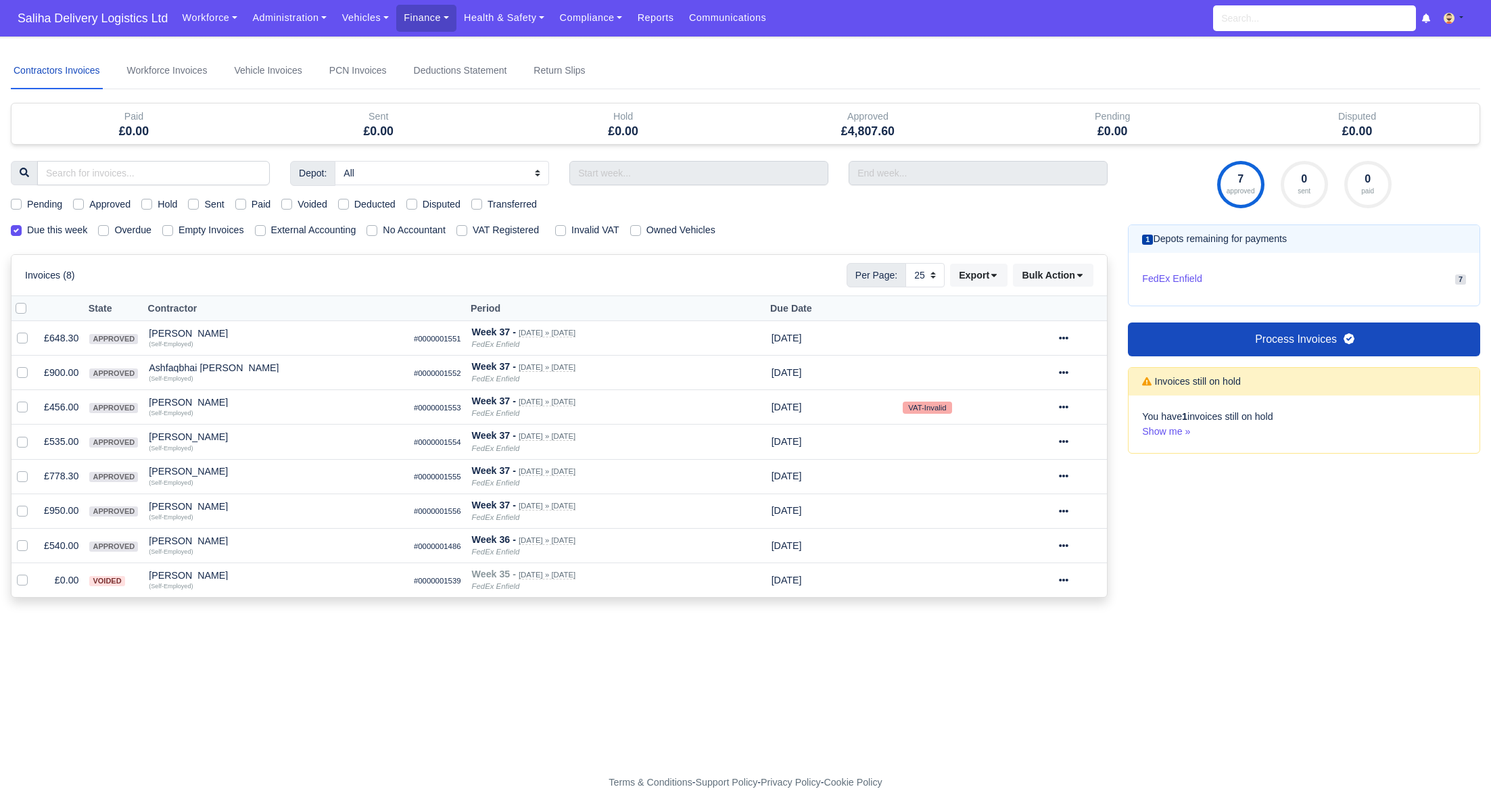
click at [90, 202] on label "Approved" at bounding box center [110, 204] width 41 height 16
click at [76, 202] on input "Approved" at bounding box center [78, 202] width 11 height 11
checkbox input "true"
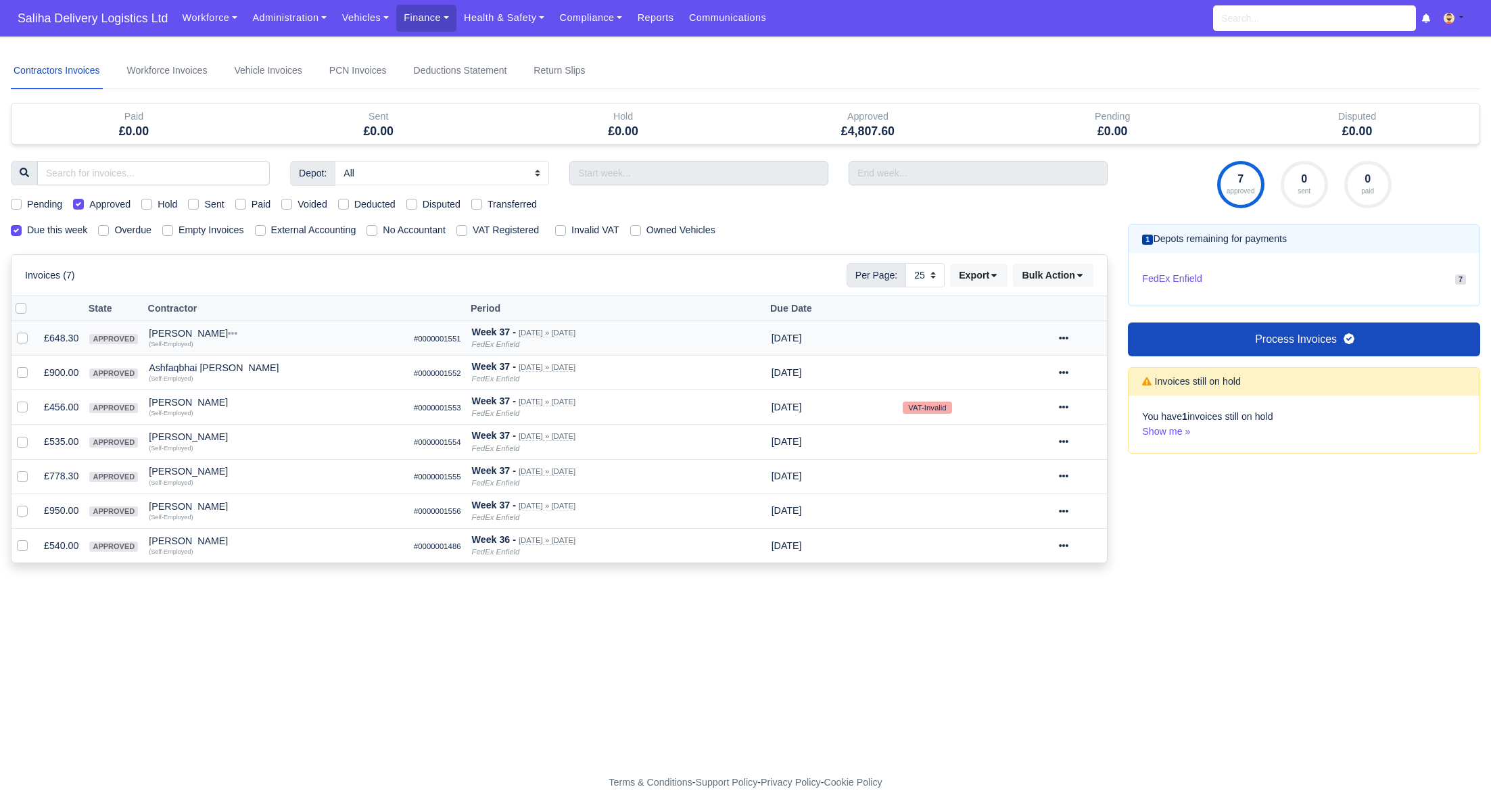
click at [1068, 337] on icon at bounding box center [1063, 338] width 9 height 3
click at [1055, 375] on link "Show Invoice" at bounding box center [1032, 379] width 120 height 21
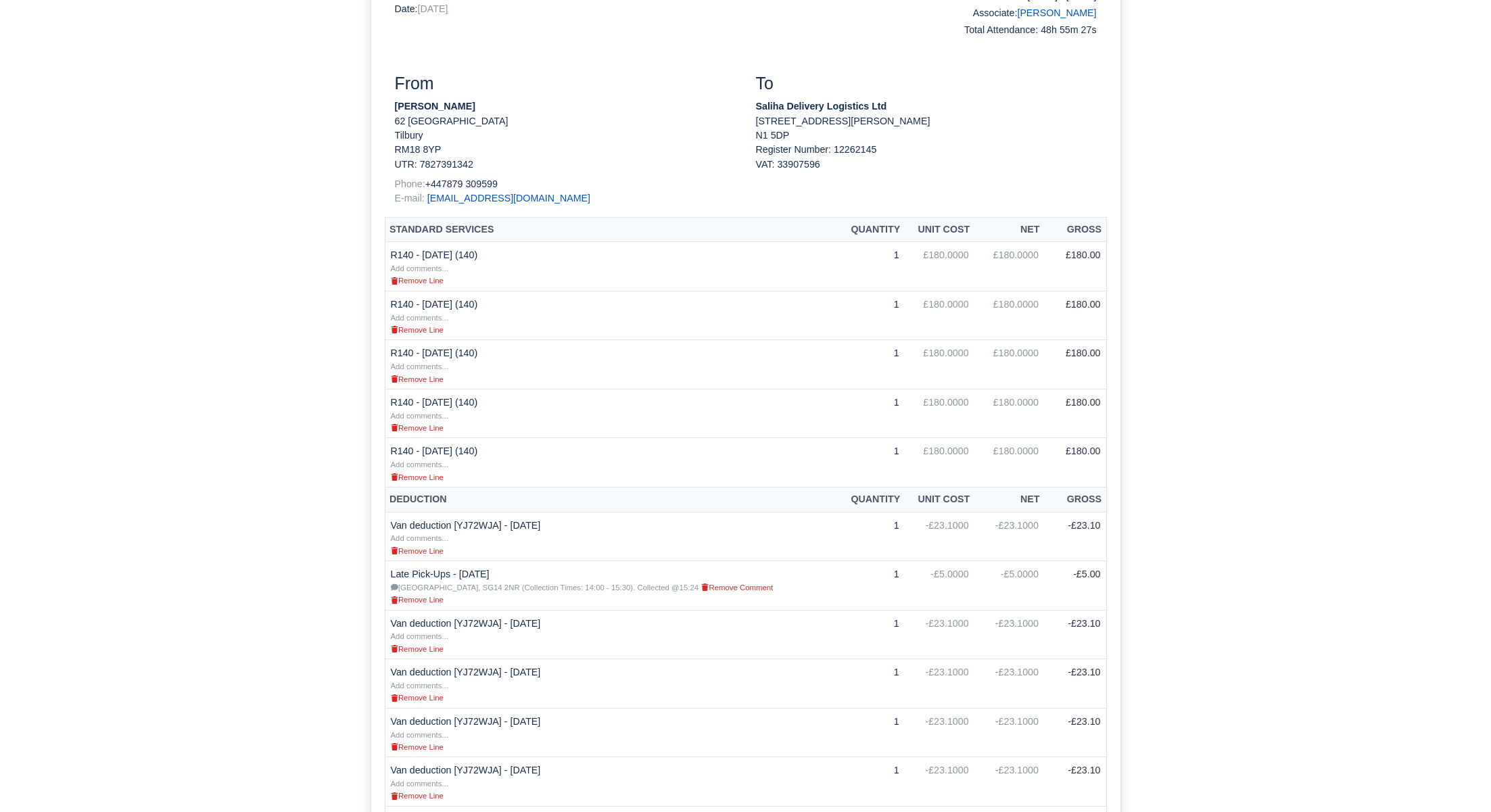
scroll to position [240, 0]
click at [594, 594] on small "[GEOGRAPHIC_DATA], SG14 2NR (Collection Times: 14:00 - 15:30). Collected @15:24" at bounding box center [545, 590] width 309 height 8
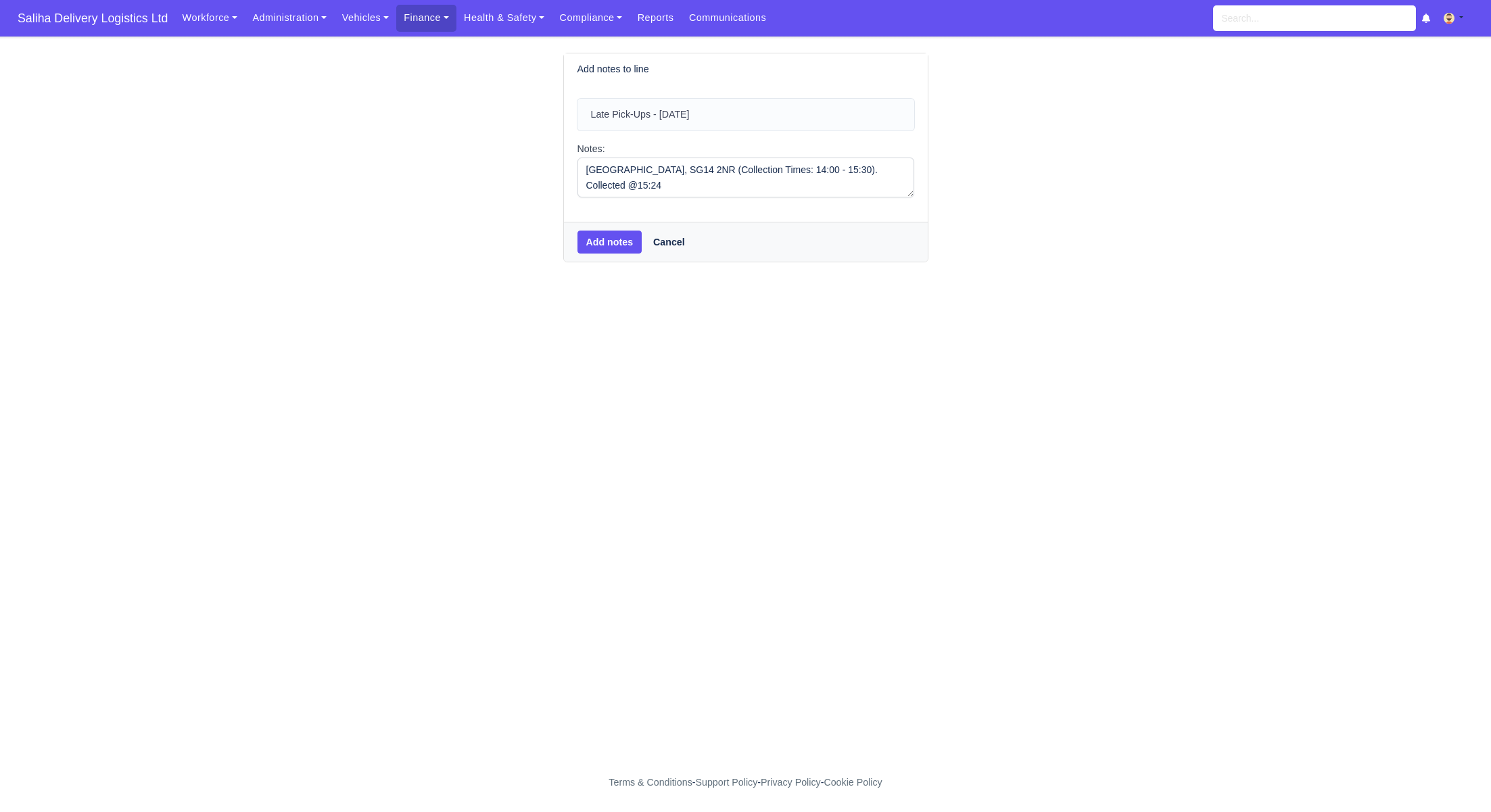
click at [623, 186] on textarea "[GEOGRAPHIC_DATA], SG14 2NR (Collection Times: 14:00 - 15:30). Collected @15:24" at bounding box center [746, 177] width 337 height 40
type textarea "[GEOGRAPHIC_DATA], SG14 2NR (Collection Times: 14:00 - 15:30). Collected @15:34"
click at [615, 241] on button "Add notes" at bounding box center [610, 242] width 65 height 23
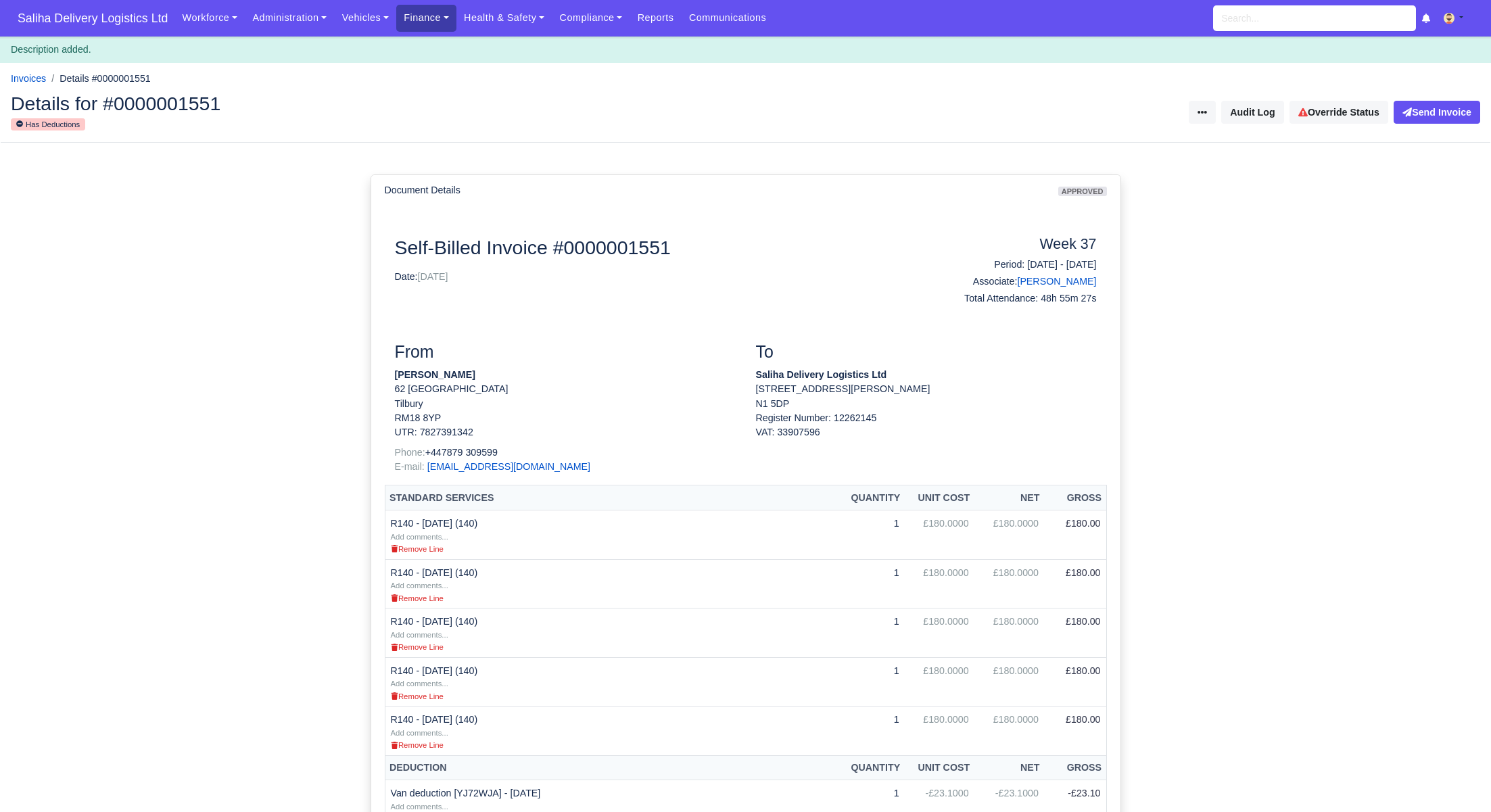
click at [421, 13] on link "Finance" at bounding box center [427, 18] width 60 height 27
click at [436, 43] on link "Invoices" at bounding box center [457, 48] width 110 height 28
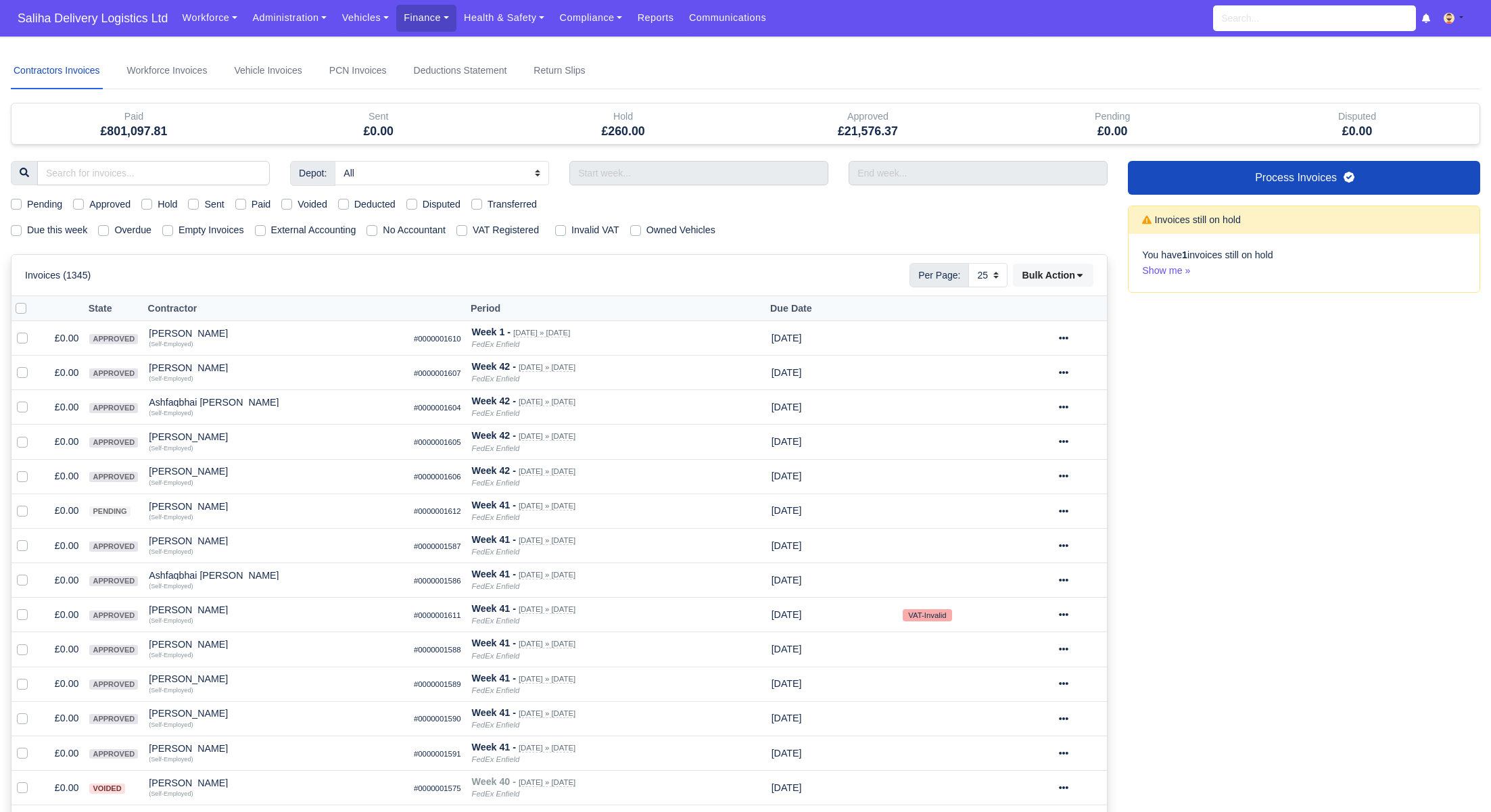
select select "25"
drag, startPoint x: 8, startPoint y: 227, endPoint x: 19, endPoint y: 226, distance: 11.0
click at [8, 228] on div "Due this week Overdue Empty Invoices External Accounting No Accountant VAT Regi…" at bounding box center [559, 230] width 1117 height 16
click at [27, 226] on label "Due this week" at bounding box center [57, 230] width 60 height 16
click at [19, 226] on input "Due this week" at bounding box center [16, 227] width 11 height 11
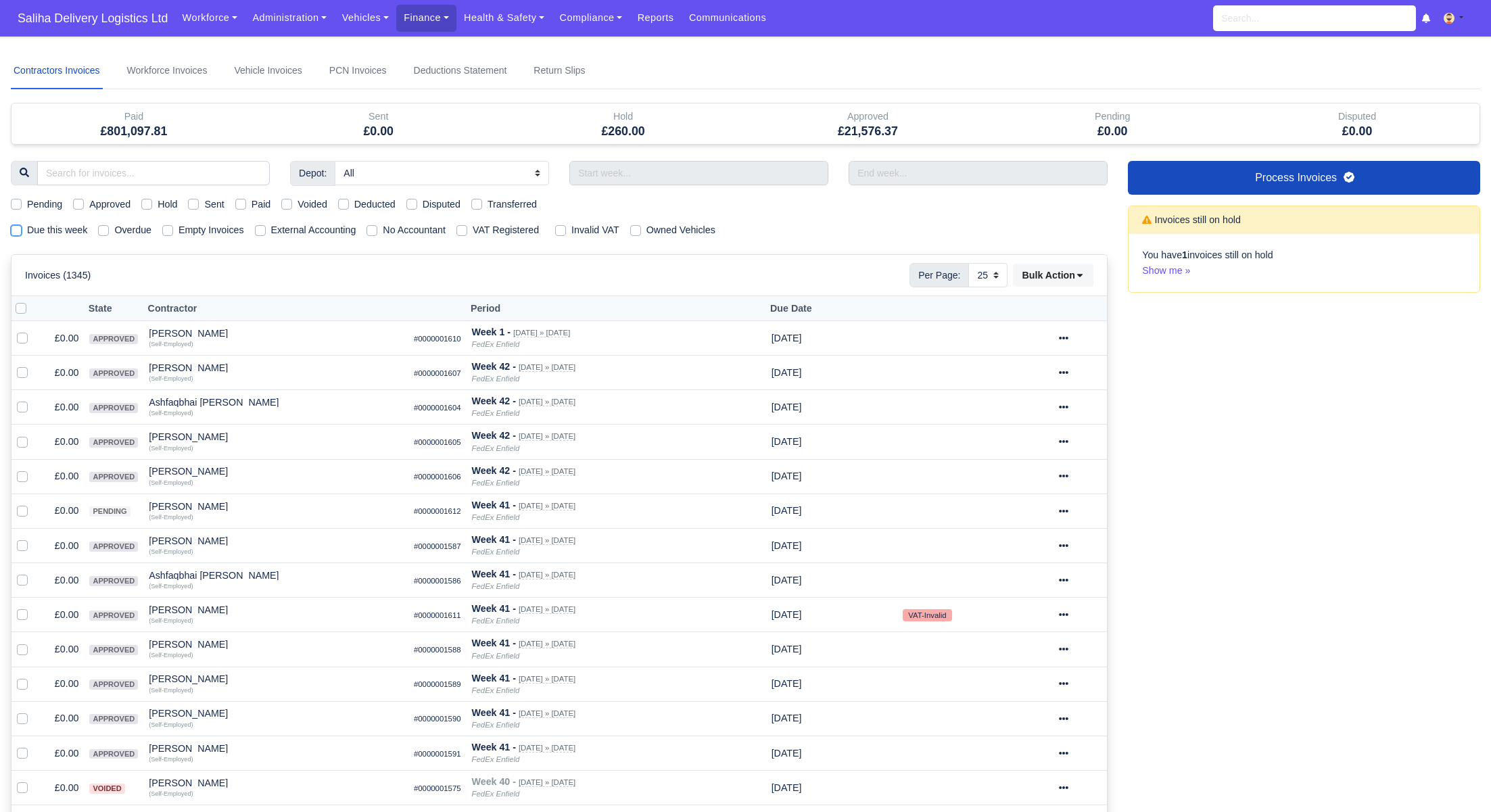
checkbox input "true"
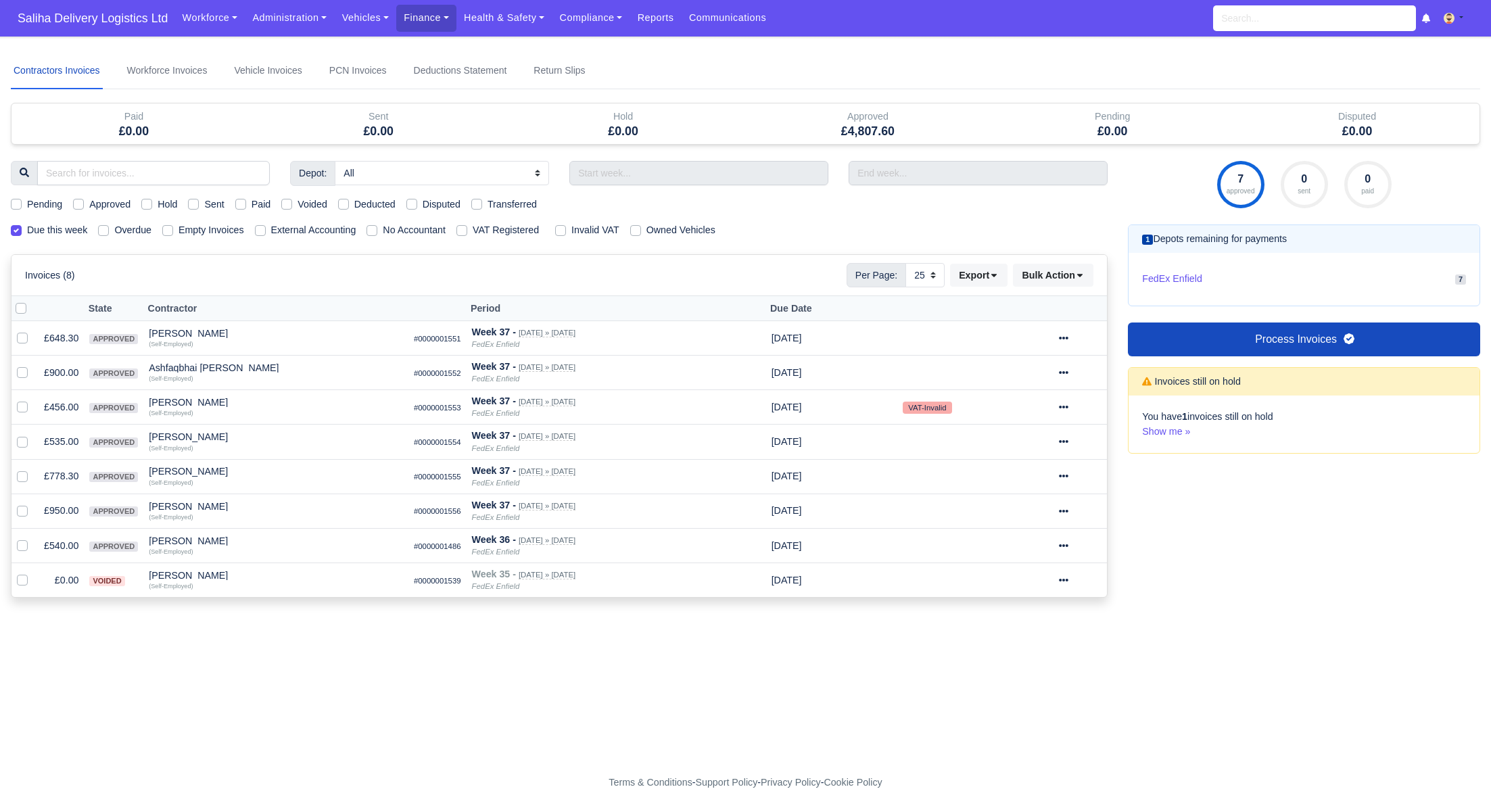
click at [90, 205] on label "Approved" at bounding box center [110, 204] width 41 height 16
click at [83, 205] on input "Approved" at bounding box center [78, 202] width 11 height 11
checkbox input "true"
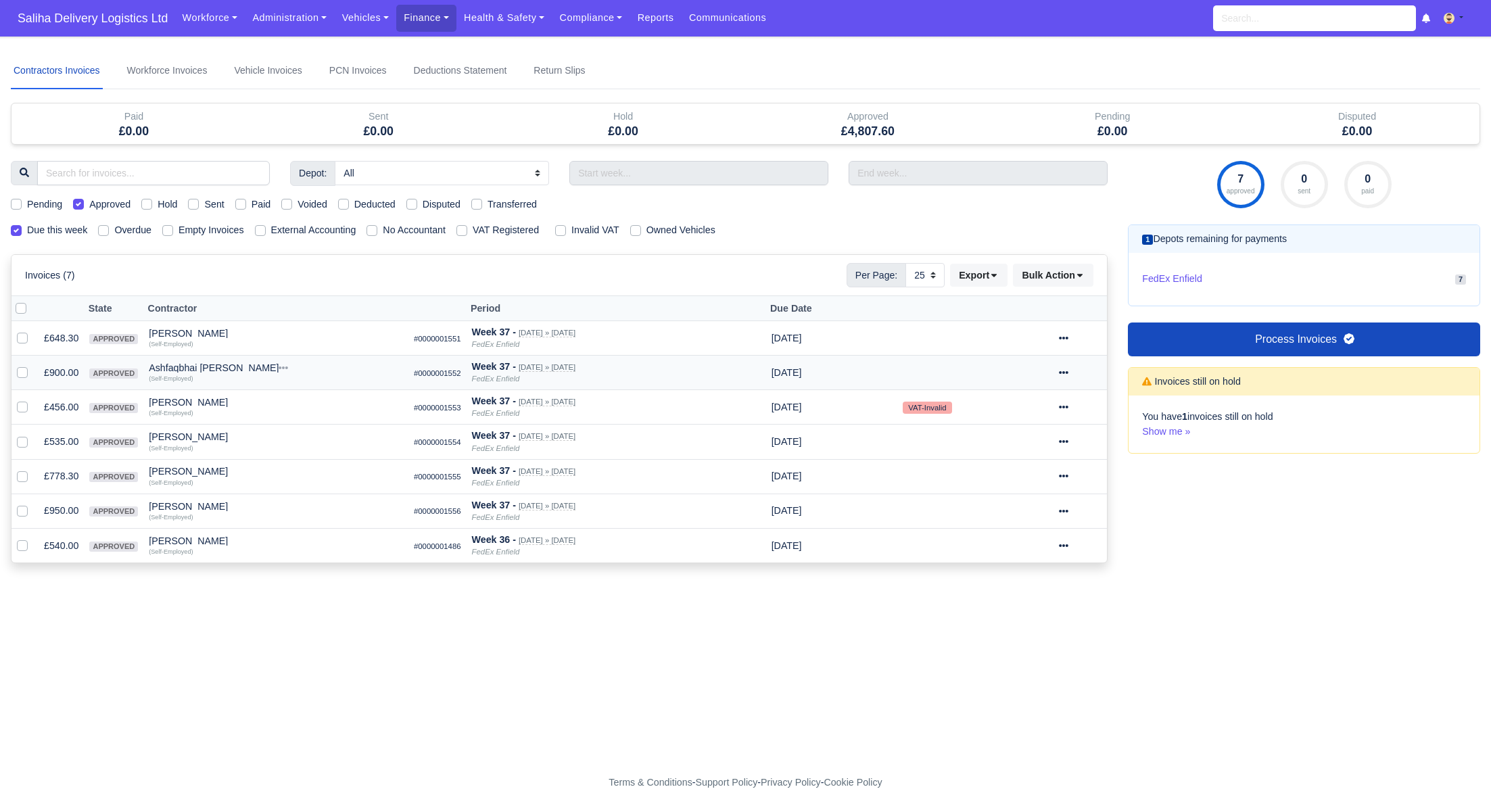
click at [1084, 369] on div at bounding box center [1080, 372] width 43 height 16
click at [1068, 371] on icon at bounding box center [1063, 372] width 9 height 3
click at [1040, 406] on link "Show Invoice" at bounding box center [1032, 414] width 120 height 21
select select "25"
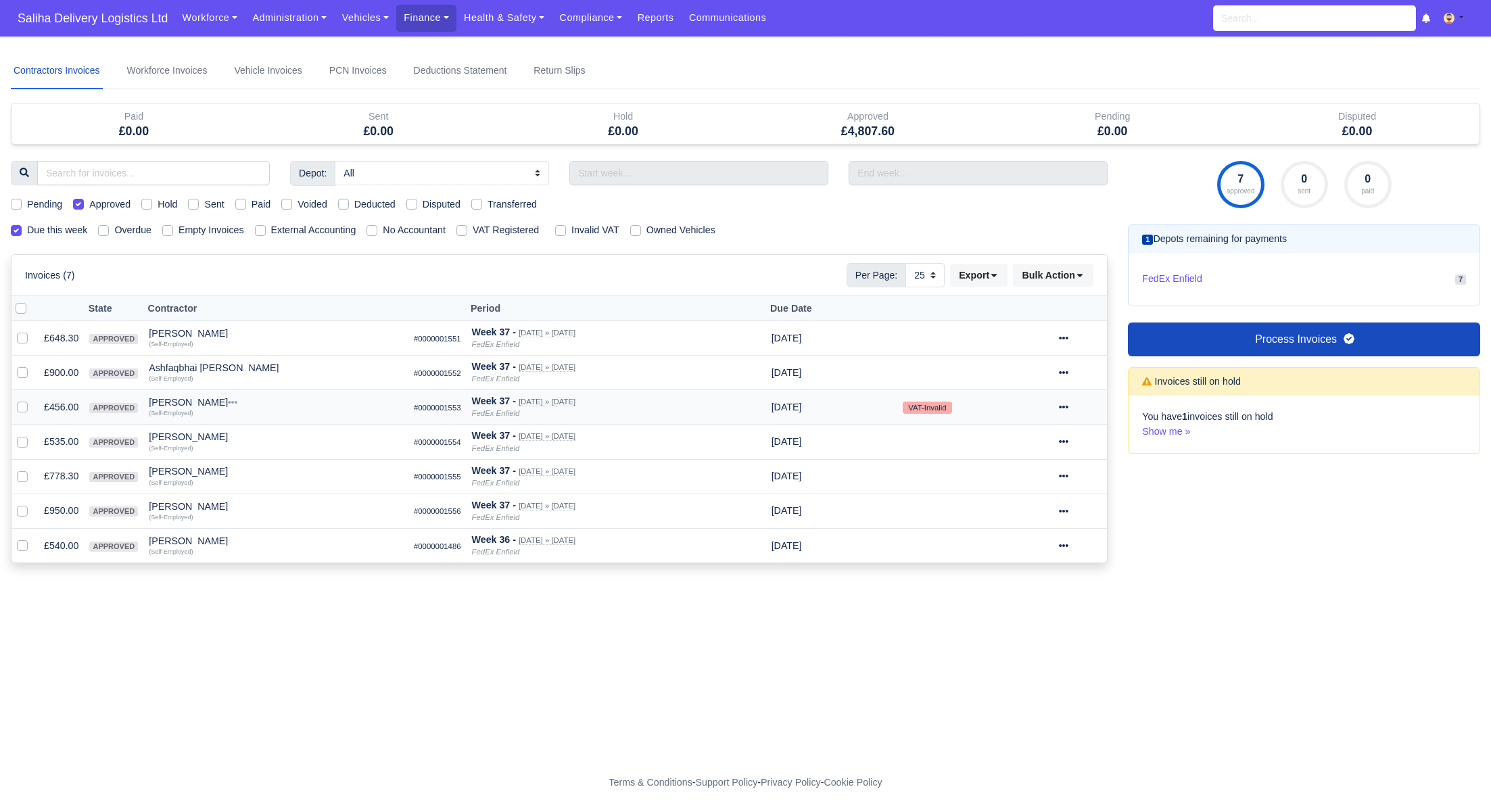
click at [1068, 404] on icon at bounding box center [1063, 406] width 9 height 9
click at [1012, 442] on link "Show Invoice" at bounding box center [1032, 448] width 120 height 21
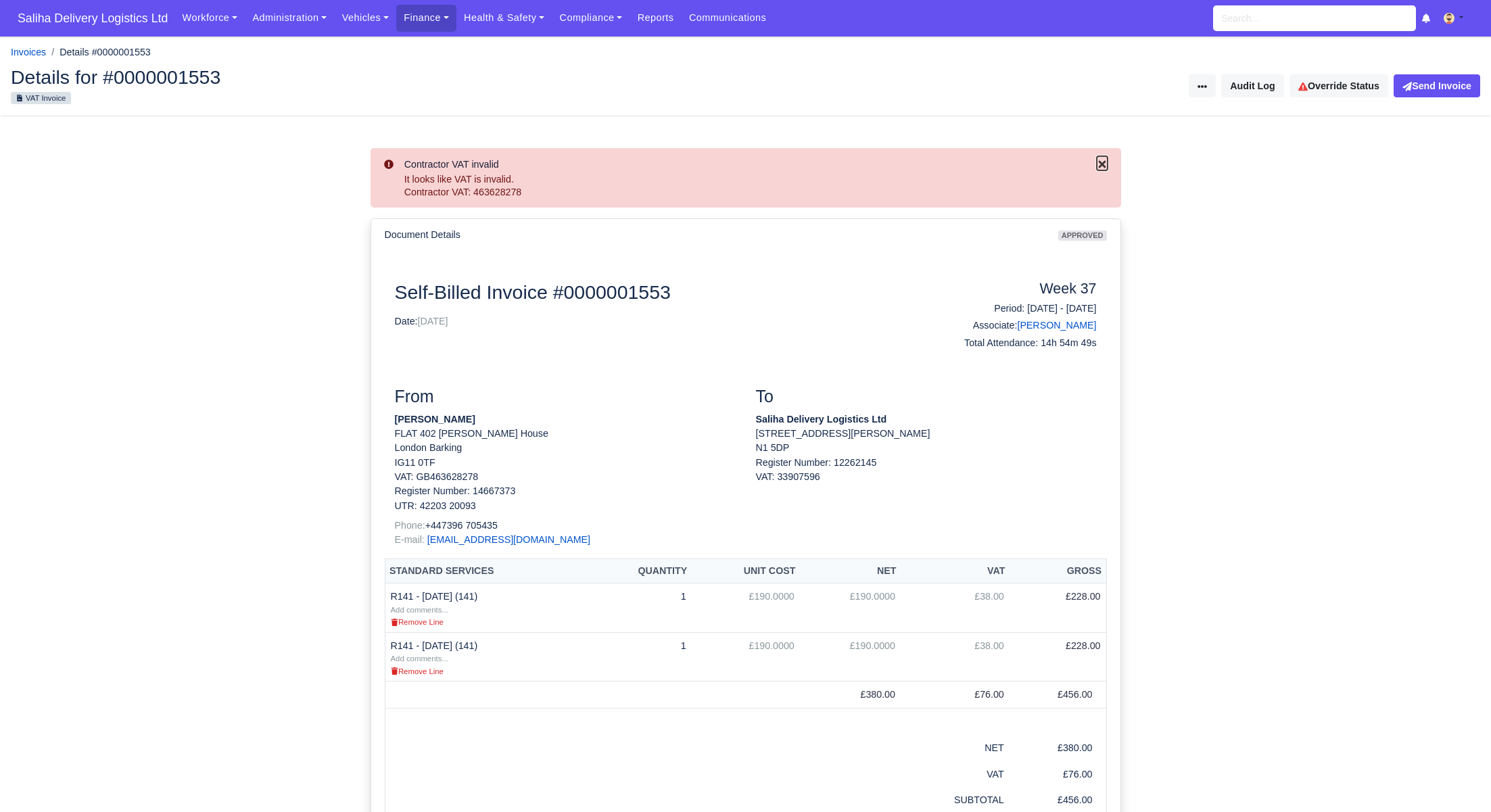
click at [1102, 165] on icon "Close" at bounding box center [1102, 164] width 8 height 8
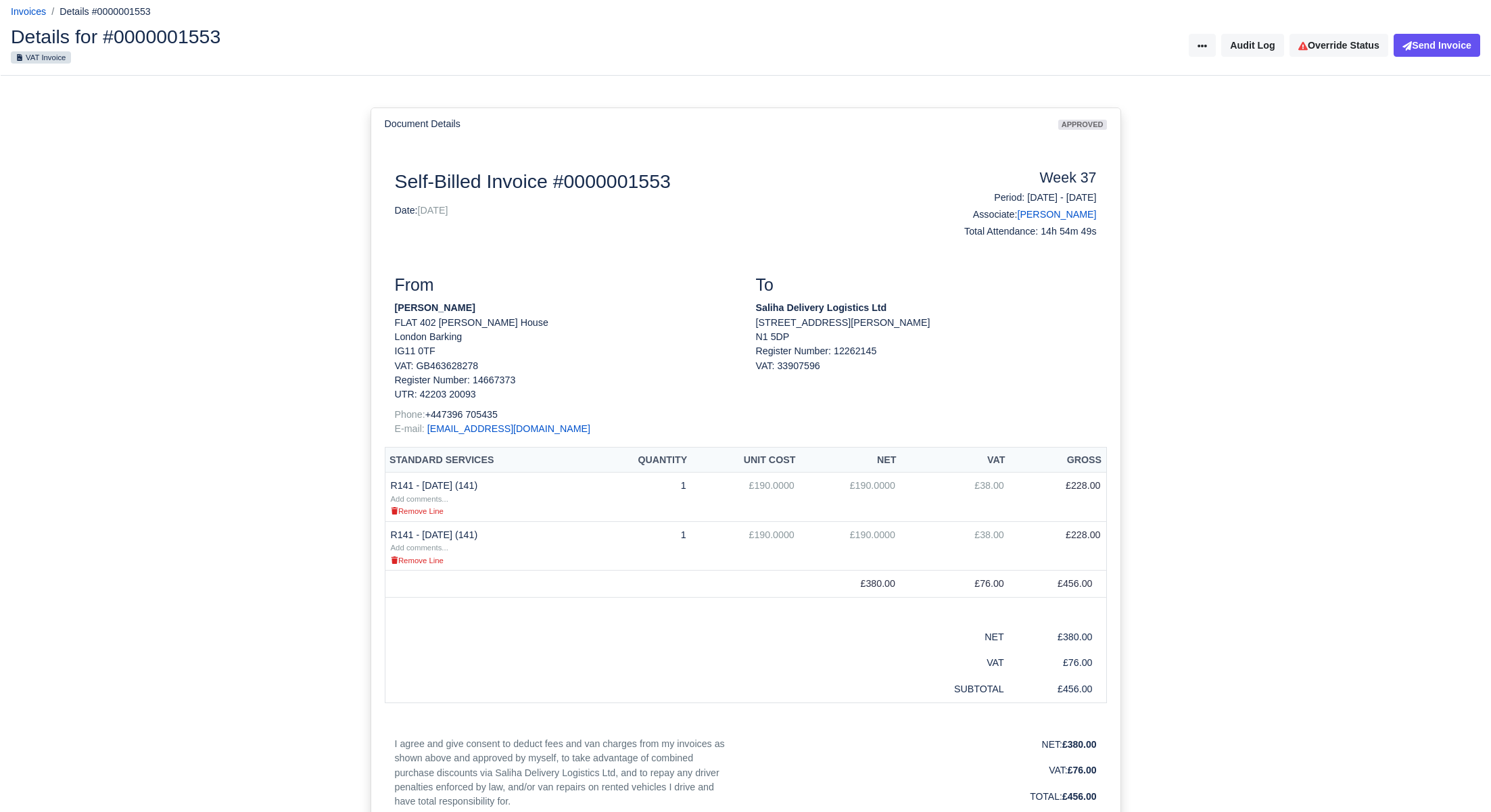
scroll to position [41, 0]
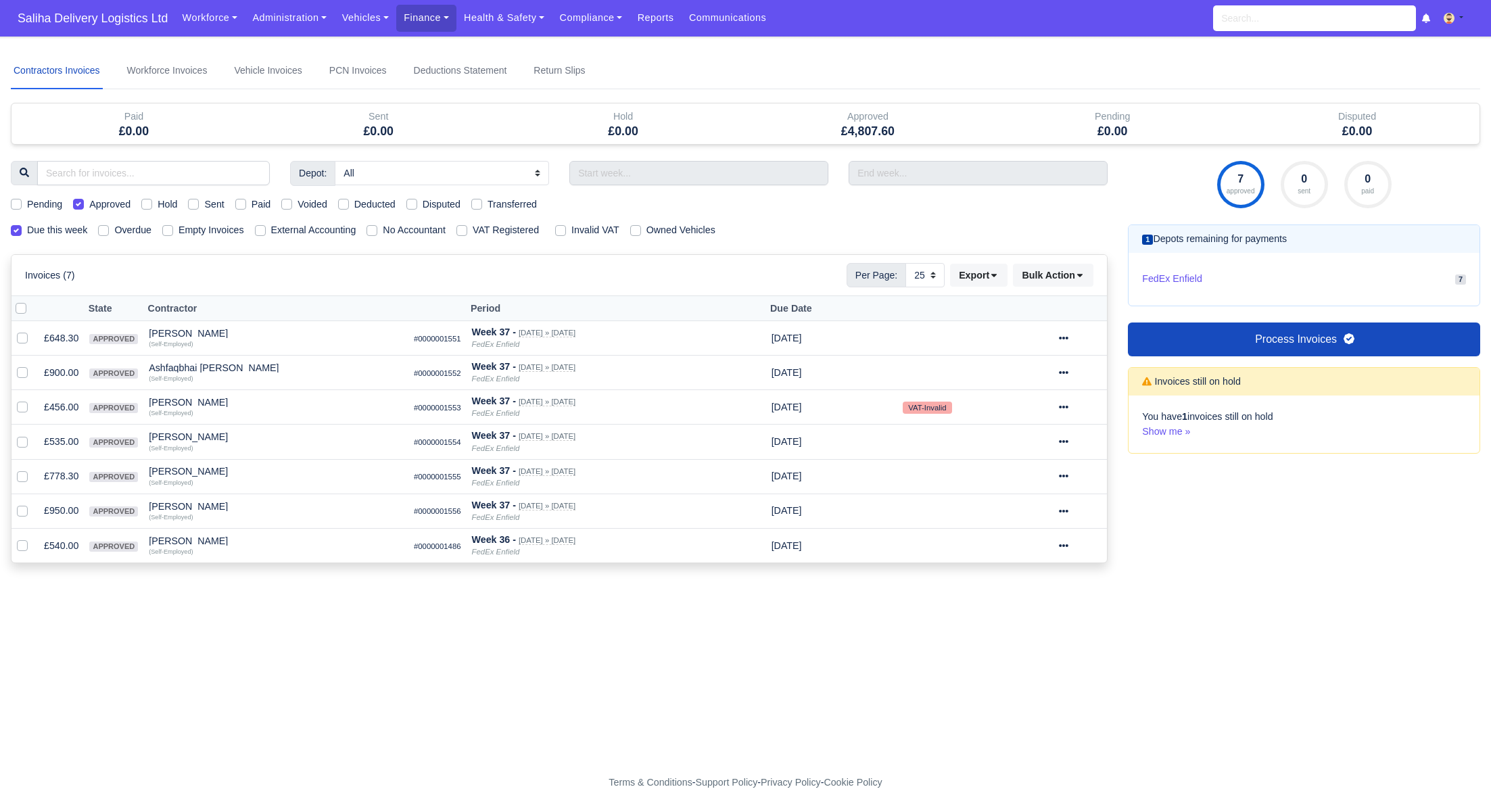
select select "25"
click at [1068, 442] on icon at bounding box center [1063, 441] width 9 height 9
click at [1068, 472] on link "Show Invoice" at bounding box center [1032, 483] width 120 height 21
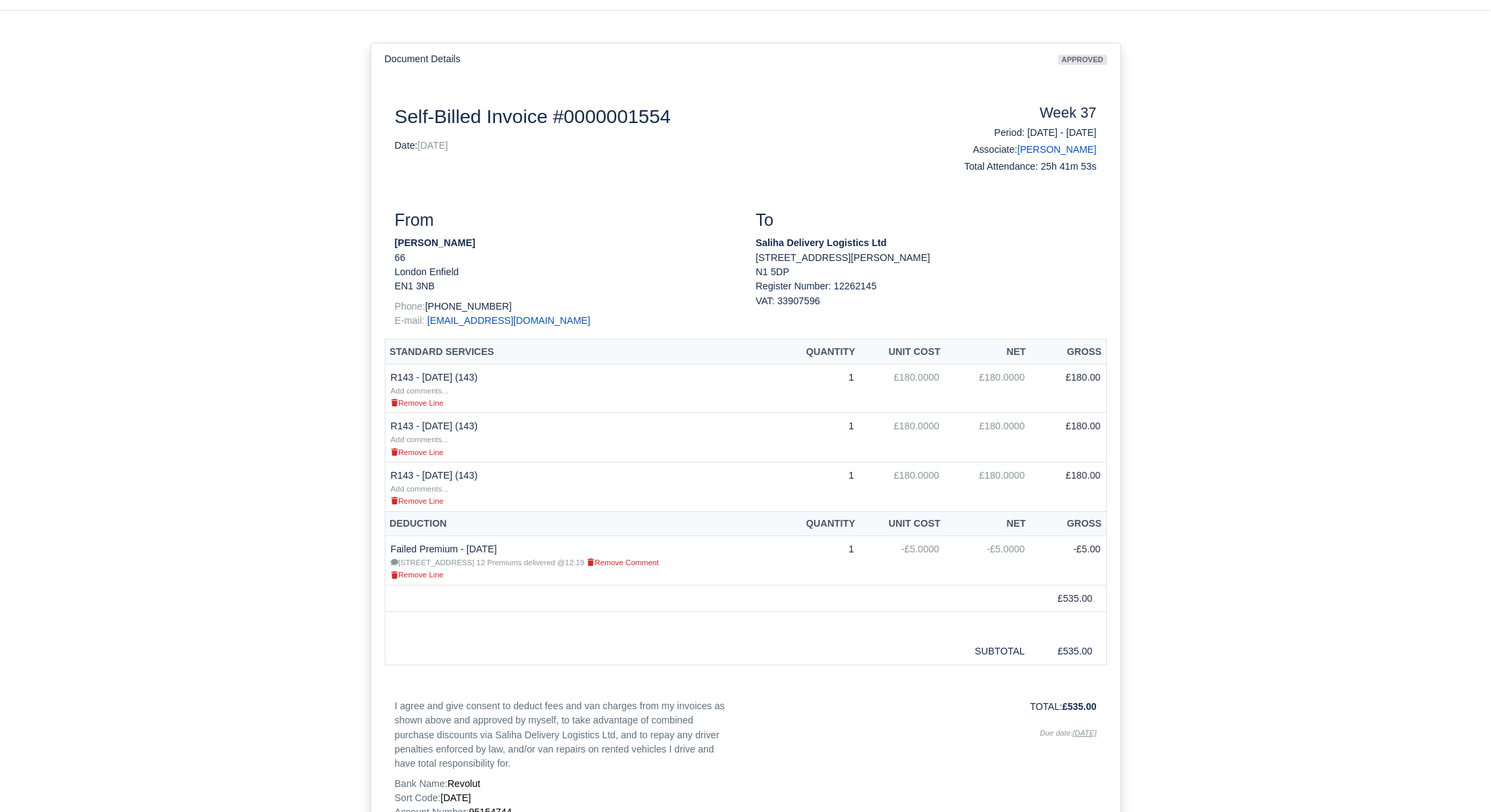
scroll to position [106, 0]
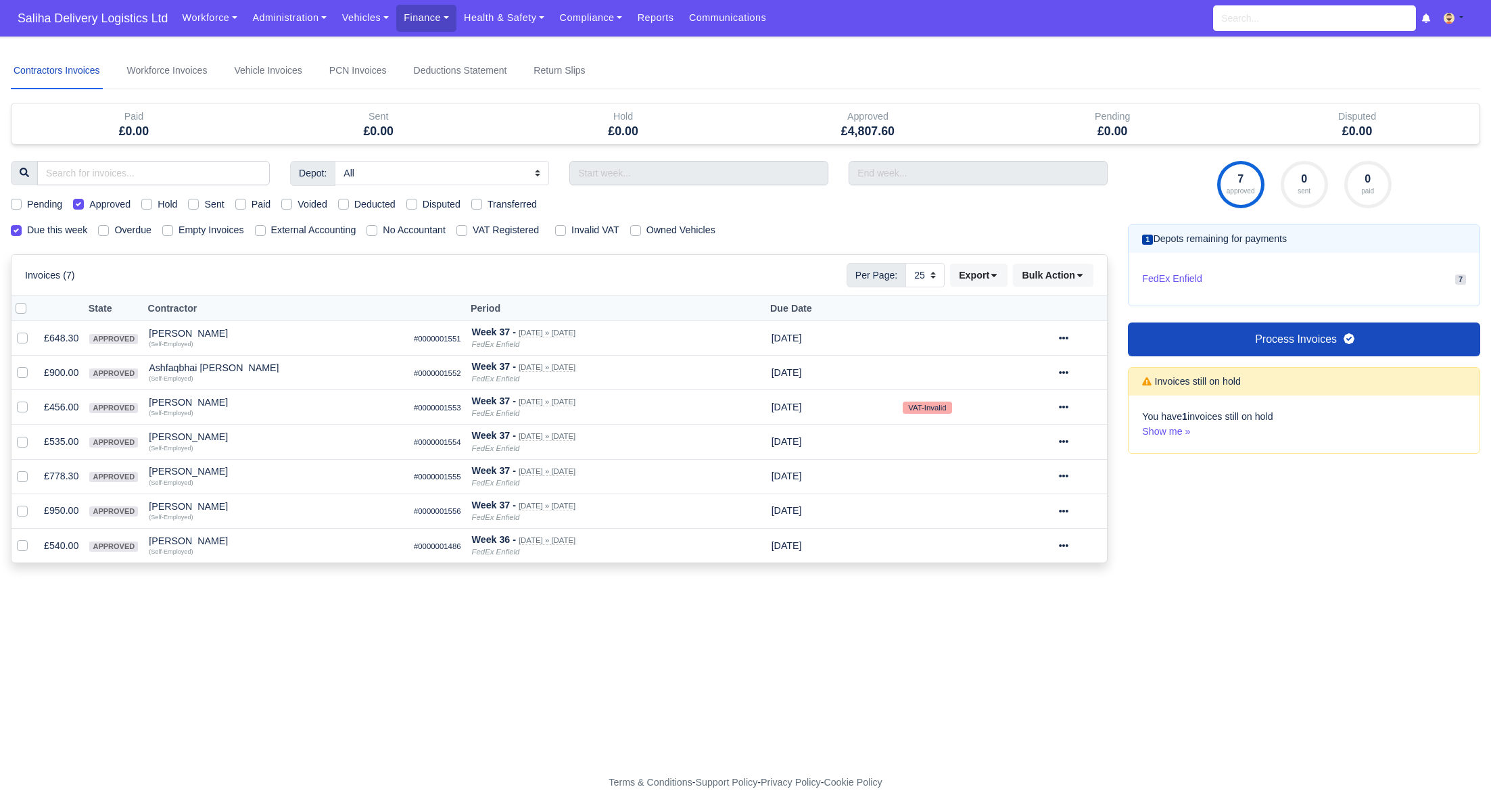
select select "25"
click at [1068, 475] on icon at bounding box center [1063, 476] width 9 height 3
click at [1043, 517] on link "Show Invoice" at bounding box center [1032, 517] width 120 height 21
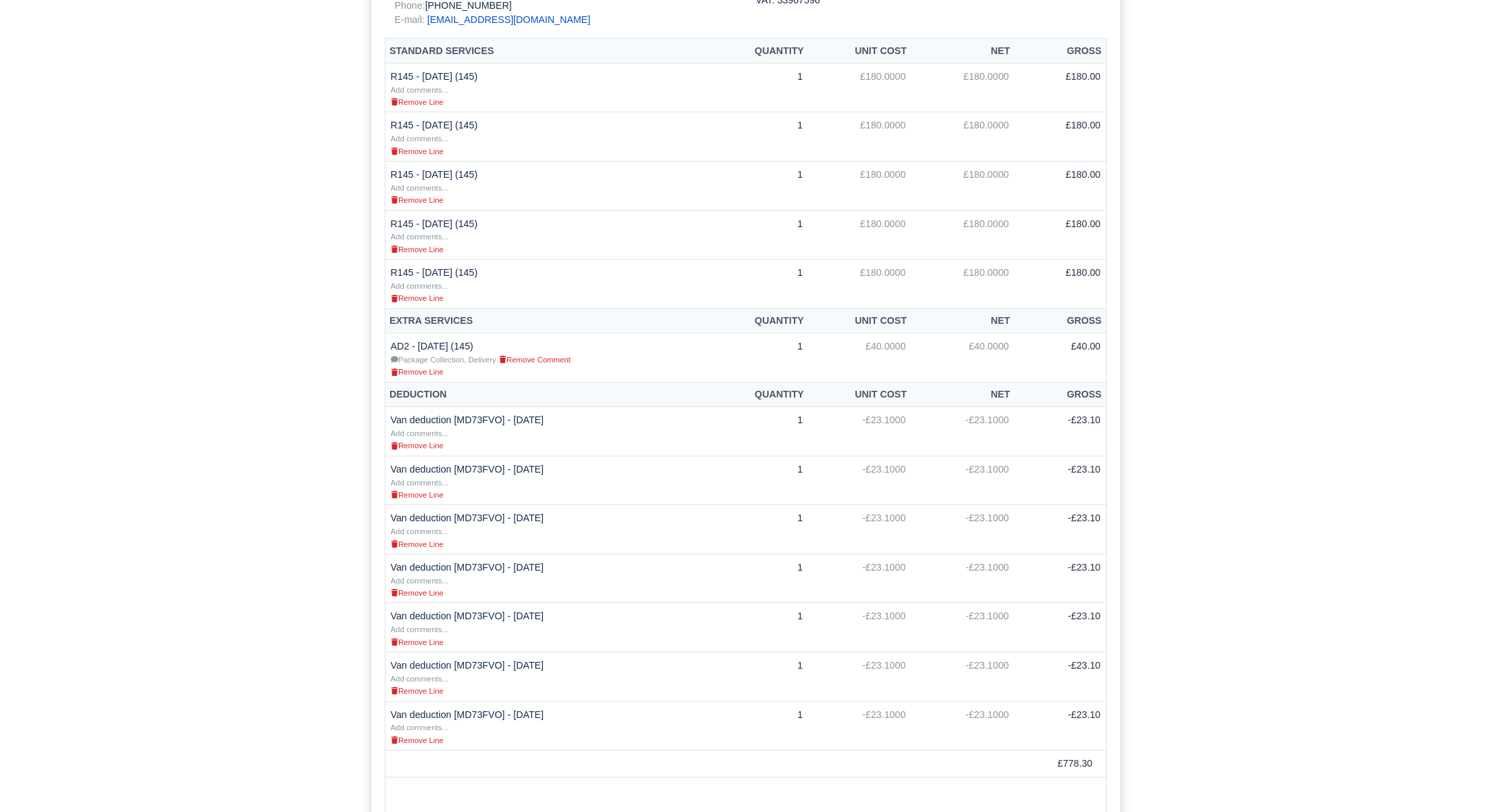
scroll to position [416, 0]
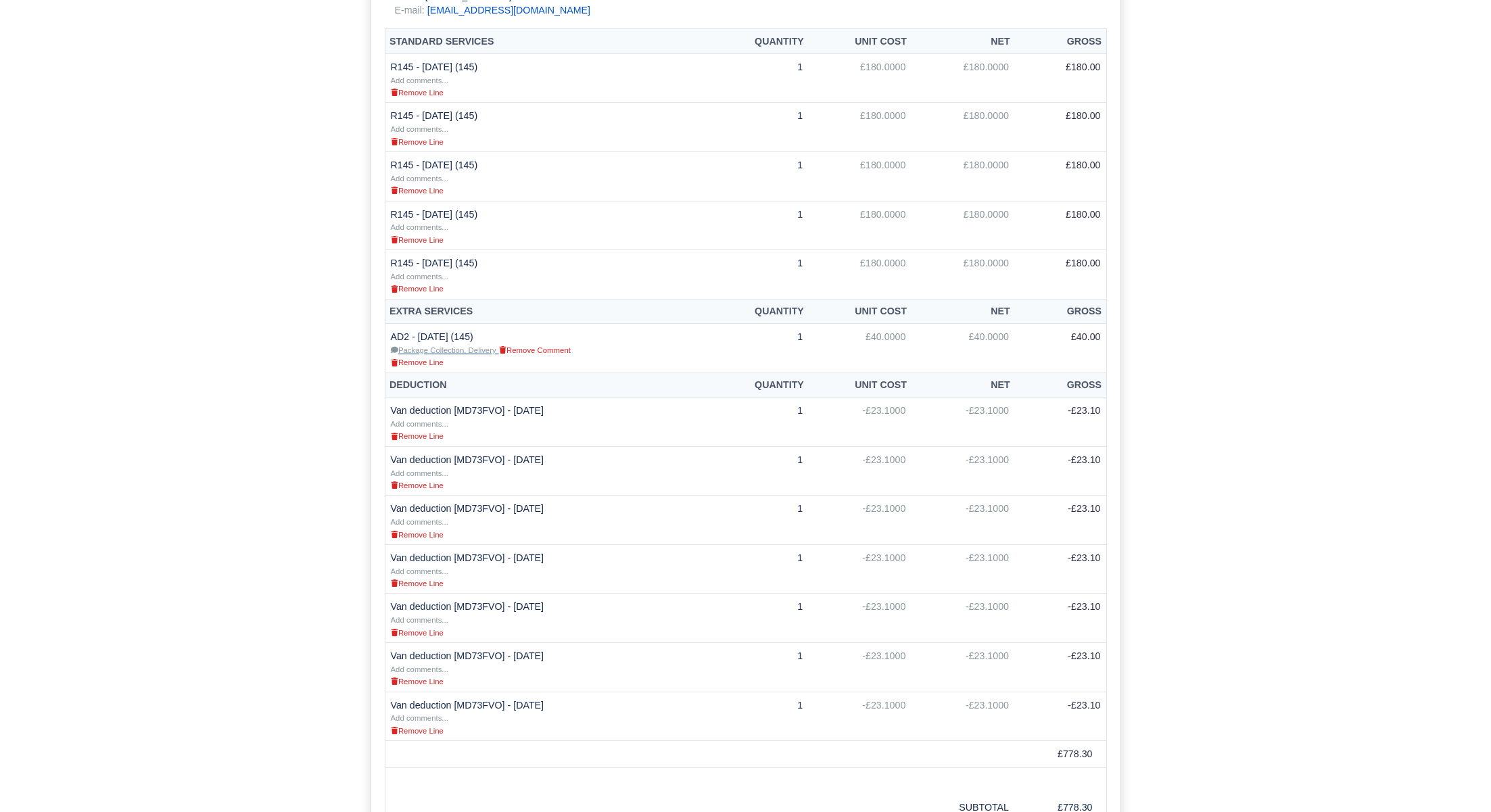
click at [462, 346] on small "Package Collection, Delivery" at bounding box center [443, 350] width 105 height 8
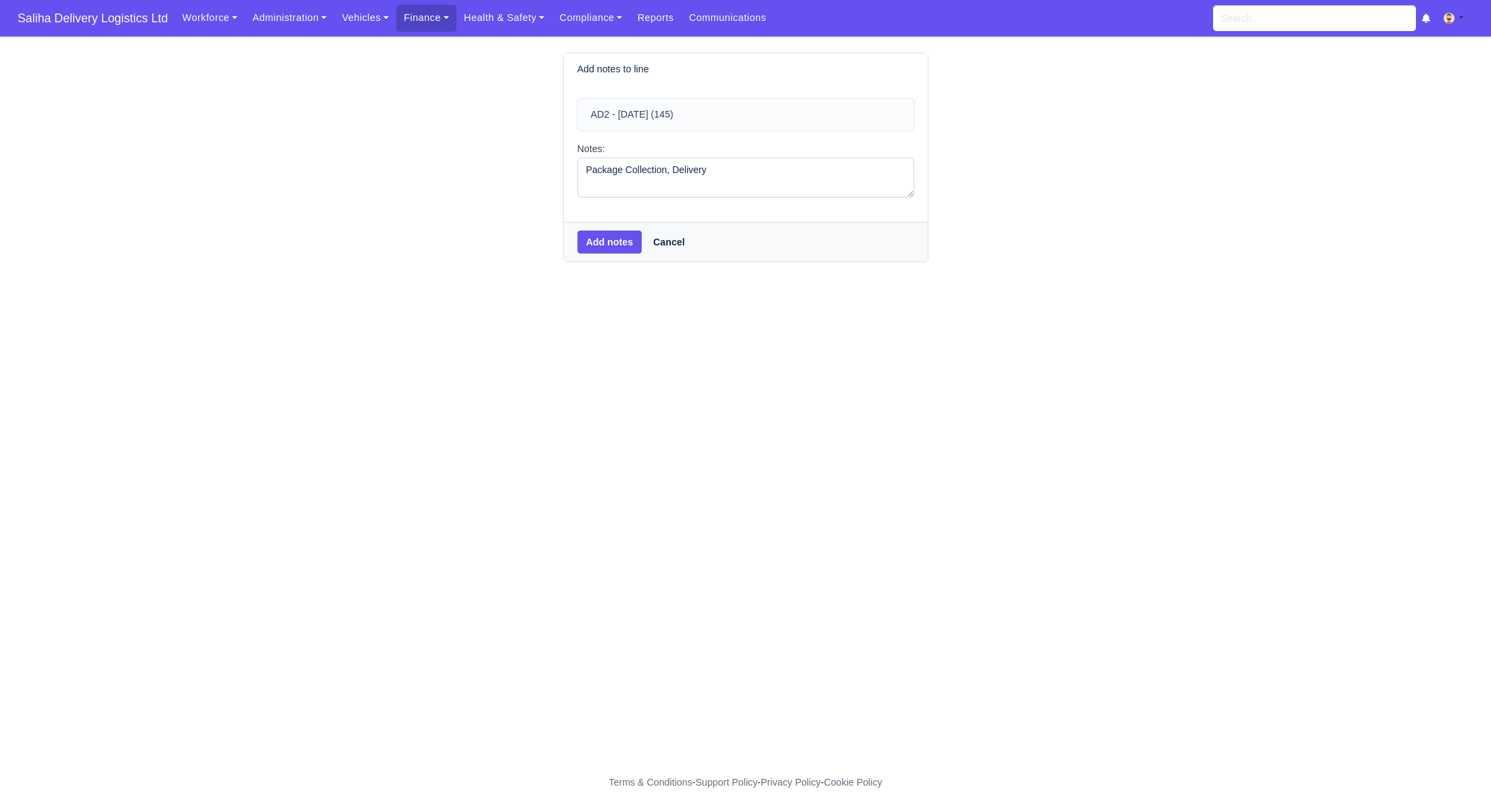
click at [669, 166] on textarea "Package Collection, Delivery" at bounding box center [746, 177] width 337 height 40
click at [725, 167] on textarea "Package Collection, Delivery" at bounding box center [746, 177] width 337 height 40
click at [665, 168] on textarea "Package Collection, Delivery" at bounding box center [746, 177] width 337 height 40
click at [668, 175] on textarea "Package Collection, Delivery" at bounding box center [746, 177] width 337 height 40
click at [729, 175] on textarea "Package Collection, Delivery" at bounding box center [746, 177] width 337 height 40
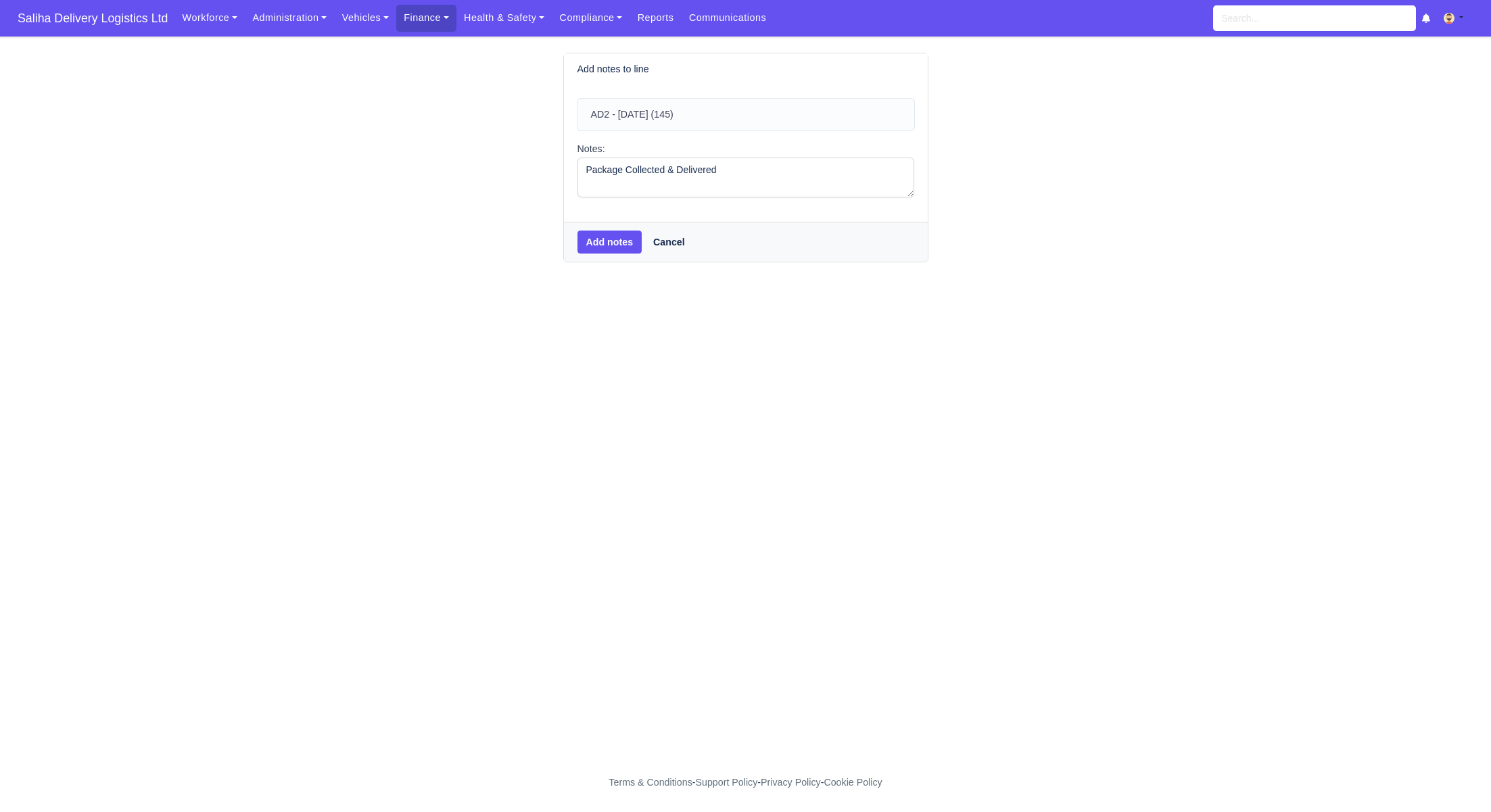
drag, startPoint x: 621, startPoint y: 168, endPoint x: 626, endPoint y: 180, distance: 13.0
click at [621, 169] on textarea "Package Collection, Delivery" at bounding box center [746, 177] width 337 height 40
type textarea "Packages Collected & Delivered"
click at [619, 242] on button "Add notes" at bounding box center [610, 242] width 65 height 23
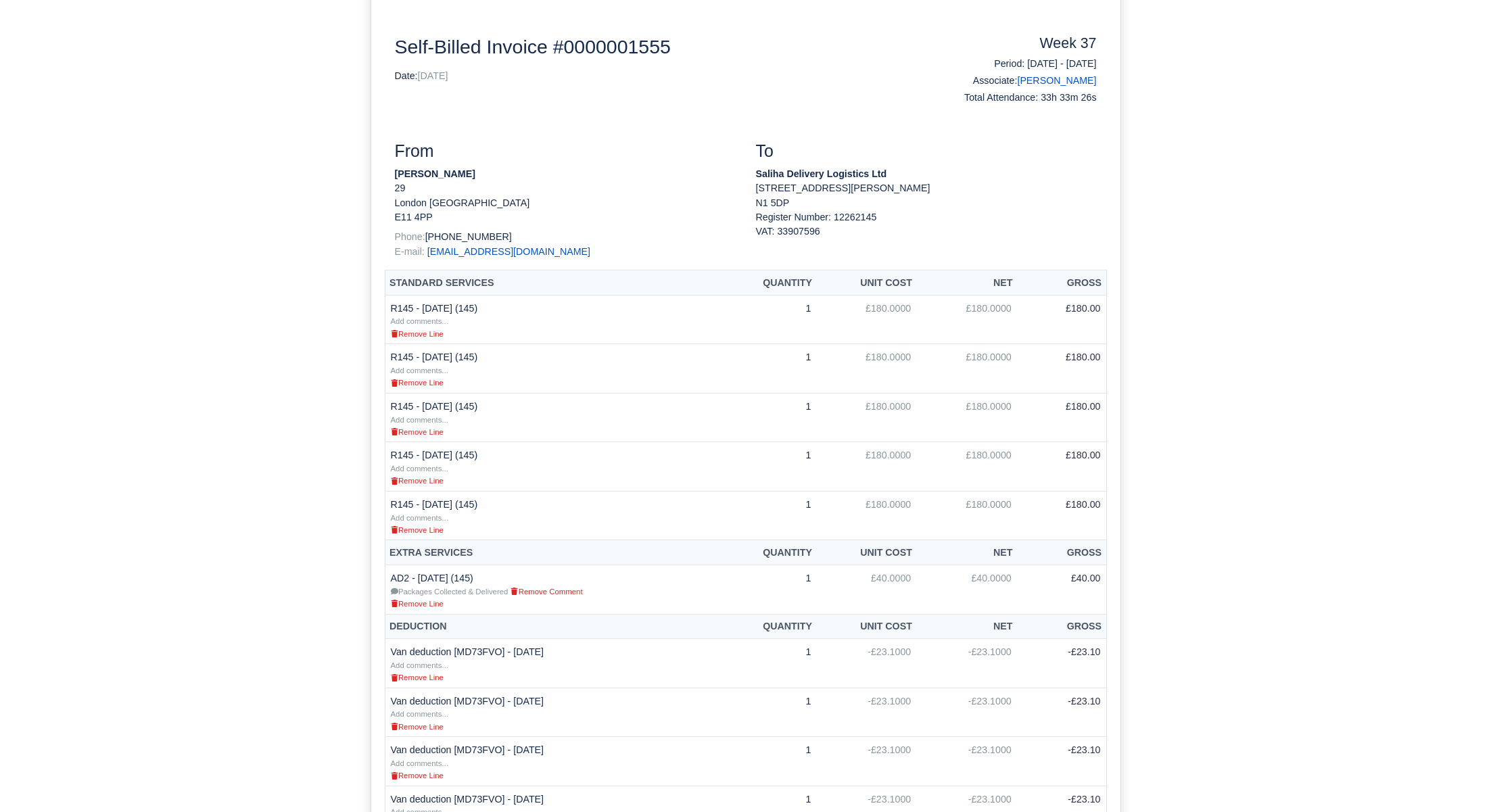
scroll to position [181, 0]
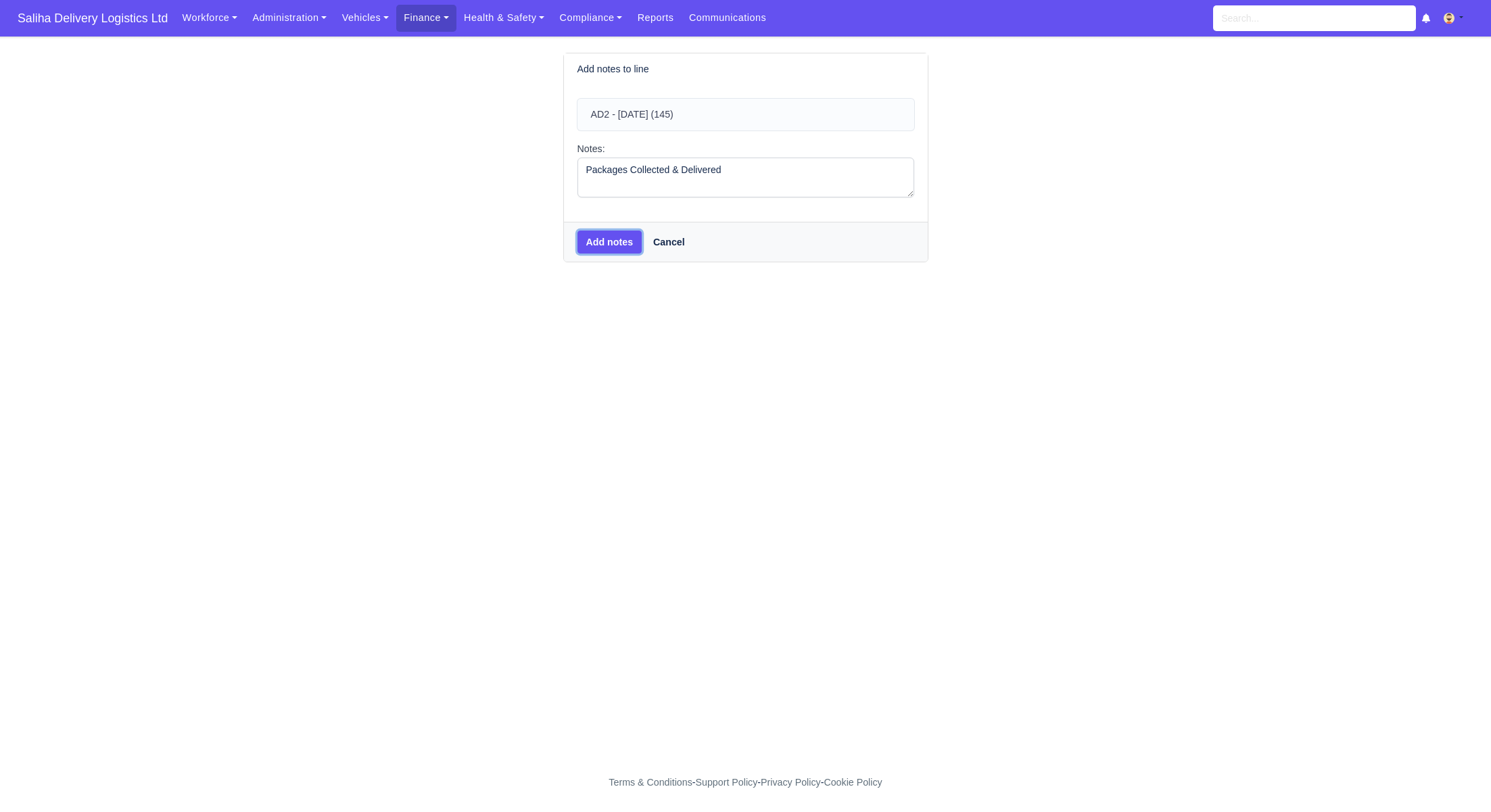
click at [612, 243] on button "Add notes" at bounding box center [610, 242] width 65 height 23
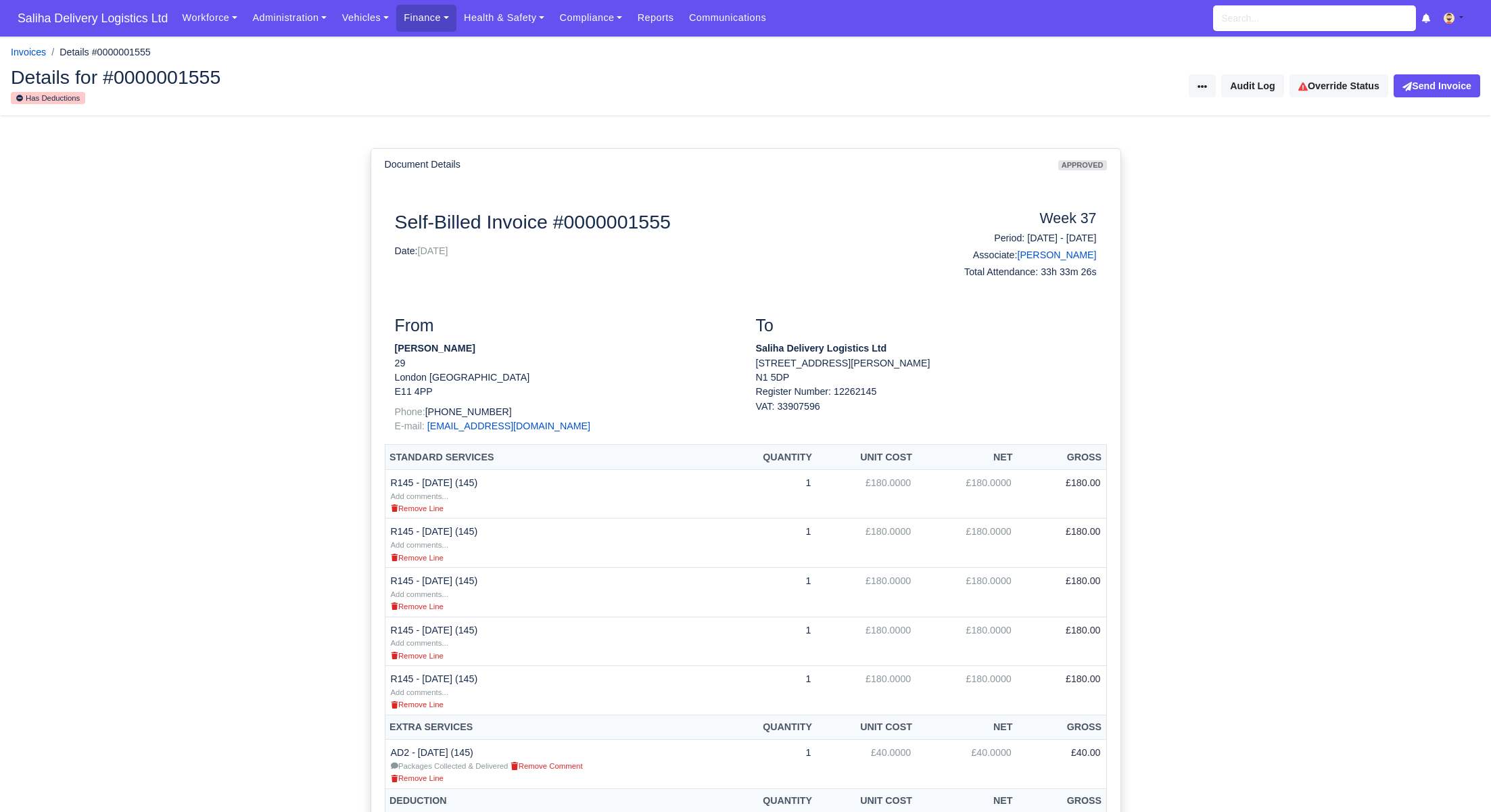
scroll to position [416, 0]
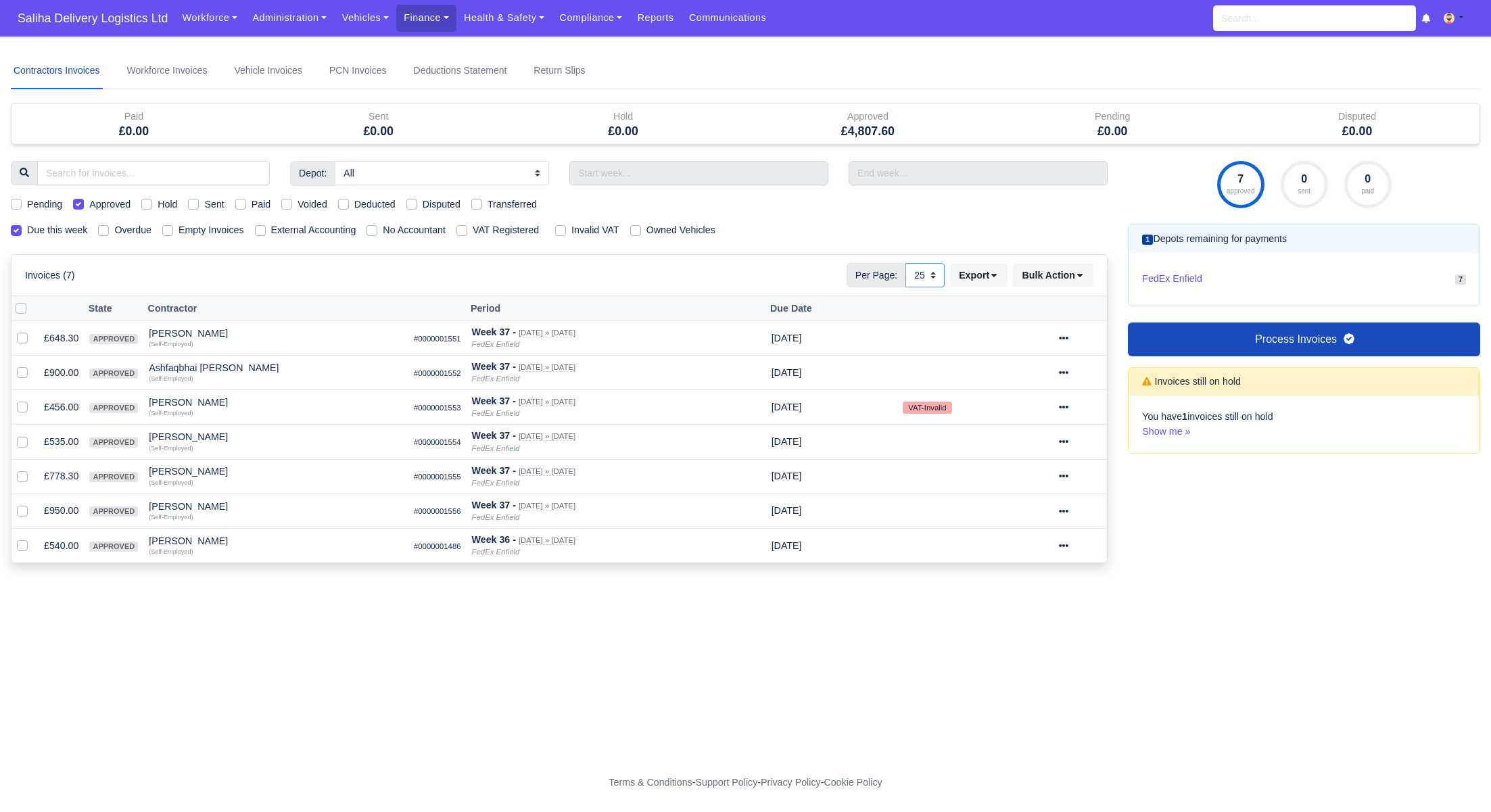
click at [933, 272] on select "10 25 50" at bounding box center [925, 274] width 39 height 24
select select "50"
click at [905, 263] on select "10 25 50" at bounding box center [925, 274] width 39 height 24
click at [1068, 506] on icon at bounding box center [1063, 510] width 9 height 9
click at [1017, 549] on link "Show Invoice" at bounding box center [1032, 551] width 120 height 21
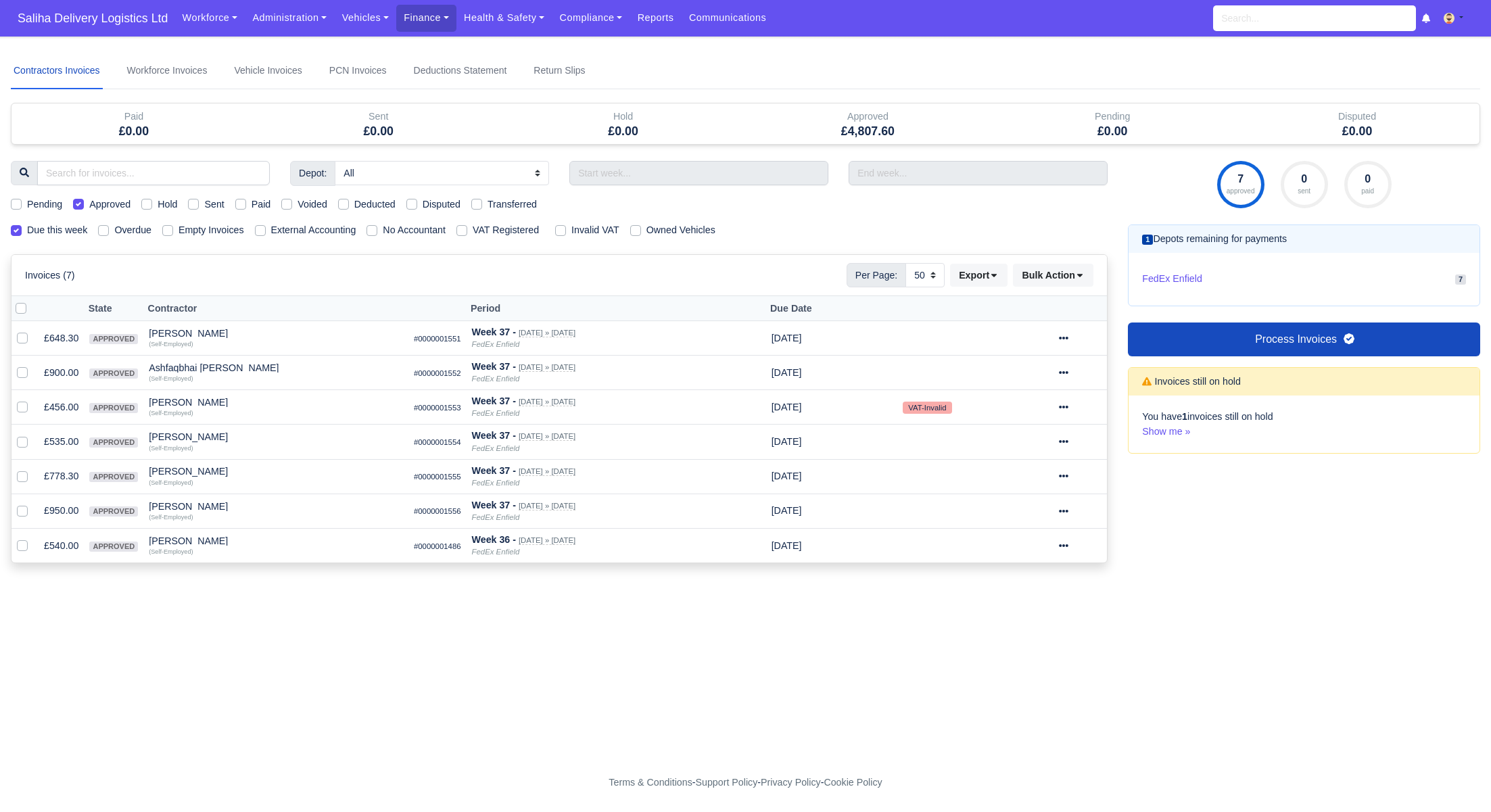
select select "50"
click at [1068, 544] on icon at bounding box center [1063, 545] width 9 height 3
click at [1045, 582] on link "Show Invoice" at bounding box center [1032, 586] width 120 height 21
select select "50"
click at [32, 301] on label at bounding box center [32, 301] width 0 height 0
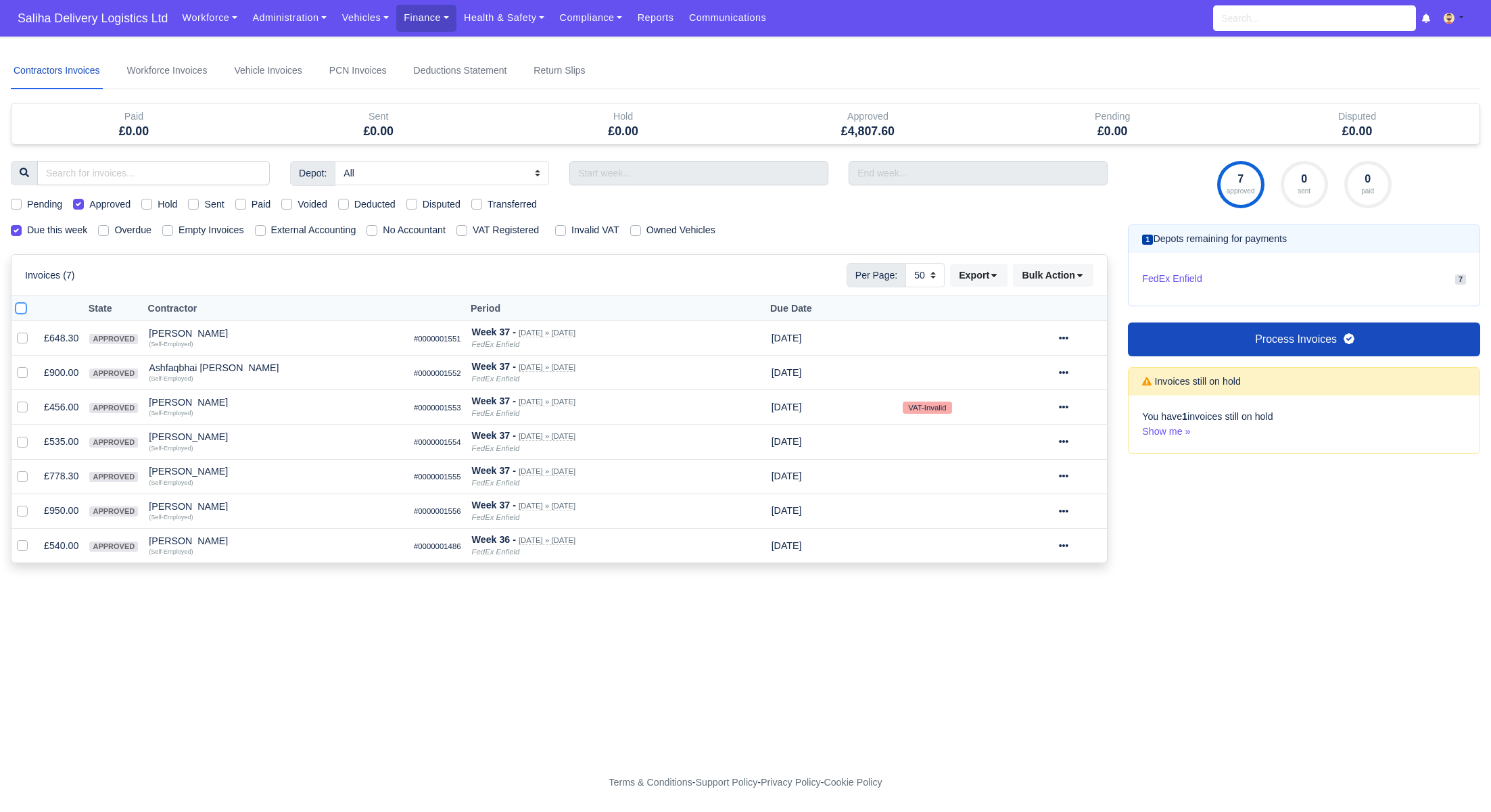
click at [17, 307] on input "checkbox" at bounding box center [21, 306] width 11 height 11
checkbox input "true"
click at [930, 266] on select "10 25 50" at bounding box center [925, 274] width 39 height 24
select select "50"
click at [905, 263] on select "10 25 50" at bounding box center [925, 274] width 39 height 24
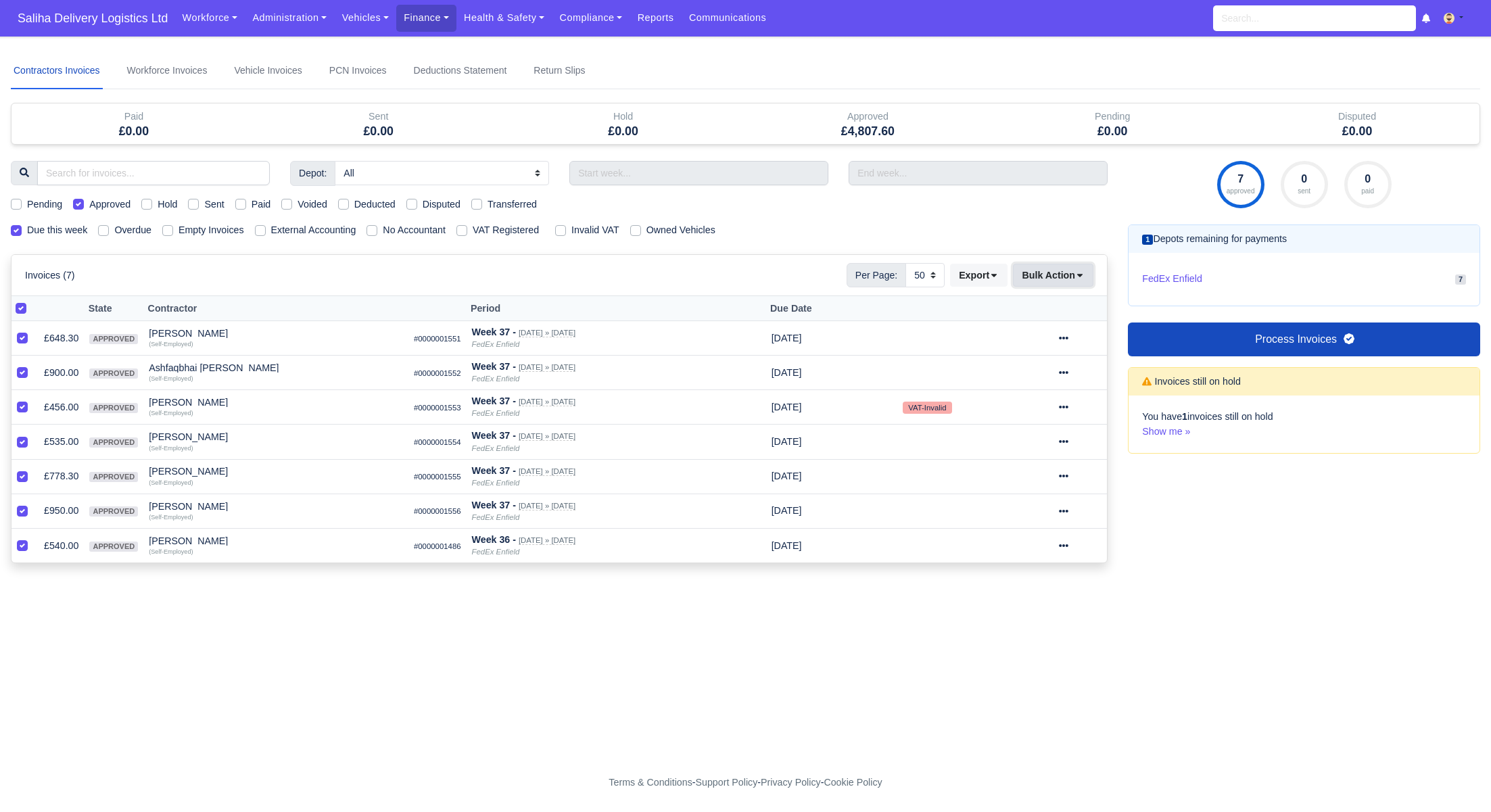
click at [1088, 275] on button "Bulk Action" at bounding box center [1053, 274] width 80 height 23
click at [1016, 361] on div "Send" at bounding box center [1034, 361] width 120 height 21
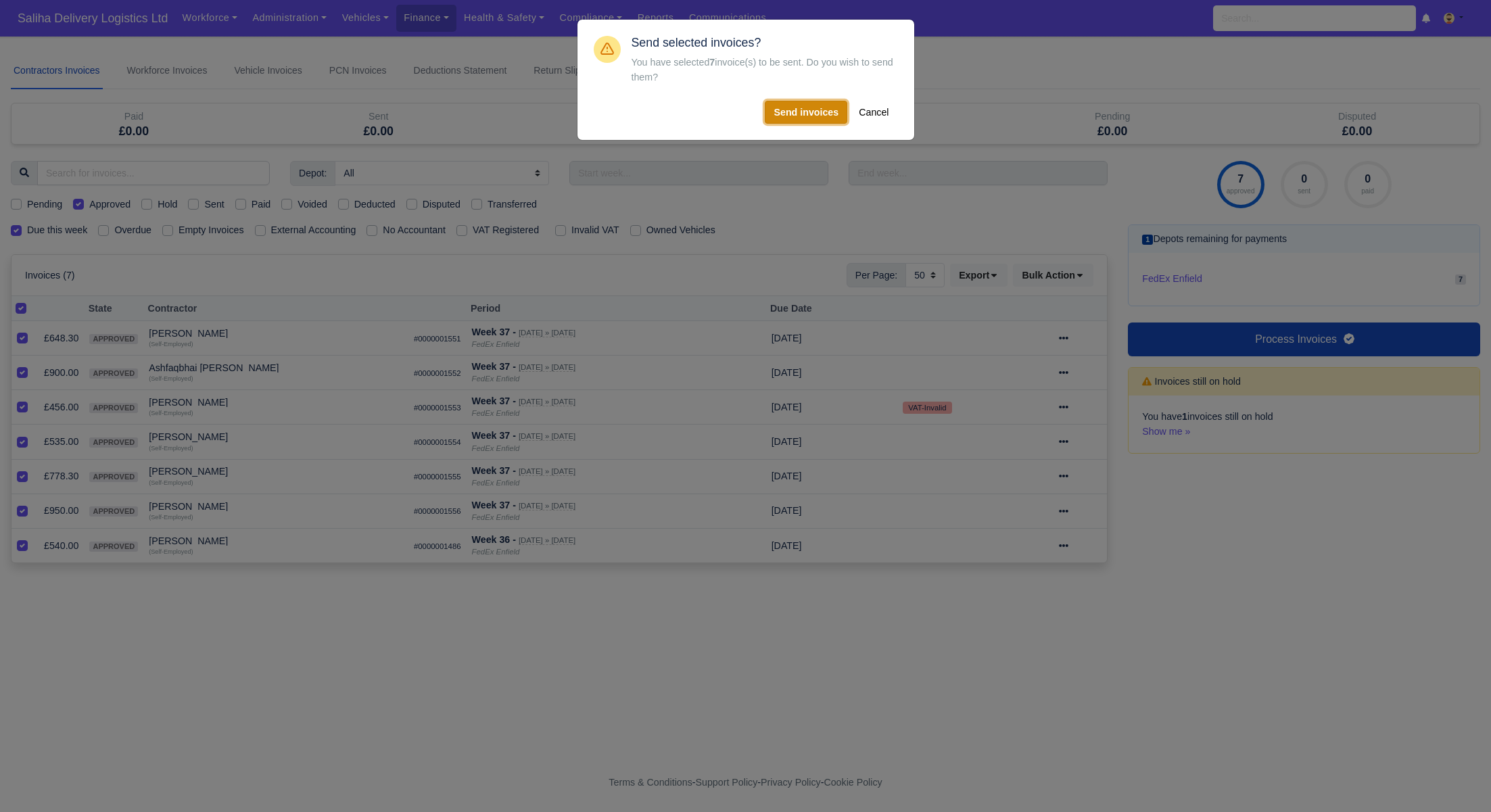
click at [806, 112] on button "Send invoices" at bounding box center [806, 111] width 83 height 23
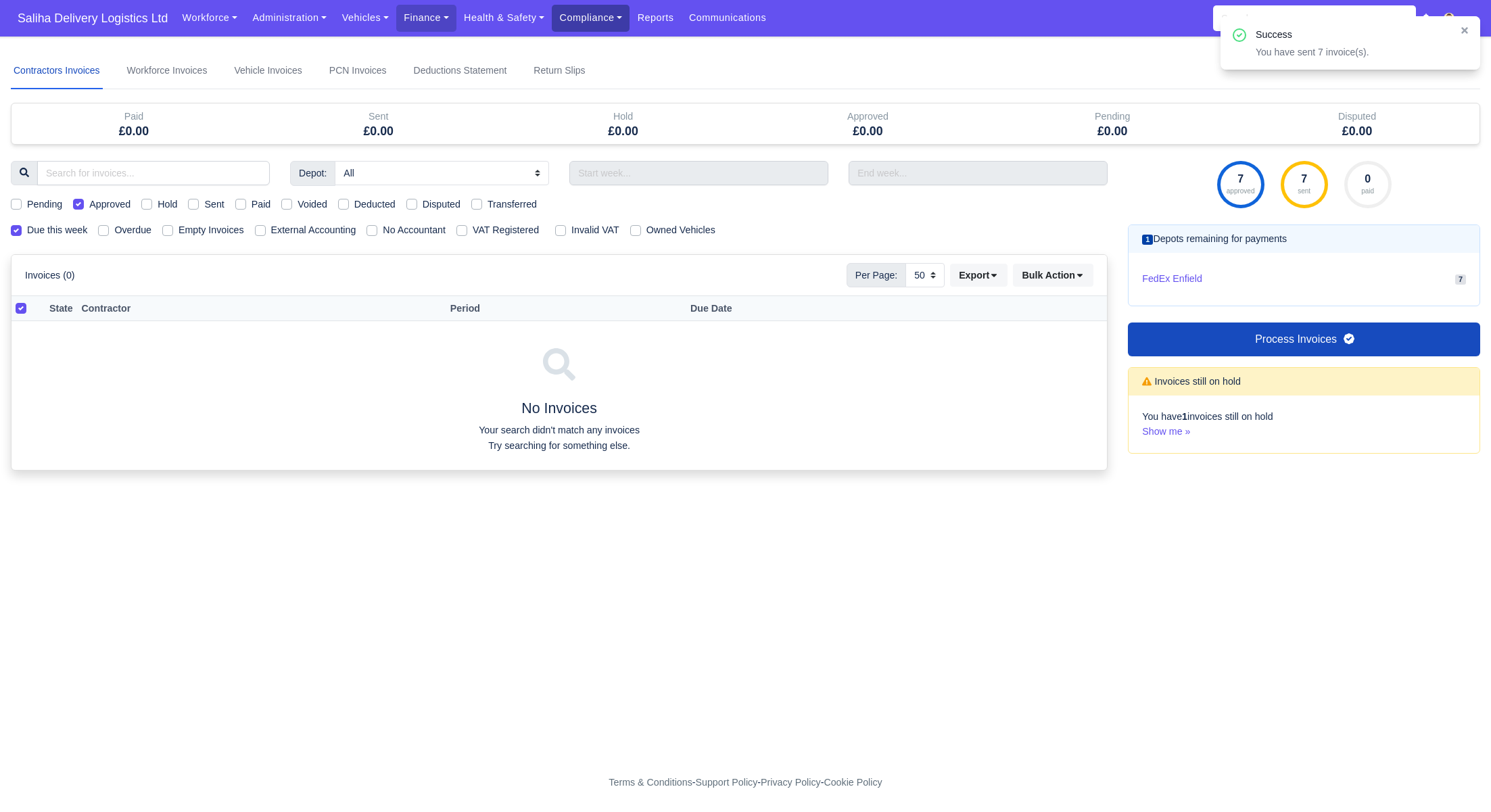
click at [598, 18] on link "Compliance" at bounding box center [591, 18] width 78 height 27
click at [608, 135] on link "Communication Center" at bounding box center [618, 132] width 121 height 28
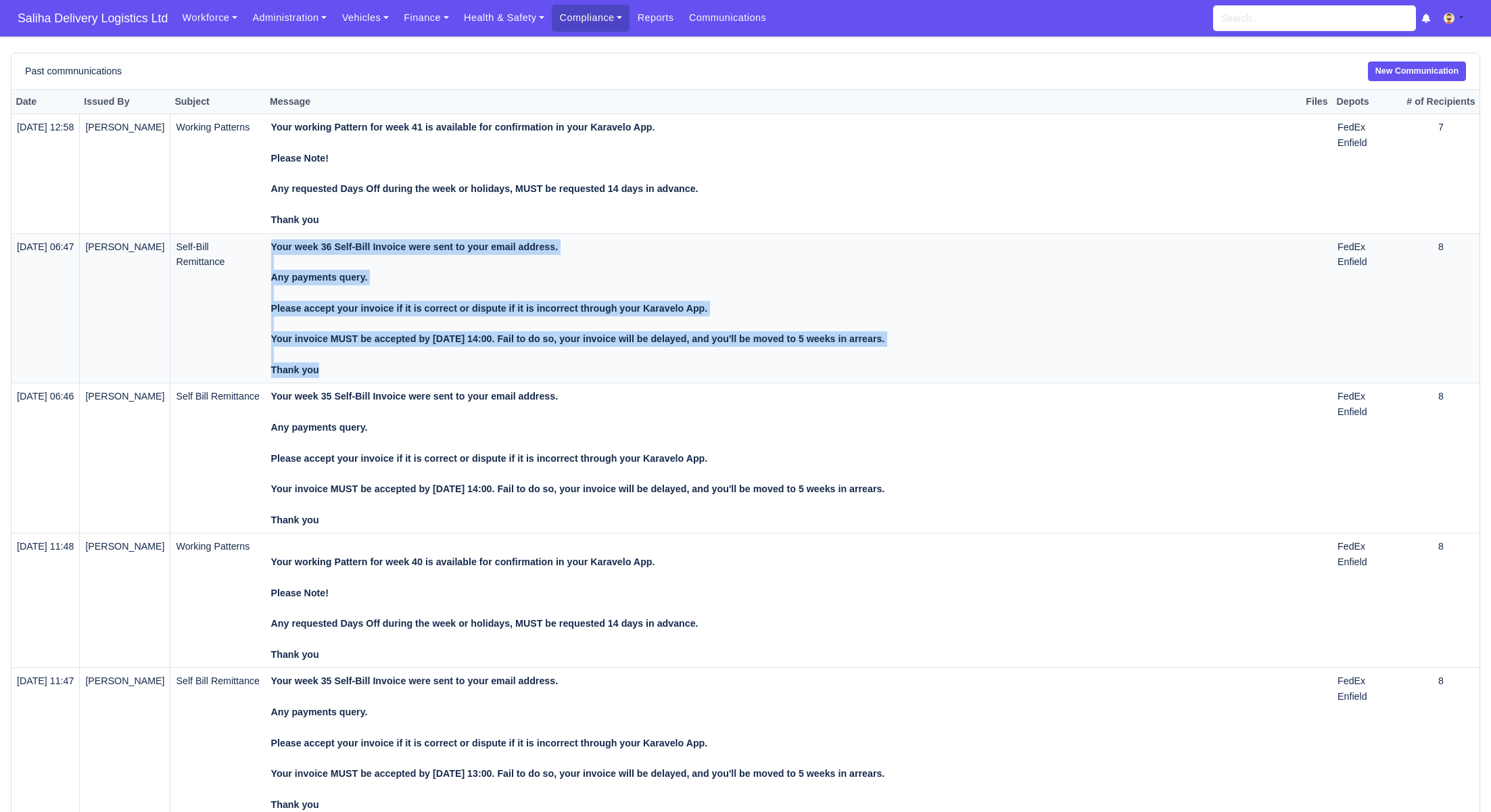
drag, startPoint x: 343, startPoint y: 369, endPoint x: 280, endPoint y: 257, distance: 128.5
click at [280, 257] on tr "[DATE] 06:47 [PERSON_NAME] Self-[PERSON_NAME] Your week 36 Self-Bill Invoice we…" at bounding box center [746, 308] width 1468 height 150
copy tr "Your week 36 Self-Bill Invoice were sent to your email address. Any payments qu…"
click at [1447, 77] on link "New Communication" at bounding box center [1417, 71] width 98 height 19
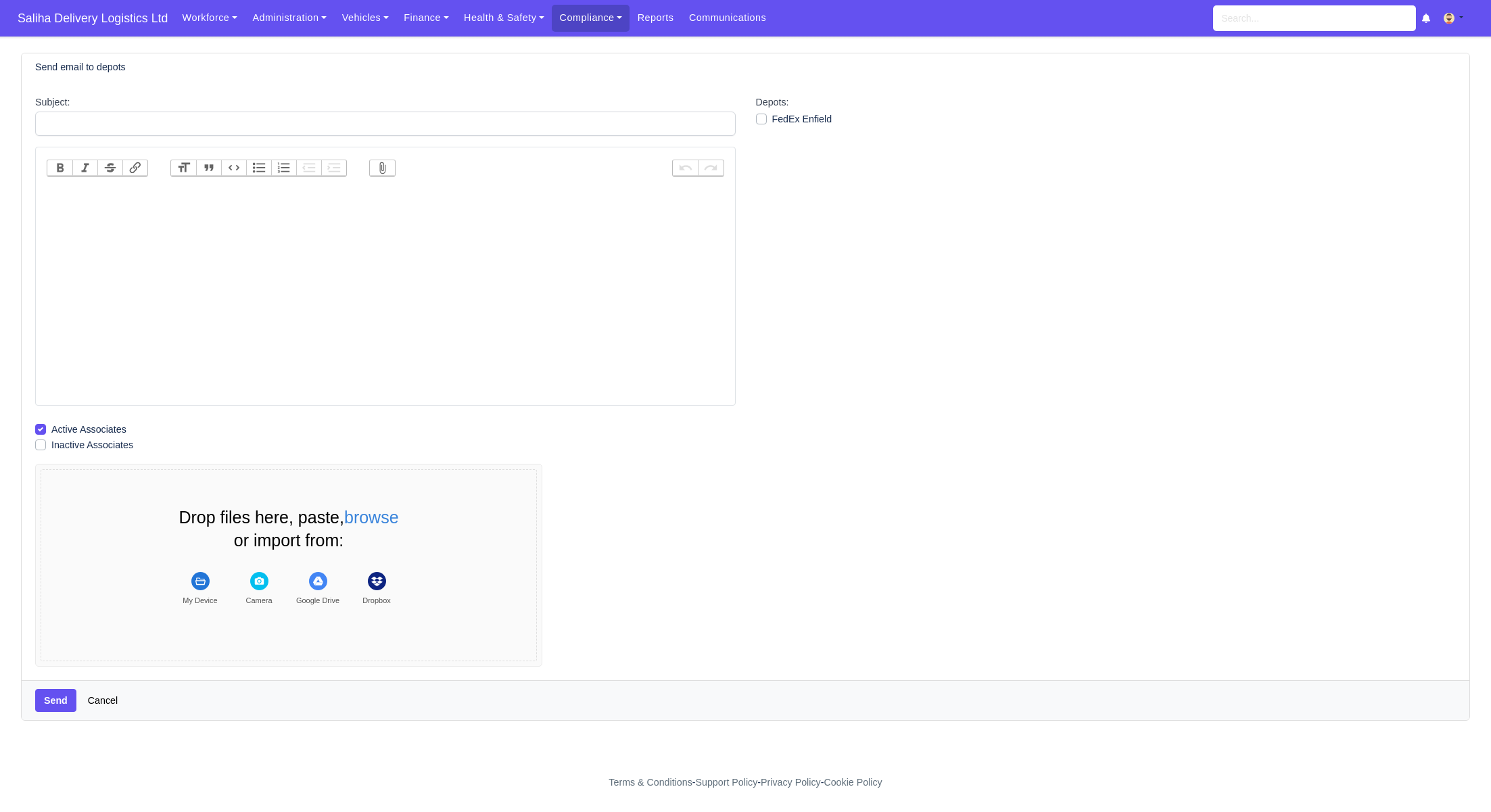
click at [253, 191] on trix-editor at bounding box center [386, 294] width 678 height 217
paste trix-editor "<div><strong><br>Your week 36 Self-Bill Invoice were sent to your email address…"
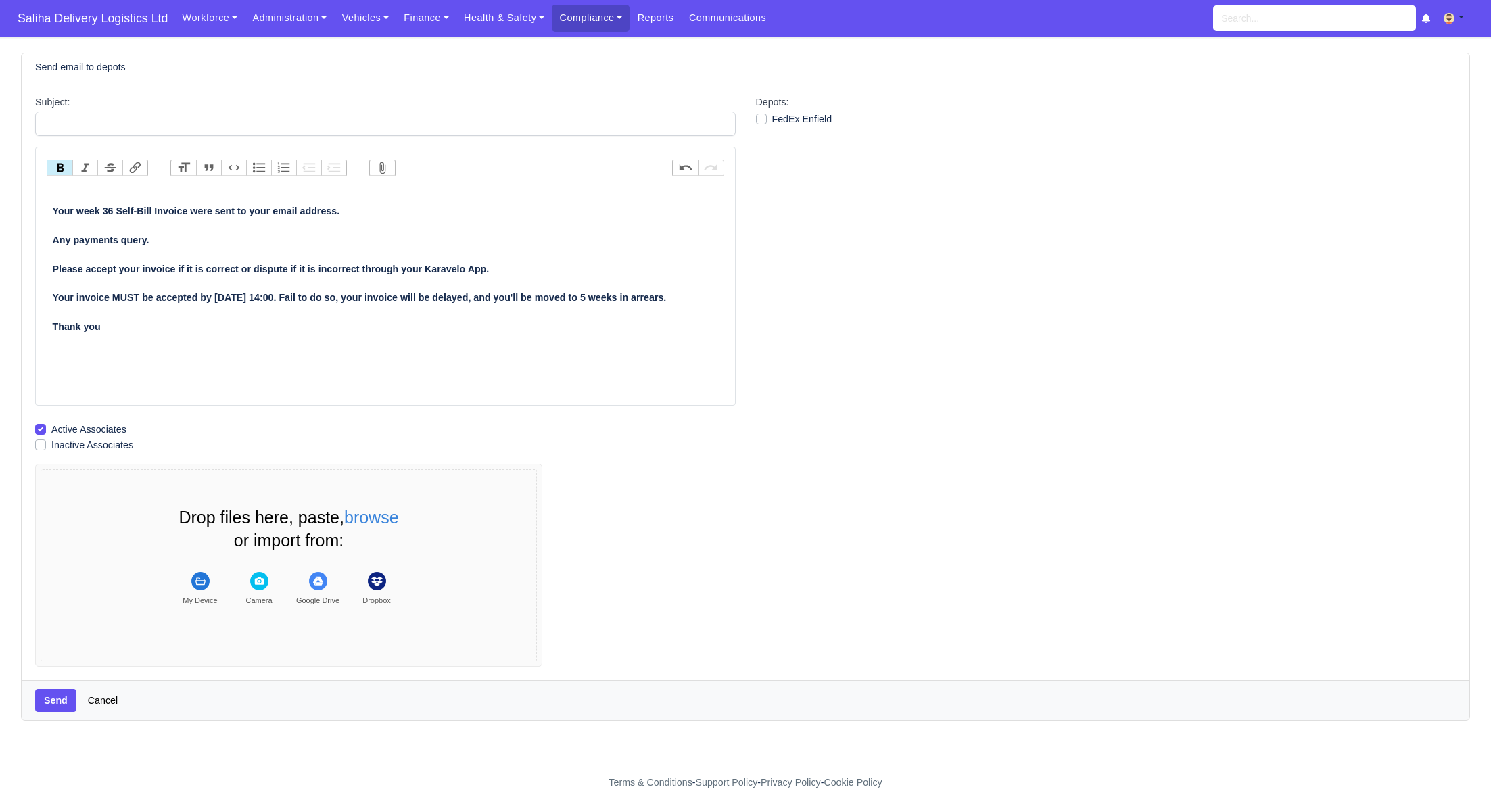
click at [53, 207] on strong "Your week 36 Self-Bill Invoice were sent to your email address. Any payments qu…" at bounding box center [360, 268] width 614 height 126
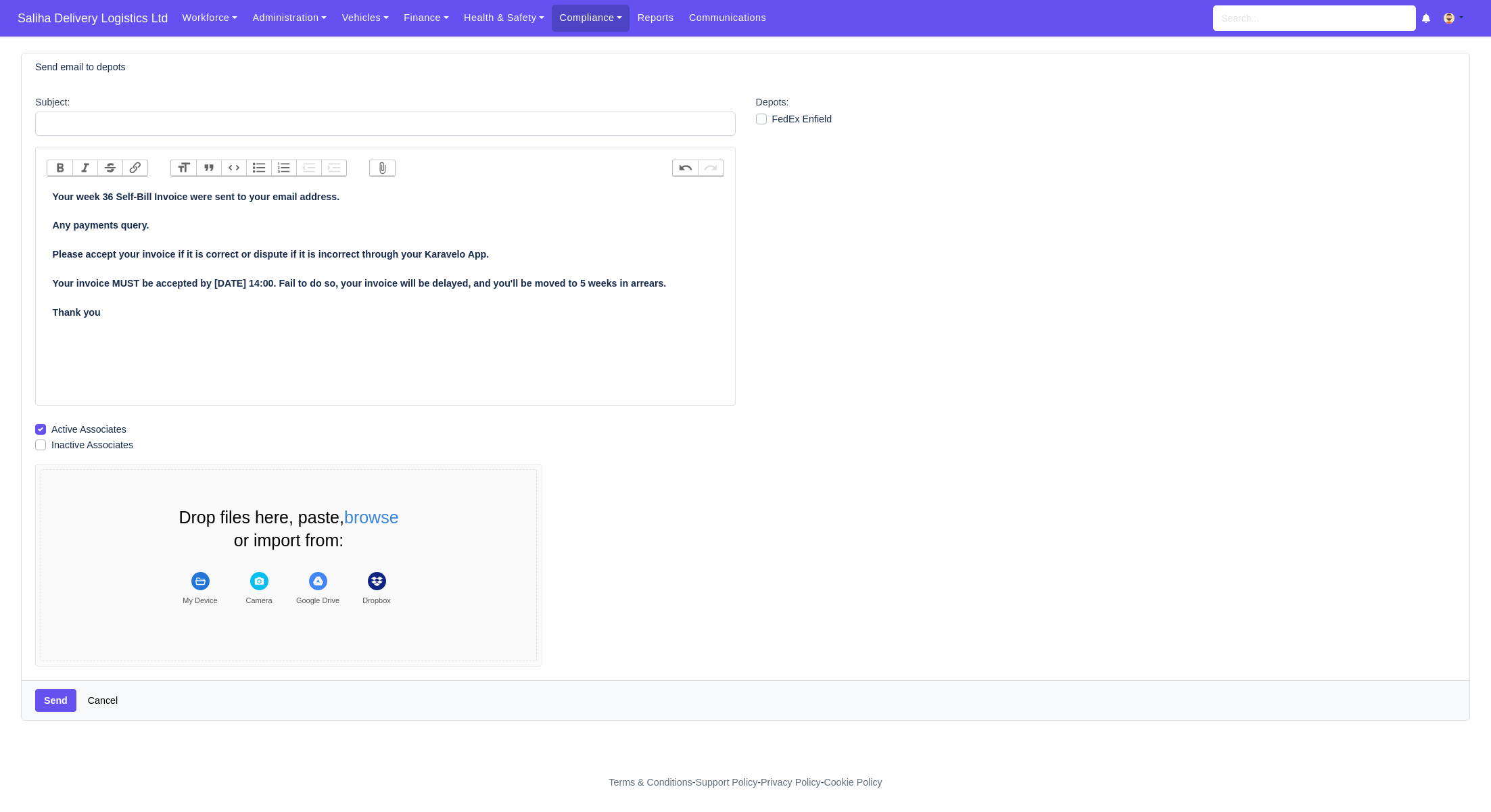
click at [112, 192] on strong "Your week 36 Self-Bill Invoice were sent to your email address. Any payments qu…" at bounding box center [360, 254] width 614 height 126
type trix-editor "<div><strong>Your week 37 Self-Bill Invoice were sent to your email address.<br…"
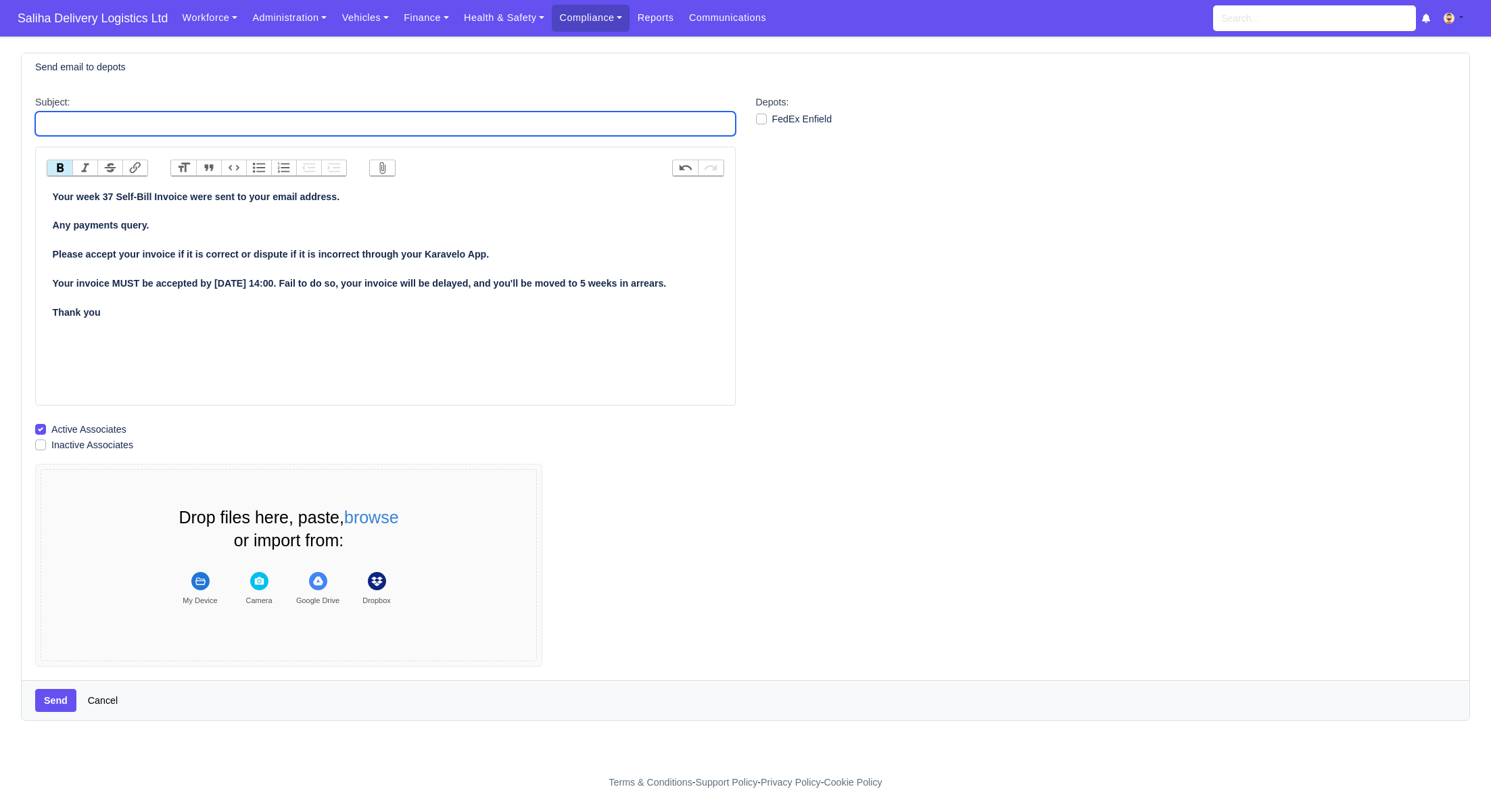
click at [115, 130] on input "Subject:" at bounding box center [385, 123] width 700 height 24
type input "Self-Bill Remittance"
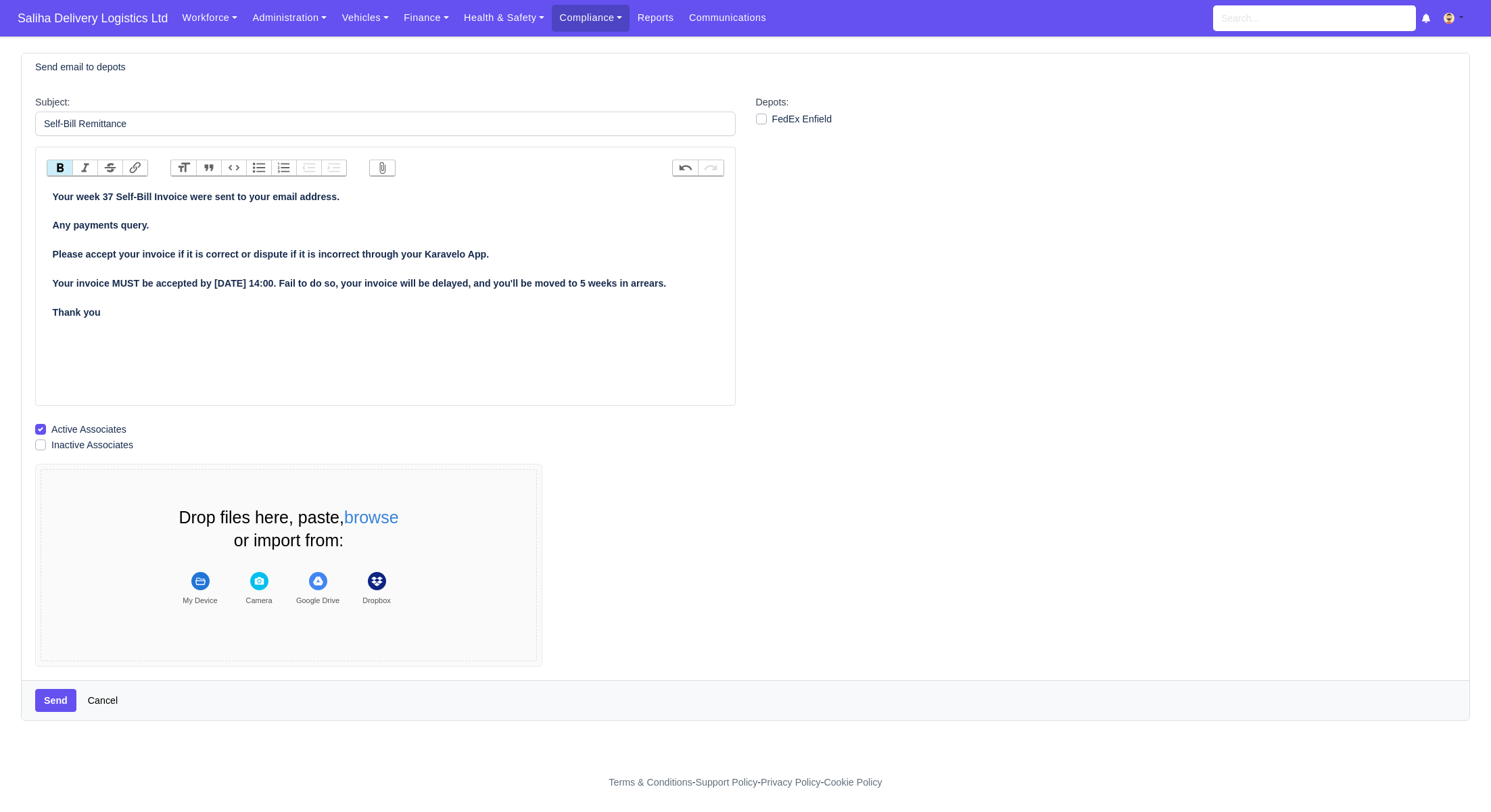
click at [772, 119] on label "FedEx Enfield" at bounding box center [802, 119] width 60 height 16
click at [761, 119] on input "FedEx Enfield" at bounding box center [761, 116] width 11 height 11
checkbox input "true"
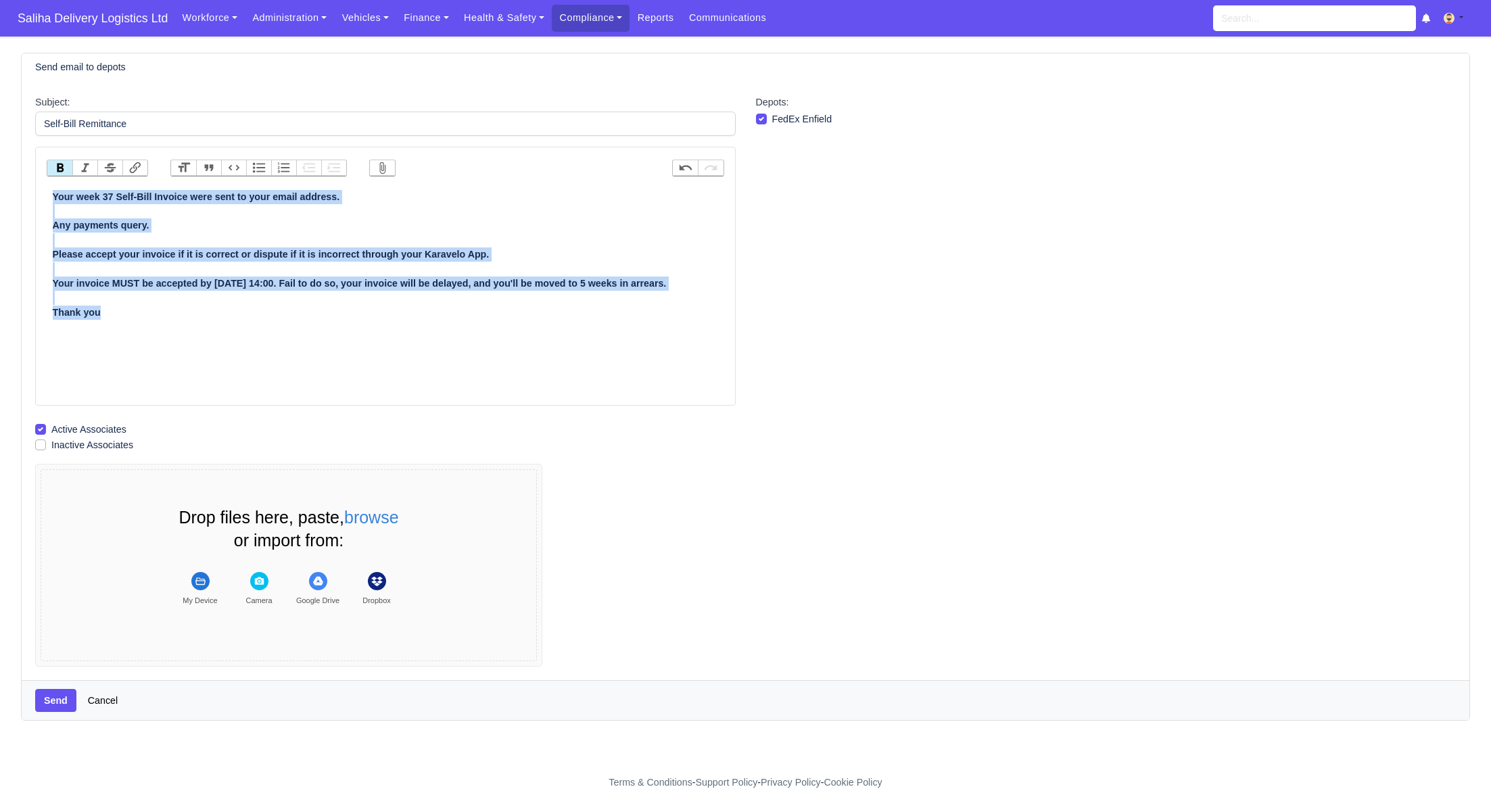
drag, startPoint x: 138, startPoint y: 306, endPoint x: 50, endPoint y: 197, distance: 140.1
click at [51, 197] on trix-editor "Your week 37 Self-Bill Invoice were sent to your email address. Any payments qu…" at bounding box center [386, 294] width 678 height 217
copy strong "Your week 37 Self-Bill Invoice were sent to your email address. Any payments qu…"
click at [57, 705] on button "Send" at bounding box center [55, 700] width 41 height 23
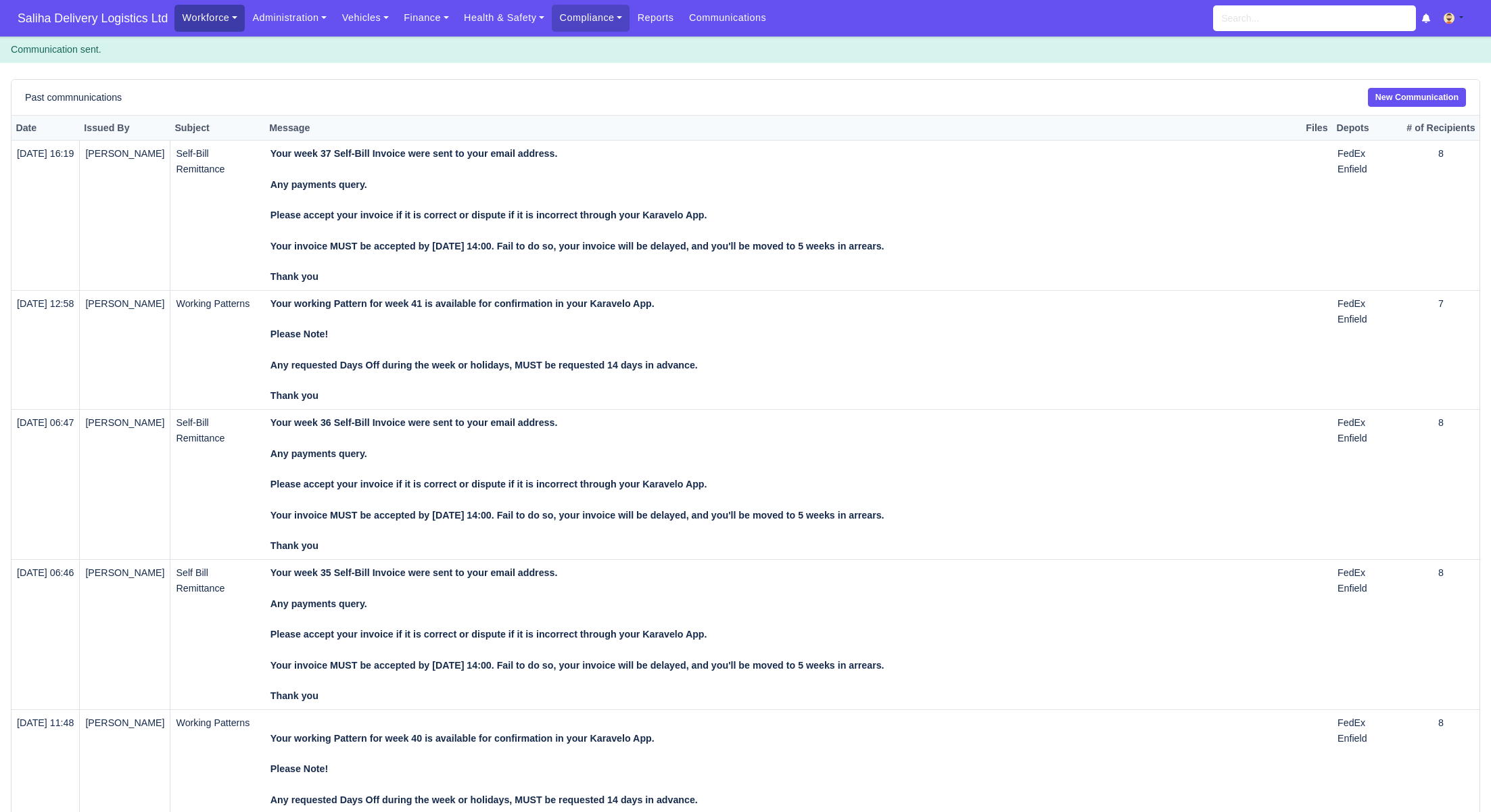
click at [206, 19] on link "Workforce" at bounding box center [210, 18] width 70 height 27
click at [208, 44] on link "Manpower" at bounding box center [235, 48] width 110 height 28
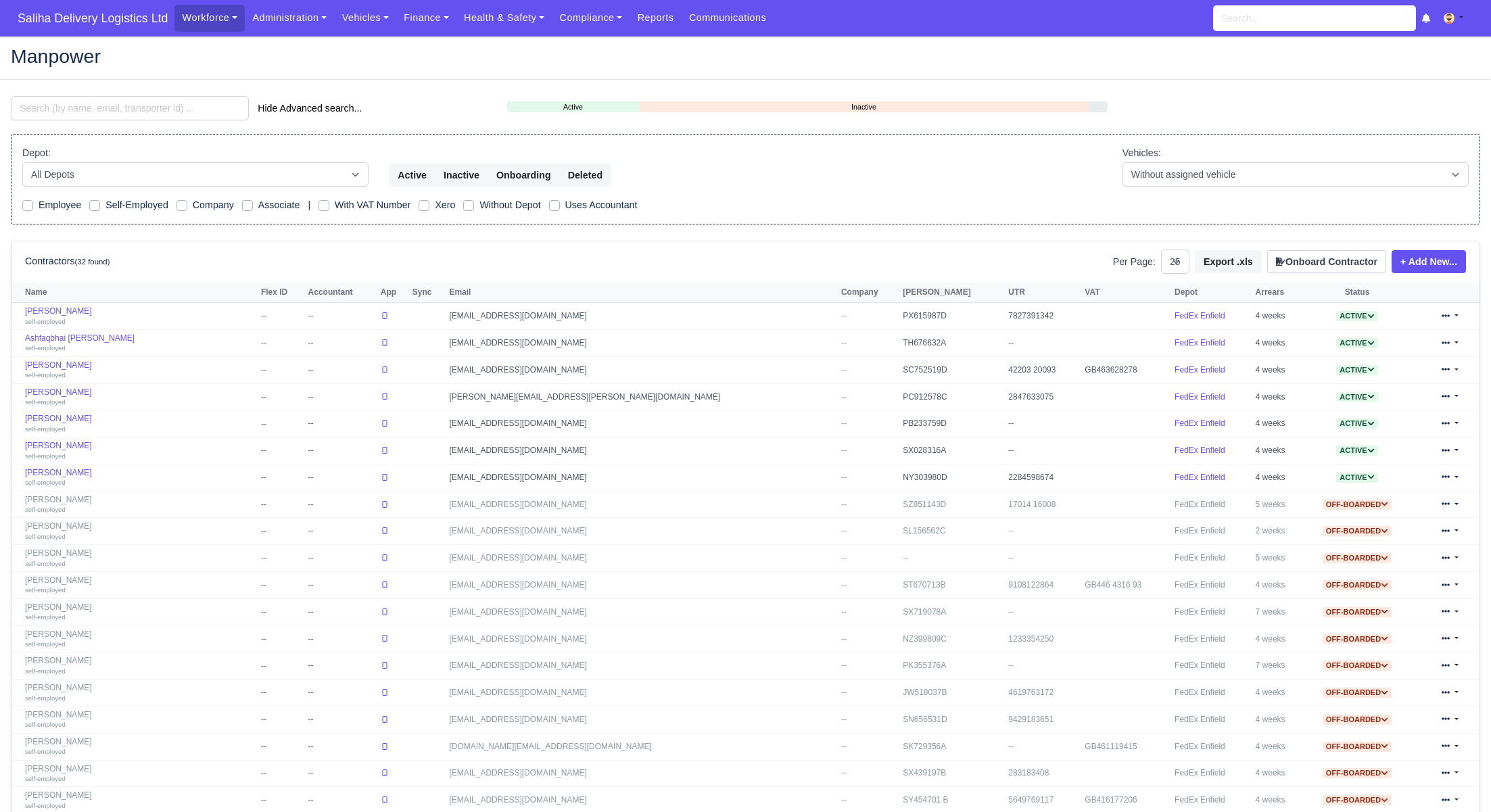
select select "25"
click at [54, 495] on link "Abdallla Abdi self-employed" at bounding box center [140, 504] width 229 height 19
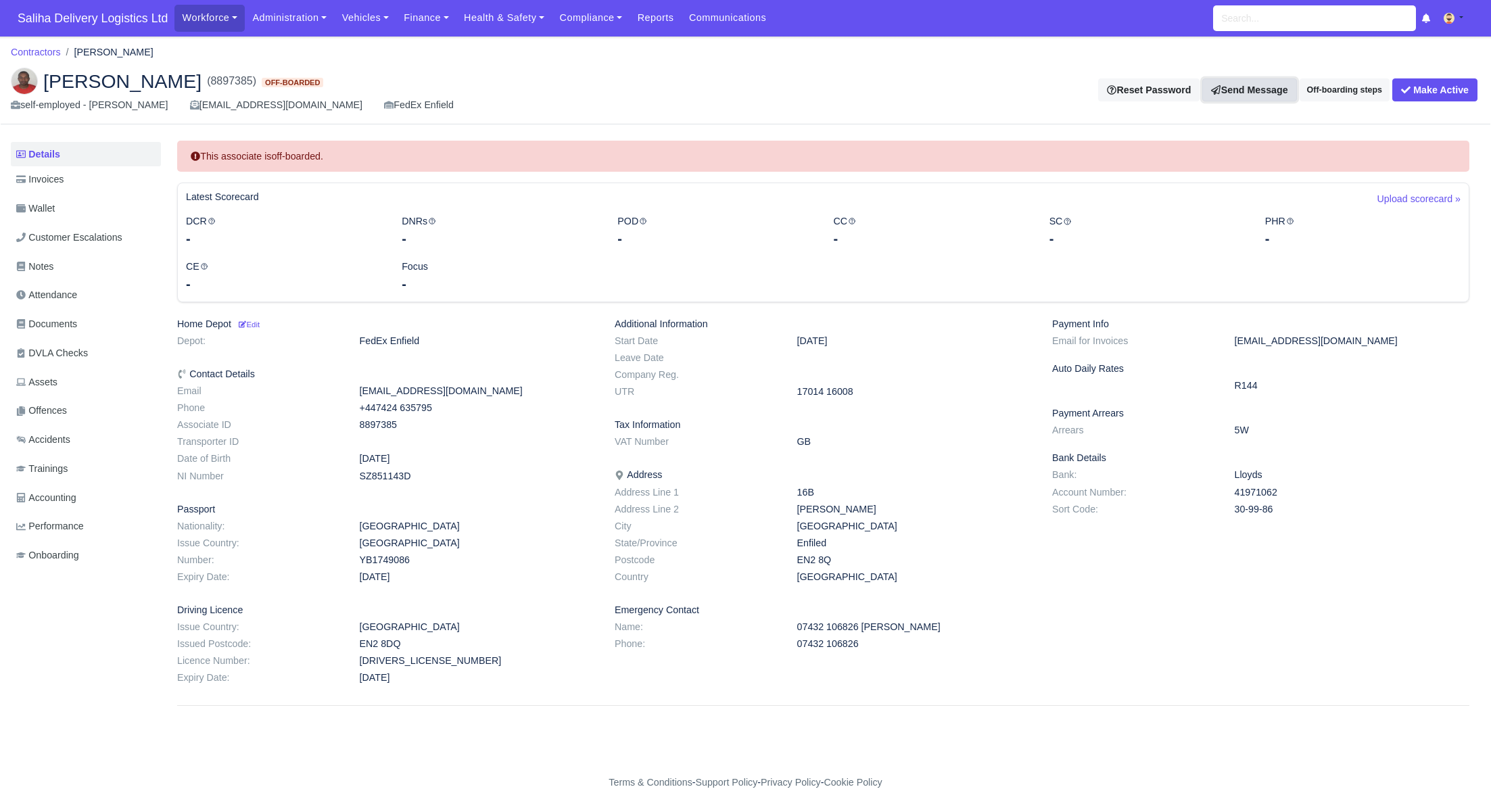
click at [1226, 88] on link "Send Message" at bounding box center [1249, 89] width 94 height 23
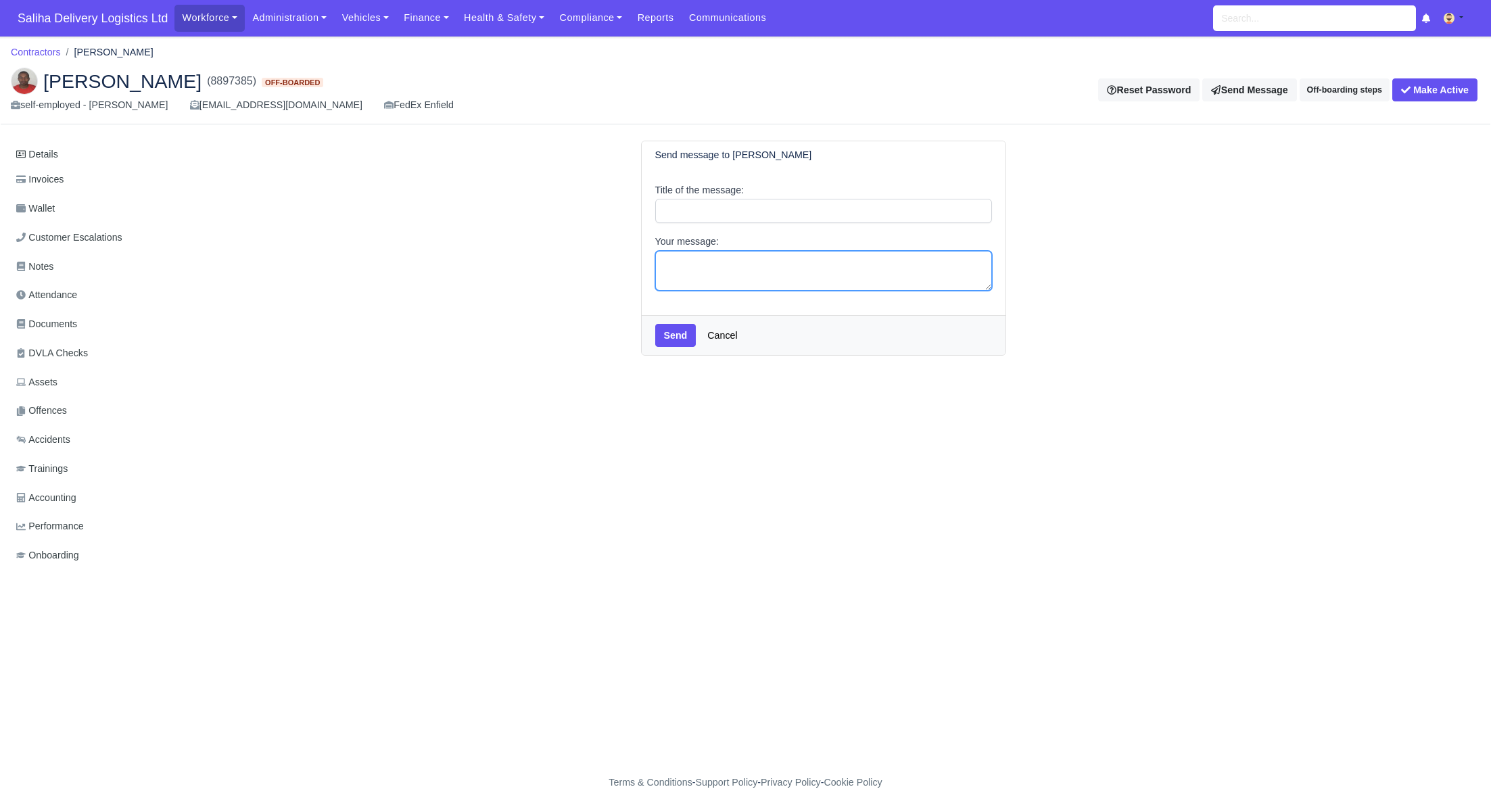
click at [739, 253] on textarea "Your message:" at bounding box center [823, 271] width 337 height 40
paste textarea "Your week 37 Self-Bill Invoice were sent to your email address. Any payments qu…"
drag, startPoint x: 721, startPoint y: 263, endPoint x: 730, endPoint y: 273, distance: 13.5
click at [721, 263] on textarea "Your week 37 Self-Bill Invoice were sent to your email address. Any payments qu…" at bounding box center [823, 271] width 337 height 40
type textarea "Your week 36 Self-Bill Invoice were sent to your email address. Any payments qu…"
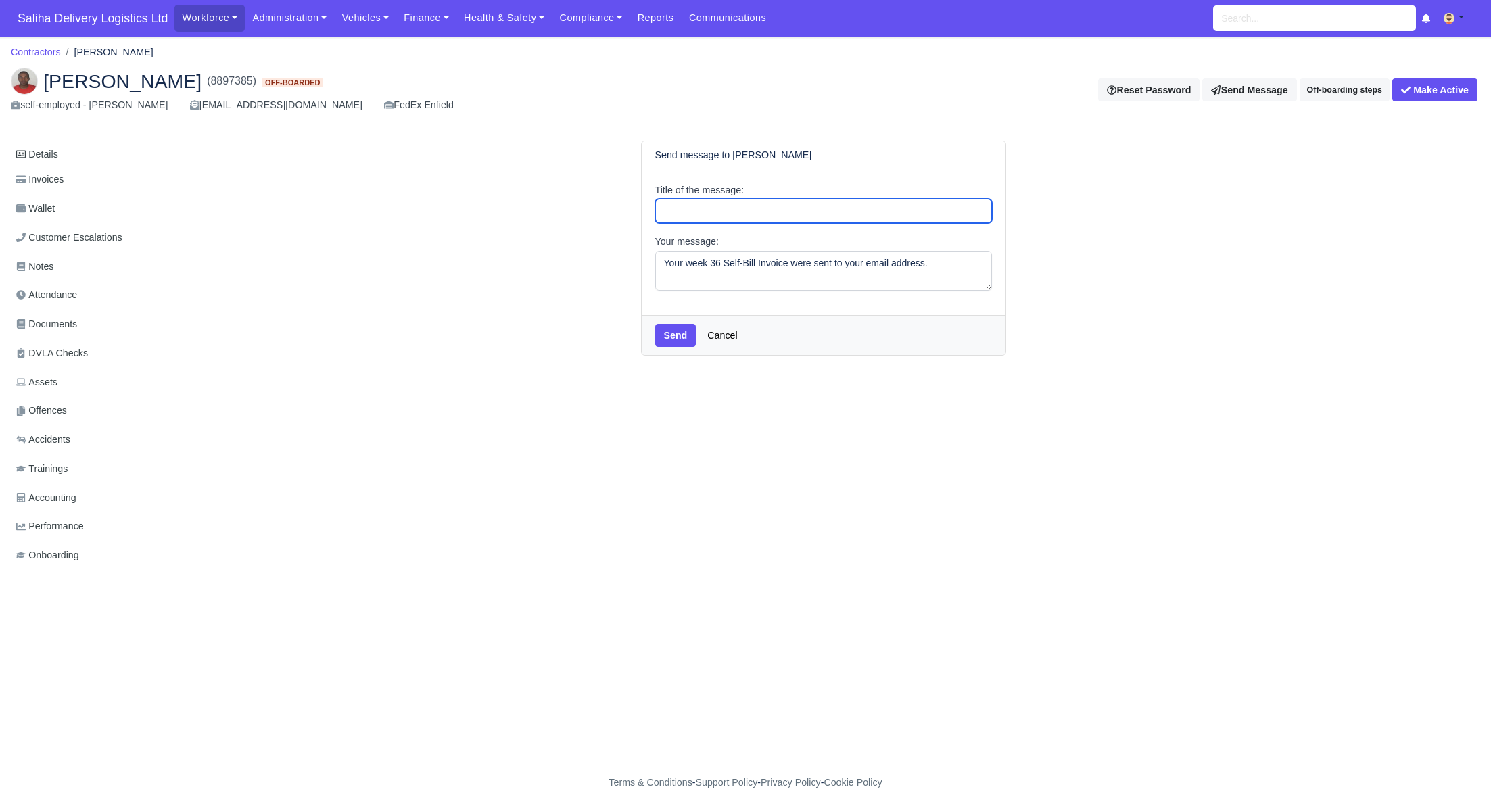
click at [740, 217] on input "Title of the message:" at bounding box center [823, 211] width 337 height 24
type input "Self-Bill Remittance"
click at [669, 344] on button "Send" at bounding box center [675, 335] width 41 height 23
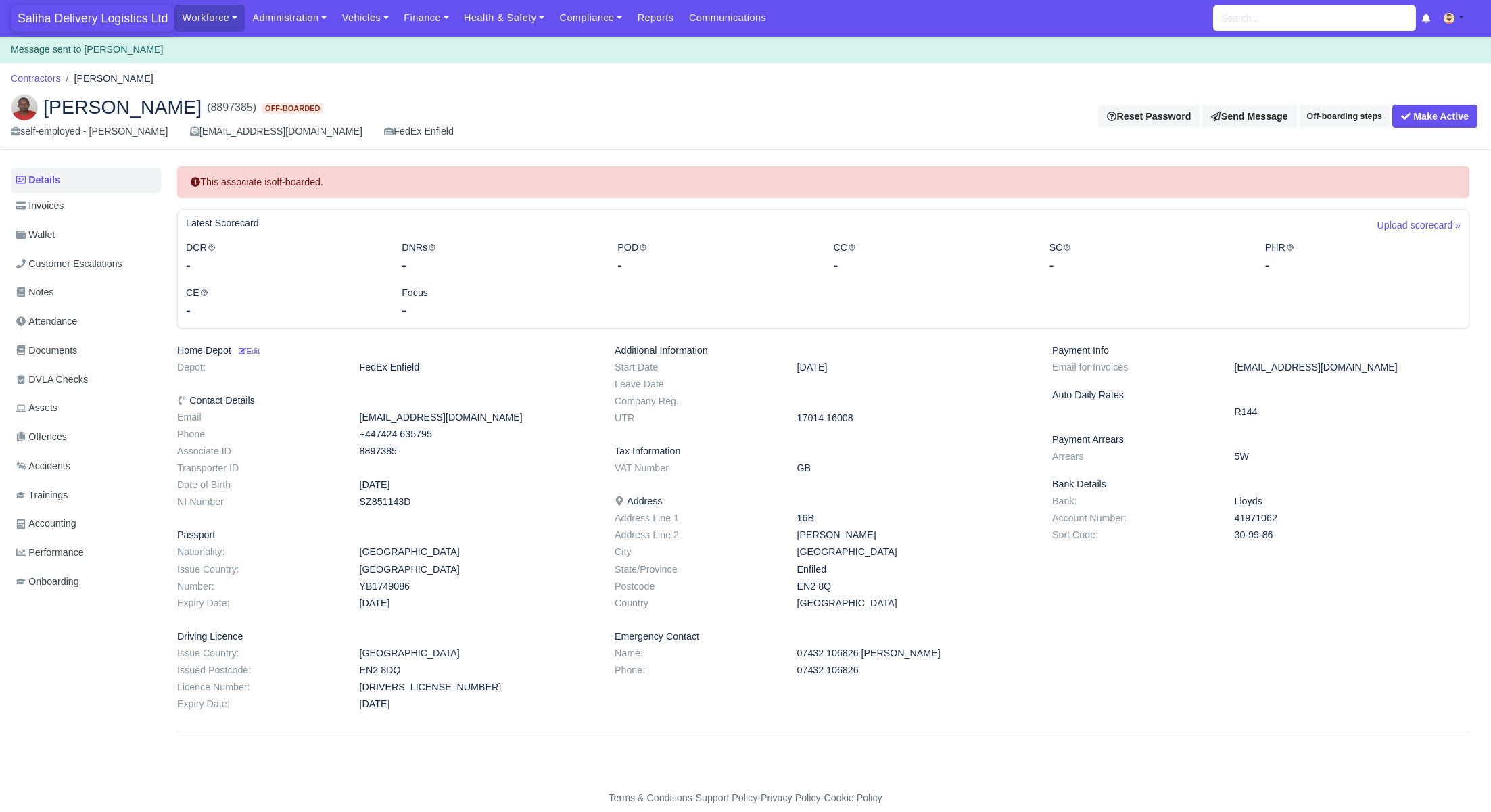
click at [75, 23] on span "Saliha Delivery Logistics Ltd" at bounding box center [93, 18] width 164 height 27
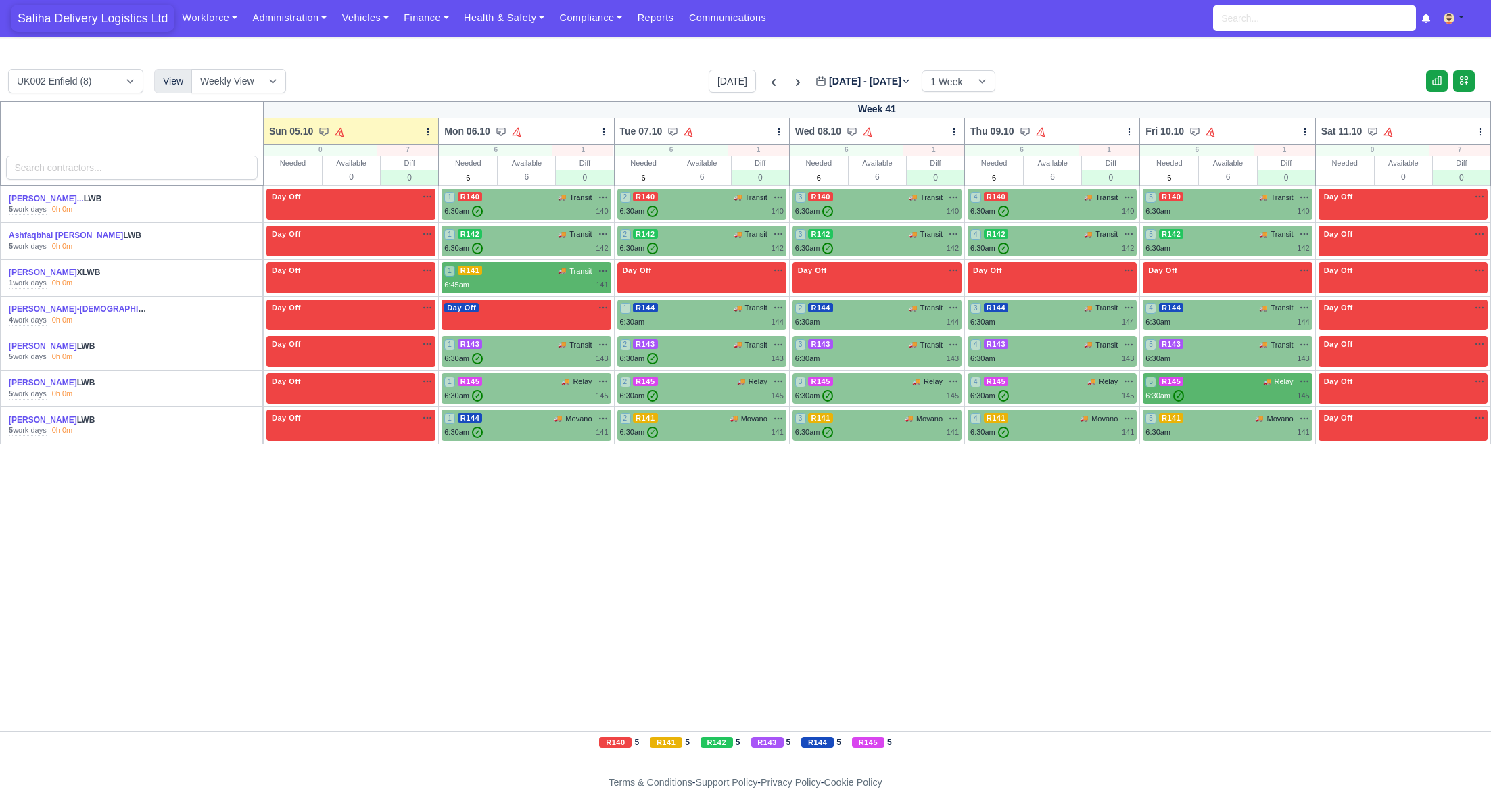
click at [77, 13] on span "Saliha Delivery Logistics Ltd" at bounding box center [93, 18] width 164 height 27
click at [796, 82] on icon at bounding box center [797, 83] width 4 height 7
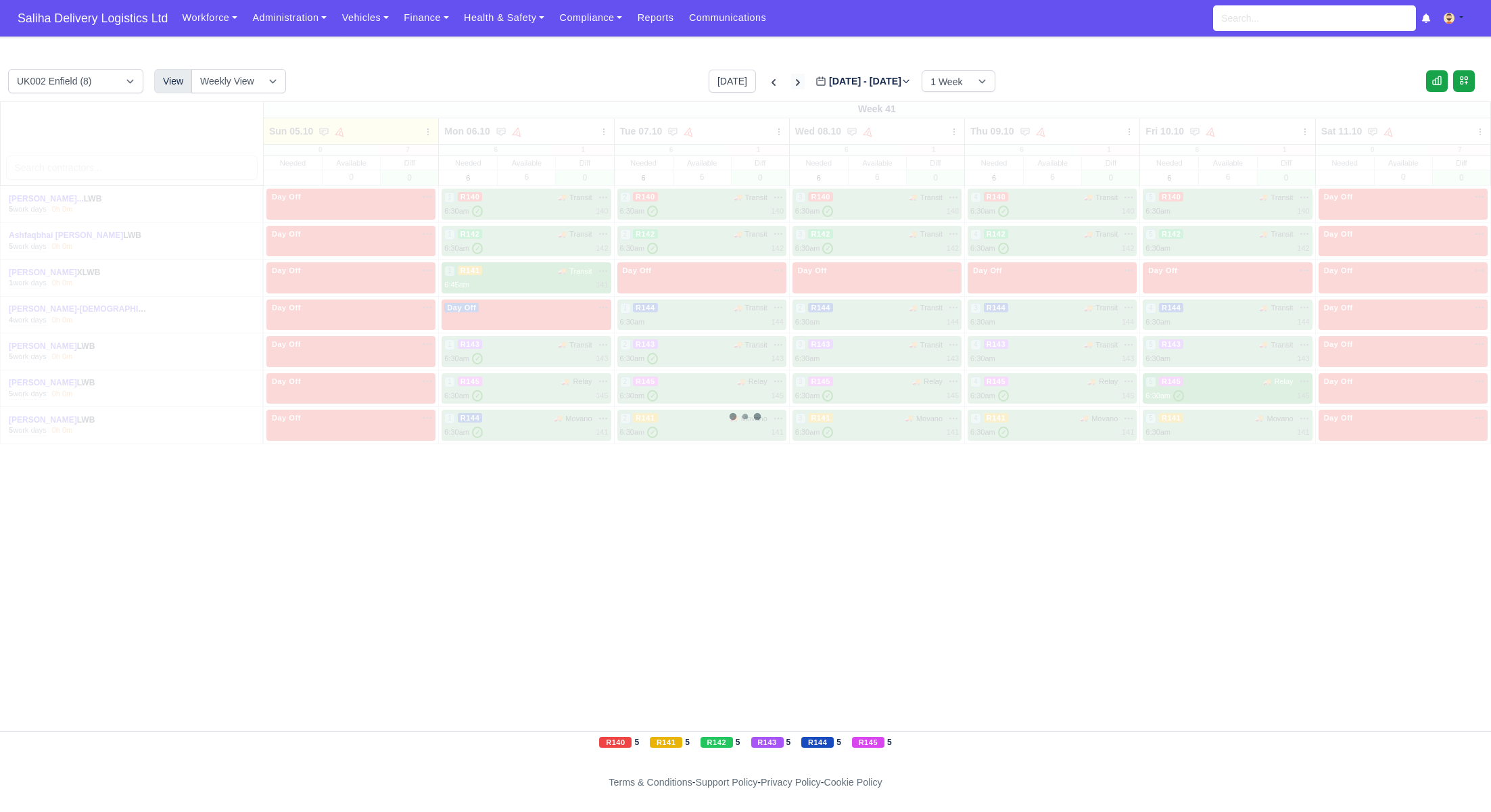
type input "2025-10-12"
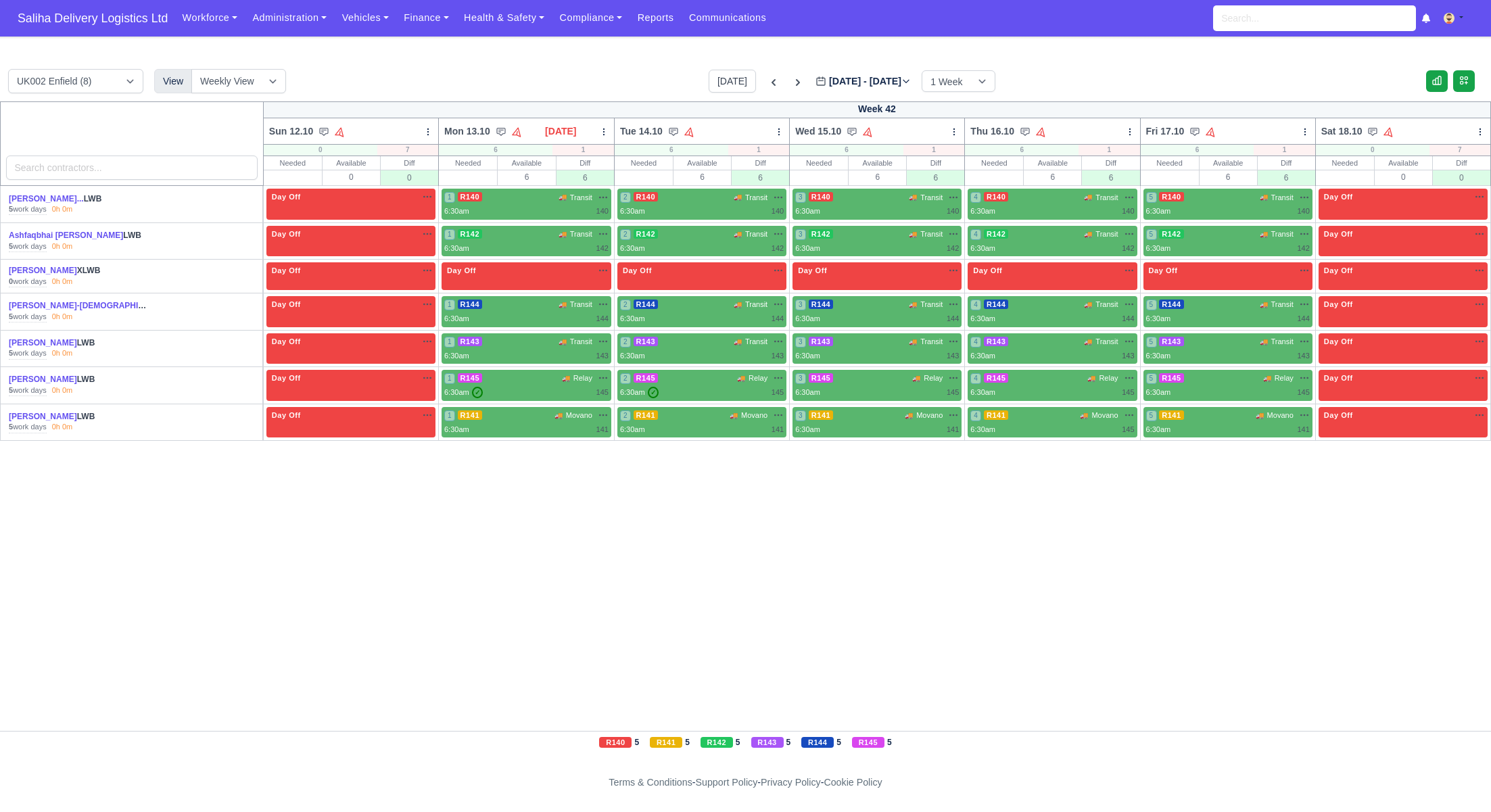
drag, startPoint x: 898, startPoint y: 110, endPoint x: 856, endPoint y: 109, distance: 42.0
click at [856, 109] on div "Week 42" at bounding box center [876, 110] width 1227 height 17
copy div "Week 42"
click at [616, 28] on link "Compliance" at bounding box center [591, 18] width 78 height 27
drag, startPoint x: 625, startPoint y: 137, endPoint x: 629, endPoint y: 129, distance: 8.9
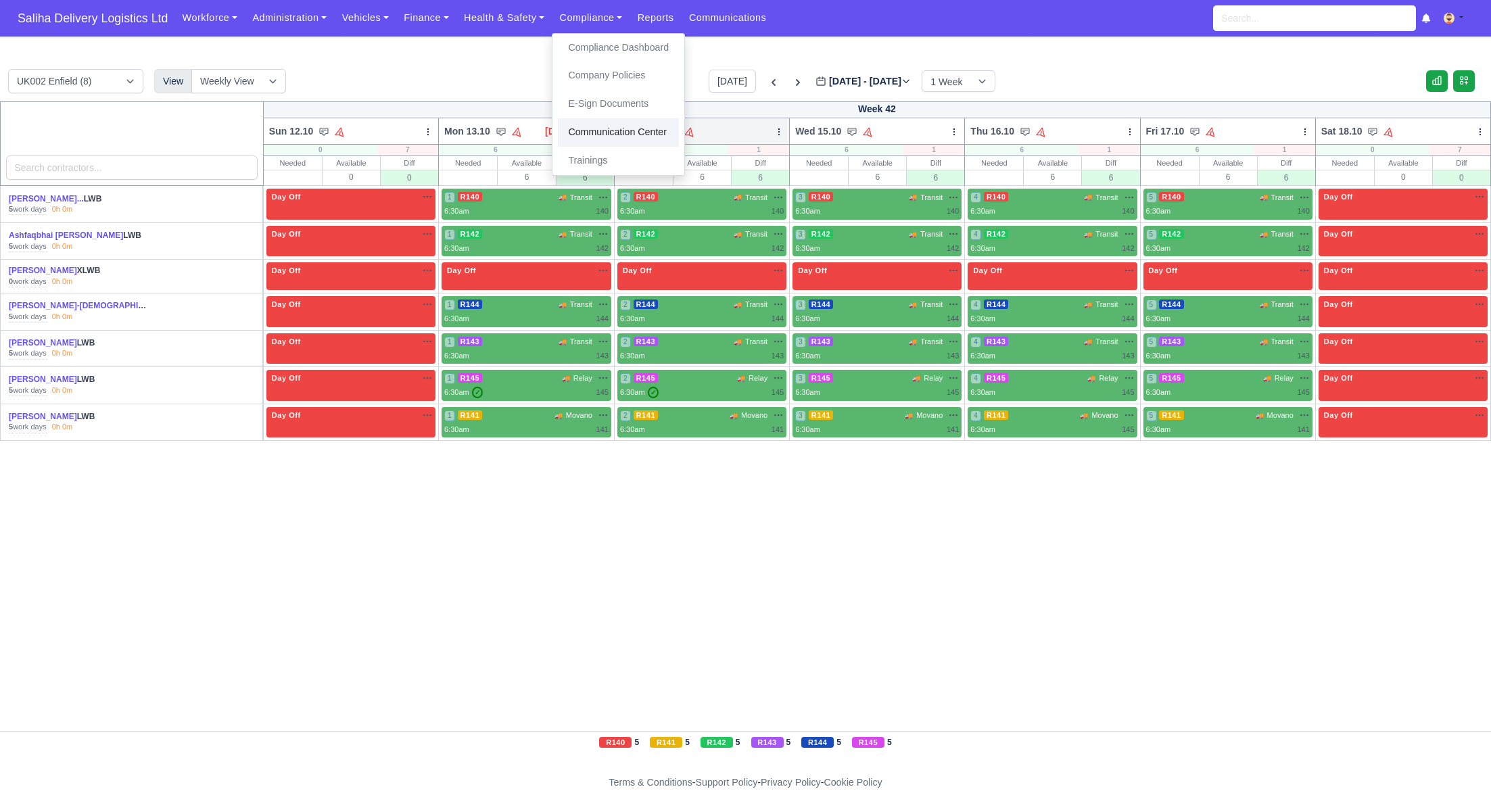
click at [625, 136] on link "Communication Center" at bounding box center [618, 132] width 121 height 28
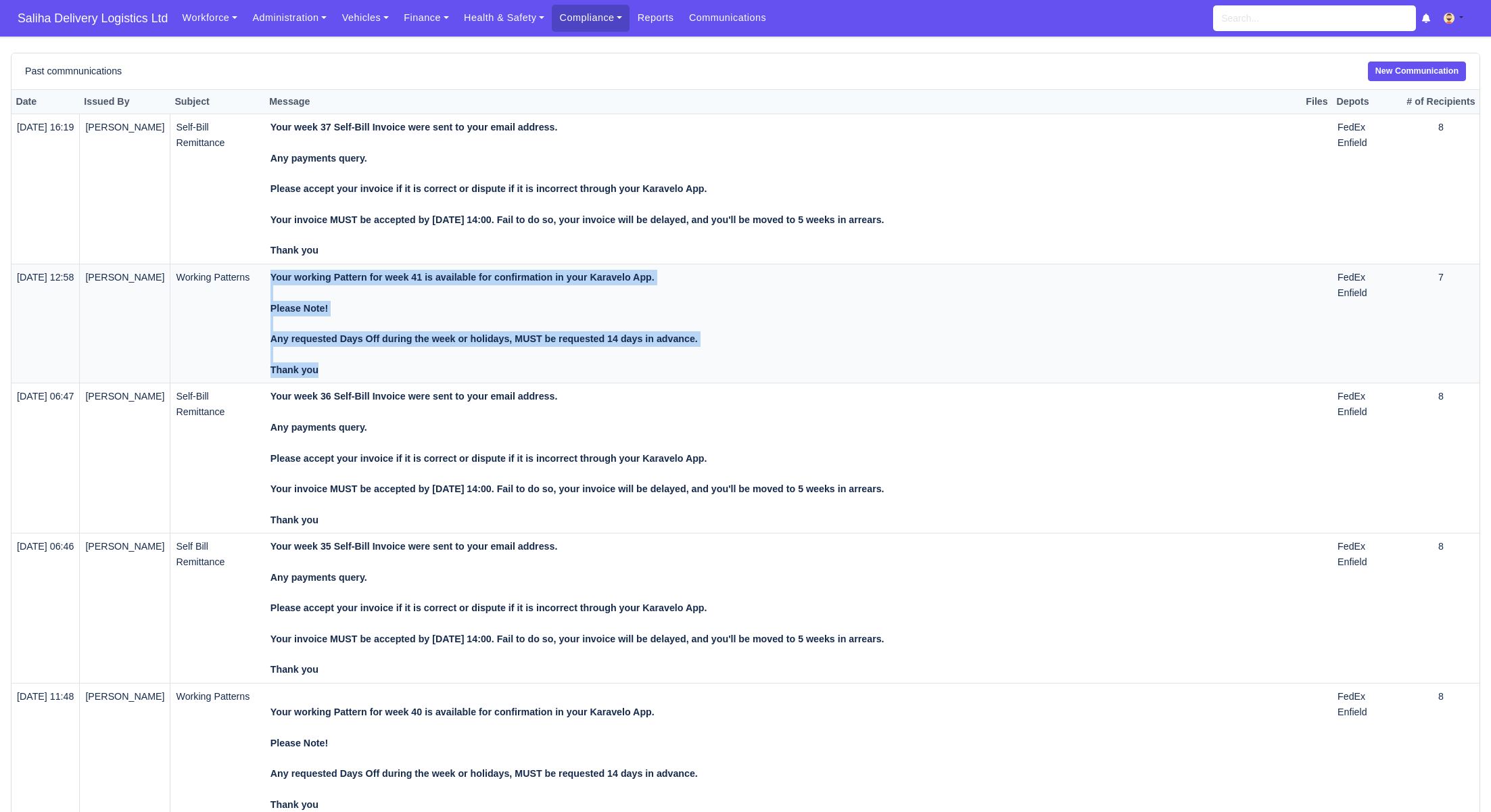
drag, startPoint x: 346, startPoint y: 371, endPoint x: 277, endPoint y: 286, distance: 109.5
click at [277, 286] on tr "[DATE] 12:58 [PERSON_NAME] Working Patterns Your working Pattern for week 41 is…" at bounding box center [746, 324] width 1468 height 119
copy tr "Your working Pattern for week 41 is available for confirmation in your Karavelo…"
click at [1426, 71] on link "New Communication" at bounding box center [1417, 71] width 98 height 19
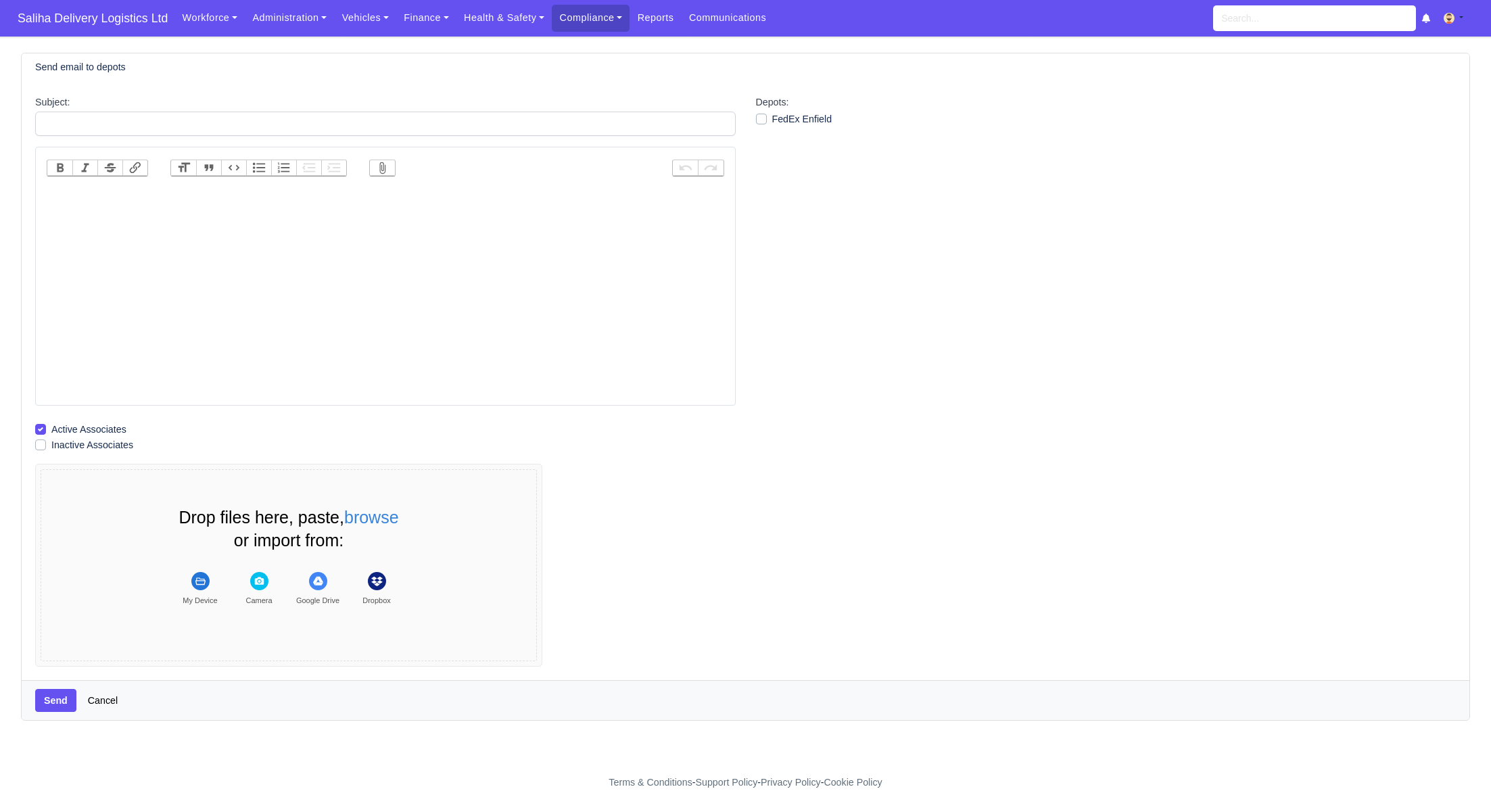
click at [202, 190] on trix-editor at bounding box center [386, 294] width 678 height 217
paste trix-editor "<div><strong><br>Your working Pattern for week 41 is available for confirmation…"
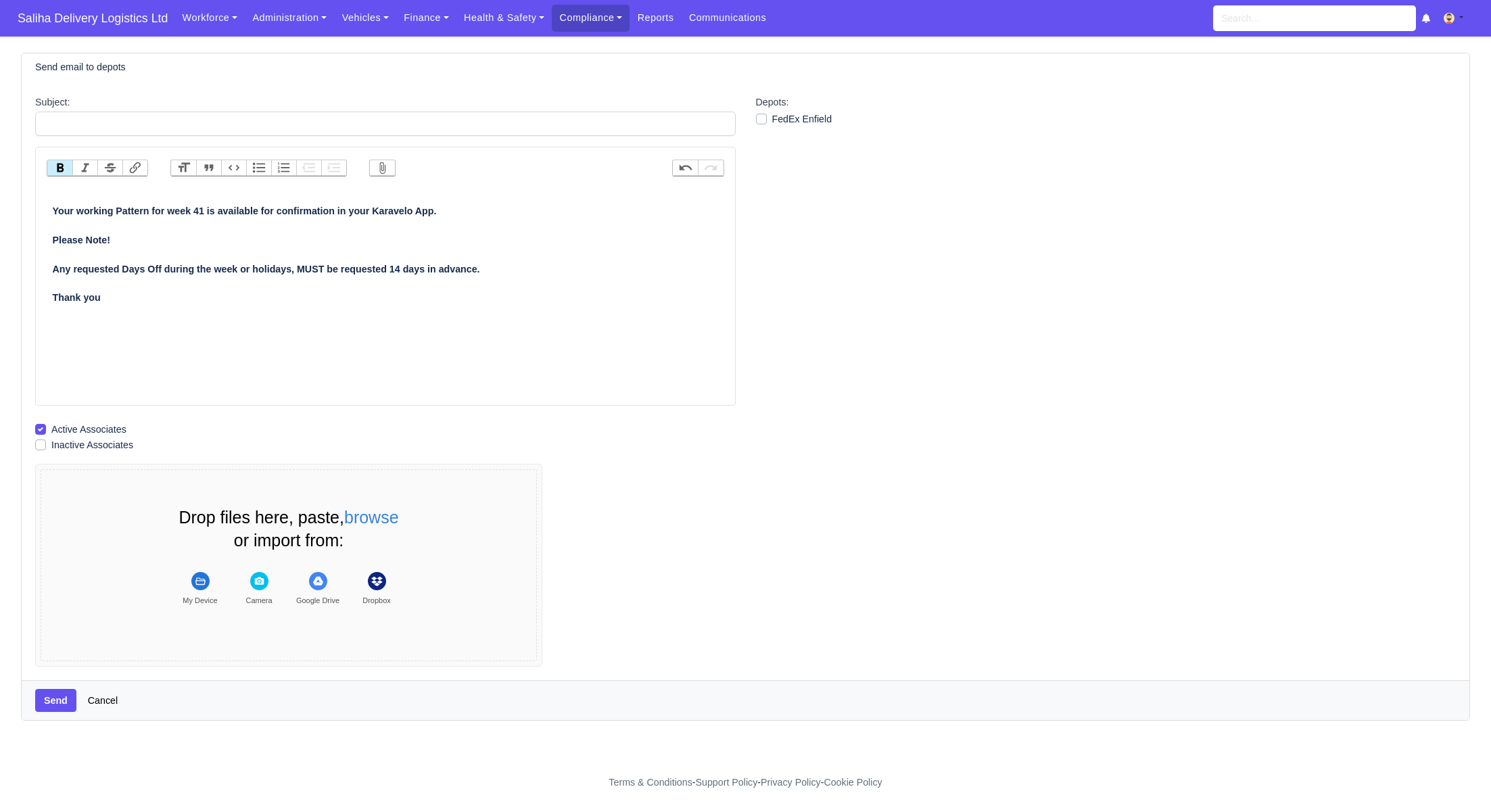
click at [55, 212] on strong "Your working Pattern for week 41 is available for confirmation in your Karavelo…" at bounding box center [266, 240] width 428 height 69
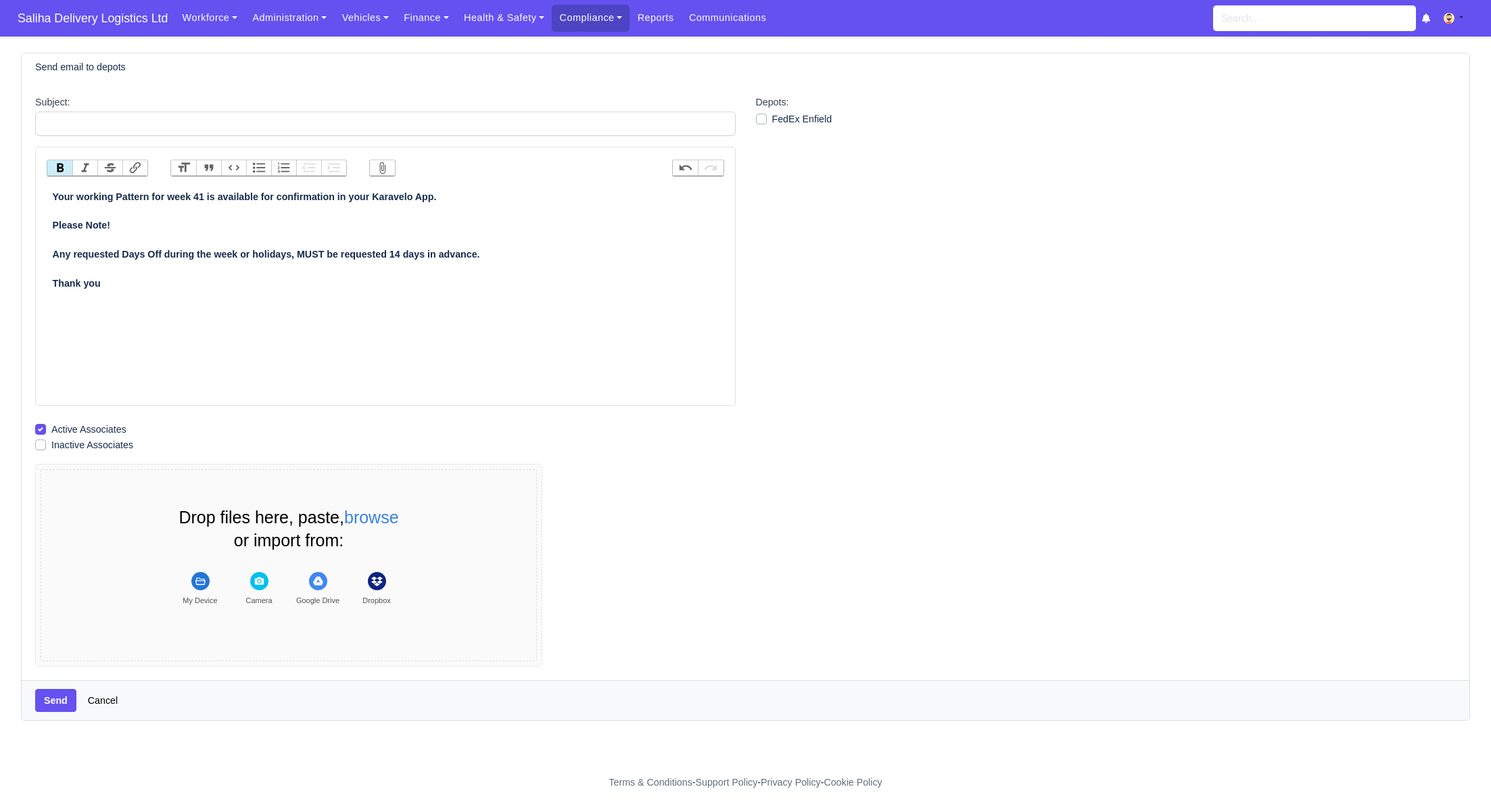
click at [207, 196] on strong "Your working Pattern for week 41 is available for confirmation in your Karavelo…" at bounding box center [266, 226] width 428 height 69
type trix-editor "<div><strong>Your working Pattern for week 42 is available for confirmation in …"
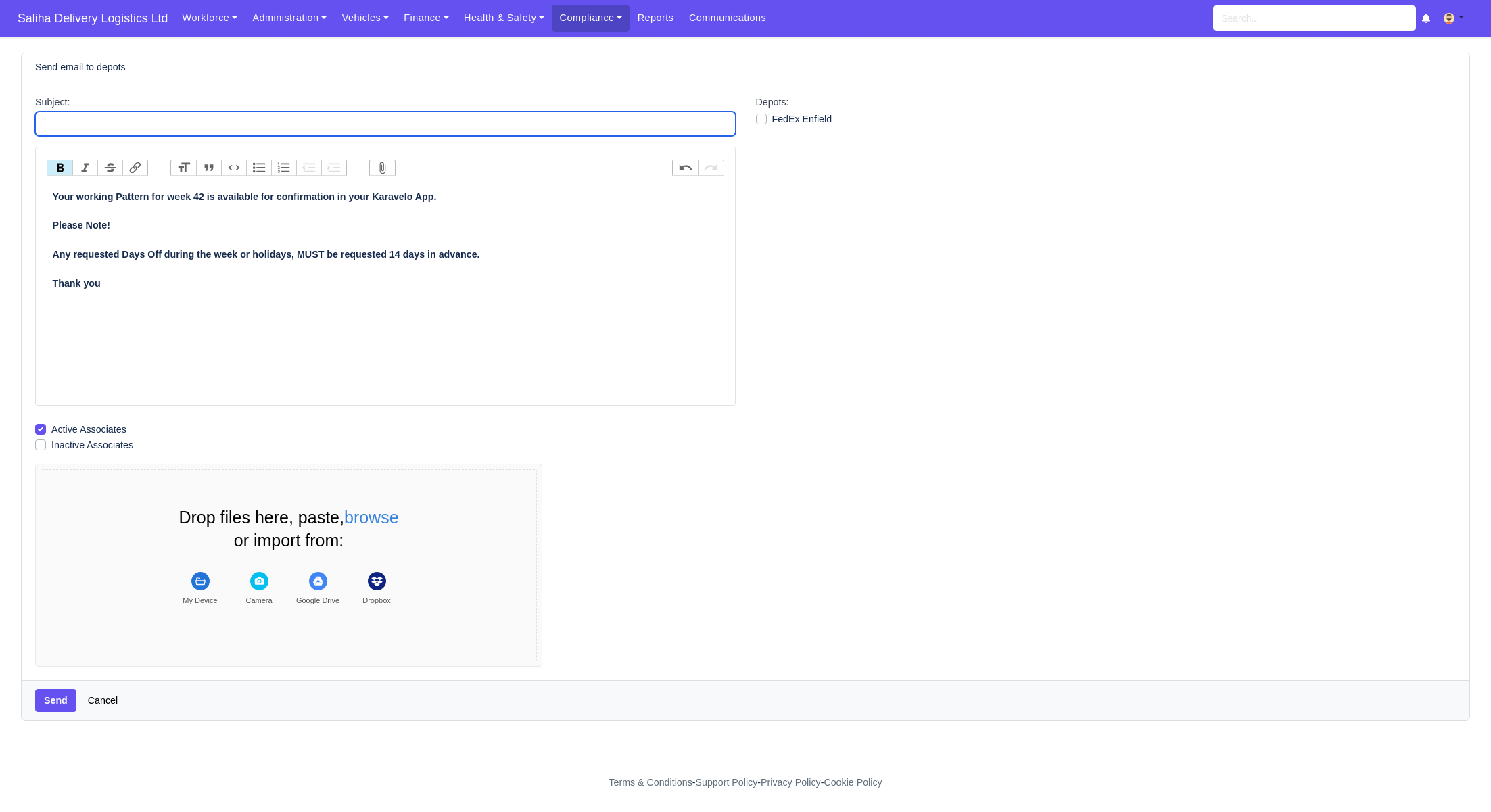
click at [185, 120] on input "Subject:" at bounding box center [385, 123] width 700 height 24
type input "Working Patterns"
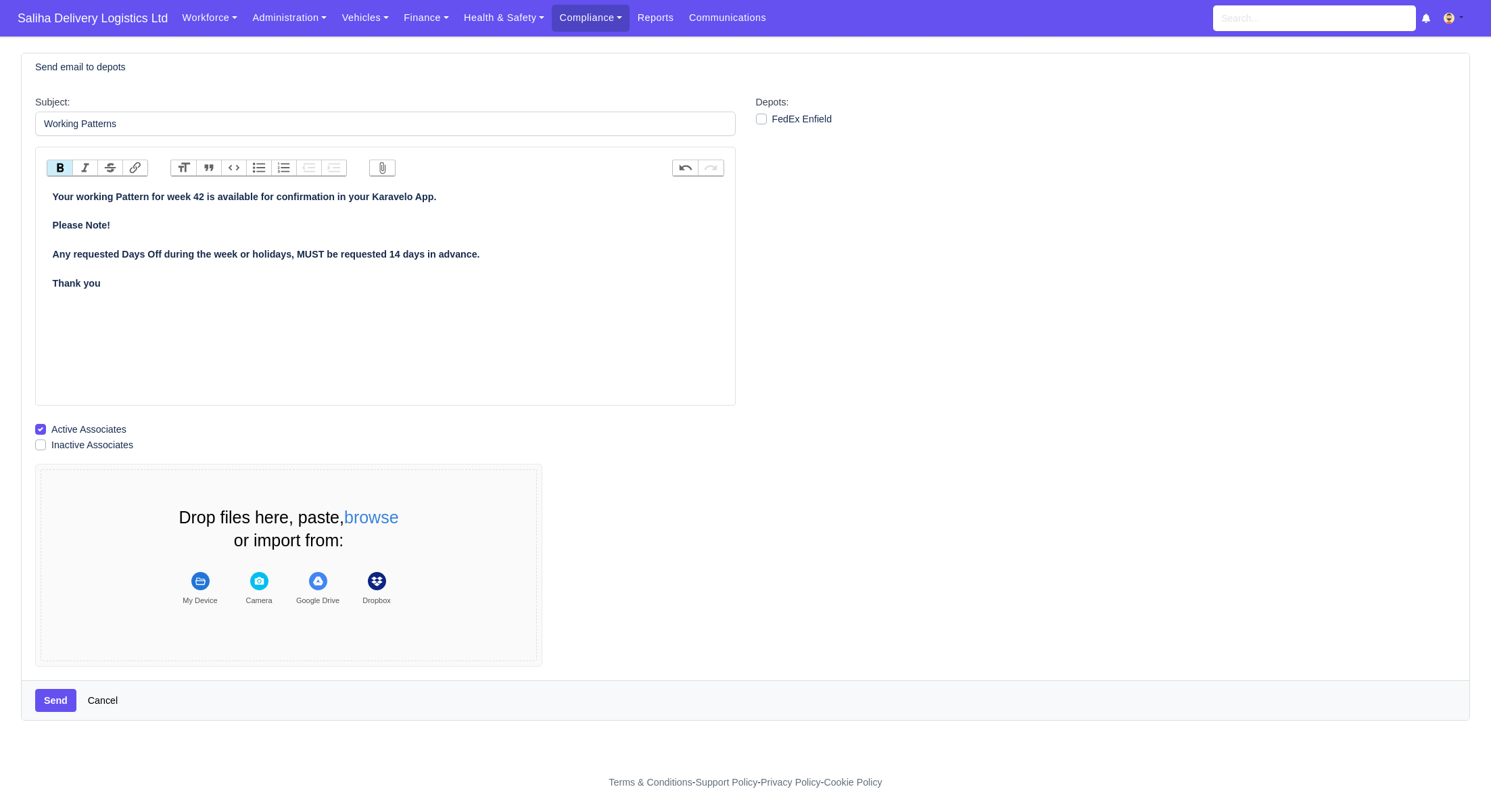
click at [772, 115] on label "FedEx Enfield" at bounding box center [802, 119] width 60 height 16
click at [756, 115] on input "FedEx Enfield" at bounding box center [761, 116] width 11 height 11
checkbox input "true"
click at [61, 698] on button "Send" at bounding box center [55, 700] width 41 height 23
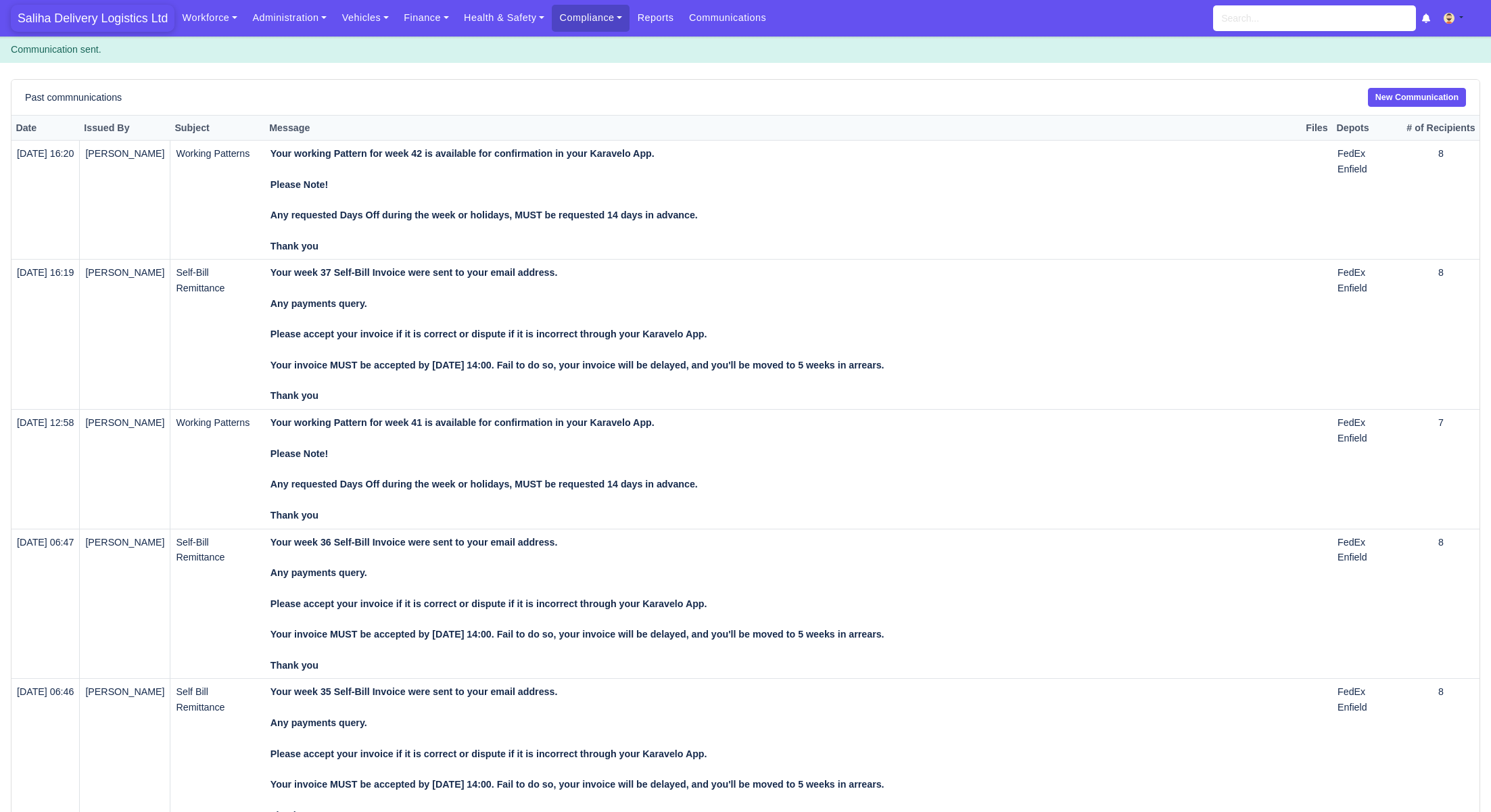
click at [129, 13] on span "Saliha Delivery Logistics Ltd" at bounding box center [93, 18] width 164 height 27
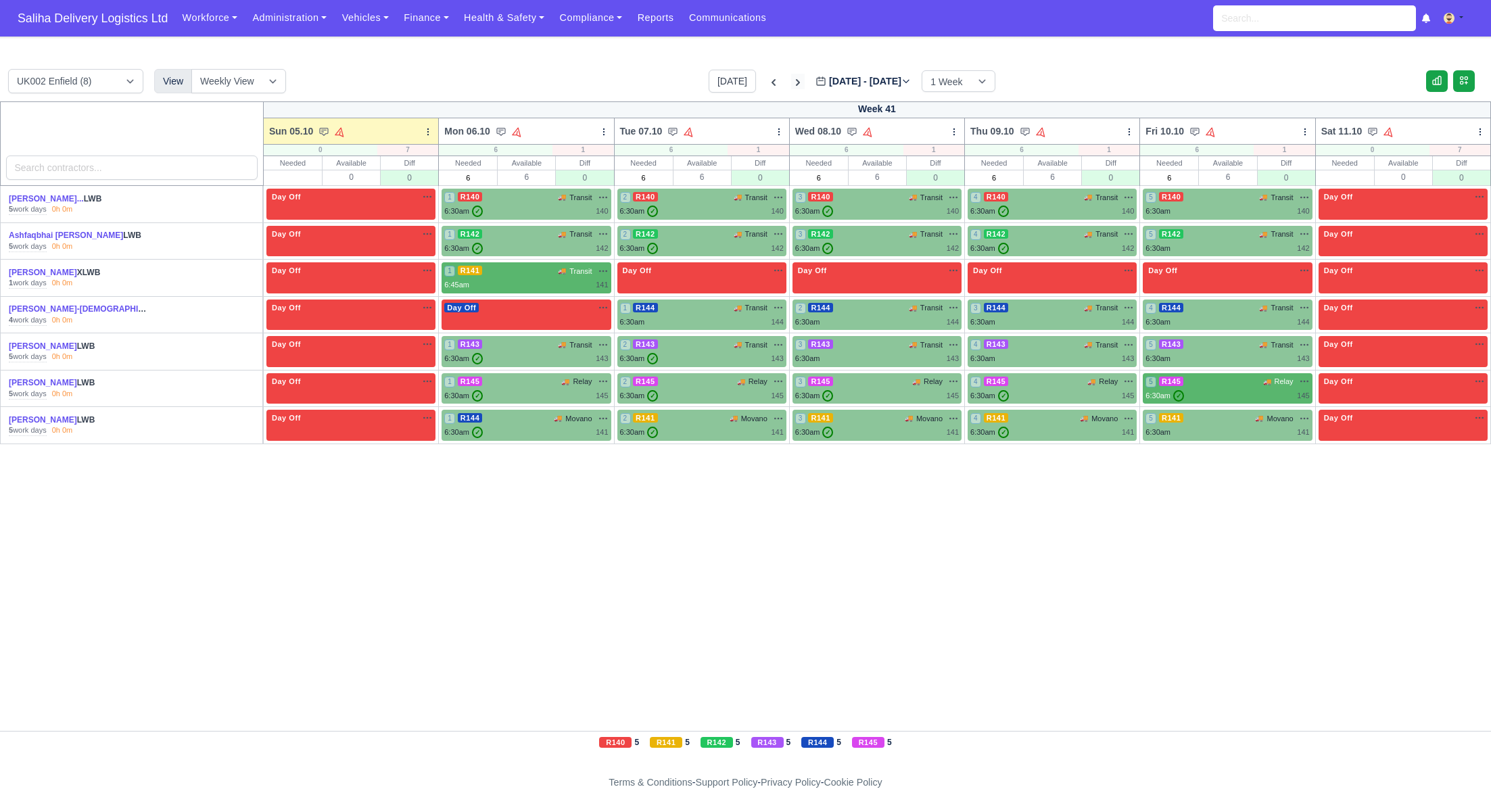
click at [792, 87] on icon at bounding box center [798, 83] width 13 height 13
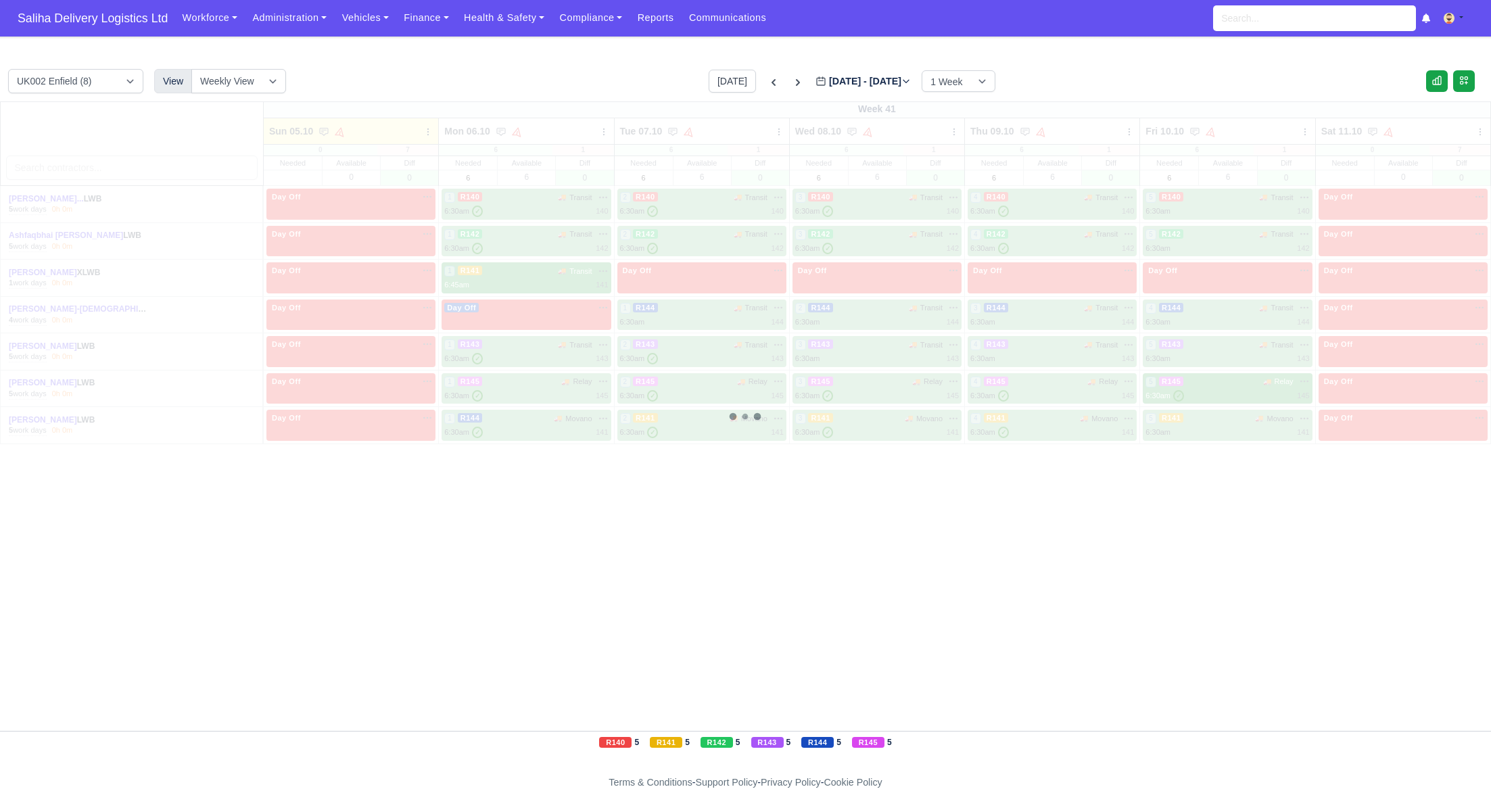
type input "2025-10-12"
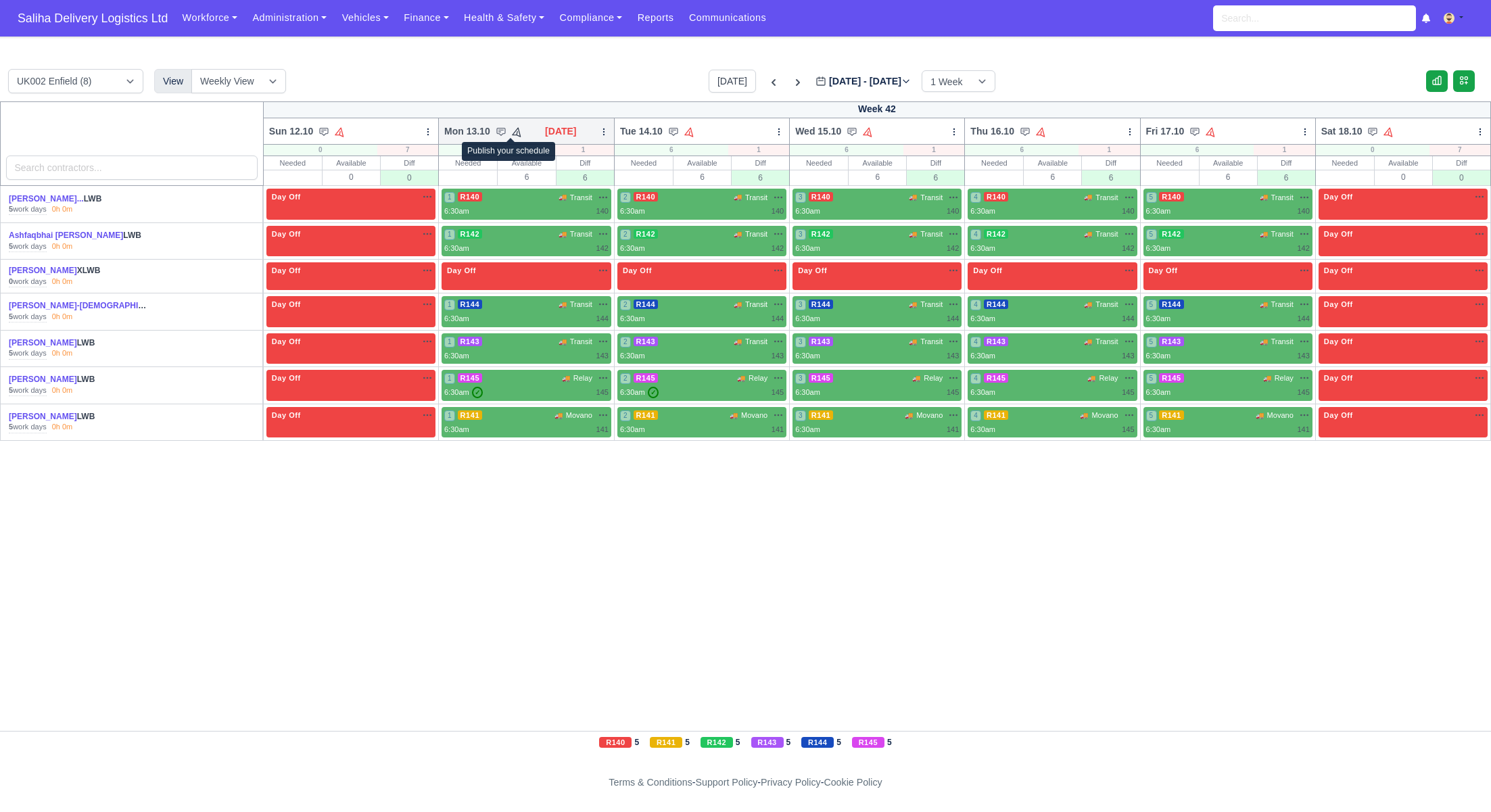
click at [510, 131] on icon at bounding box center [516, 131] width 13 height 13
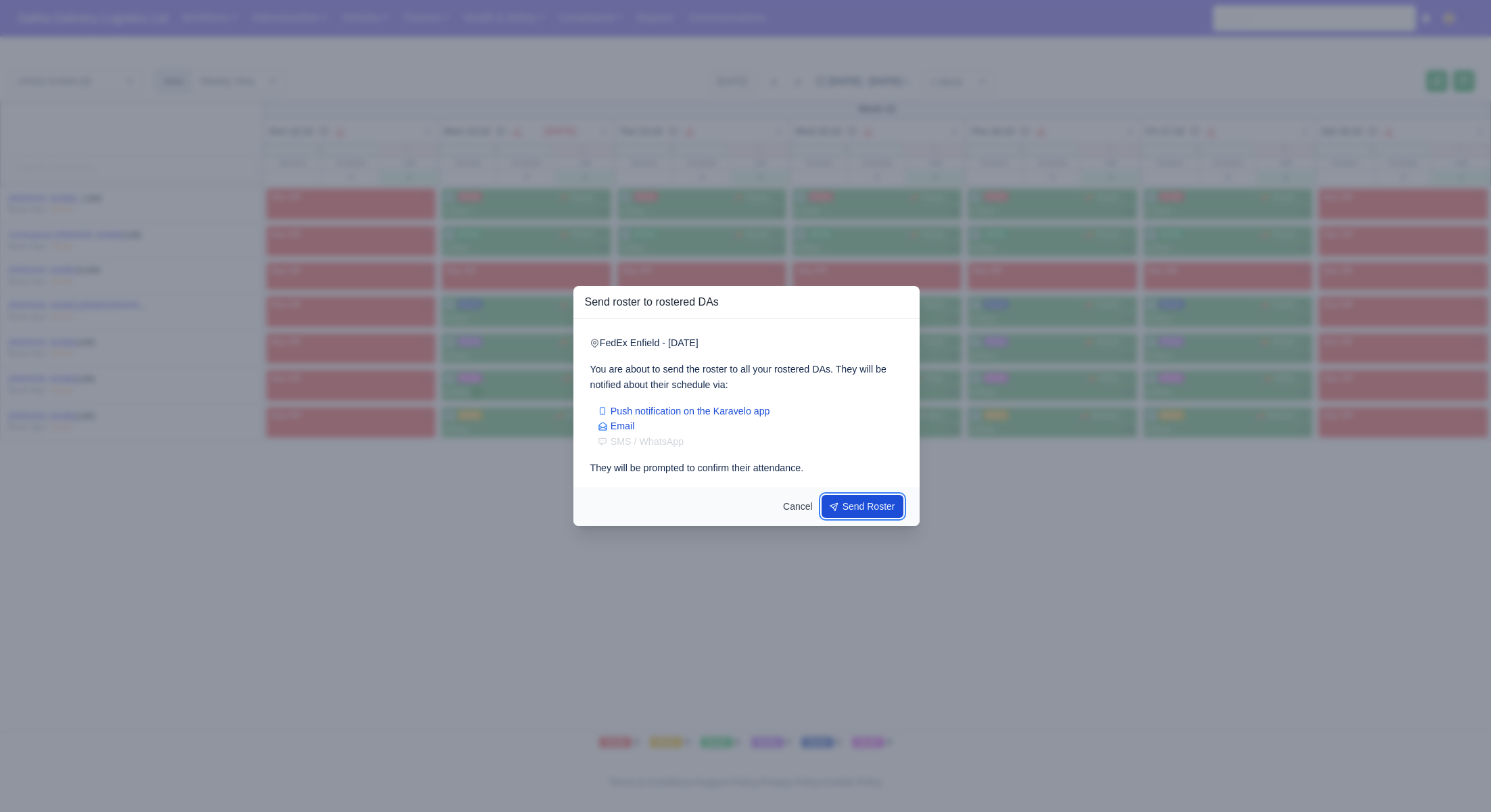
click at [850, 503] on button "Send Roster" at bounding box center [863, 506] width 83 height 23
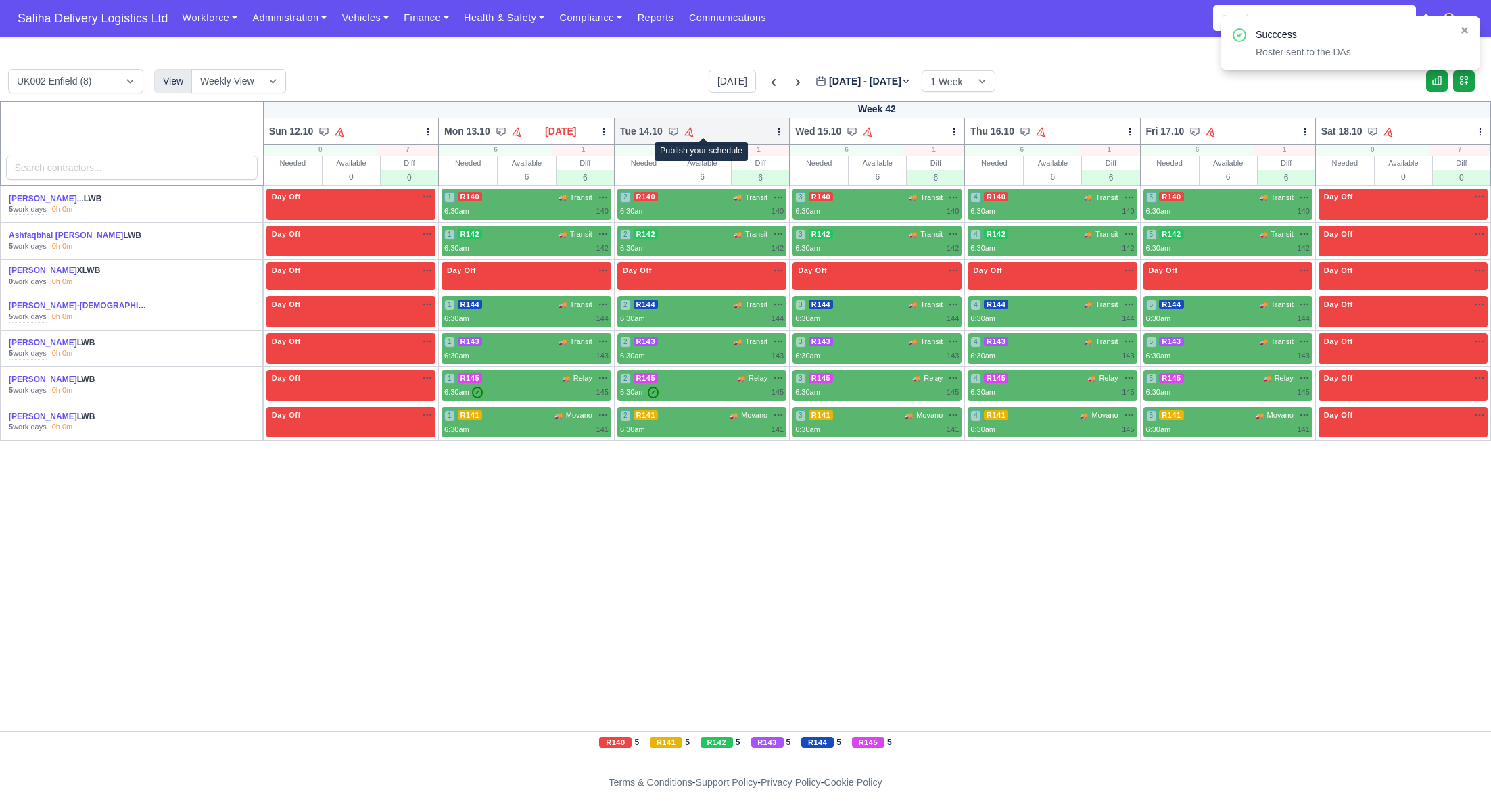
click at [696, 131] on icon at bounding box center [689, 131] width 13 height 13
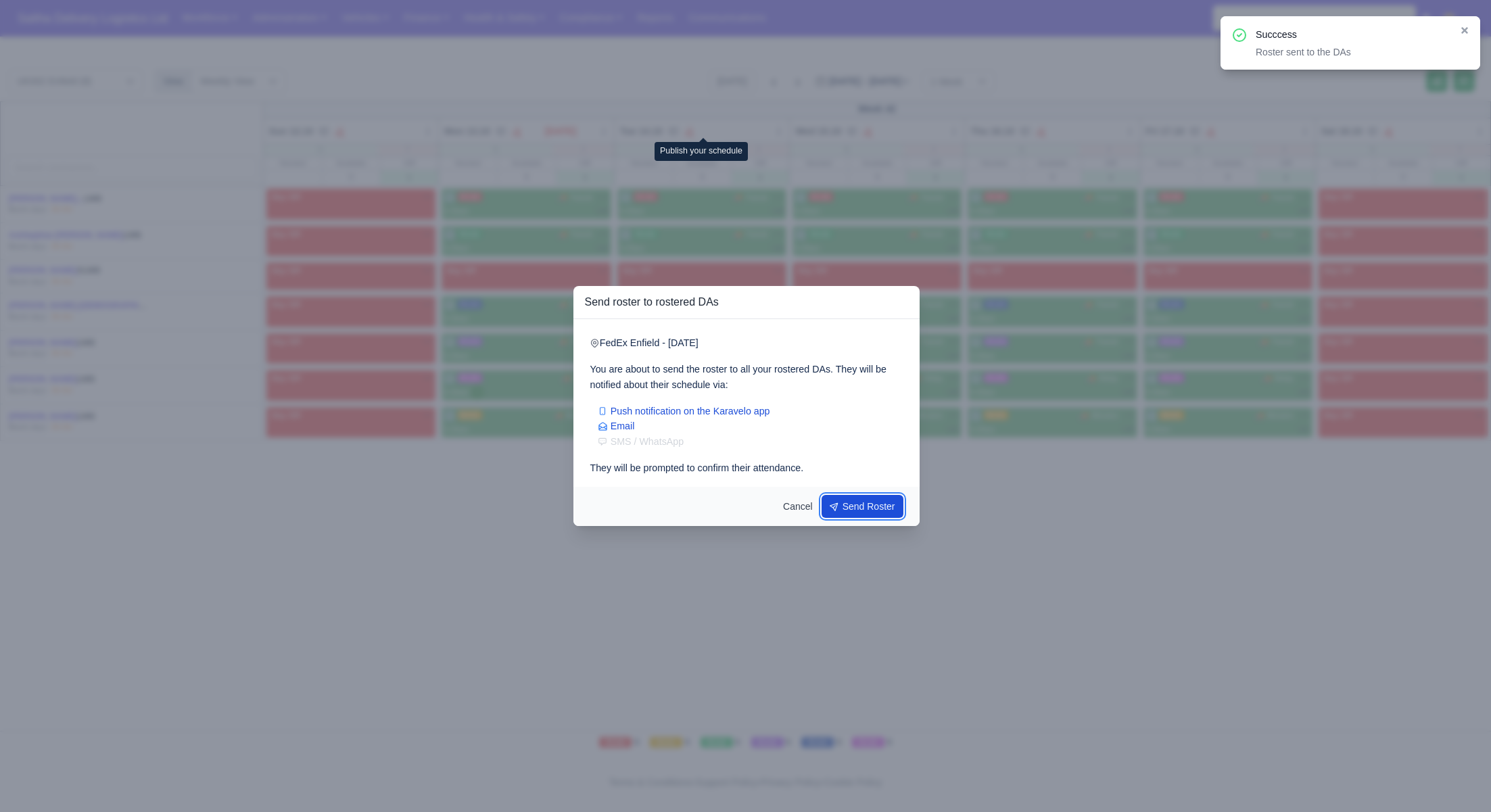
drag, startPoint x: 841, startPoint y: 503, endPoint x: 859, endPoint y: 471, distance: 36.7
click at [841, 503] on button "Send Roster" at bounding box center [863, 506] width 83 height 23
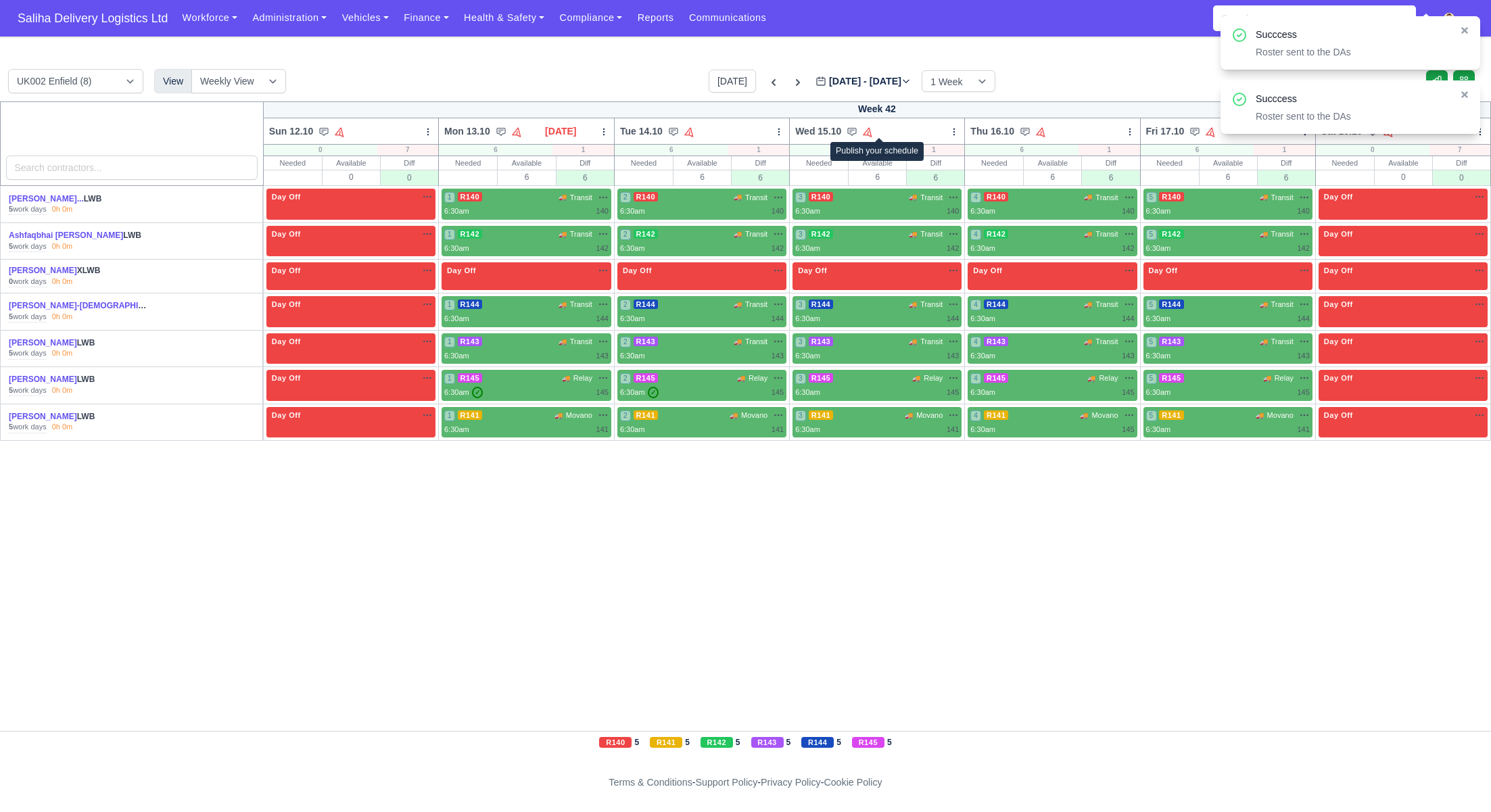
drag, startPoint x: 880, startPoint y: 128, endPoint x: 898, endPoint y: 156, distance: 33.3
click at [873, 129] on icon at bounding box center [868, 131] width 9 height 9
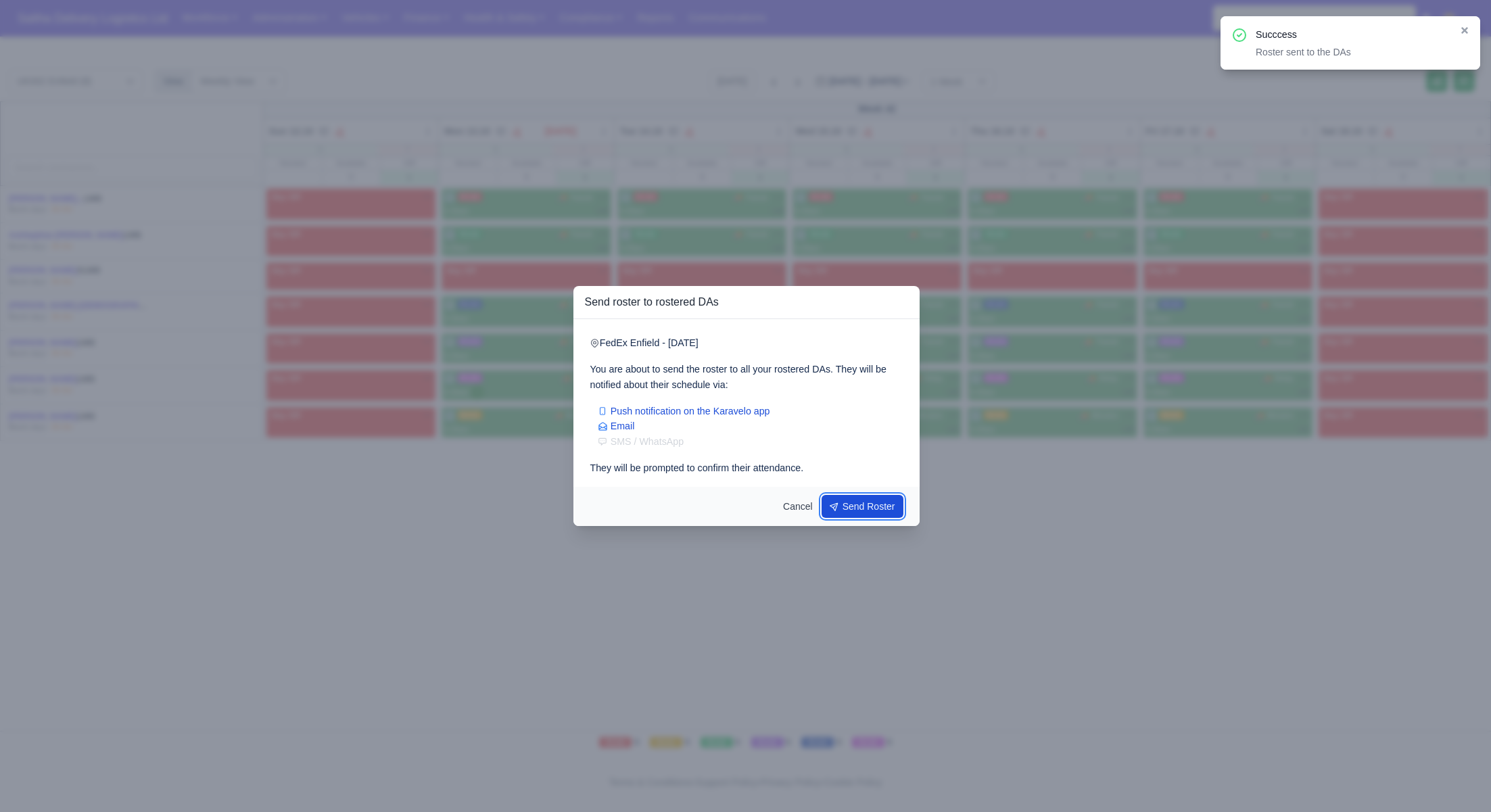
click at [863, 513] on button "Send Roster" at bounding box center [863, 506] width 83 height 23
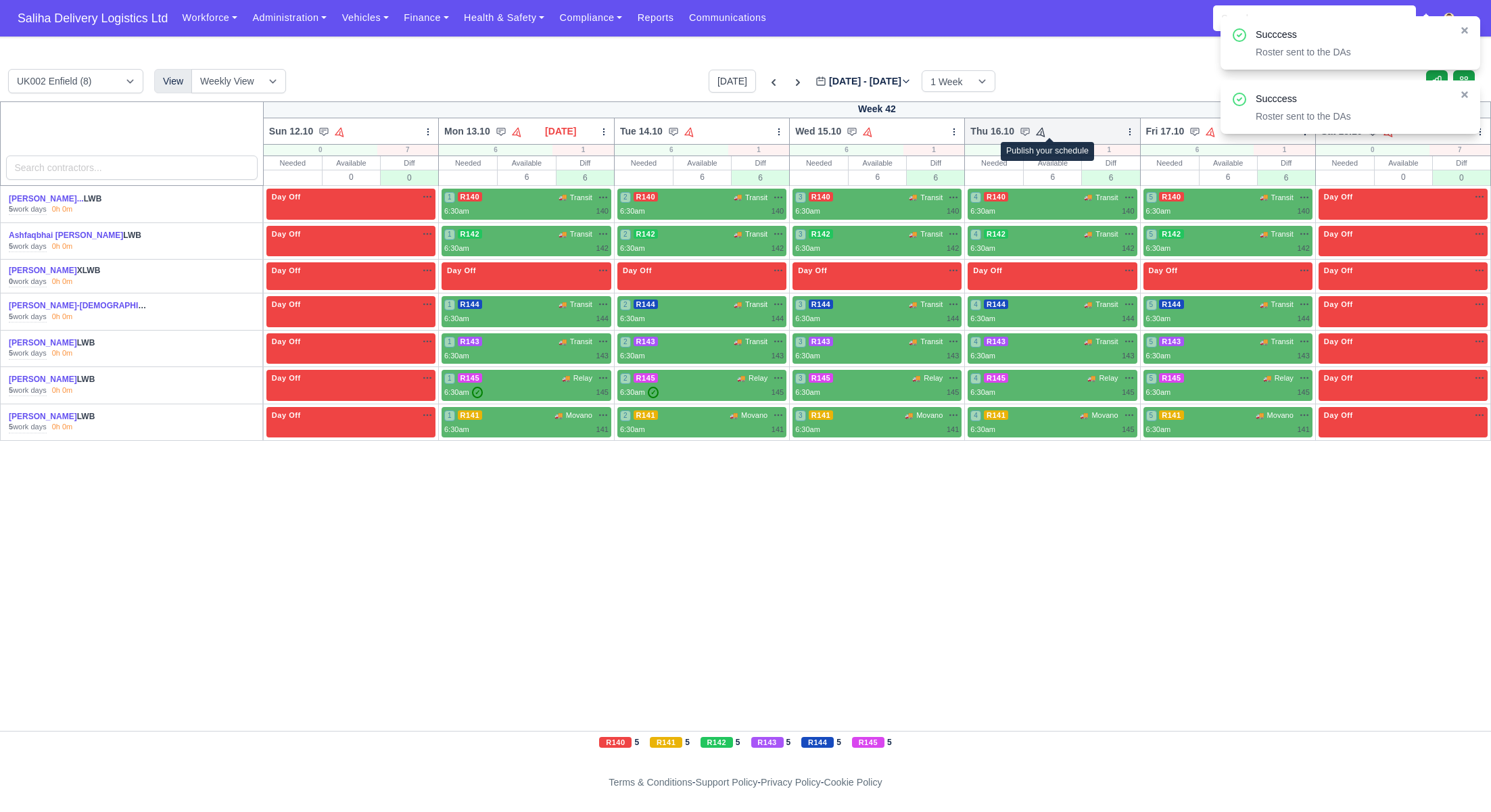
click at [1046, 129] on icon at bounding box center [1041, 131] width 9 height 9
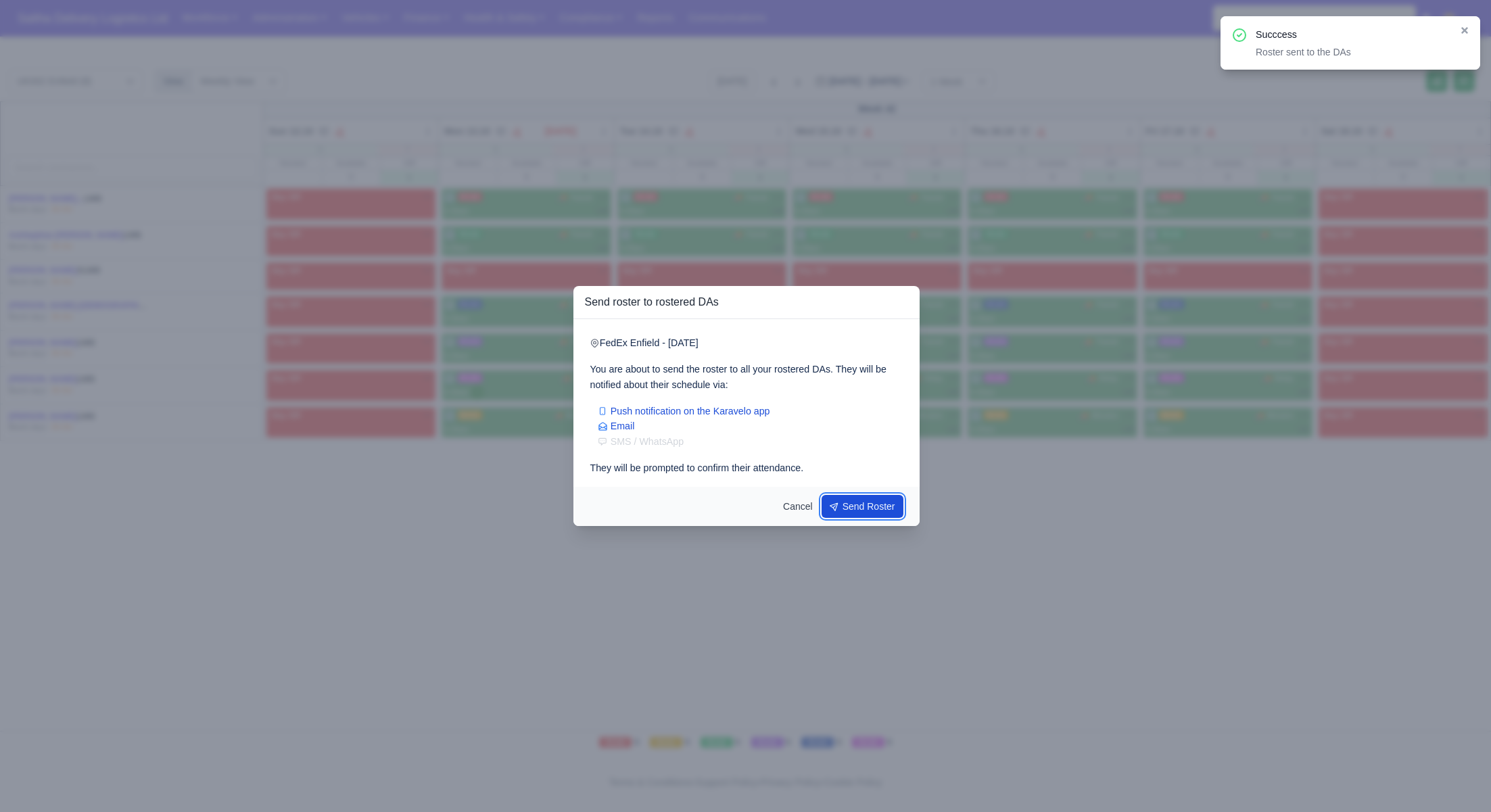
click at [888, 503] on button "Send Roster" at bounding box center [863, 506] width 83 height 23
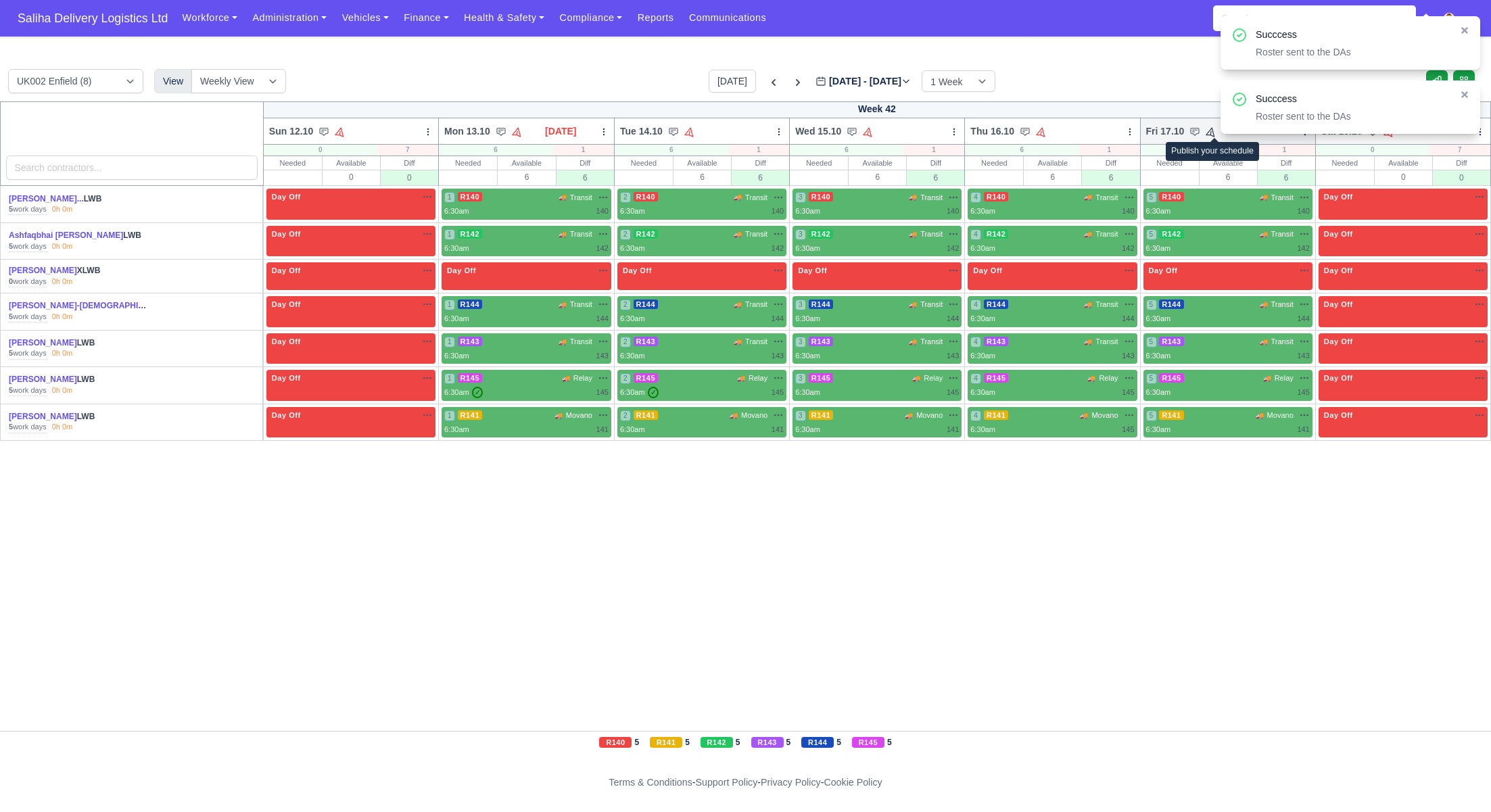
click at [1211, 129] on icon at bounding box center [1211, 131] width 13 height 13
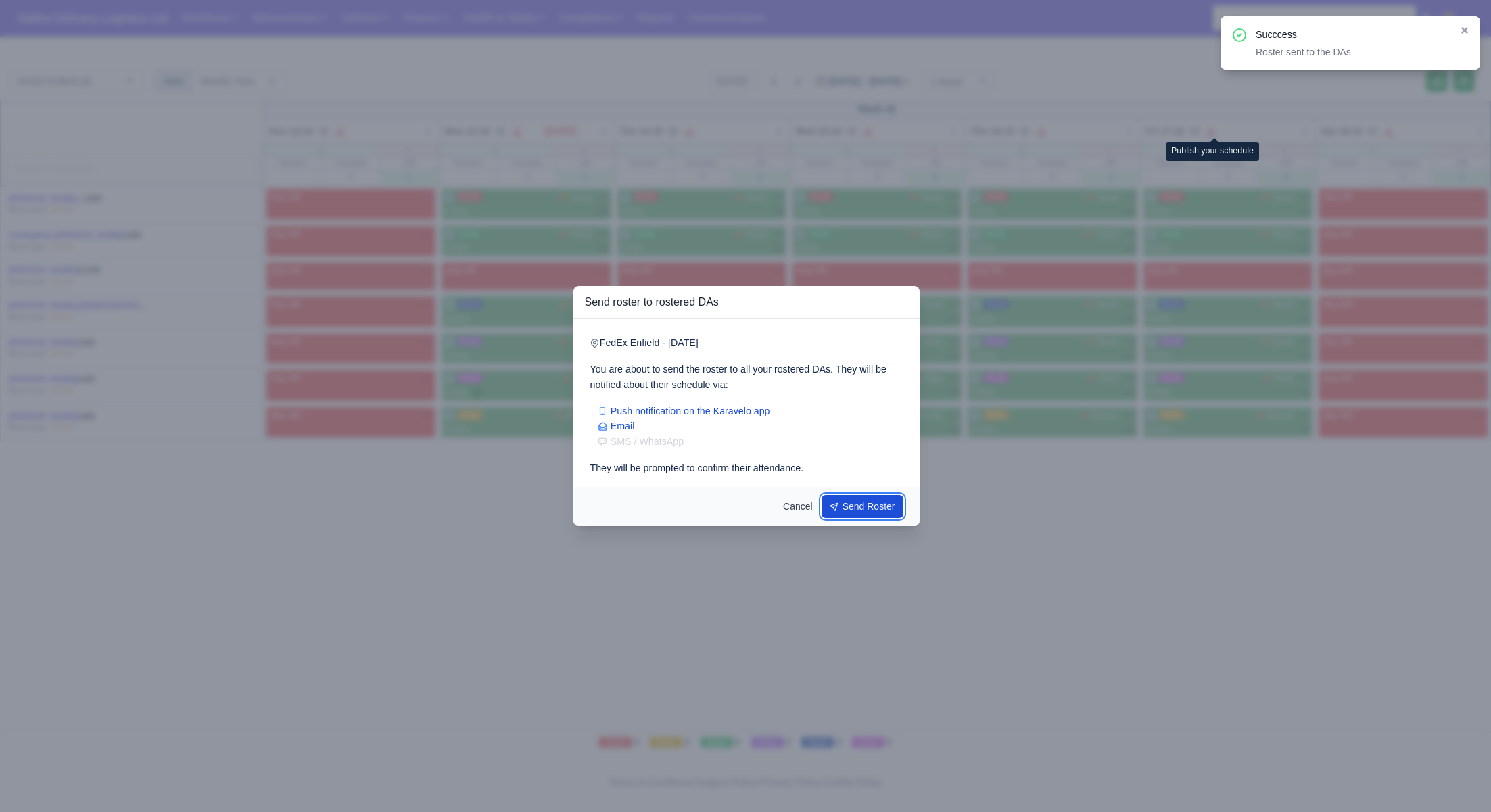
click at [873, 516] on button "Send Roster" at bounding box center [863, 506] width 83 height 23
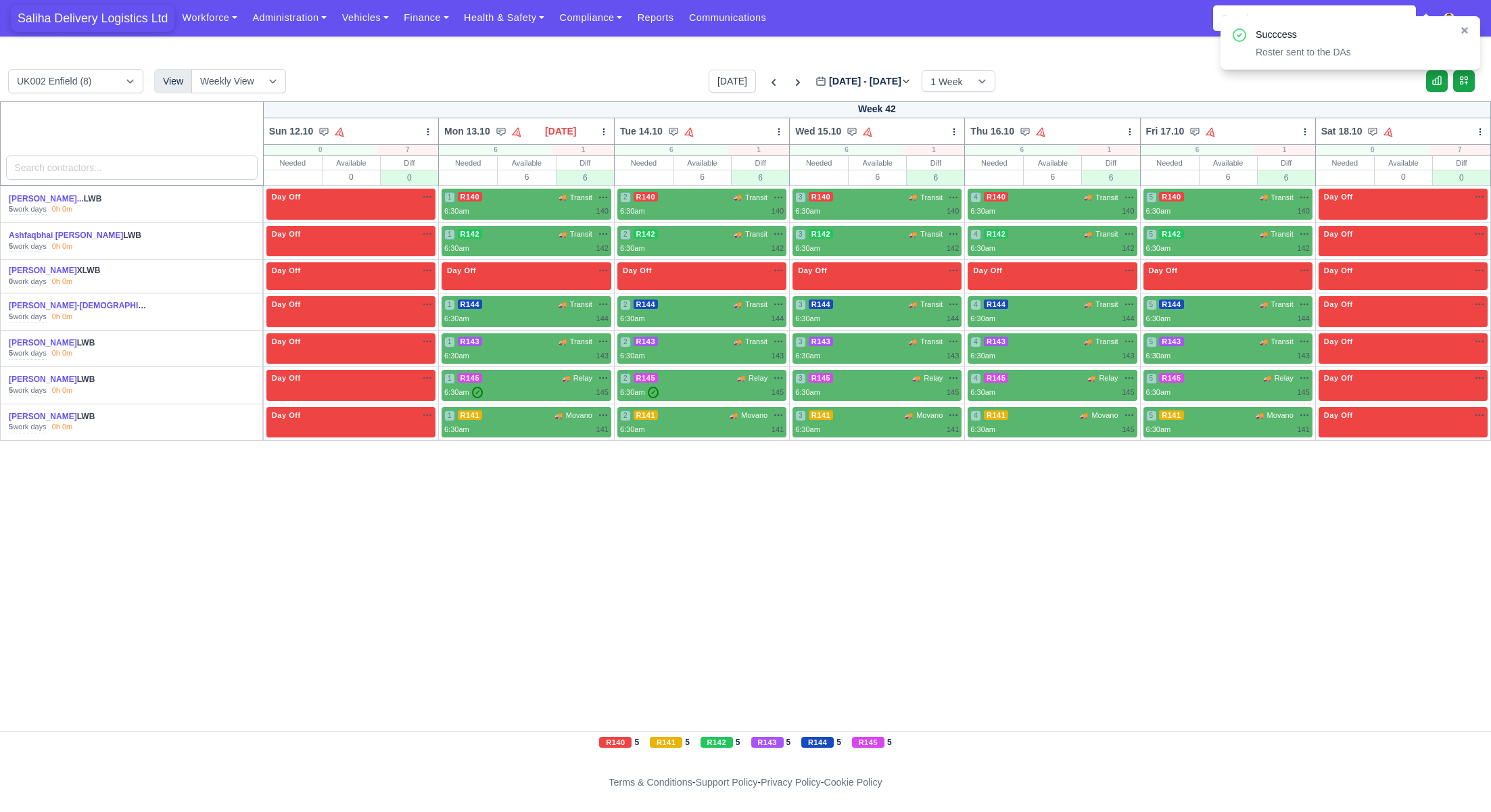
click at [68, 19] on span "Saliha Delivery Logistics Ltd" at bounding box center [93, 18] width 164 height 27
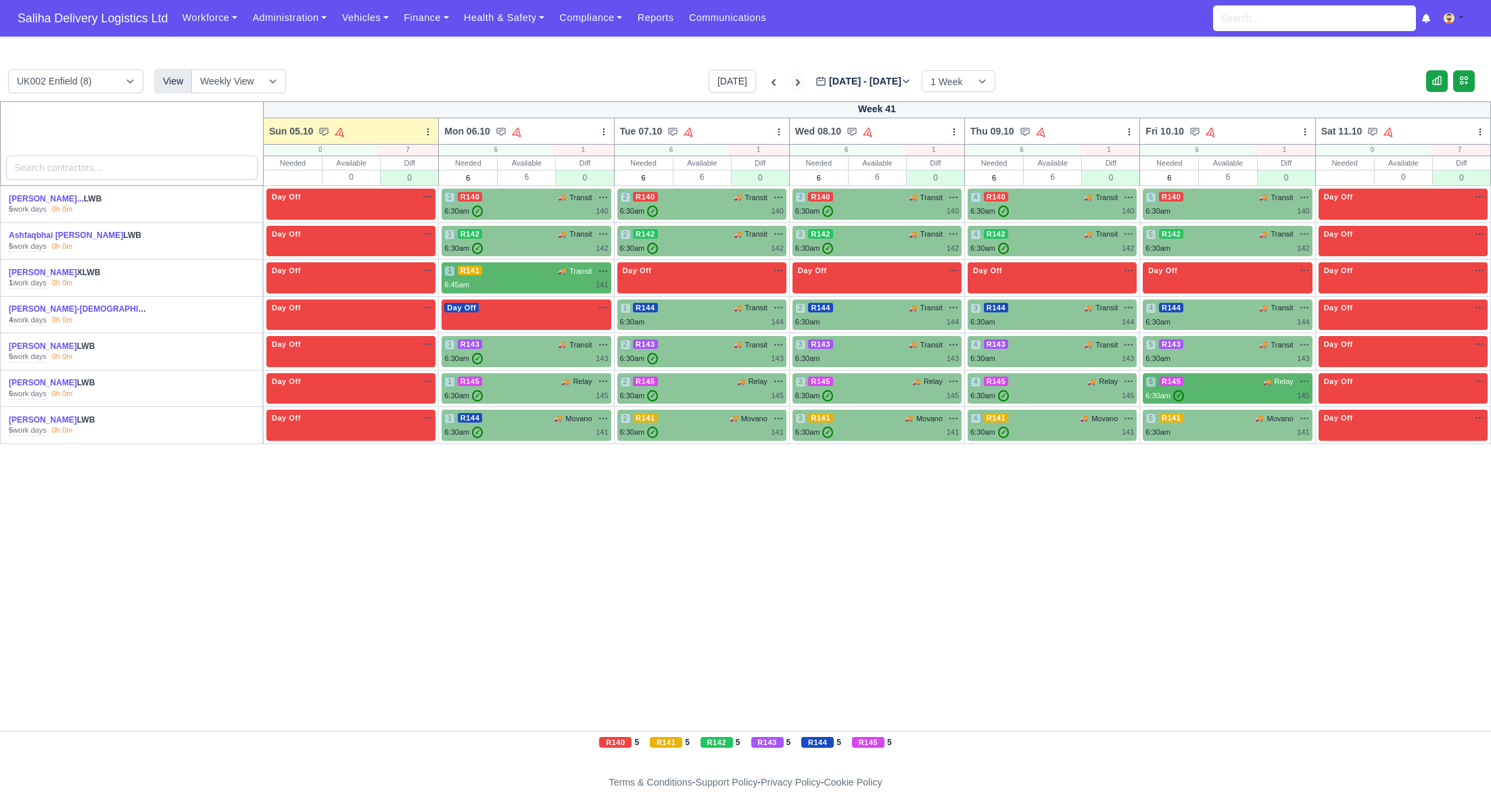
click at [792, 79] on icon at bounding box center [798, 83] width 13 height 13
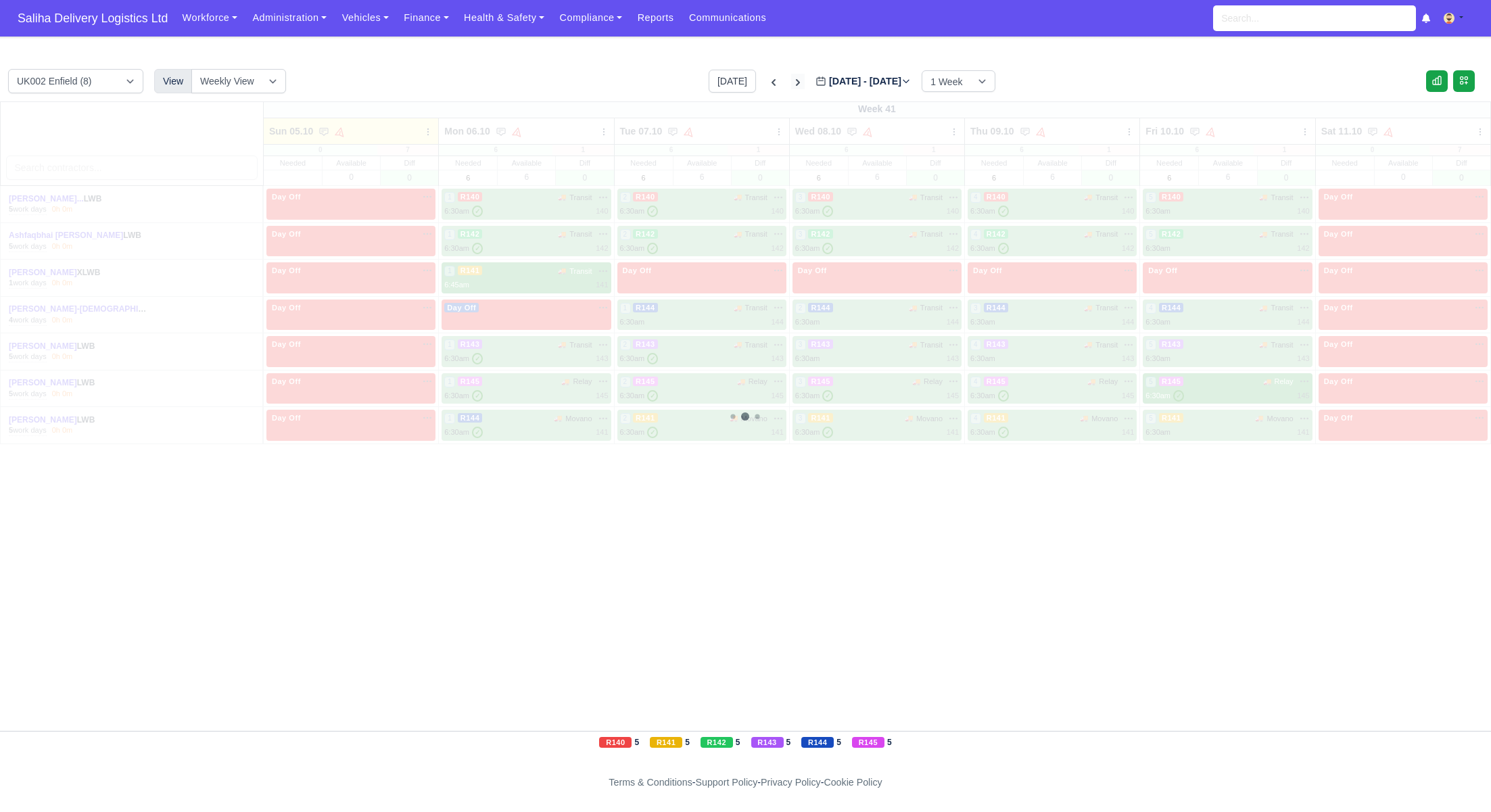
type input "[DATE]"
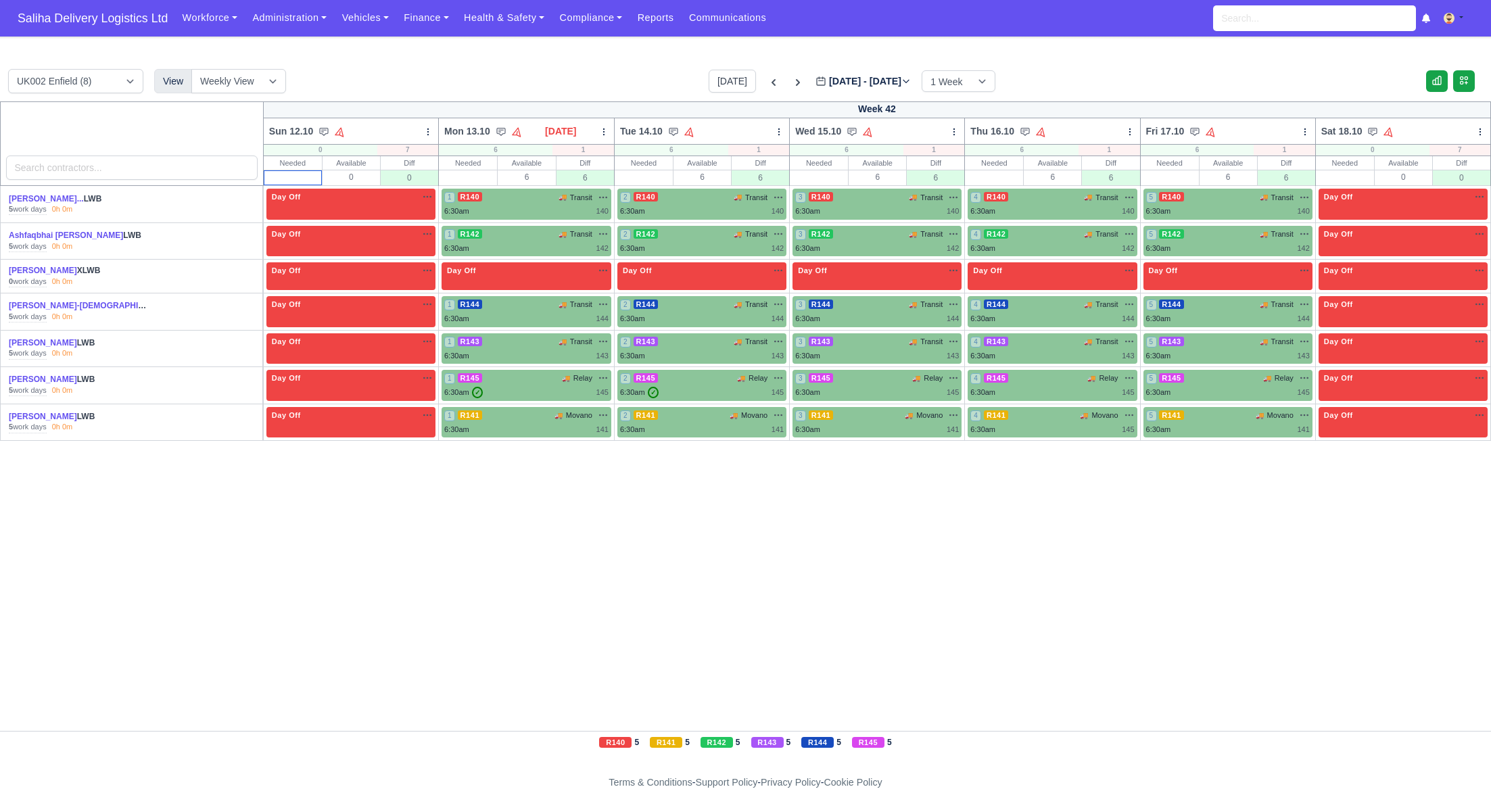
click at [291, 176] on input "text" at bounding box center [293, 177] width 57 height 13
type input "0"
click at [467, 179] on input "text" at bounding box center [468, 177] width 57 height 13
type input "6"
click at [672, 175] on input "text" at bounding box center [644, 177] width 57 height 13
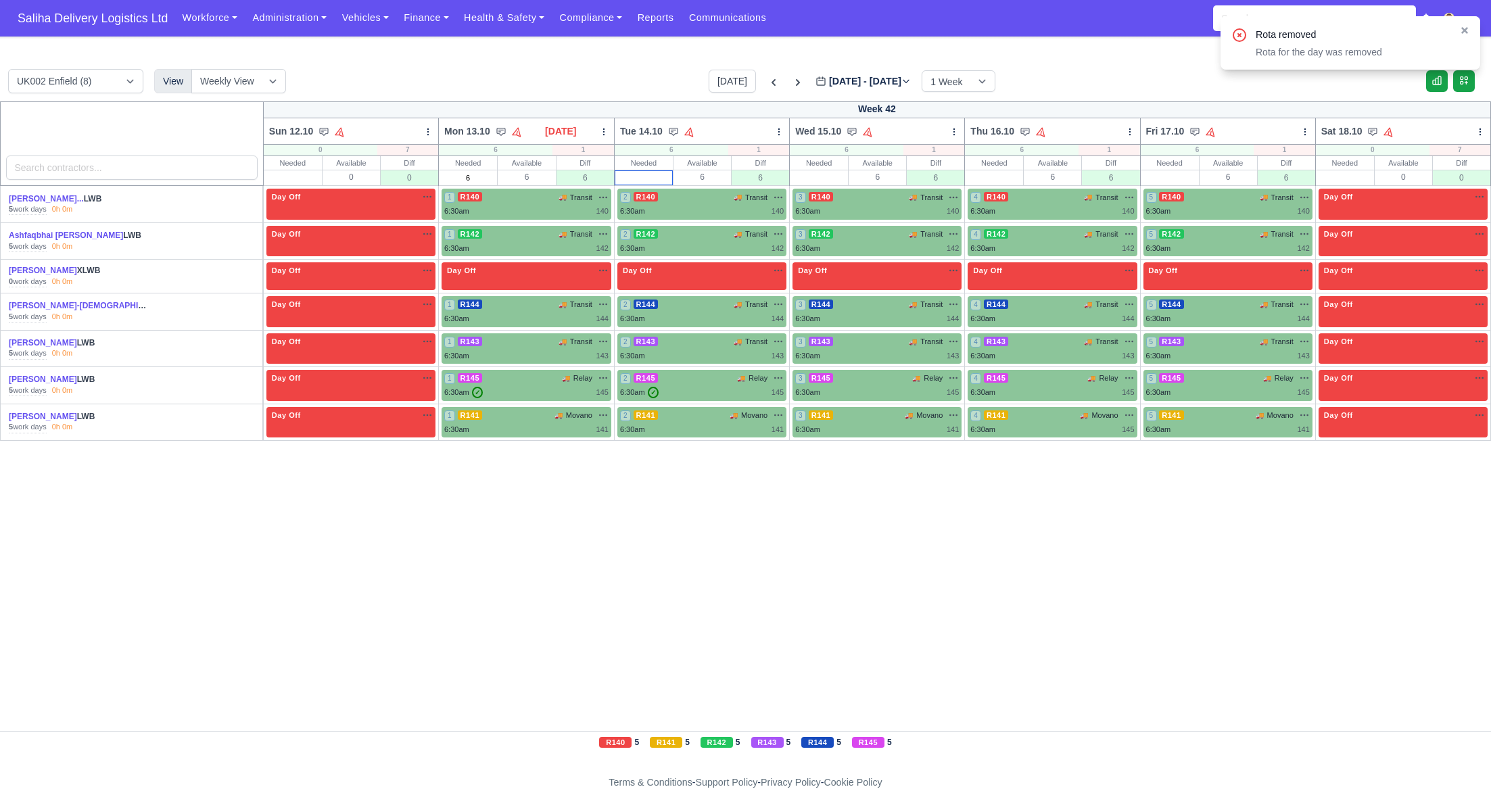
type input "6"
click at [848, 181] on input "text" at bounding box center [819, 177] width 57 height 13
type input "6"
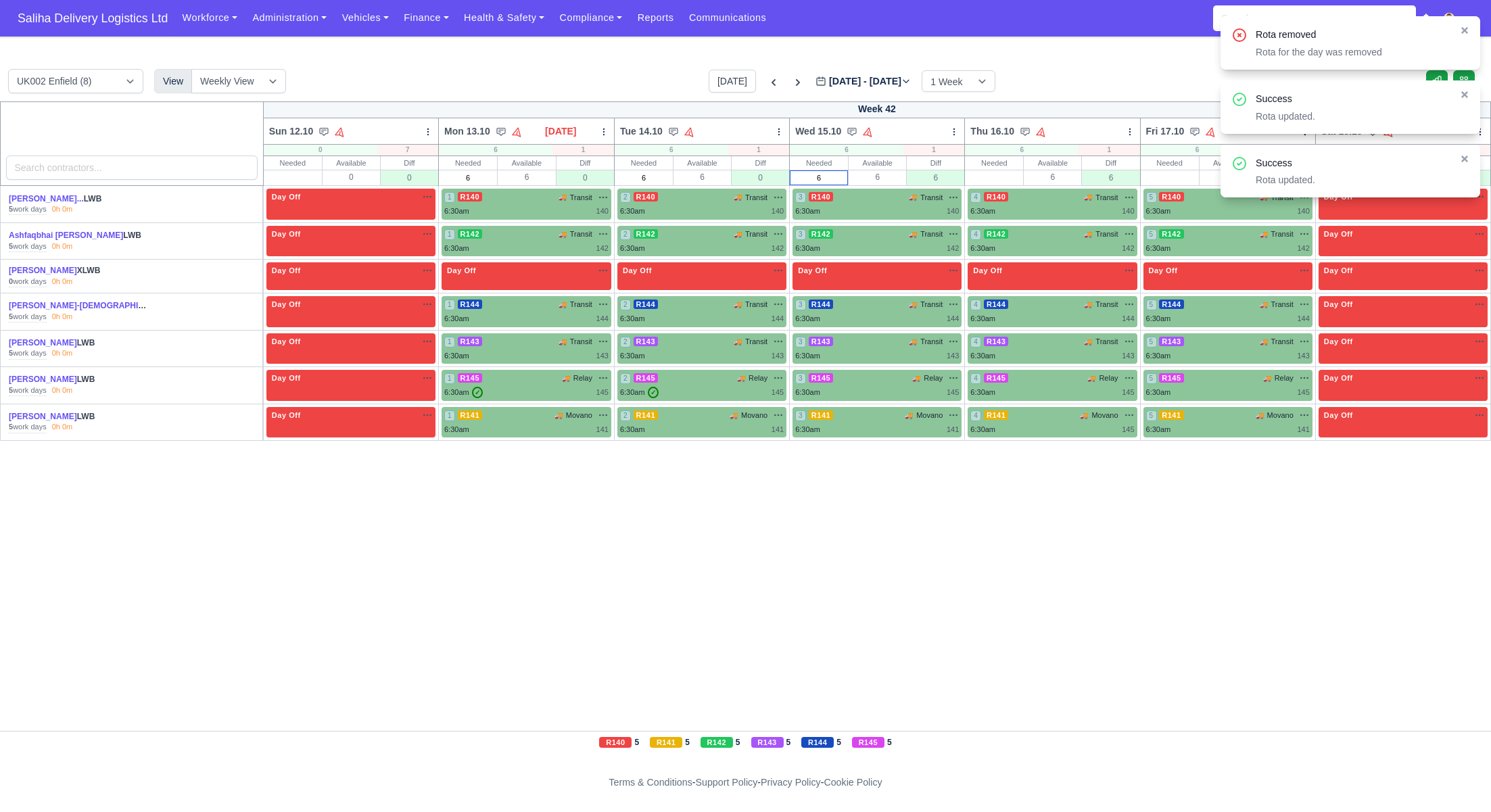
type input "6"
click at [1022, 177] on input "text" at bounding box center [994, 177] width 57 height 13
type input "6"
click at [1191, 181] on input "text" at bounding box center [1170, 177] width 57 height 13
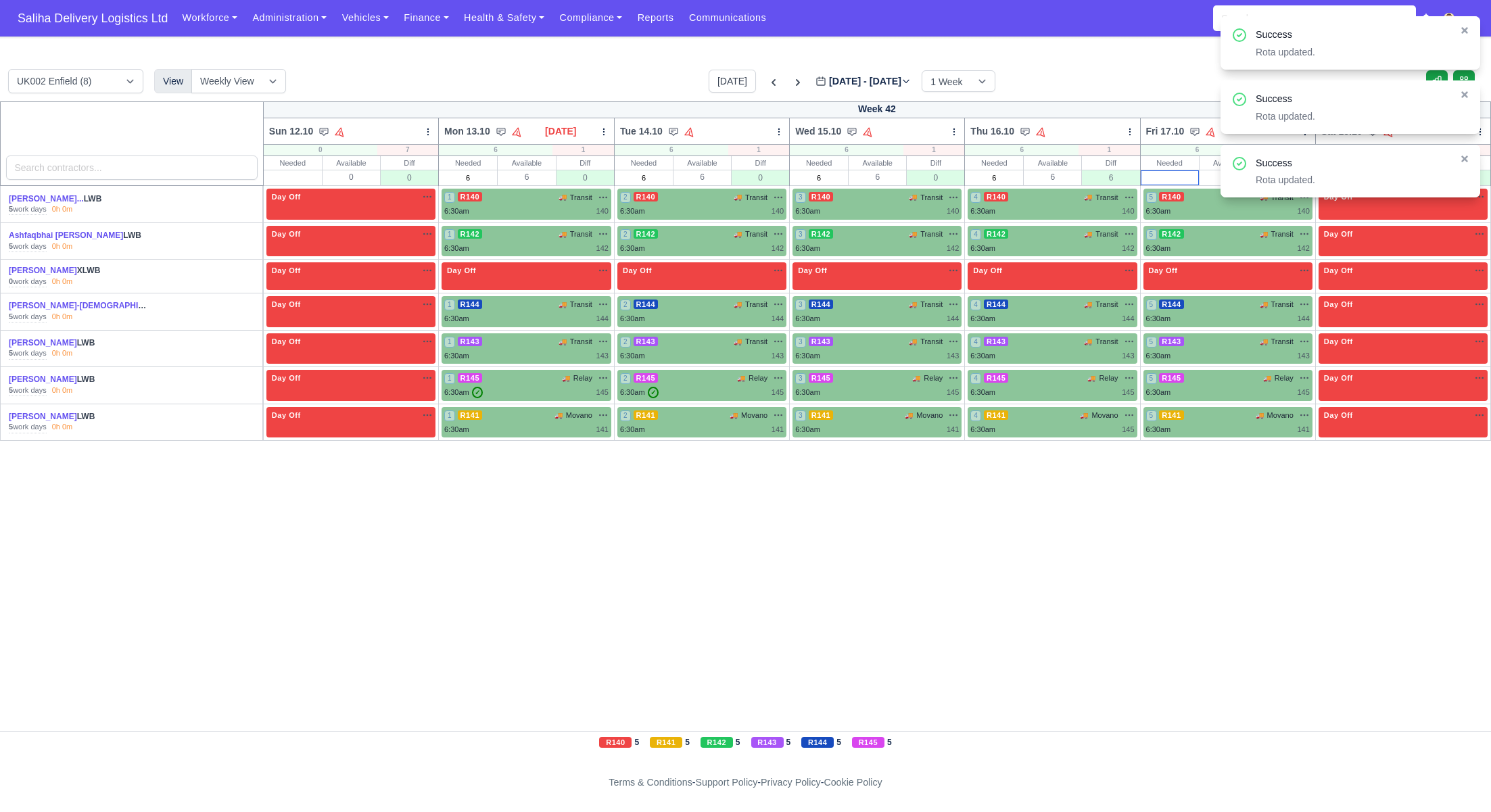
type input "6"
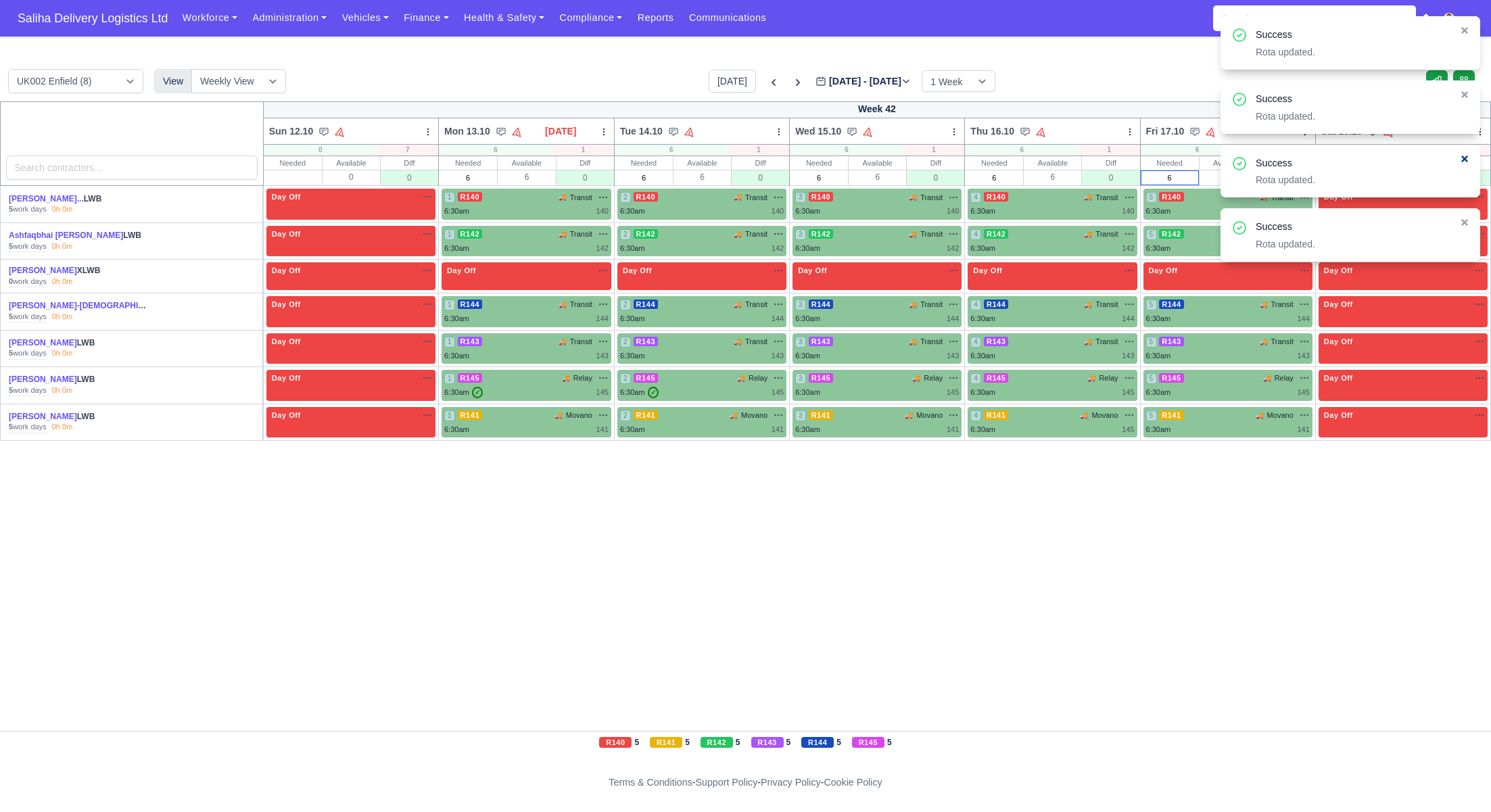
type input "6"
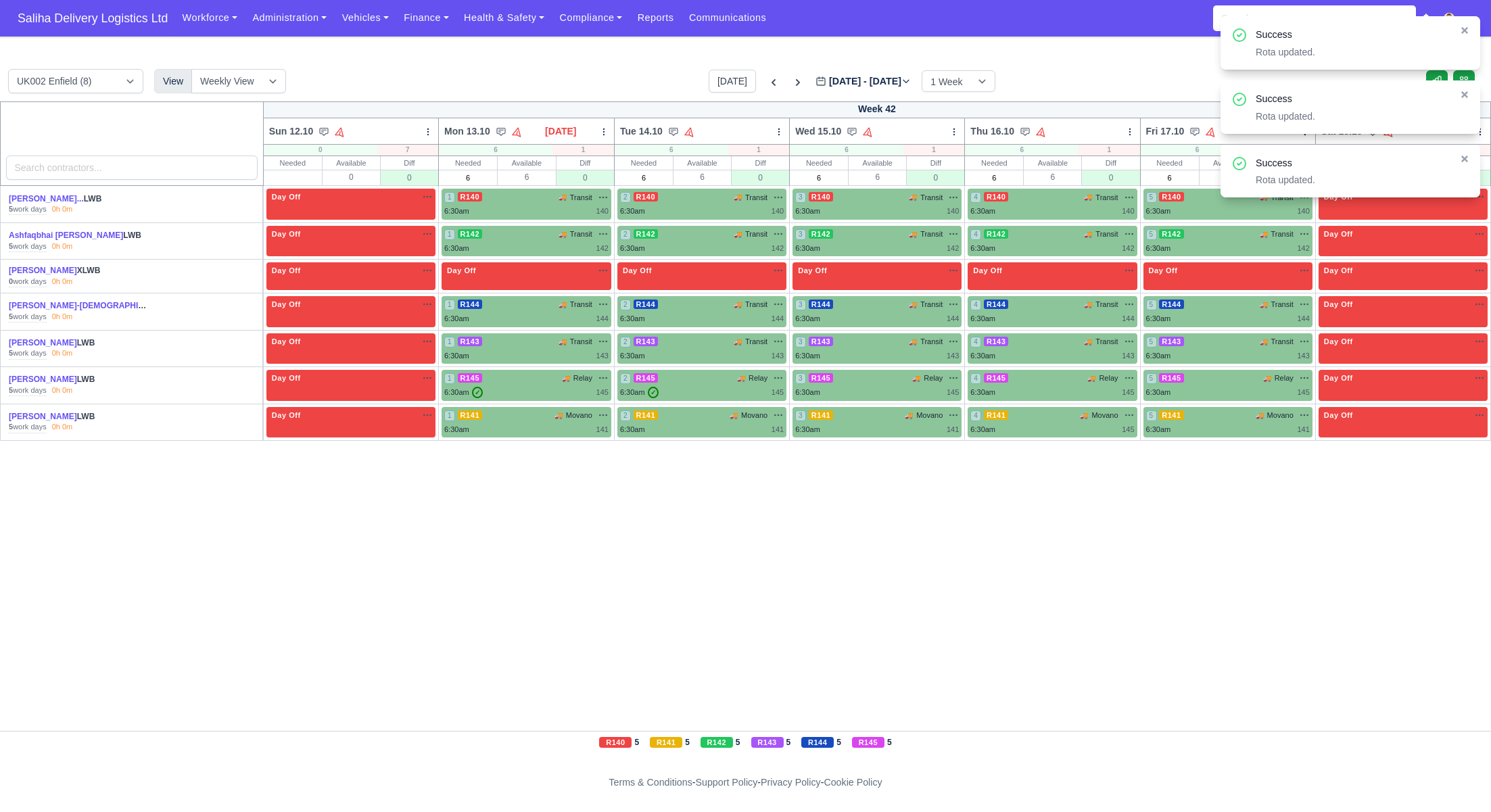
drag, startPoint x: 1468, startPoint y: 161, endPoint x: 1402, endPoint y: 176, distance: 67.7
click at [1468, 161] on icon at bounding box center [1464, 158] width 9 height 9
click at [1360, 178] on input "text" at bounding box center [1345, 177] width 57 height 13
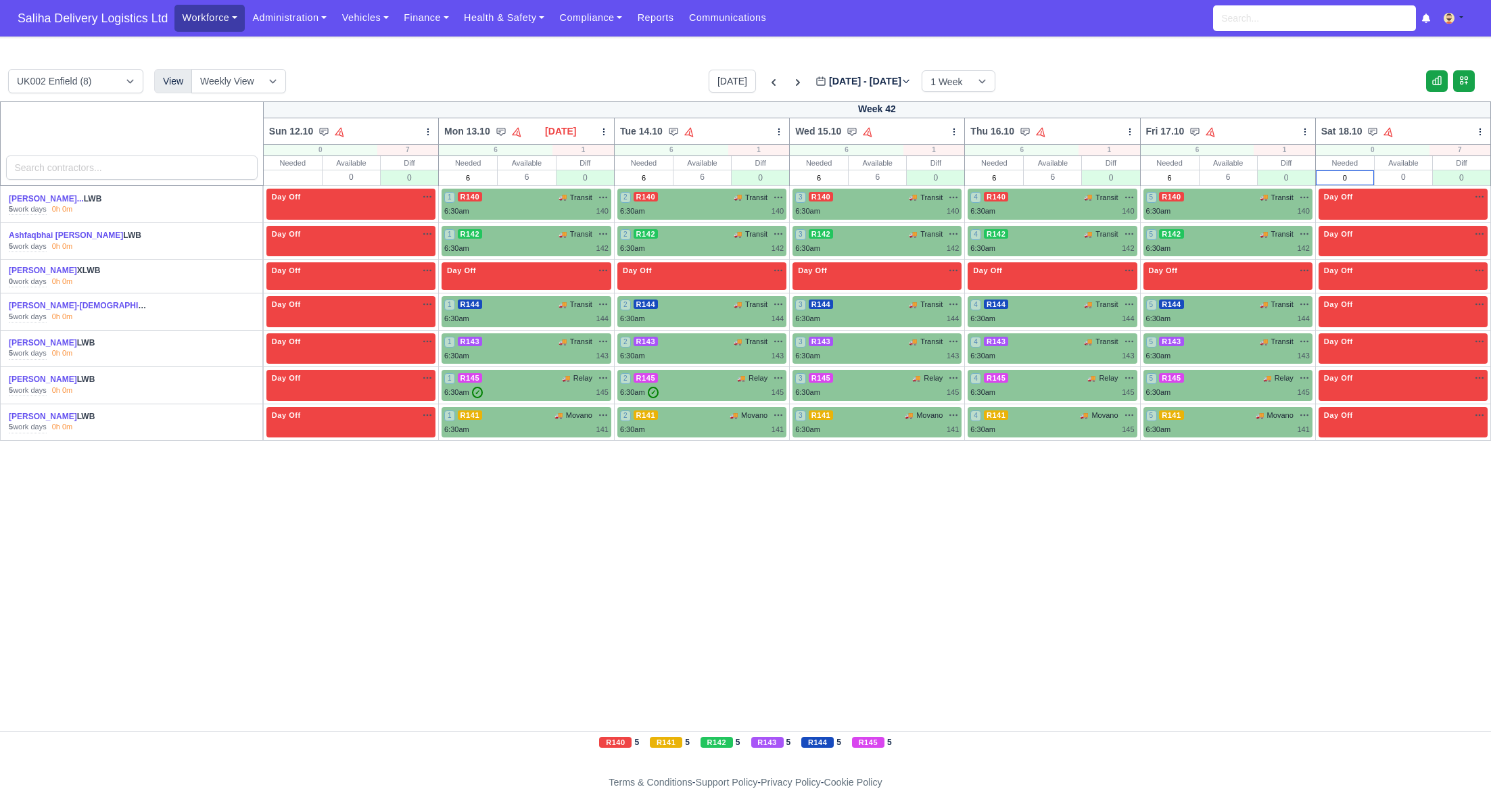
type input "0"
click at [199, 23] on link "Workforce" at bounding box center [210, 18] width 70 height 27
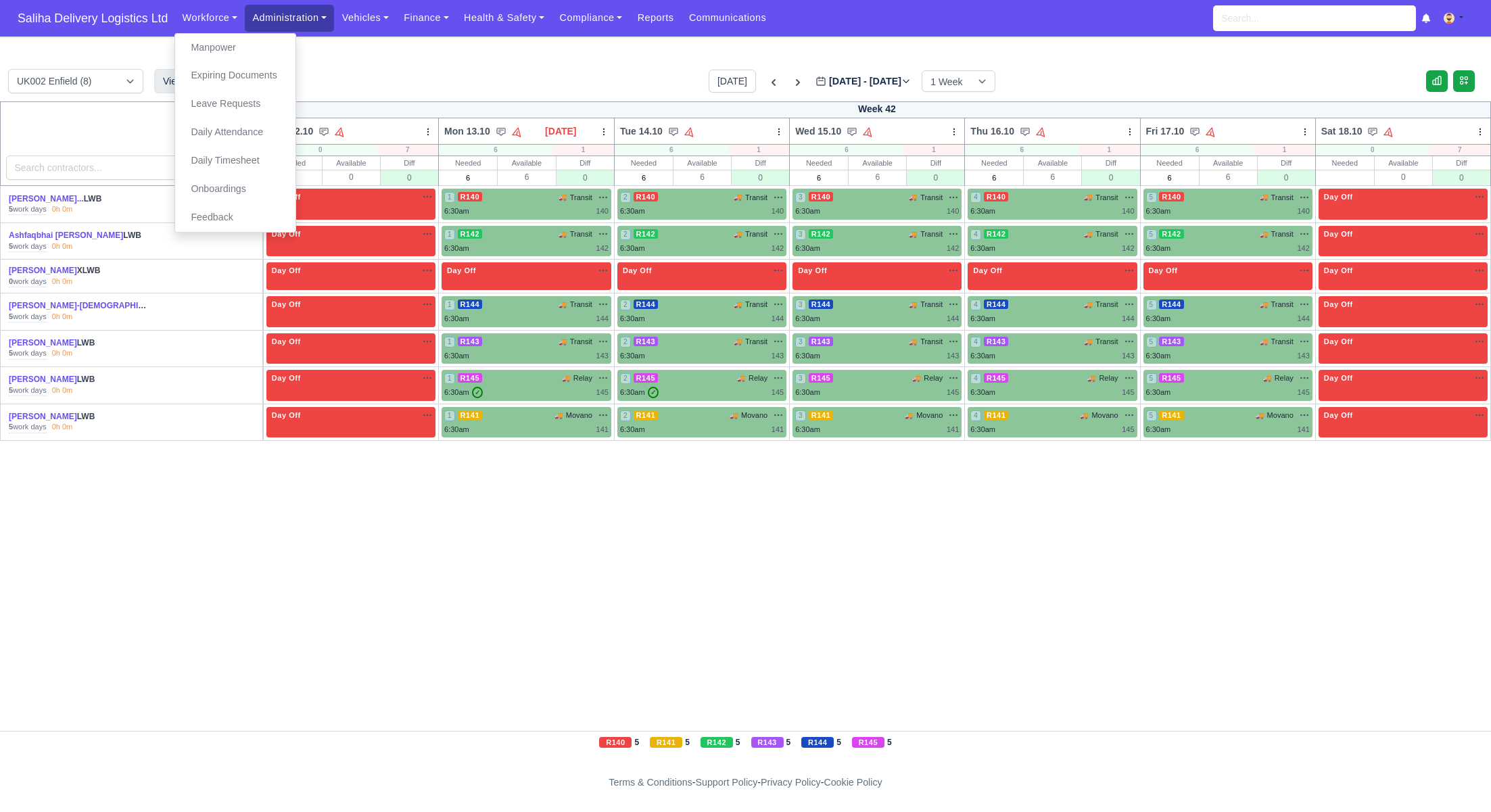
click at [296, 28] on link "Administration" at bounding box center [289, 18] width 90 height 27
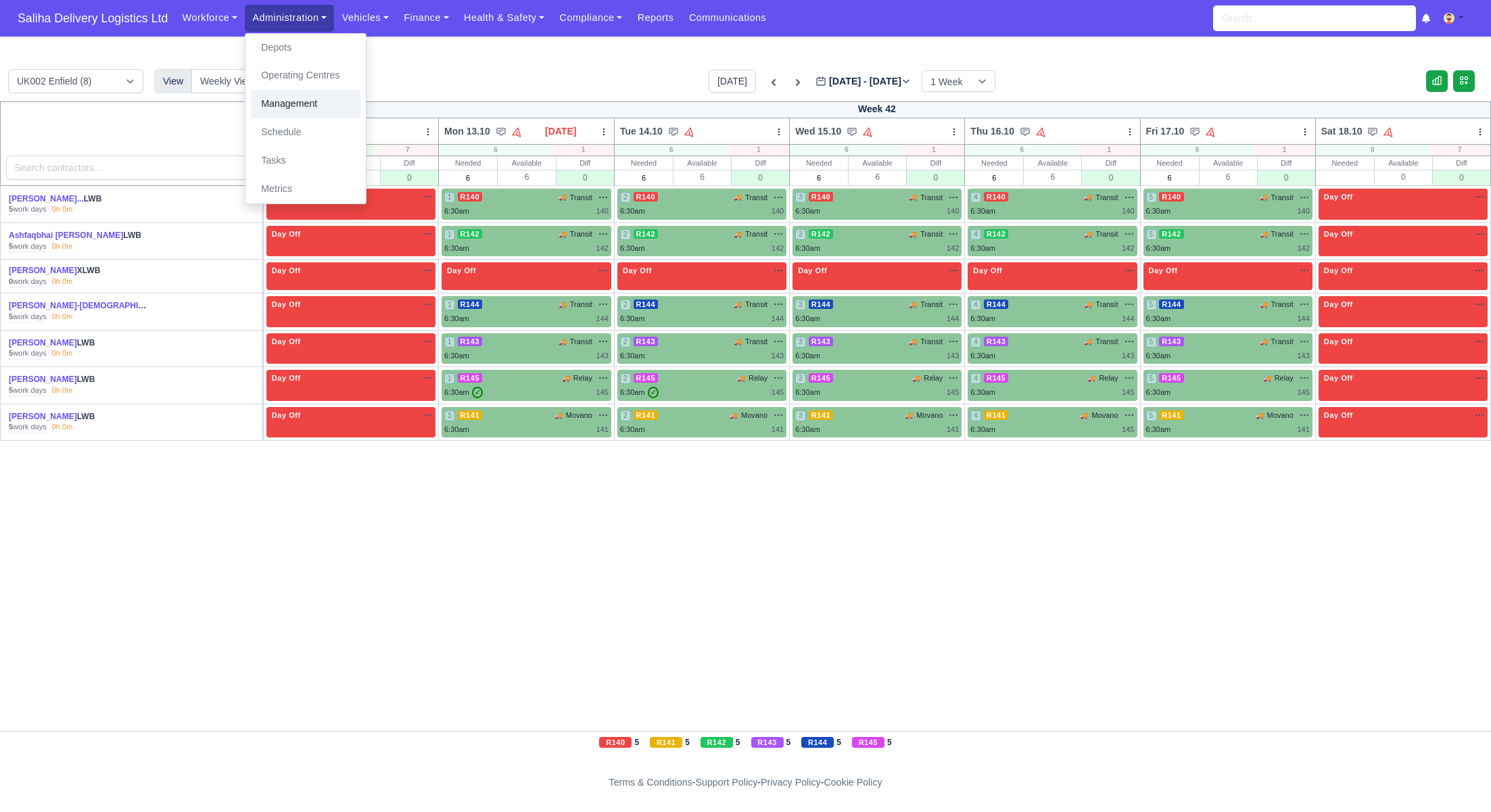
click at [280, 104] on link "Management" at bounding box center [305, 104] width 110 height 28
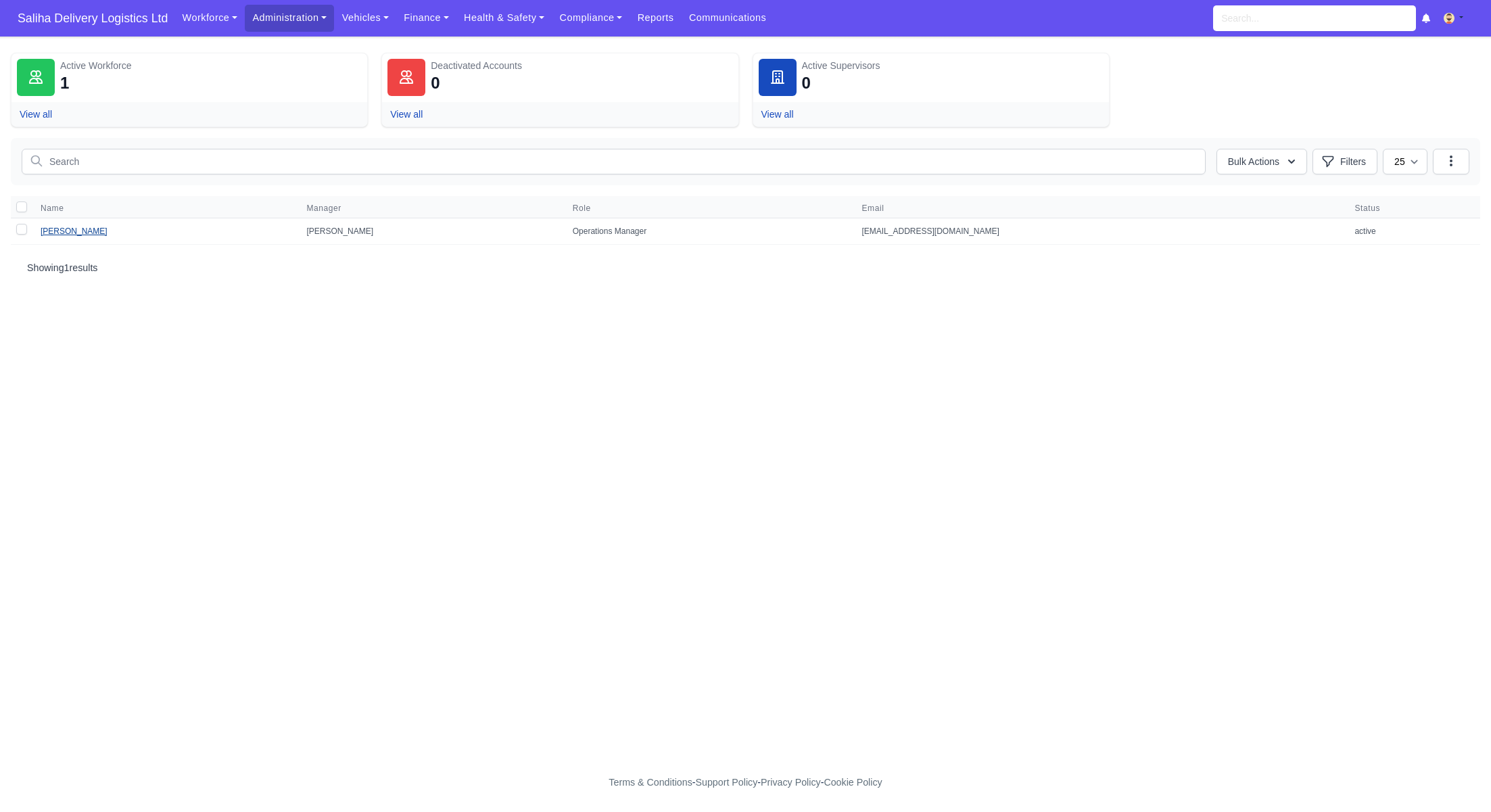
click at [64, 232] on link "[PERSON_NAME]" at bounding box center [74, 231] width 67 height 9
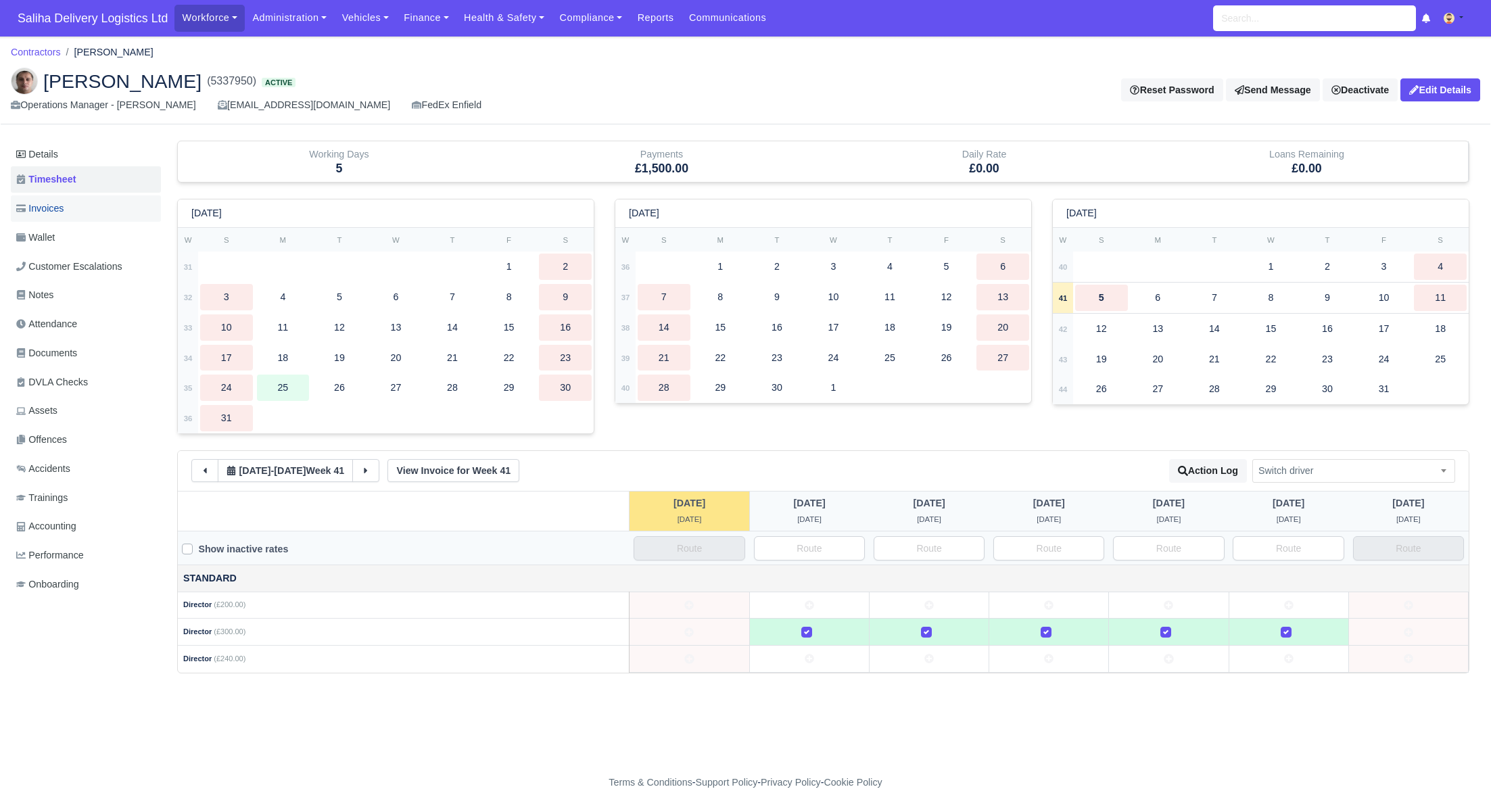
click at [61, 211] on span "Invoices" at bounding box center [39, 208] width 48 height 16
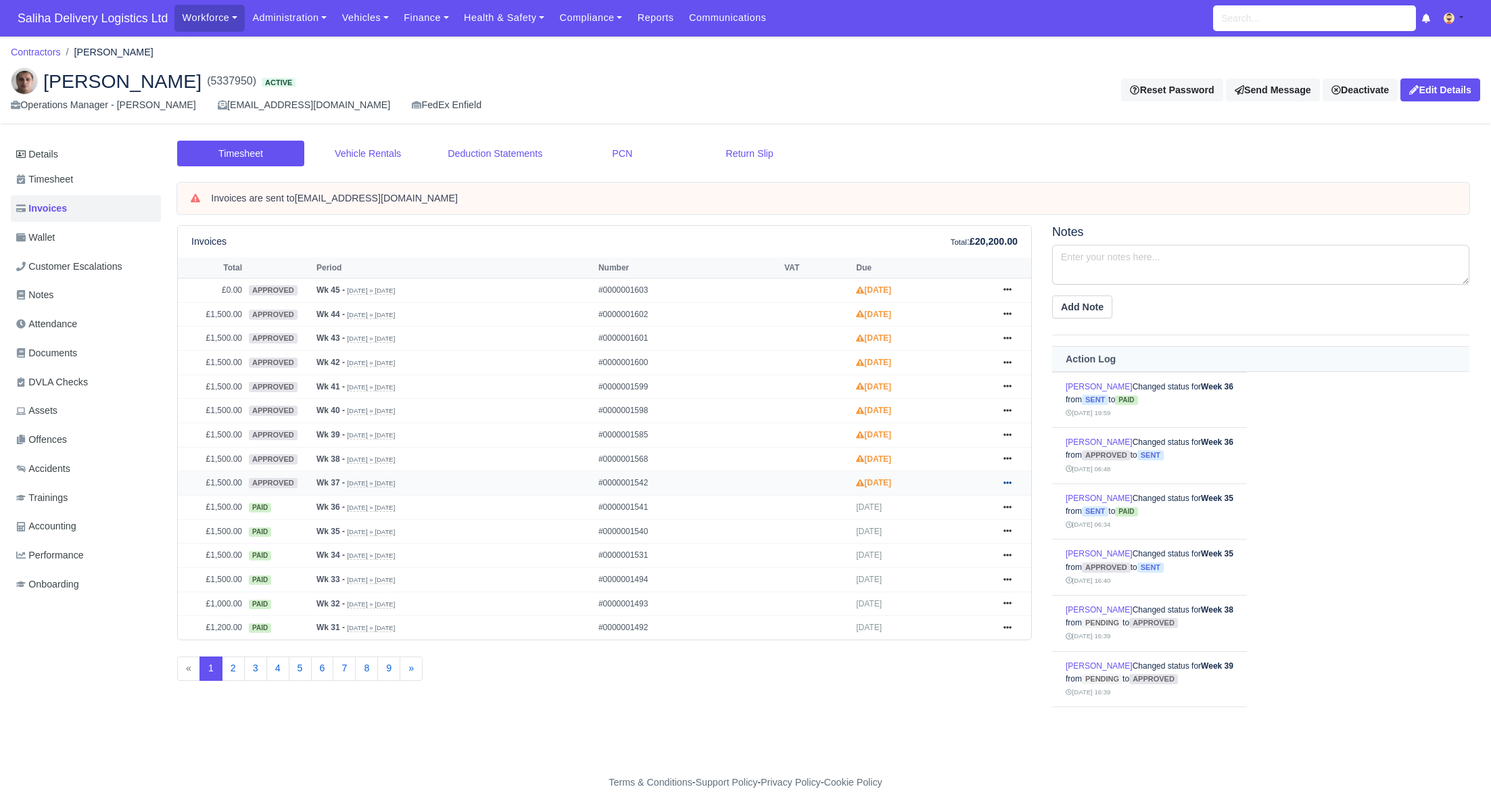
click at [1007, 481] on icon at bounding box center [1007, 482] width 8 height 3
click at [940, 532] on link "Send" at bounding box center [956, 537] width 120 height 28
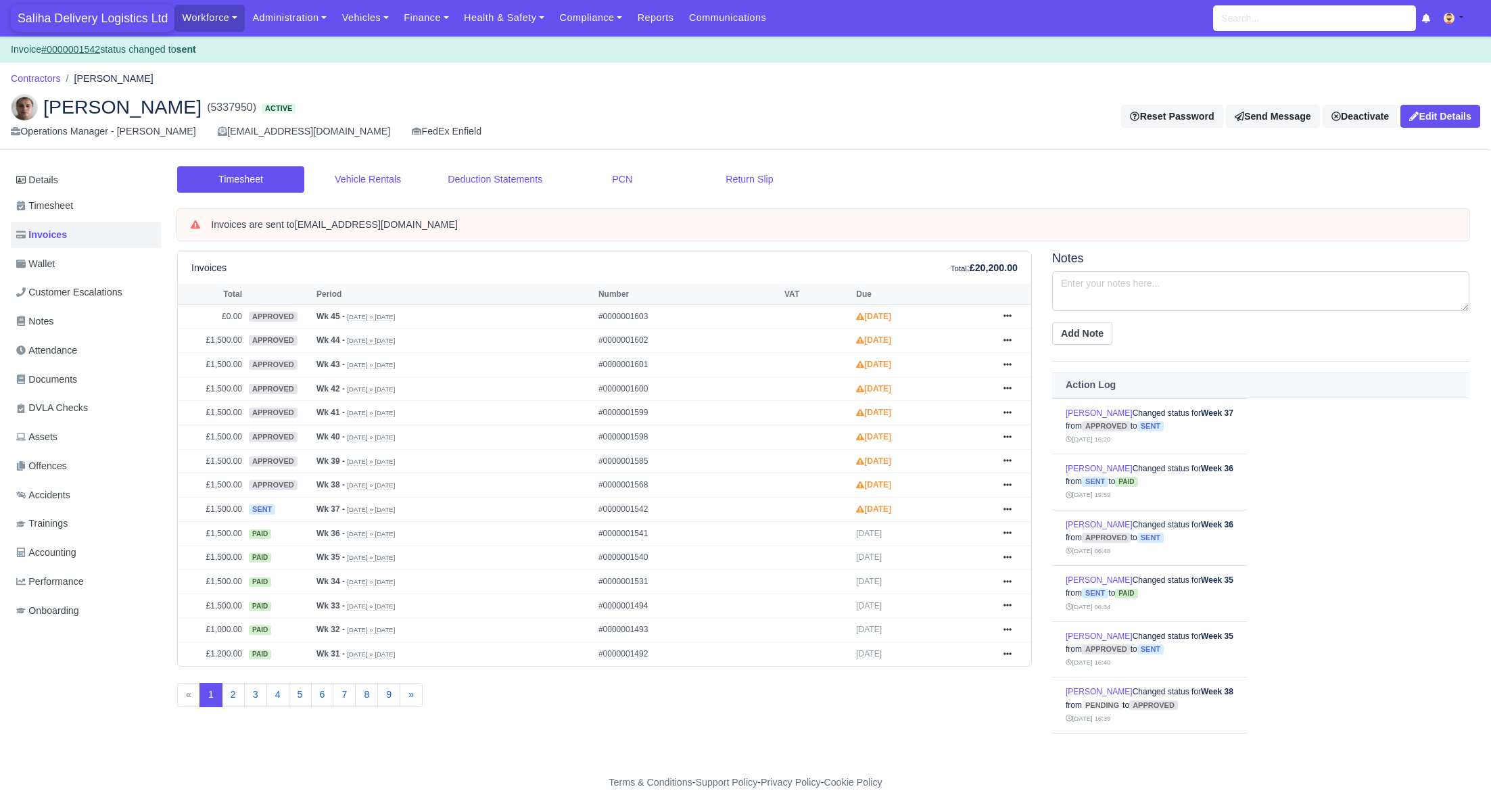
click at [53, 25] on span "Saliha Delivery Logistics Ltd" at bounding box center [93, 18] width 164 height 27
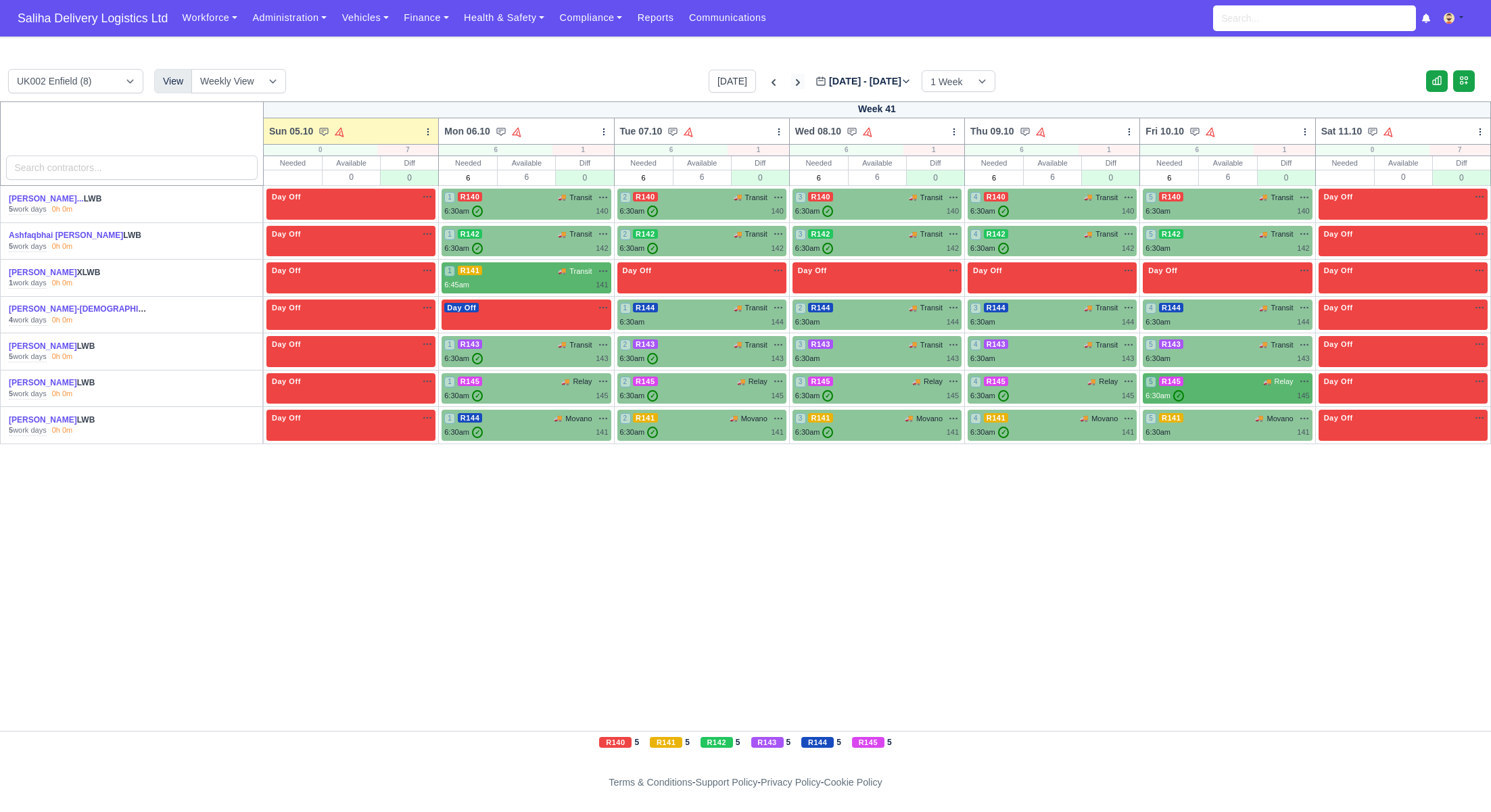
click at [792, 82] on icon at bounding box center [798, 83] width 13 height 13
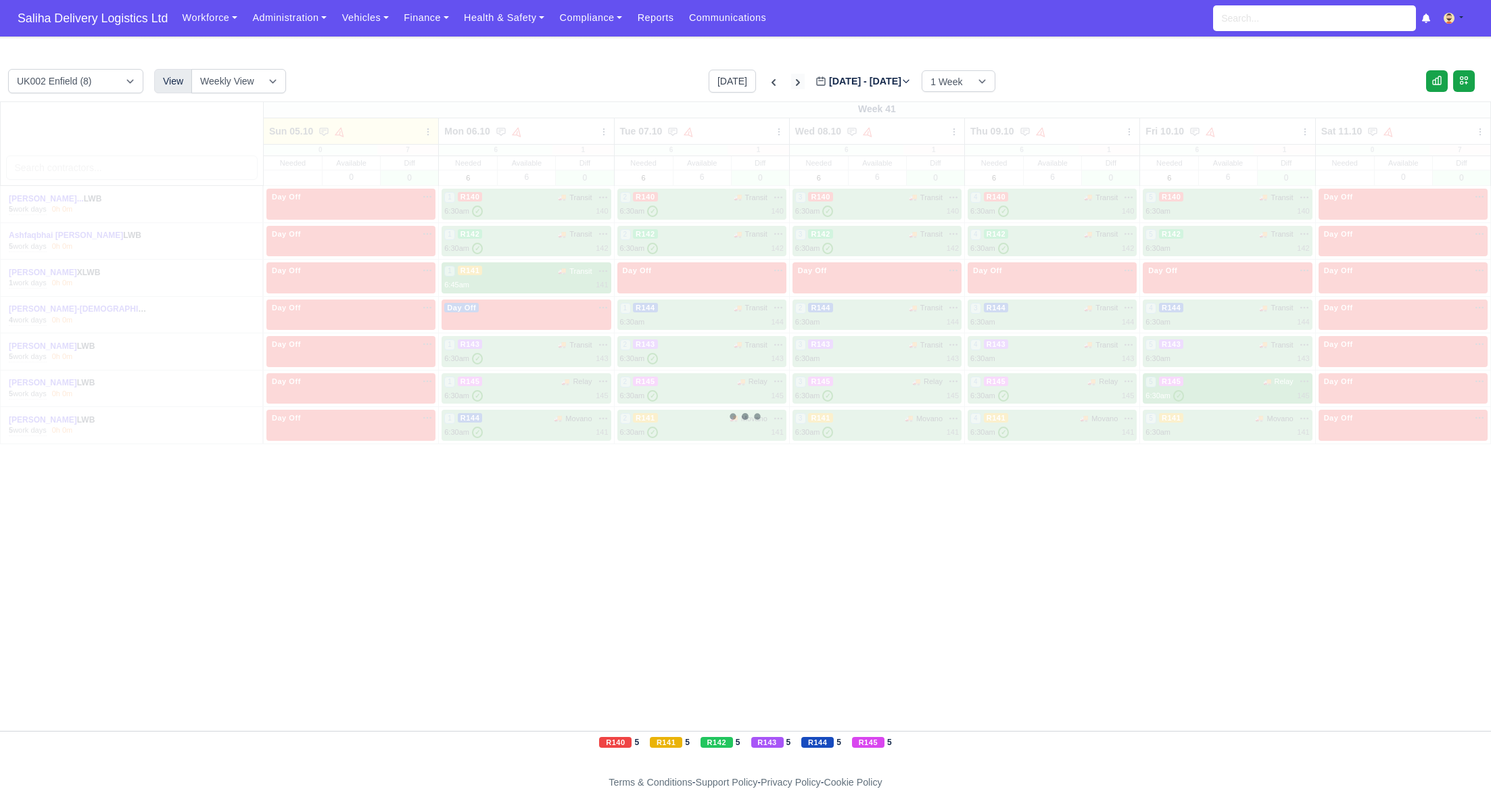
type input "[DATE]"
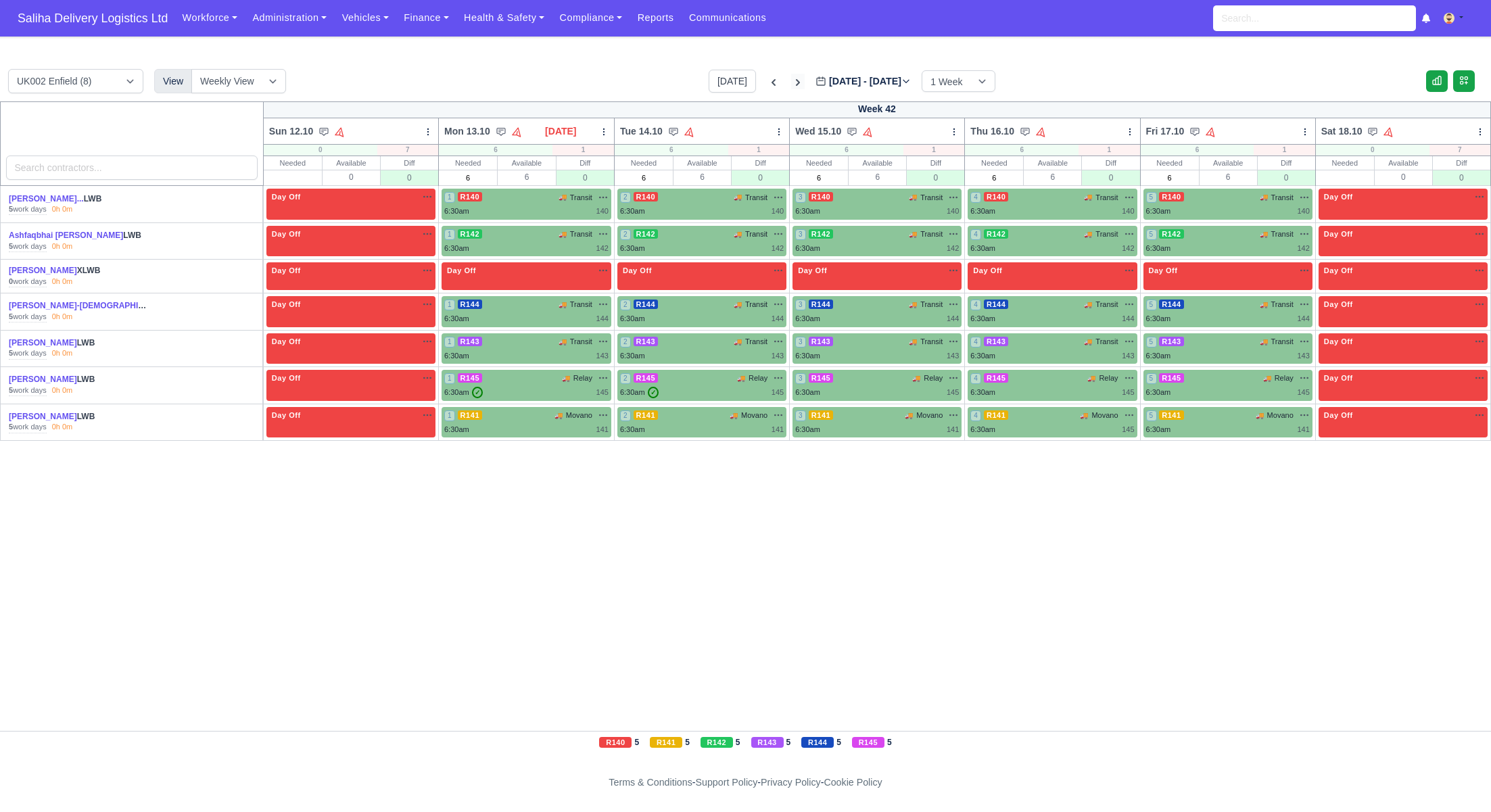
click at [792, 83] on icon at bounding box center [798, 83] width 13 height 13
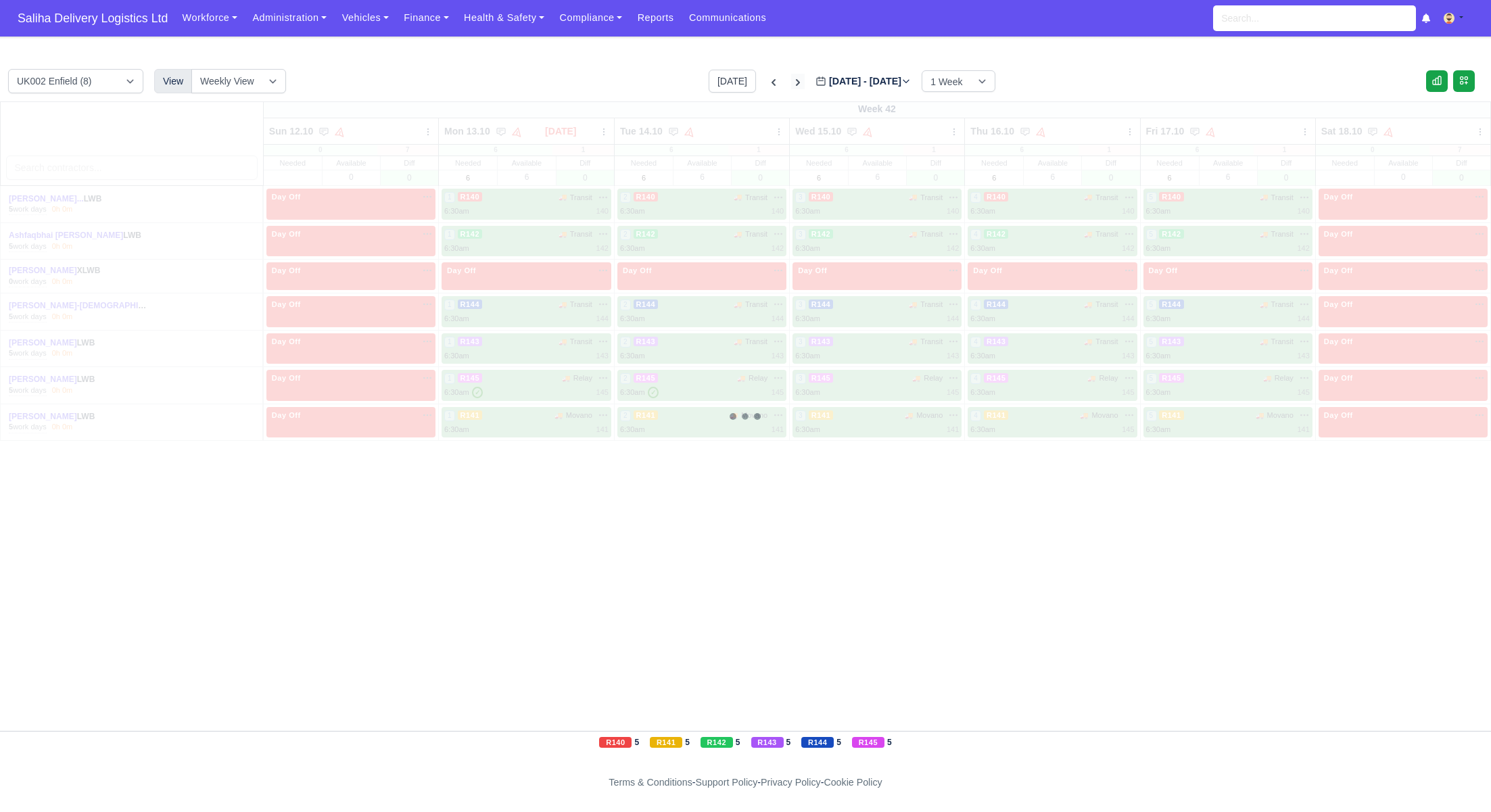
type input "[DATE]"
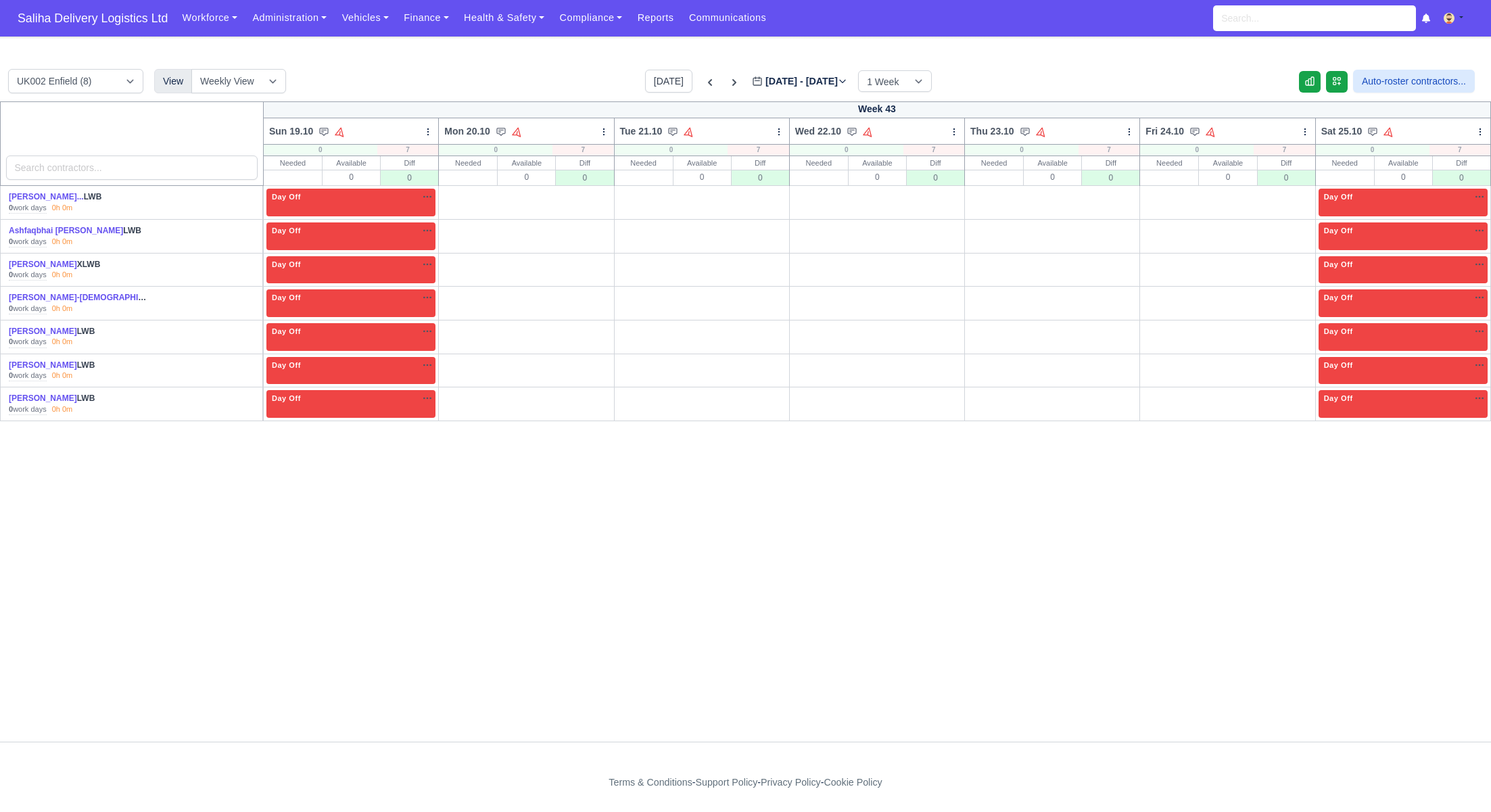
drag, startPoint x: 457, startPoint y: 195, endPoint x: 459, endPoint y: 205, distance: 10.2
click at [457, 195] on link "W" at bounding box center [459, 194] width 34 height 11
drag, startPoint x: 460, startPoint y: 231, endPoint x: 461, endPoint y: 242, distance: 11.0
click at [460, 231] on link "W" at bounding box center [459, 227] width 34 height 11
click at [460, 257] on link "W" at bounding box center [459, 261] width 34 height 11
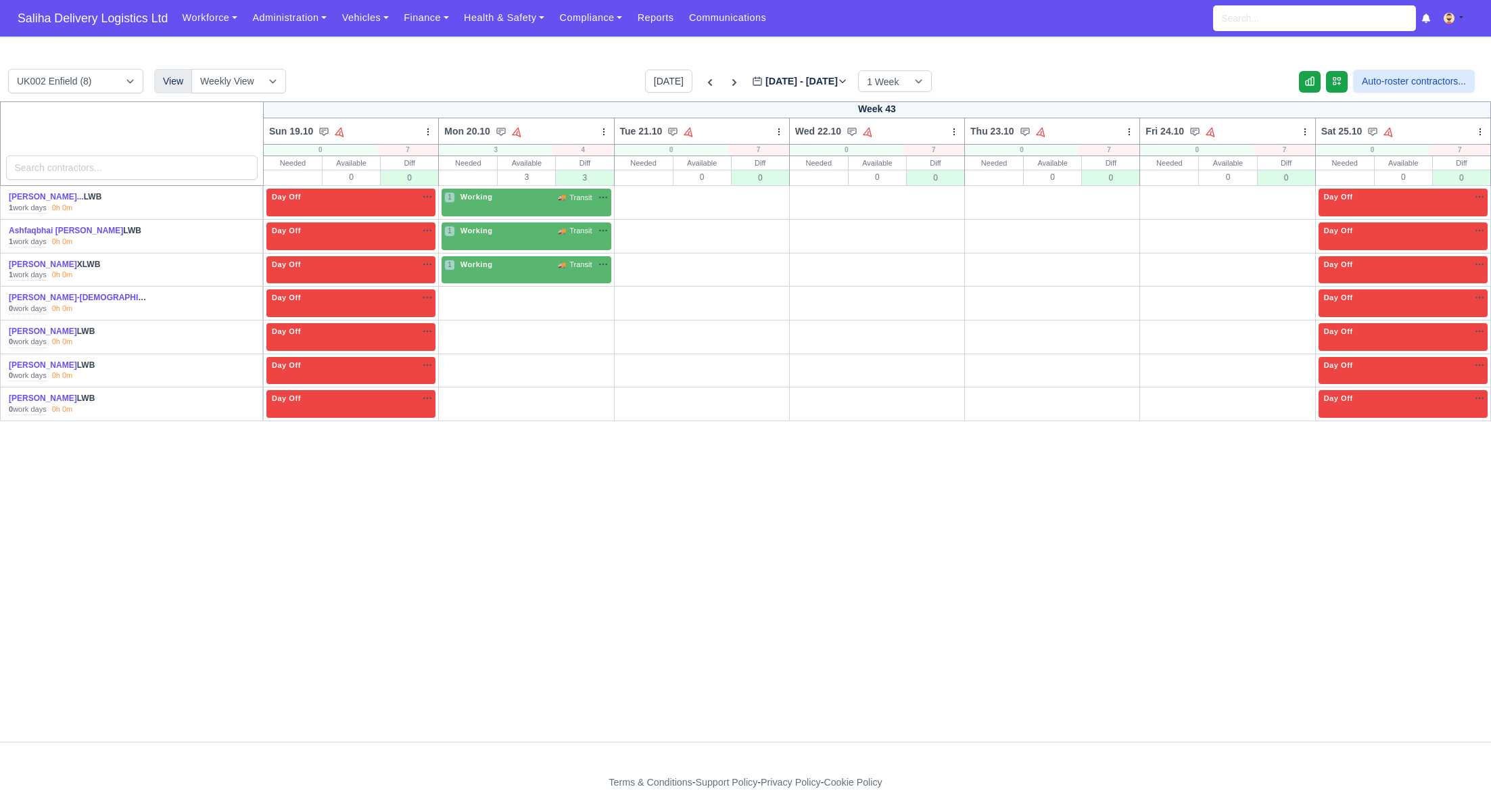
click at [459, 290] on link "W" at bounding box center [459, 294] width 34 height 11
click at [463, 329] on link "W" at bounding box center [459, 328] width 34 height 11
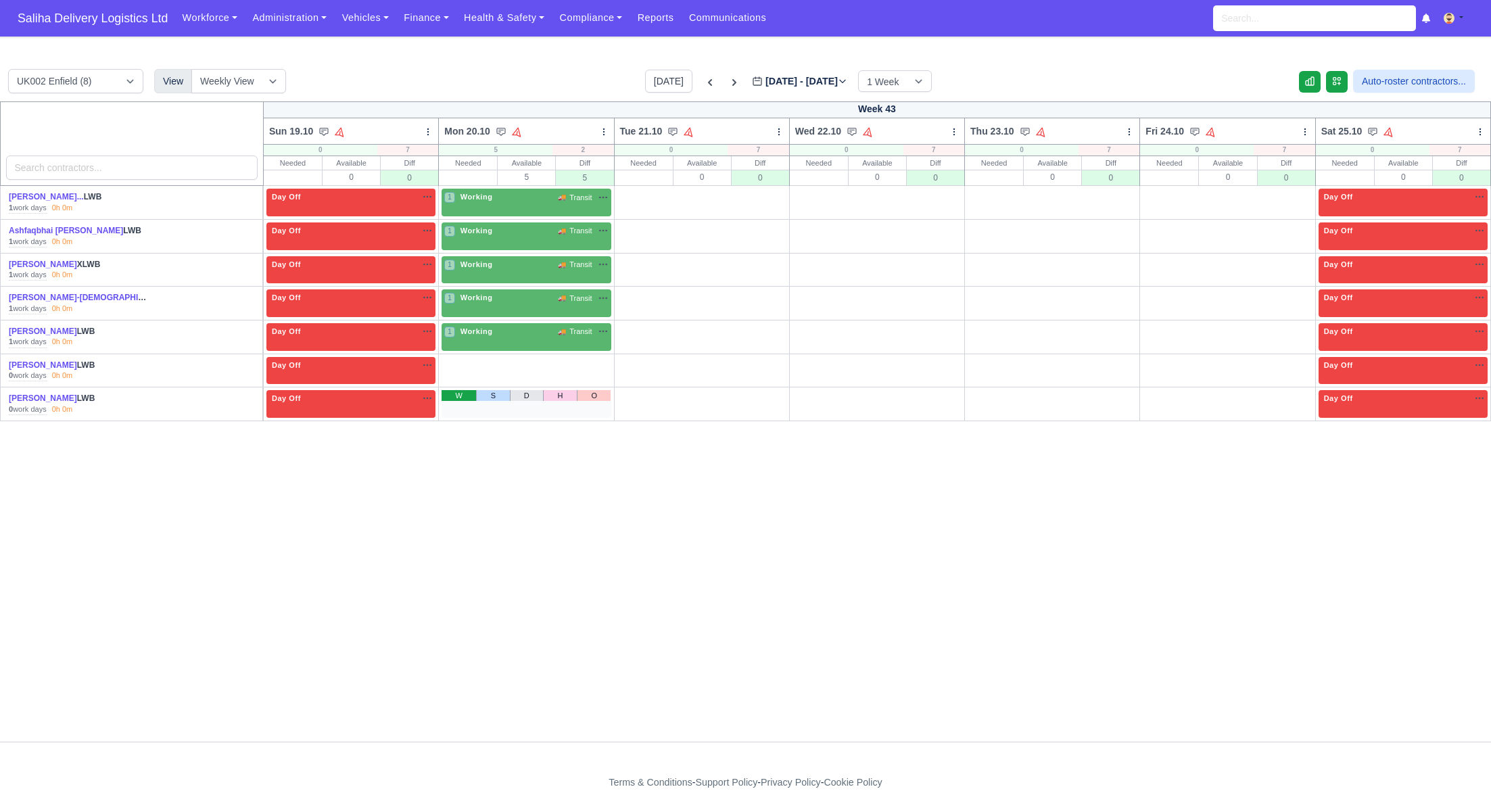
click at [464, 395] on link "W" at bounding box center [459, 395] width 34 height 11
click at [463, 361] on link "W" at bounding box center [459, 362] width 34 height 11
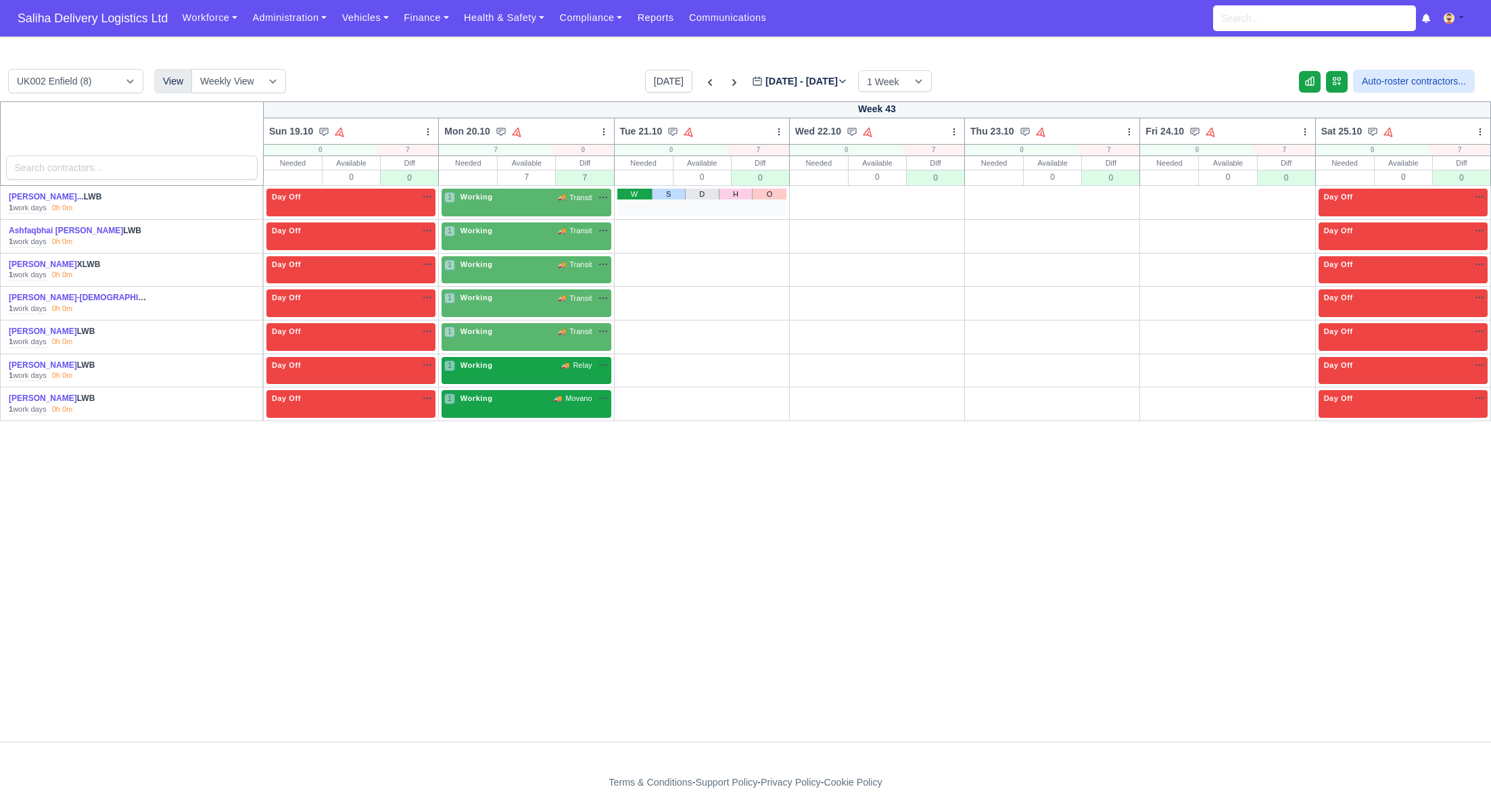
click at [642, 194] on link "W" at bounding box center [634, 194] width 34 height 11
drag, startPoint x: 639, startPoint y: 225, endPoint x: 640, endPoint y: 234, distance: 9.1
click at [639, 226] on link "W" at bounding box center [634, 227] width 34 height 11
drag, startPoint x: 637, startPoint y: 260, endPoint x: 637, endPoint y: 271, distance: 11.0
click at [637, 262] on link "W" at bounding box center [634, 261] width 34 height 11
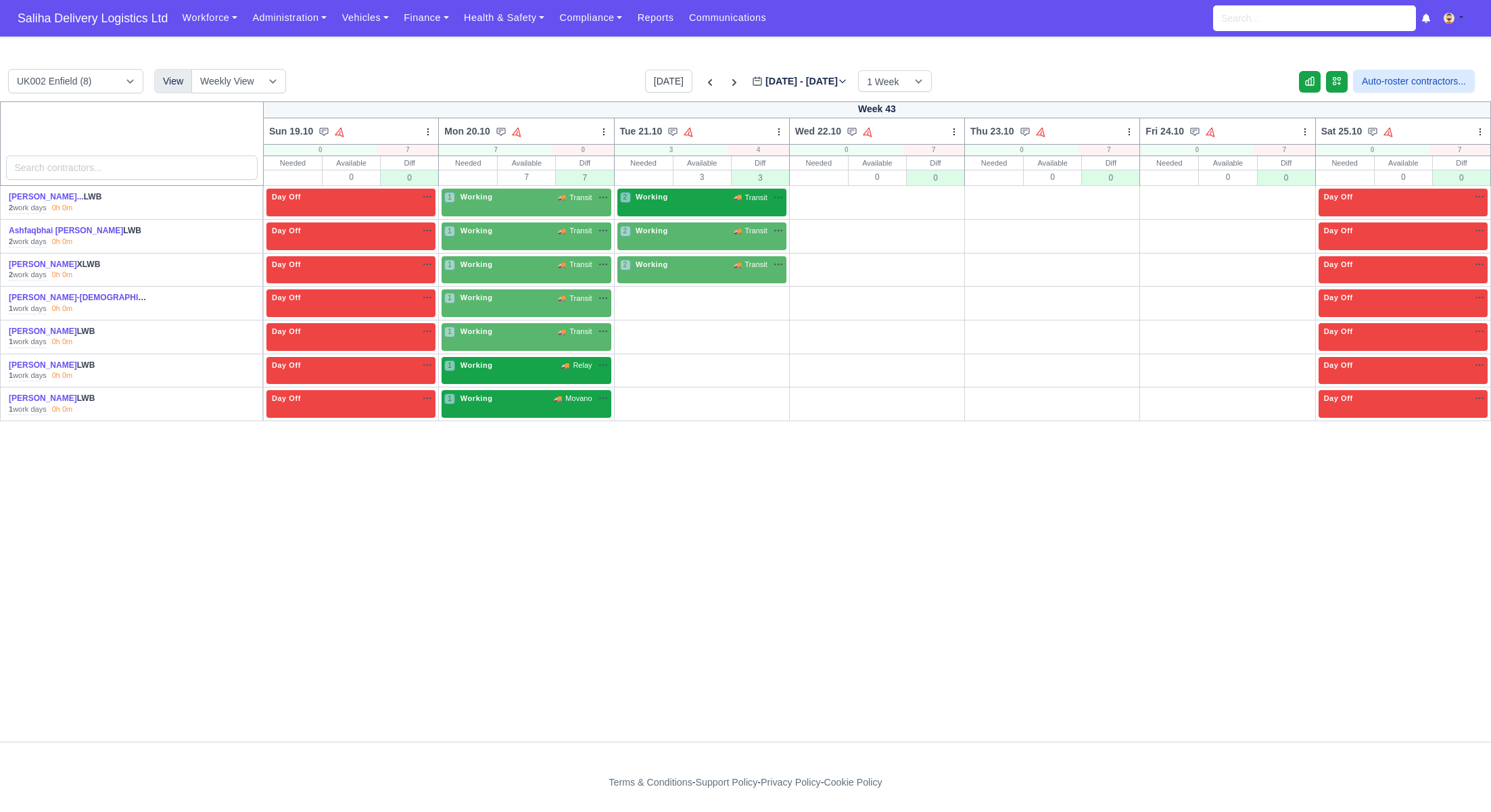
click at [633, 295] on link "W" at bounding box center [634, 294] width 34 height 11
click at [636, 332] on link "W" at bounding box center [634, 328] width 34 height 11
drag, startPoint x: 637, startPoint y: 356, endPoint x: 638, endPoint y: 375, distance: 19.0
click at [637, 358] on link "W" at bounding box center [634, 362] width 34 height 11
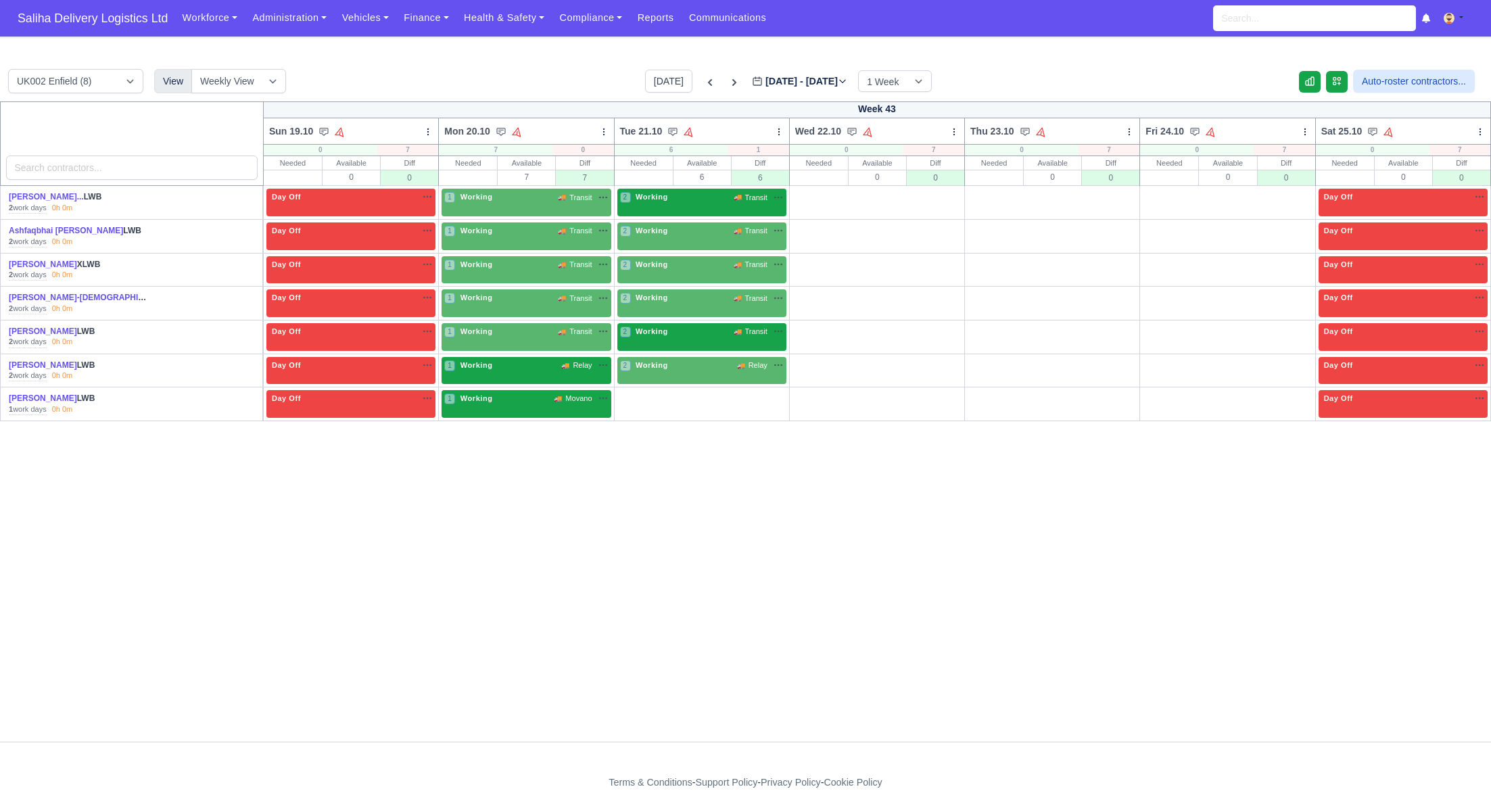
drag, startPoint x: 634, startPoint y: 396, endPoint x: 649, endPoint y: 391, distance: 15.8
click at [634, 396] on link "W" at bounding box center [634, 395] width 34 height 11
drag, startPoint x: 805, startPoint y: 194, endPoint x: 809, endPoint y: 208, distance: 14.6
click at [805, 194] on link "W" at bounding box center [809, 194] width 34 height 11
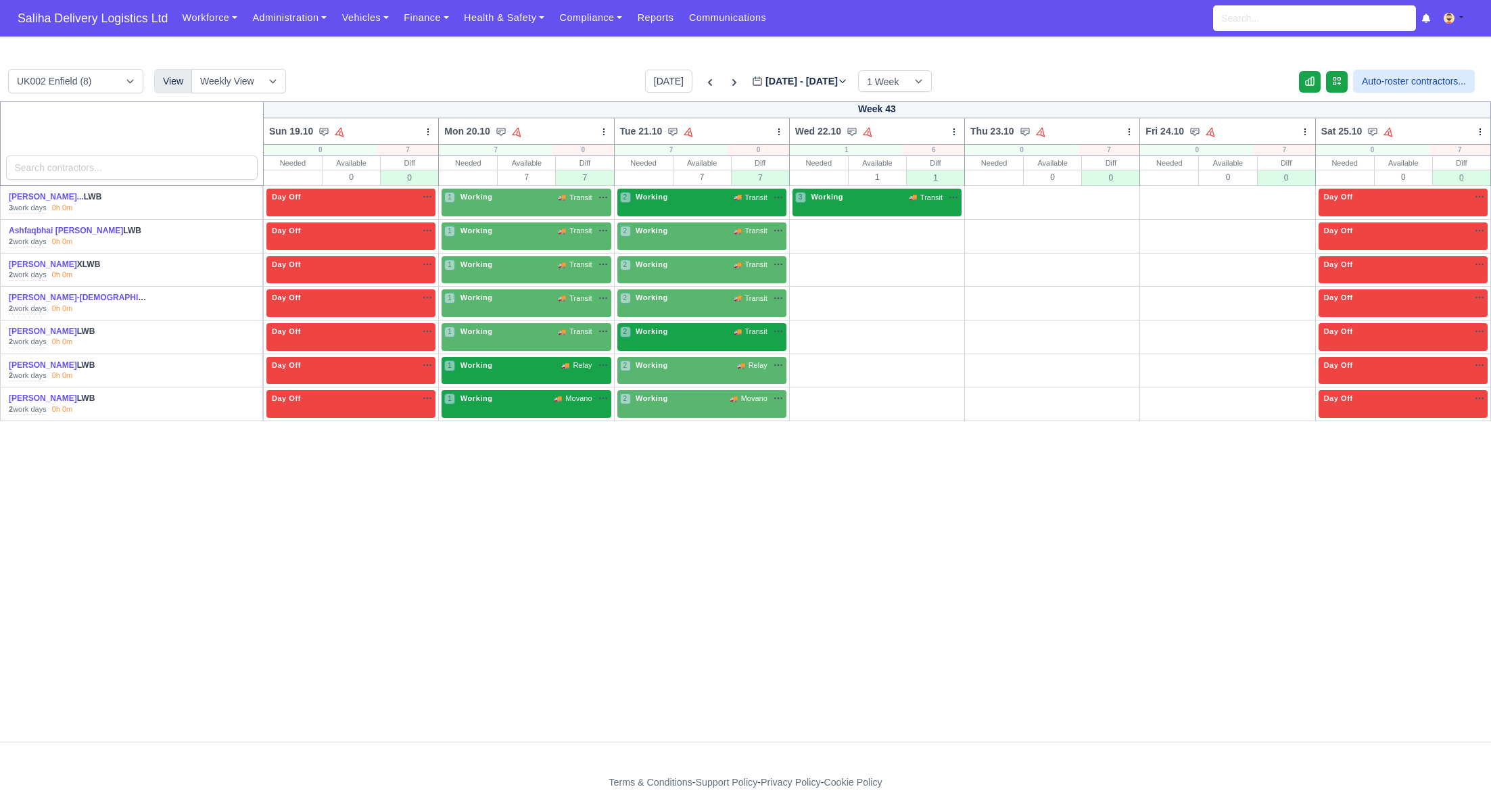
click at [808, 231] on link "W" at bounding box center [809, 227] width 34 height 11
click at [808, 264] on link "W" at bounding box center [809, 261] width 34 height 11
click at [807, 301] on div "W S D H O" at bounding box center [877, 303] width 169 height 28
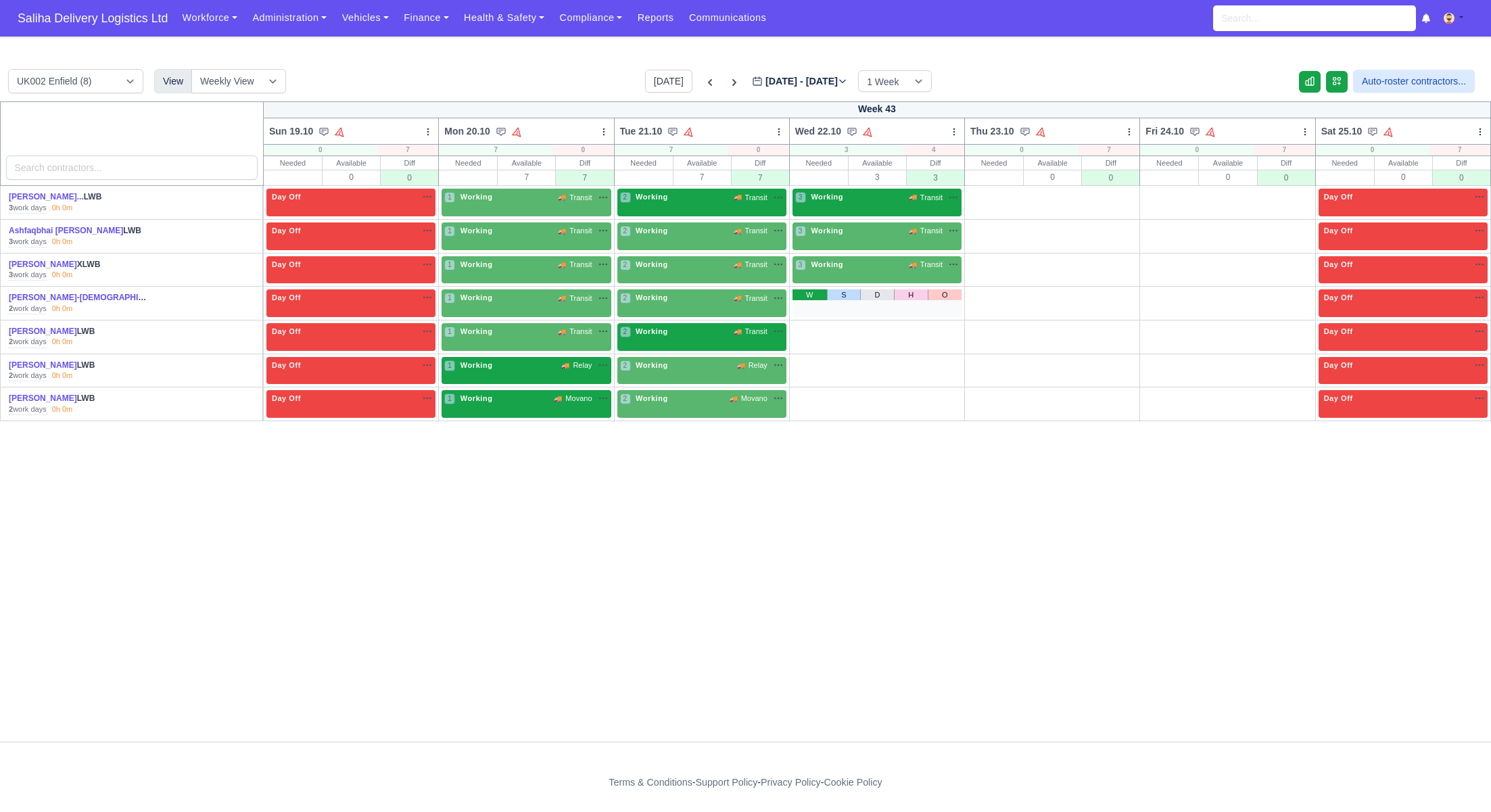
click at [807, 292] on link "W" at bounding box center [809, 294] width 34 height 11
click at [805, 327] on link "W" at bounding box center [809, 328] width 34 height 11
click at [810, 361] on link "W" at bounding box center [809, 362] width 34 height 11
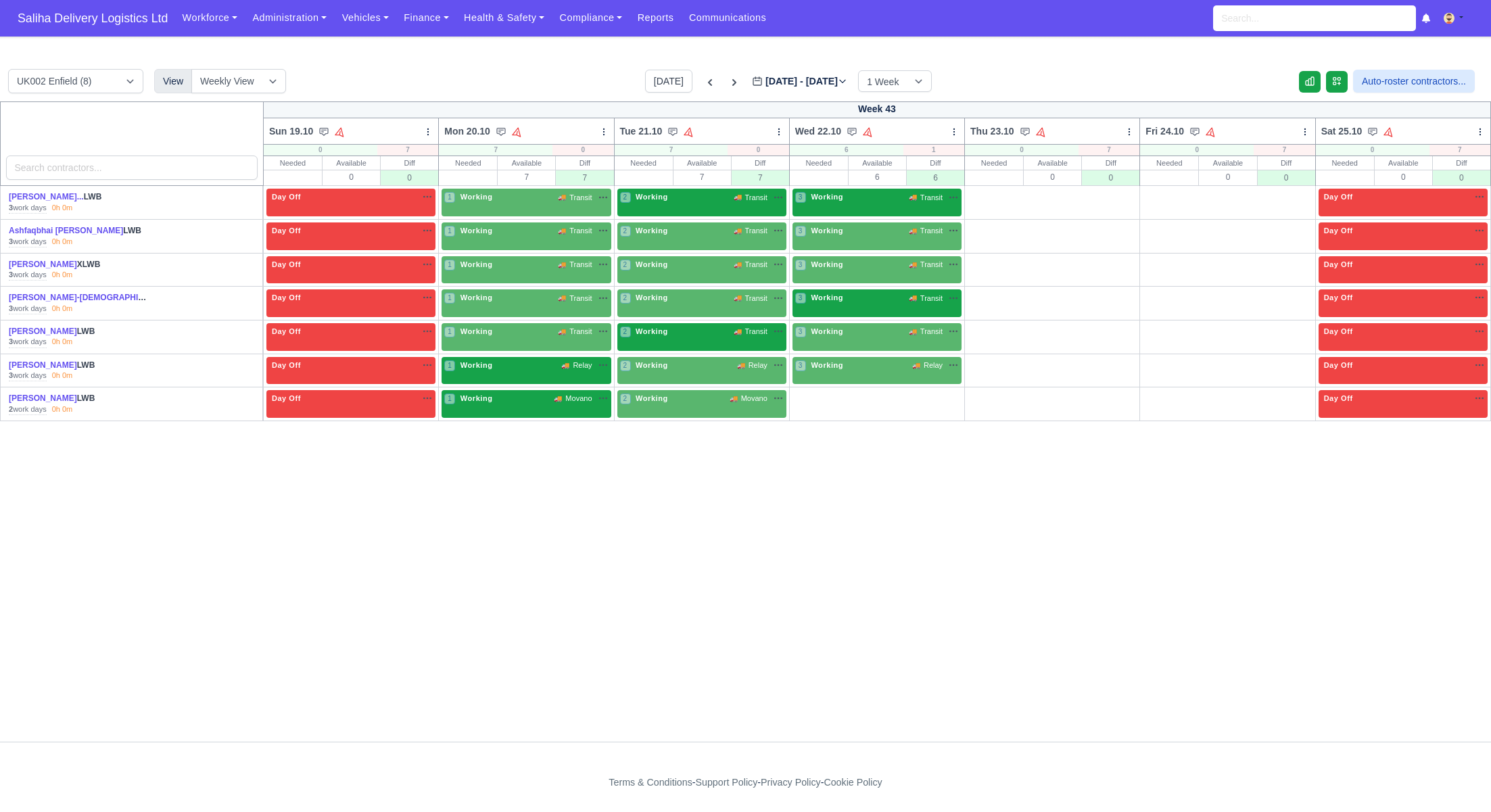
drag, startPoint x: 807, startPoint y: 396, endPoint x: 887, endPoint y: 356, distance: 89.4
click at [807, 396] on link "W" at bounding box center [809, 395] width 34 height 11
drag, startPoint x: 976, startPoint y: 195, endPoint x: 982, endPoint y: 215, distance: 20.9
click at [976, 195] on link "W" at bounding box center [985, 194] width 34 height 11
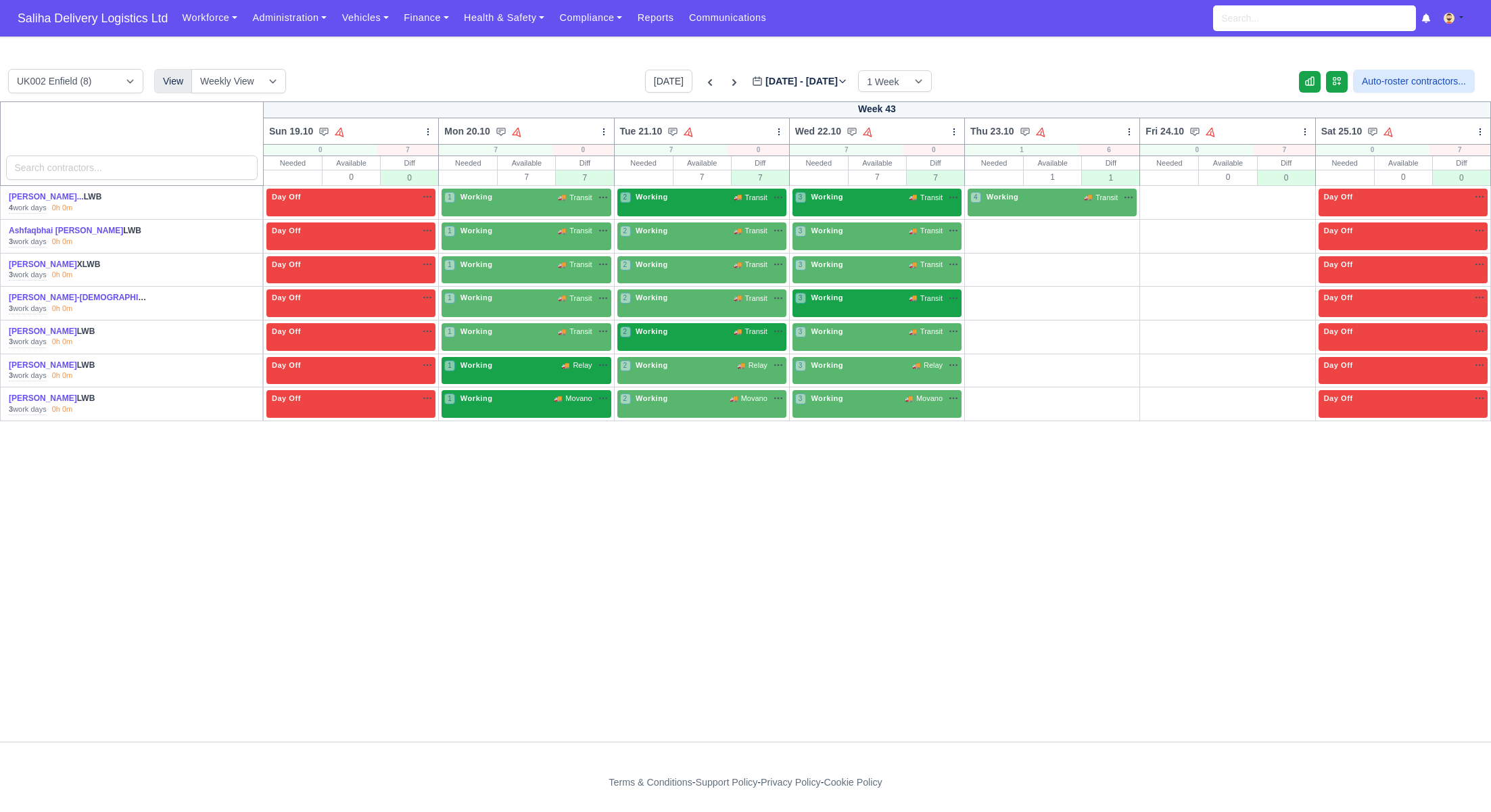
click at [983, 227] on link "W" at bounding box center [985, 227] width 34 height 11
click at [986, 266] on div "W S D H O" at bounding box center [1053, 269] width 169 height 28
click at [986, 263] on link "W" at bounding box center [985, 261] width 34 height 11
click at [982, 289] on link "W" at bounding box center [985, 294] width 34 height 11
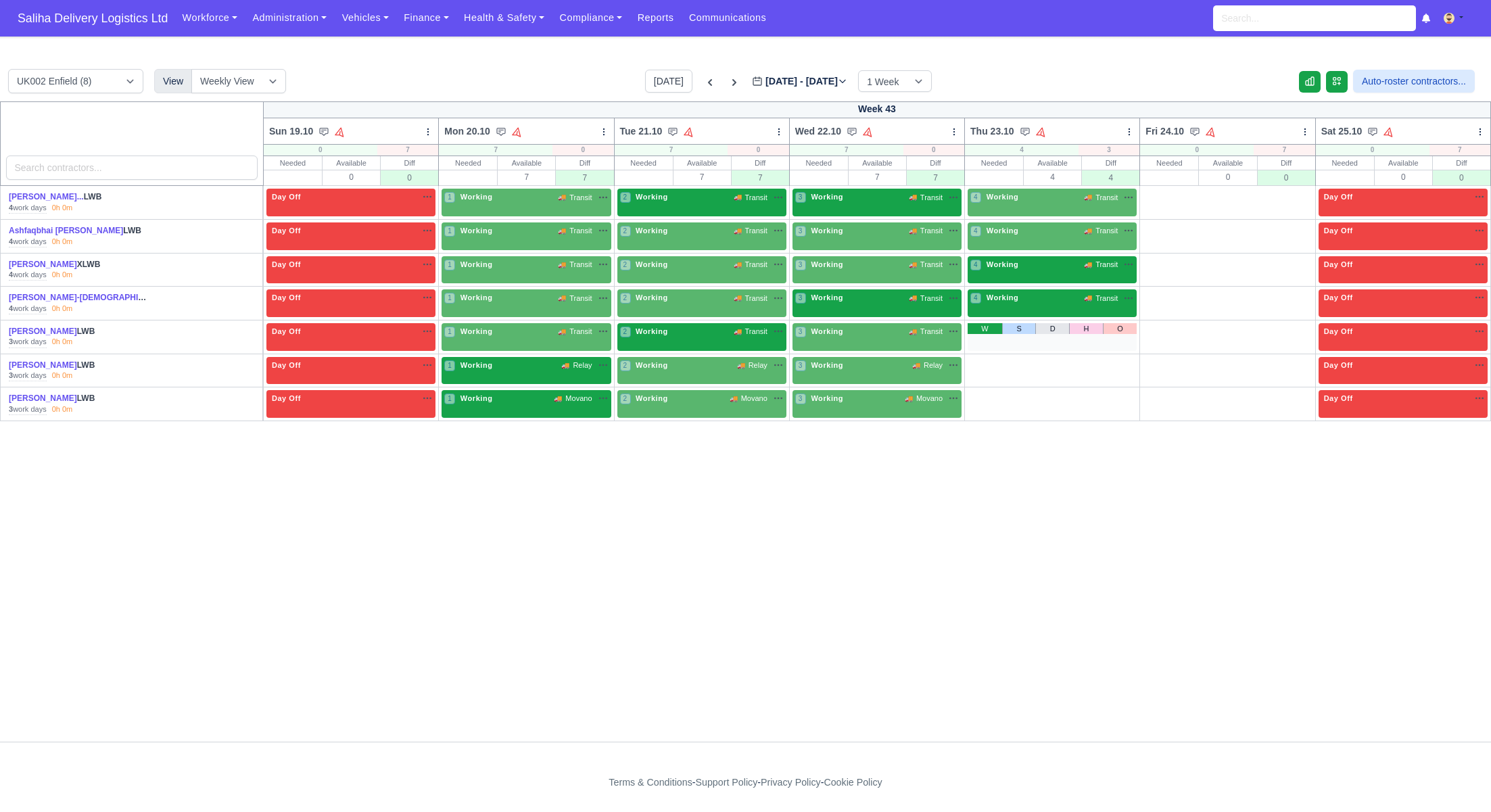
click at [981, 323] on link "W" at bounding box center [985, 328] width 34 height 11
click at [986, 365] on link "W" at bounding box center [985, 362] width 34 height 11
click at [986, 390] on link "W" at bounding box center [985, 395] width 34 height 11
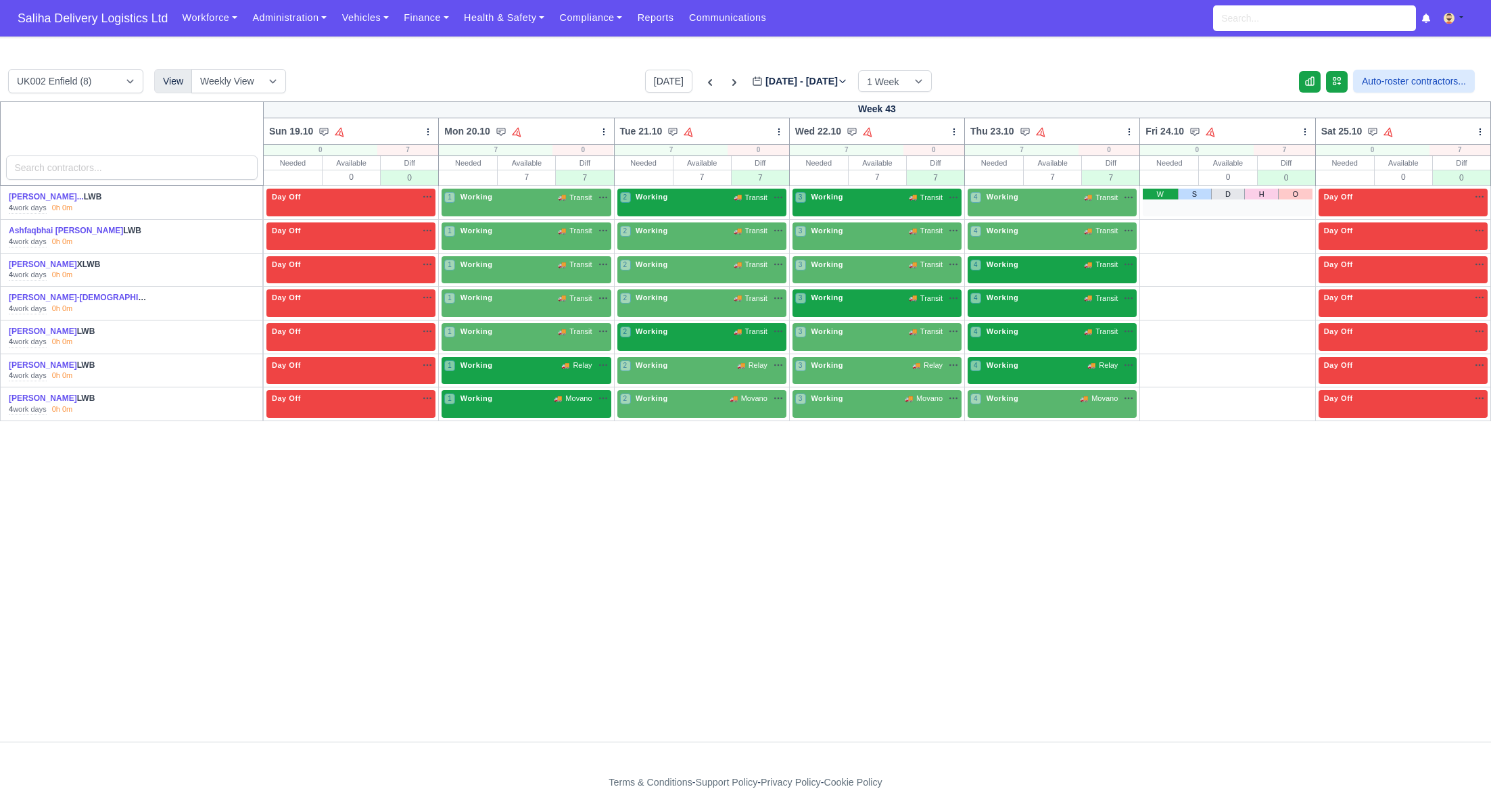
click at [1162, 198] on link "W" at bounding box center [1160, 194] width 34 height 11
click at [1161, 227] on link "W" at bounding box center [1160, 227] width 34 height 11
click at [1159, 252] on td "5 Working 🚚 Transit" at bounding box center [1227, 237] width 175 height 33
click at [1159, 258] on link "W" at bounding box center [1160, 261] width 34 height 11
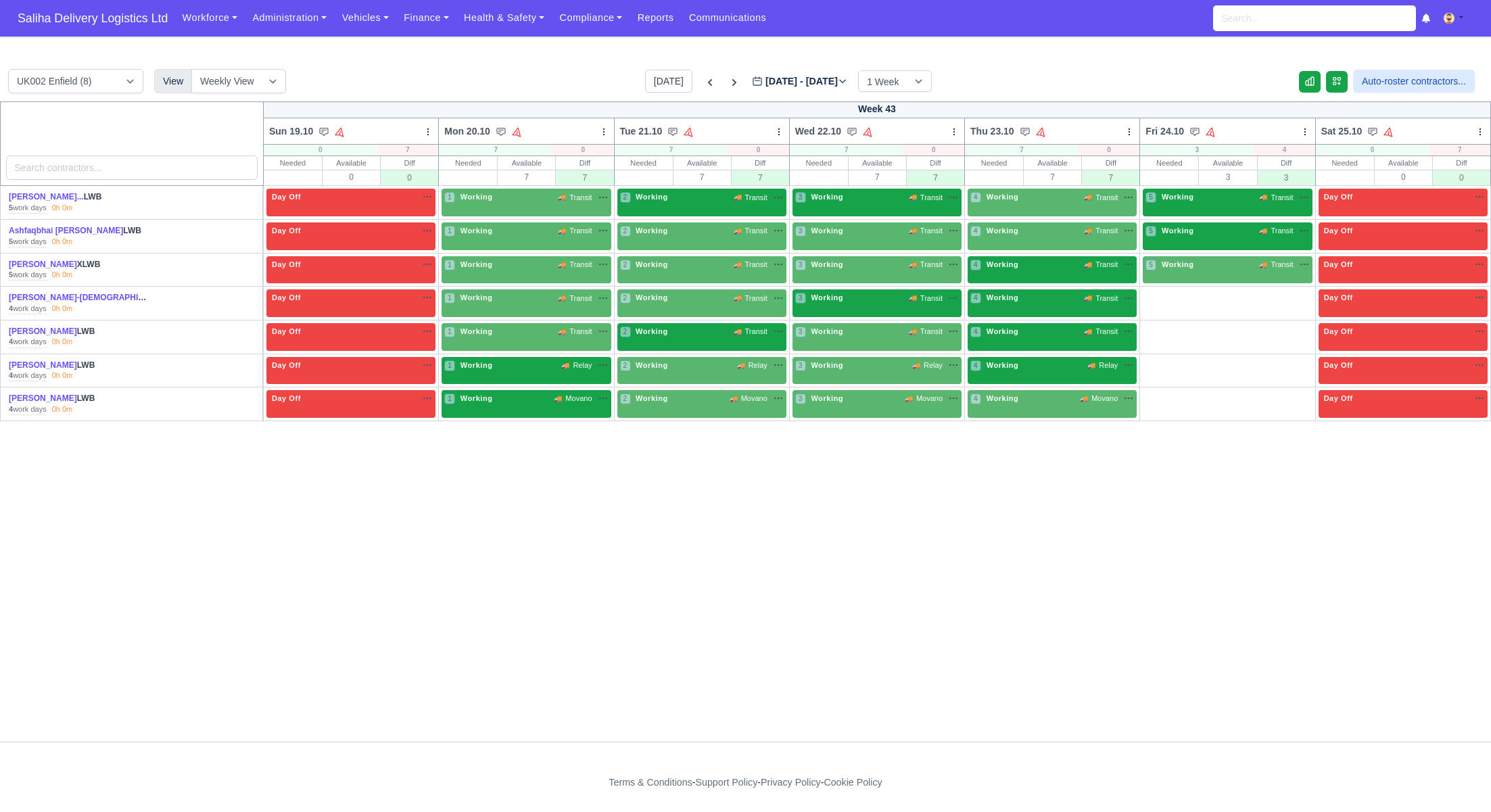
click at [1152, 294] on link "W" at bounding box center [1160, 294] width 34 height 11
drag, startPoint x: 1155, startPoint y: 329, endPoint x: 1154, endPoint y: 336, distance: 7.1
click at [1155, 329] on link "W" at bounding box center [1160, 328] width 34 height 11
click at [1155, 357] on link "W" at bounding box center [1160, 362] width 34 height 11
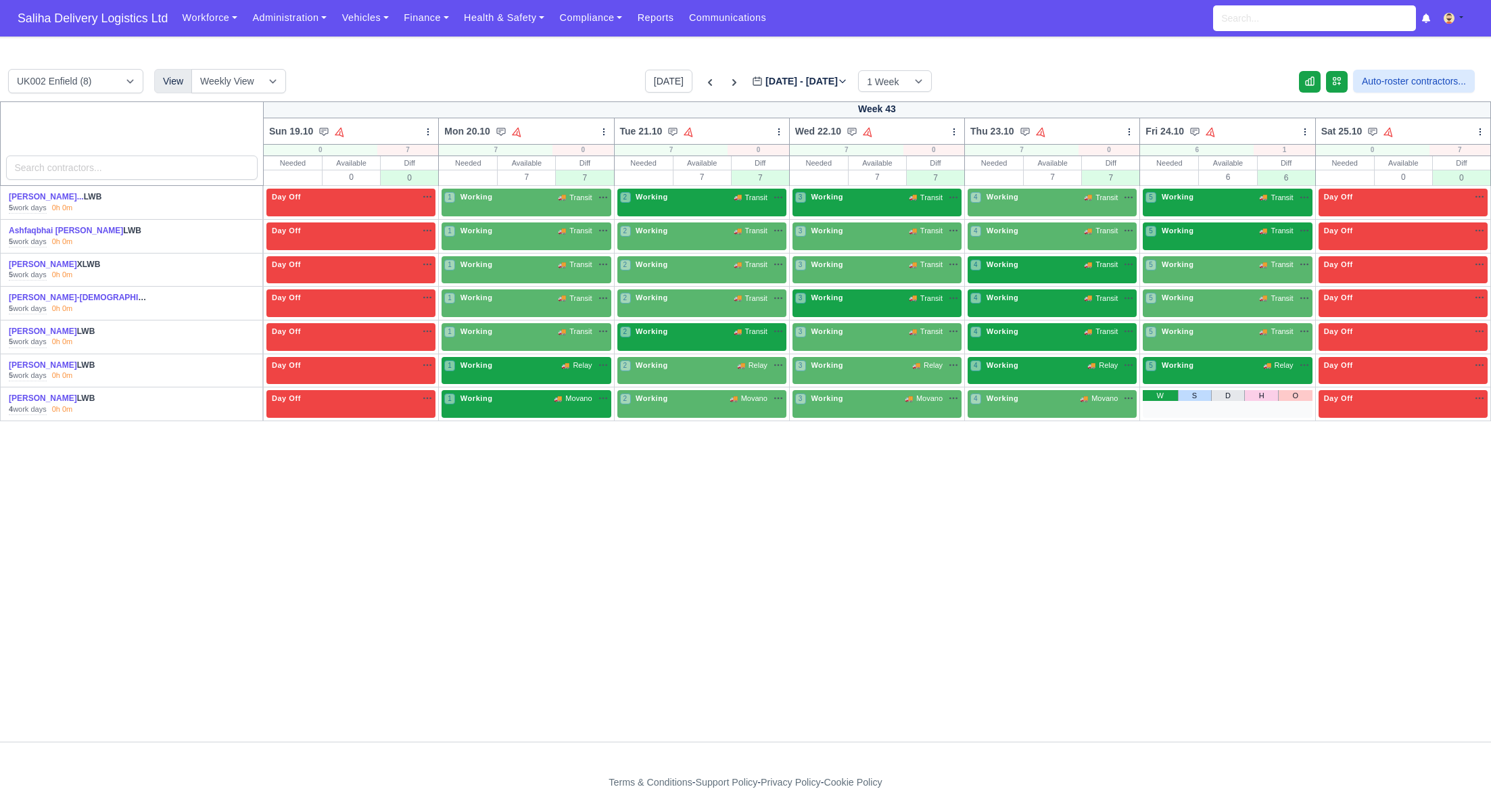
click at [1159, 394] on link "W" at bounding box center [1160, 395] width 34 height 11
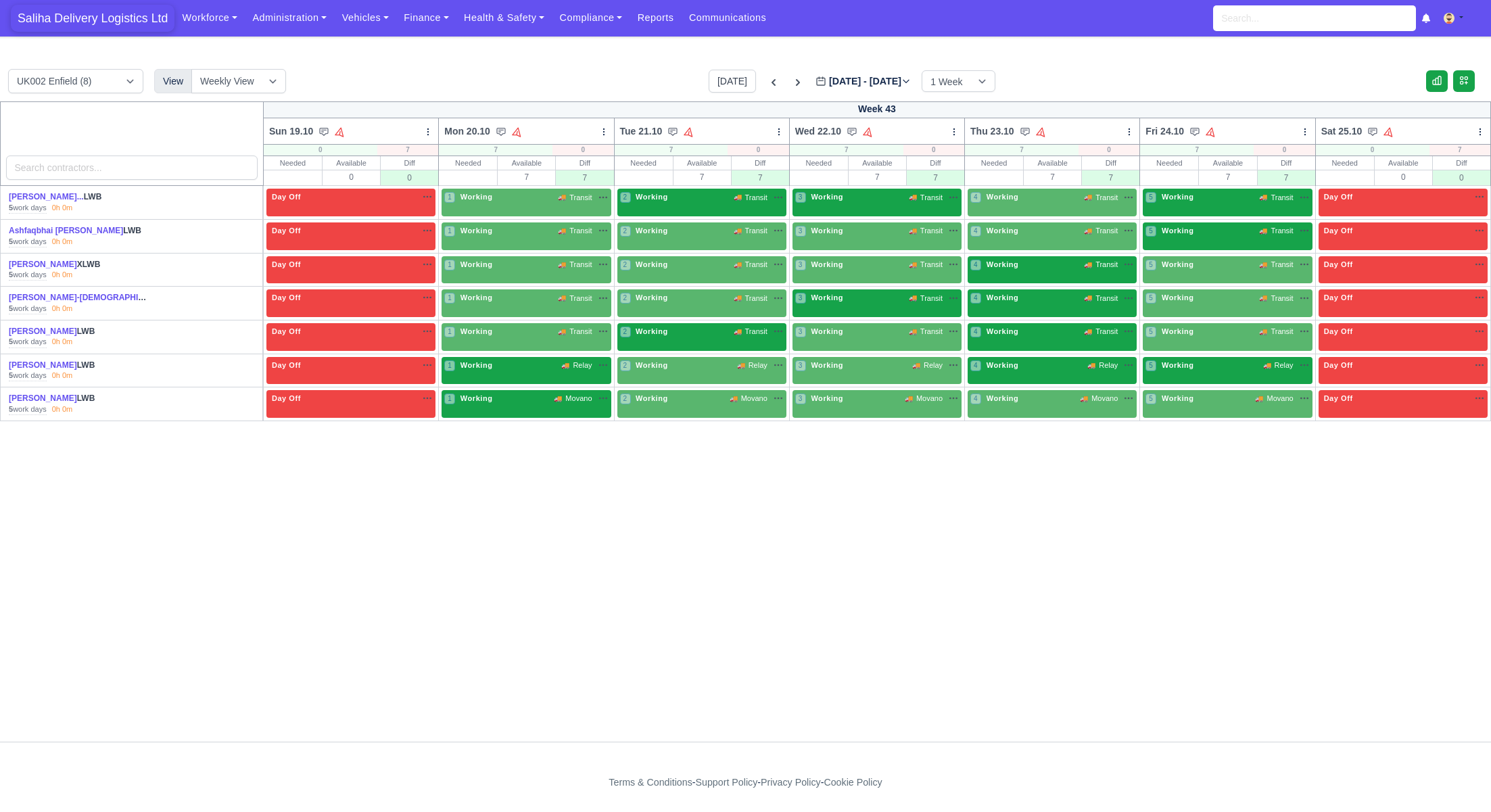
click at [115, 25] on span "Saliha Delivery Logistics Ltd" at bounding box center [93, 18] width 164 height 27
